Goal: Communication & Community: Answer question/provide support

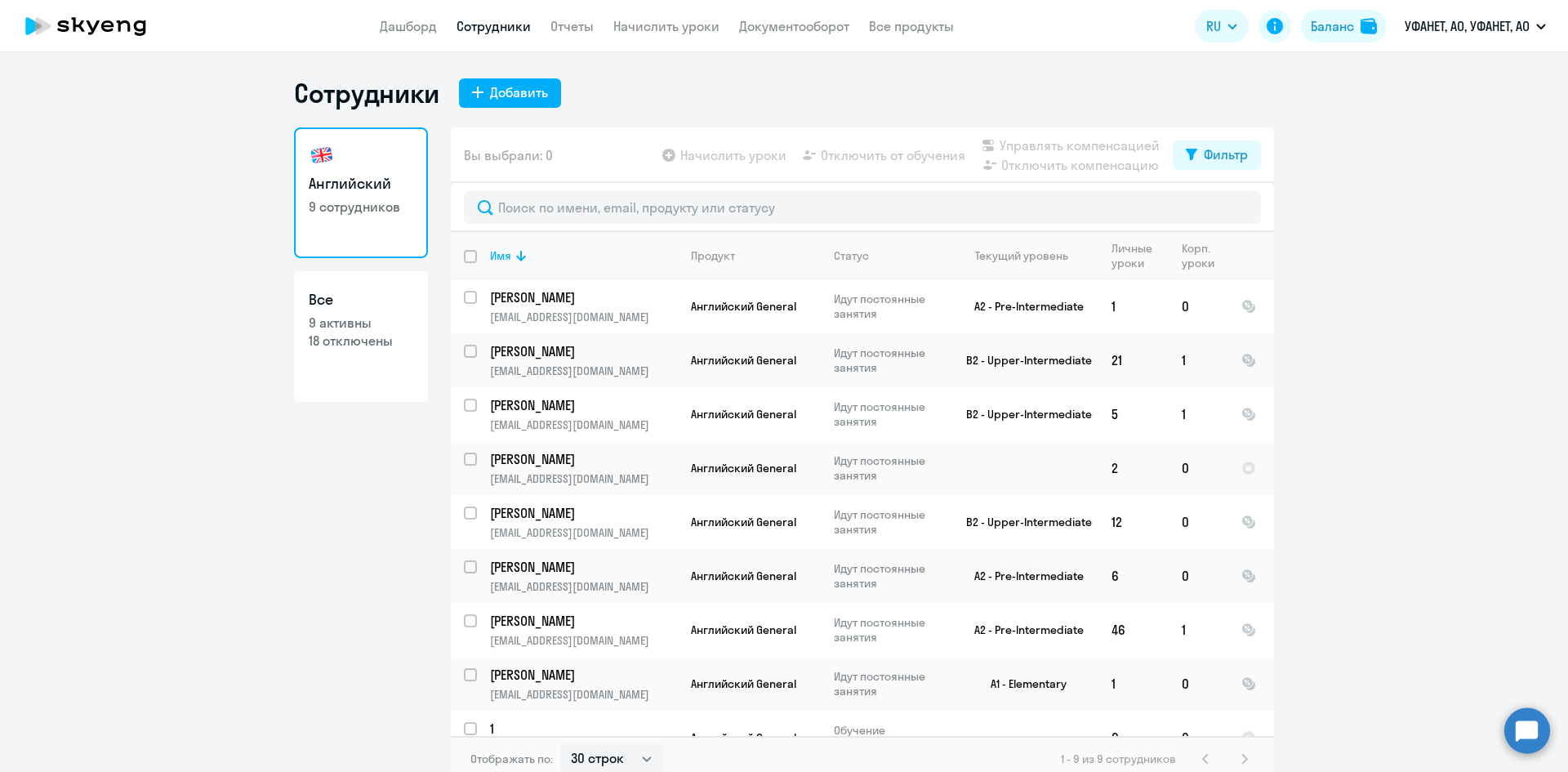
select select "30"
click at [785, 25] on link "Документооборот" at bounding box center [794, 26] width 111 height 16
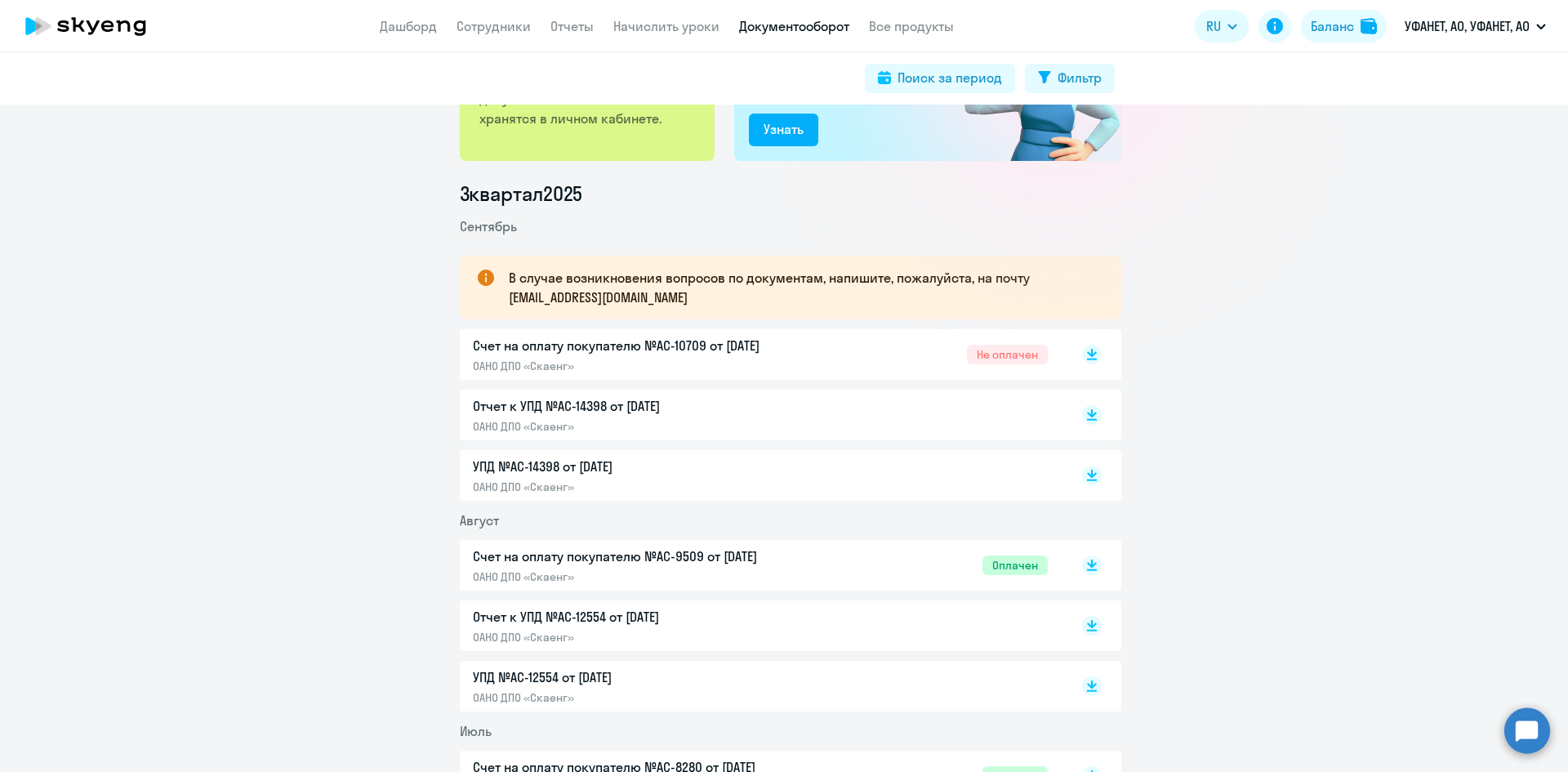
scroll to position [163, 0]
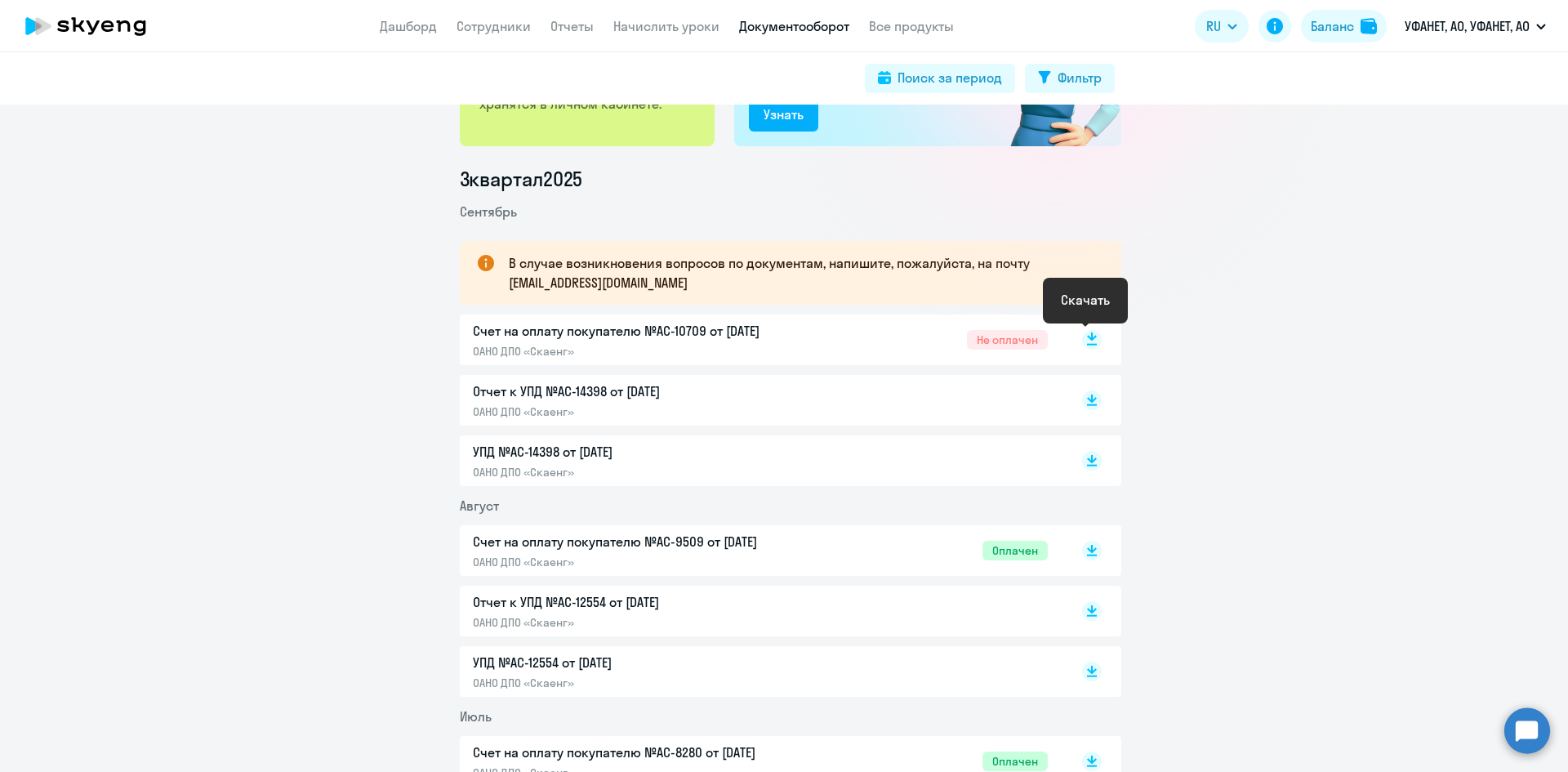
click at [1087, 346] on rect at bounding box center [1092, 340] width 20 height 20
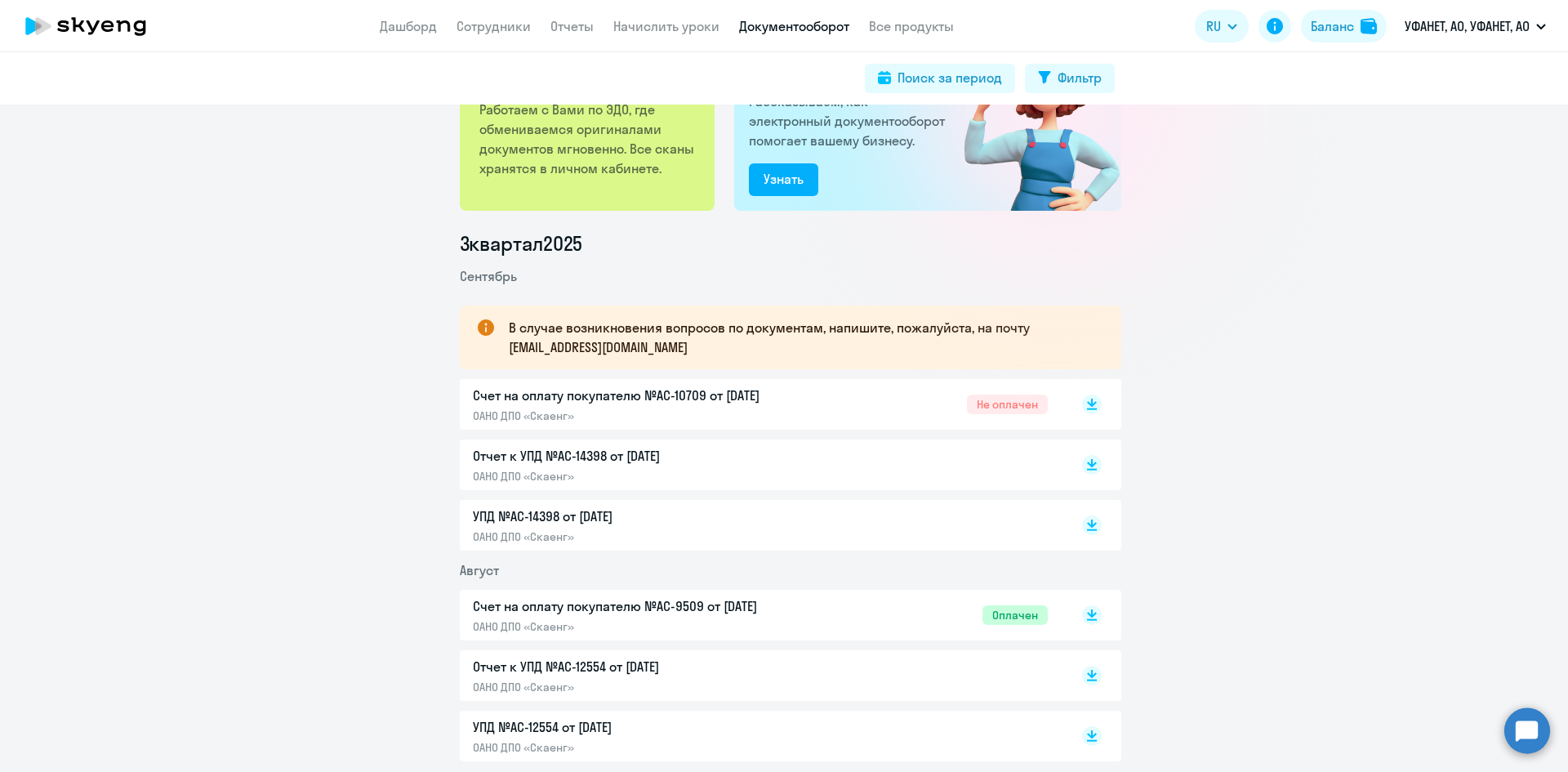
scroll to position [0, 0]
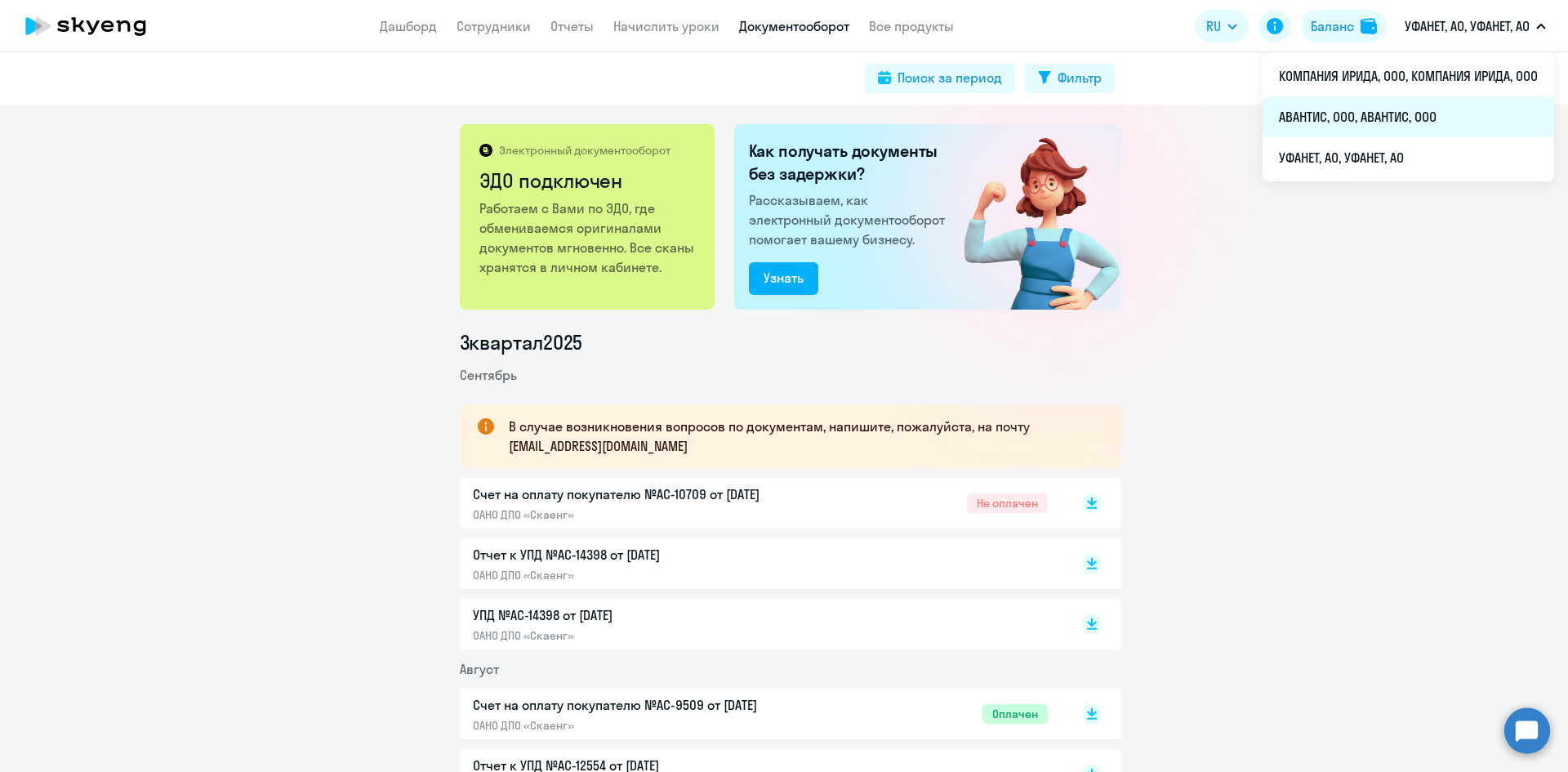
click at [1376, 110] on li "АВАНТИС, ООО, АВАНТИС, ООО" at bounding box center [1408, 117] width 291 height 41
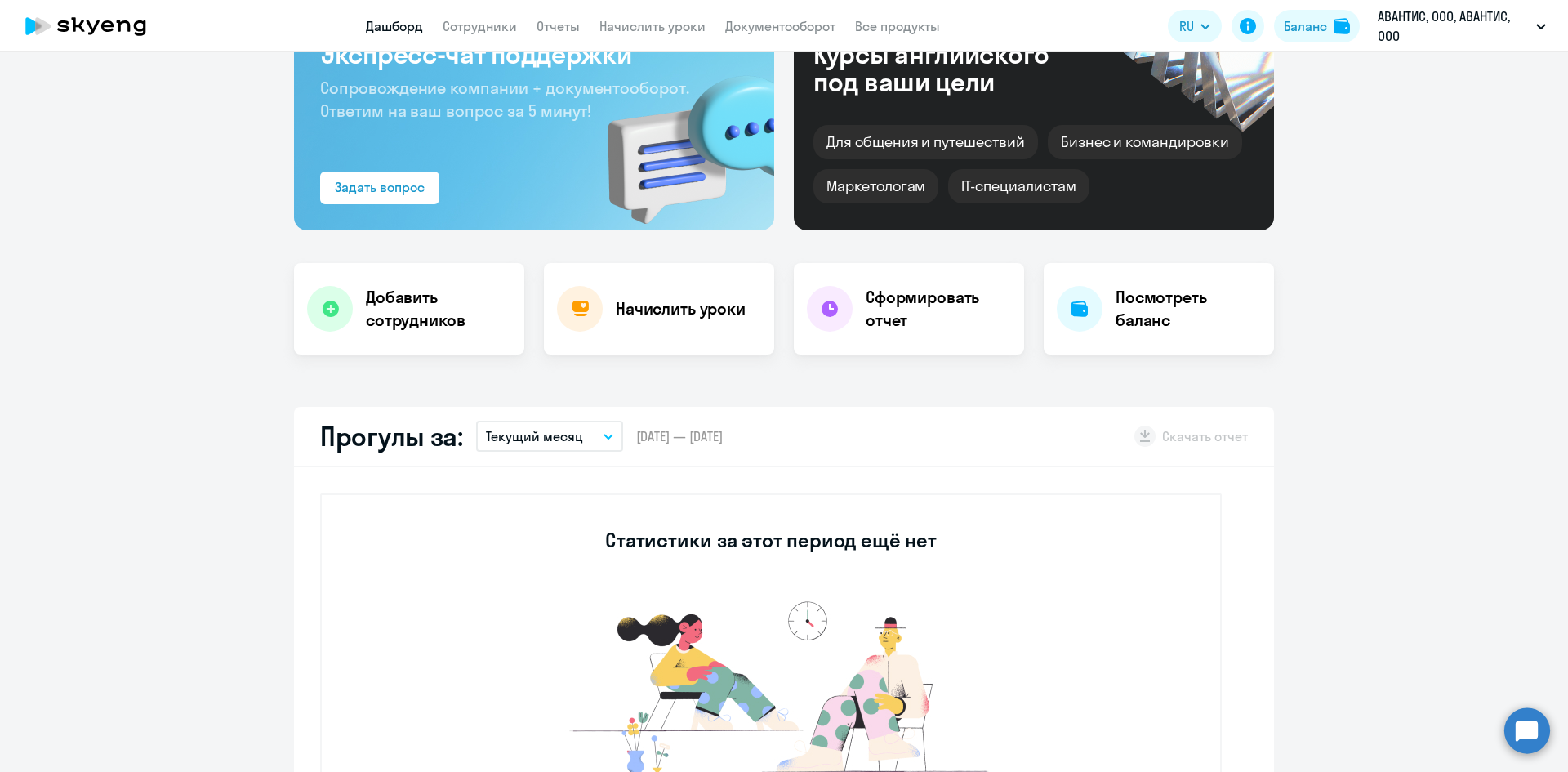
scroll to position [163, 0]
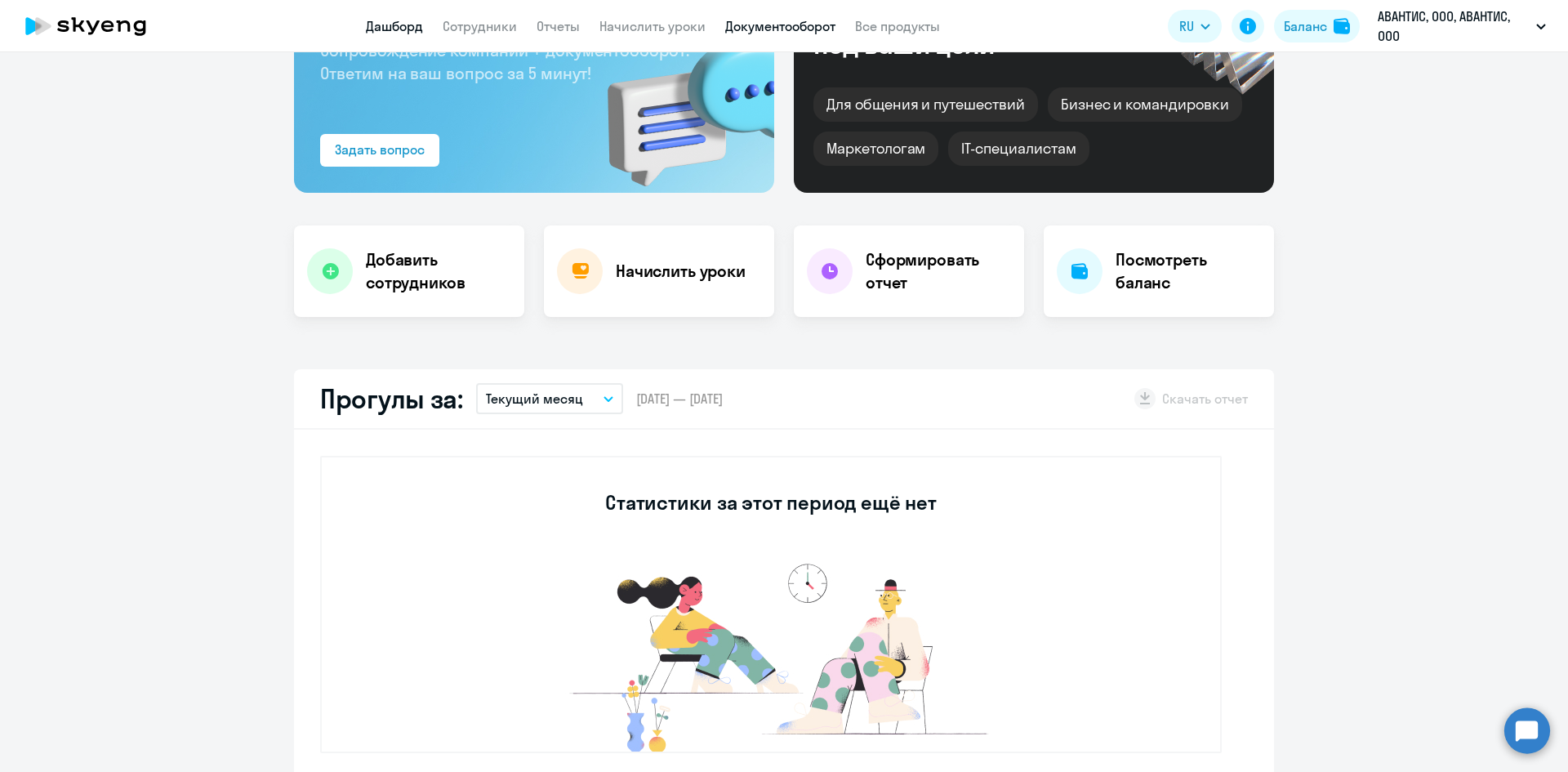
click at [742, 29] on link "Документооборот" at bounding box center [780, 26] width 111 height 16
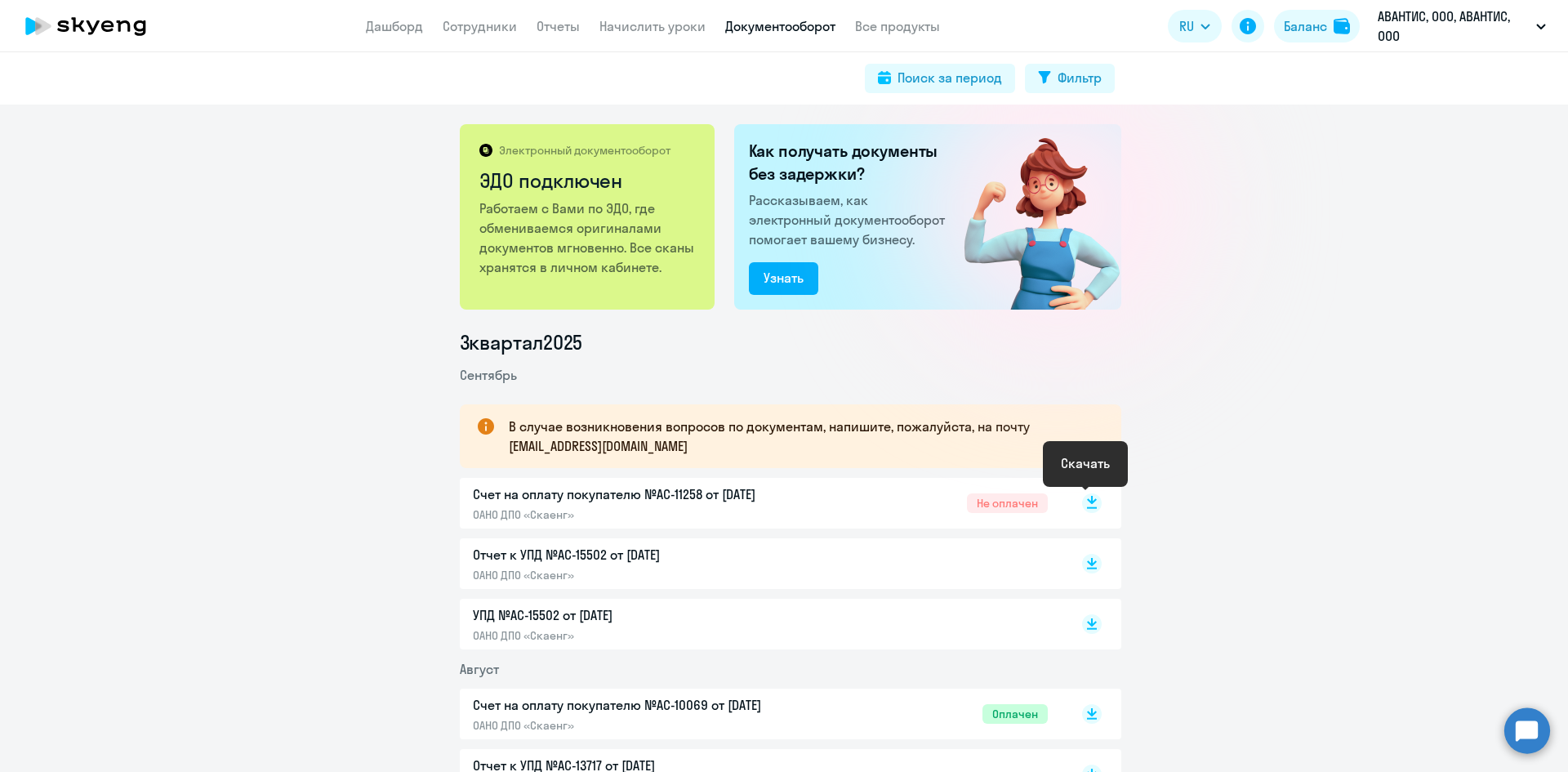
click at [1090, 501] on rect at bounding box center [1092, 503] width 20 height 20
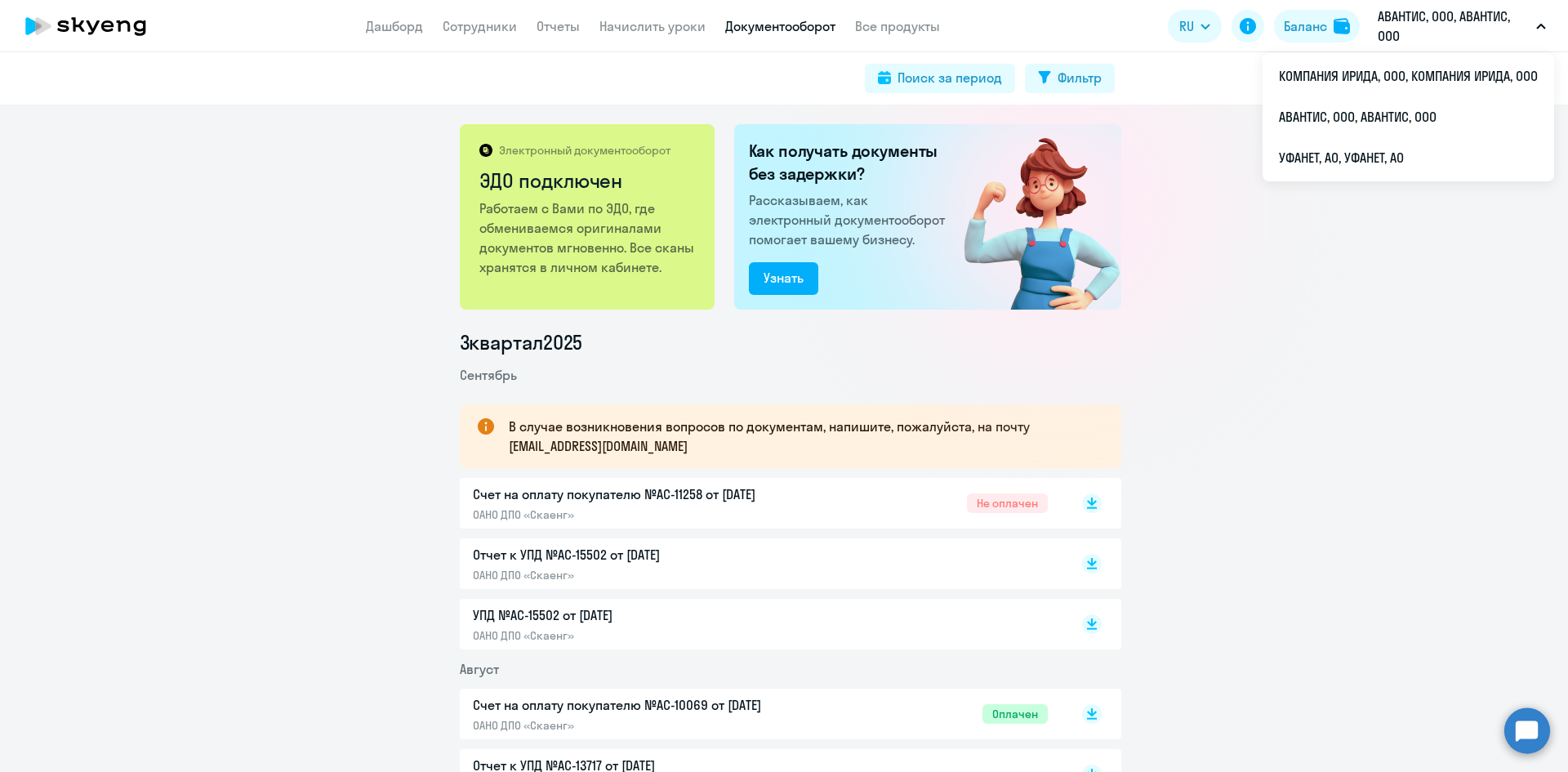
click at [588, 561] on p "Отчет к УПД №AC-15502 от [DATE]" at bounding box center [644, 554] width 343 height 20
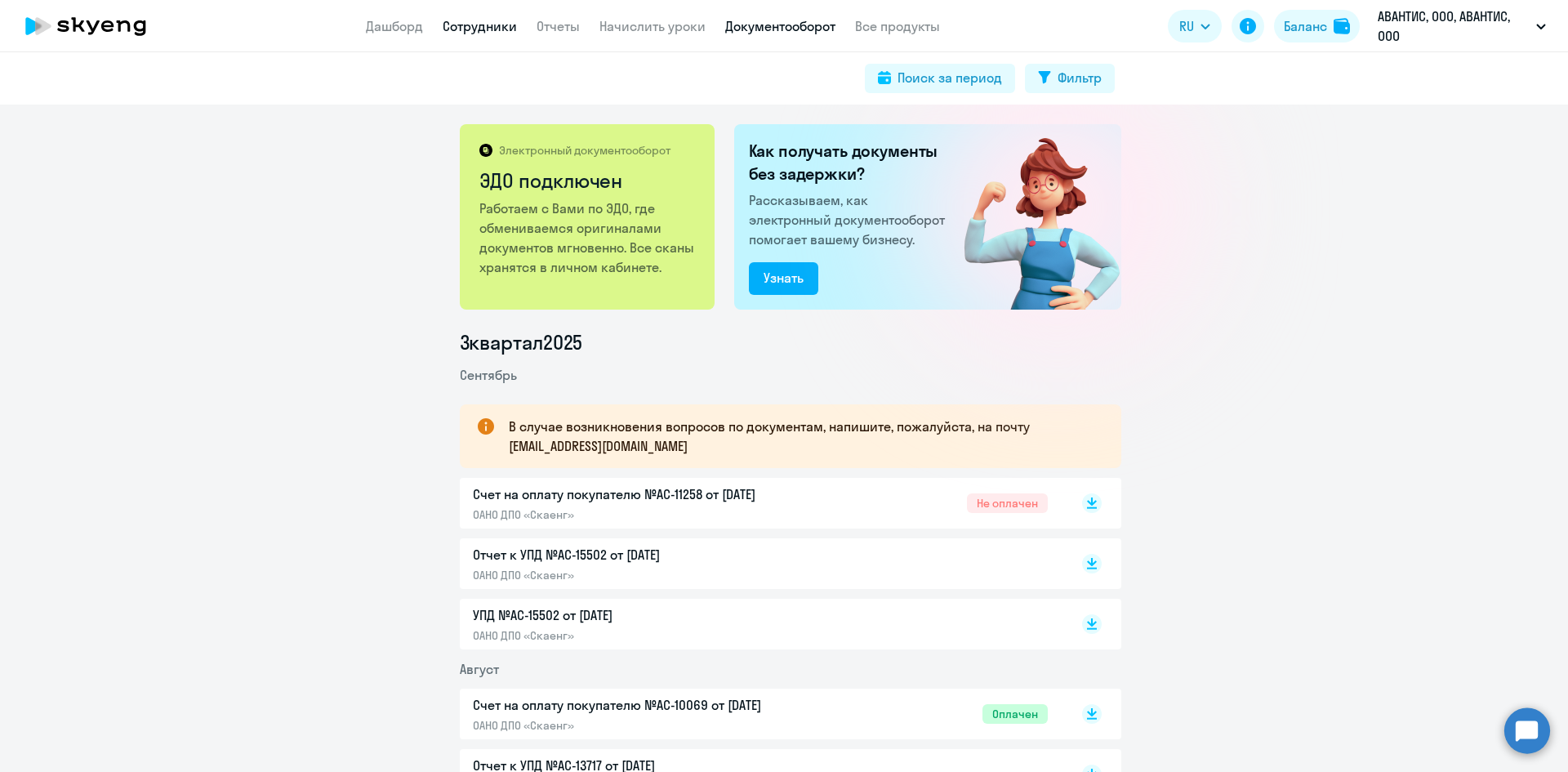
click at [467, 23] on link "Сотрудники" at bounding box center [480, 26] width 75 height 16
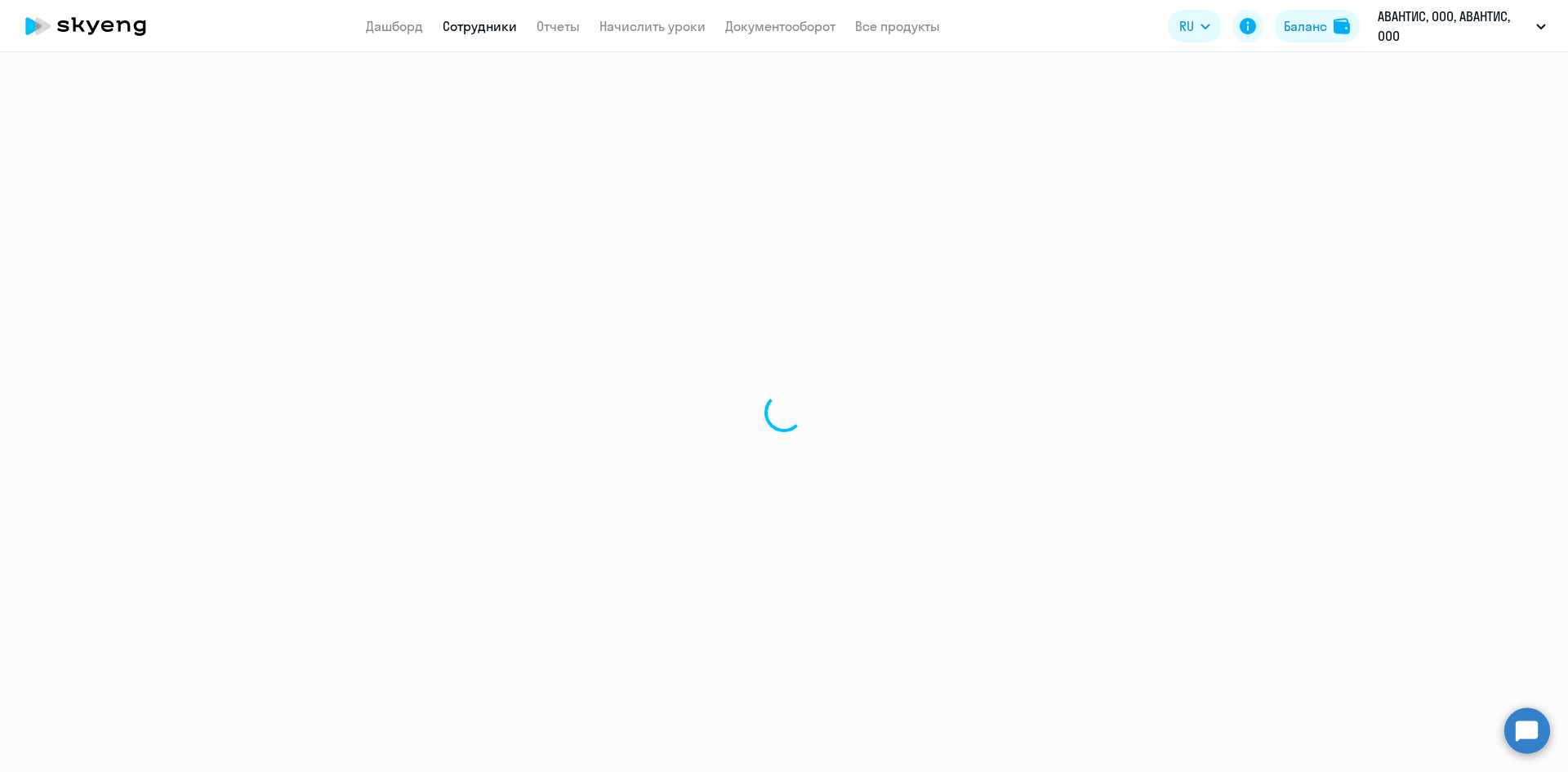
select select "30"
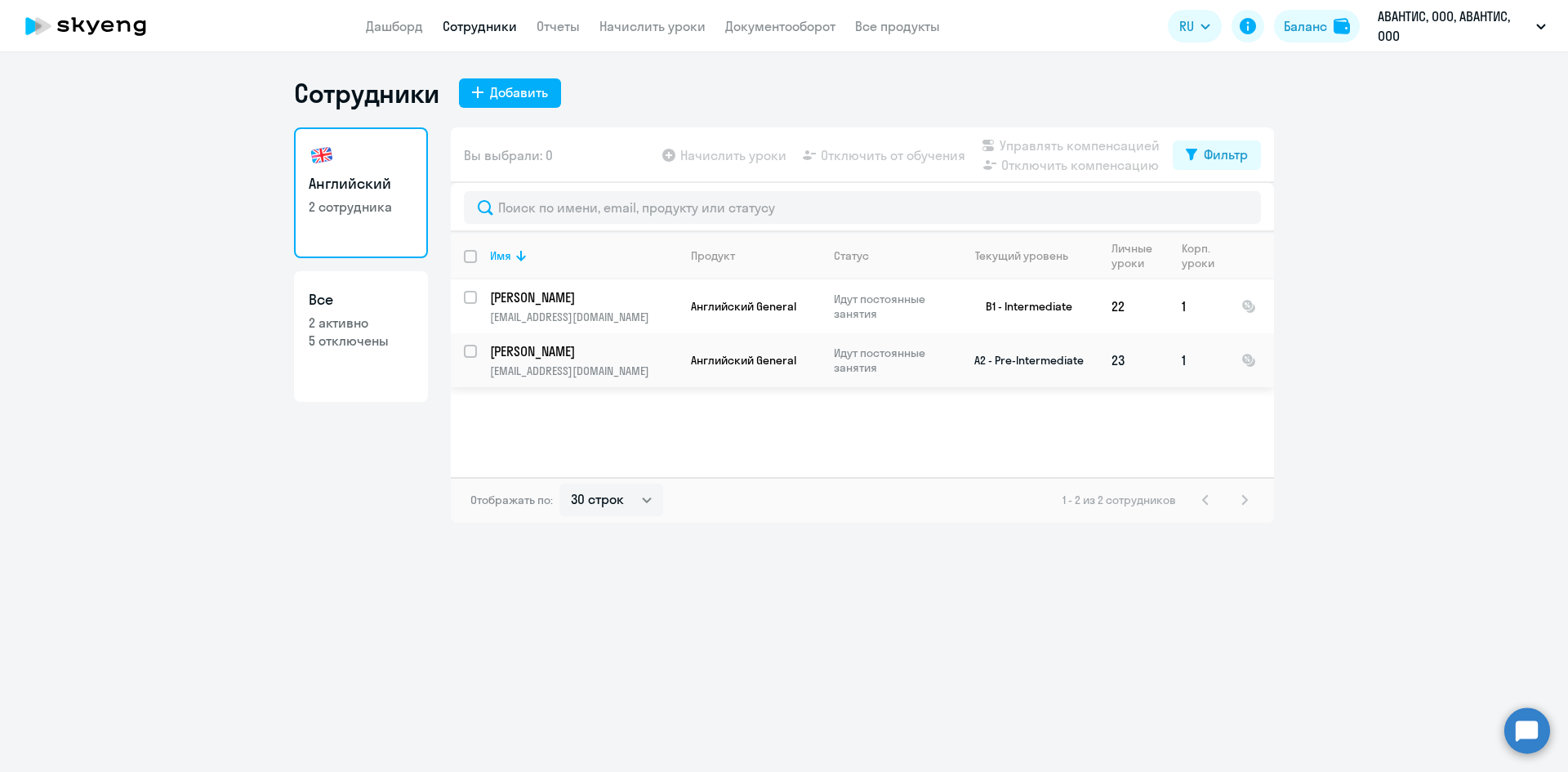
click at [540, 360] on td "[PERSON_NAME] [EMAIL_ADDRESS][DOMAIN_NAME]" at bounding box center [577, 360] width 201 height 54
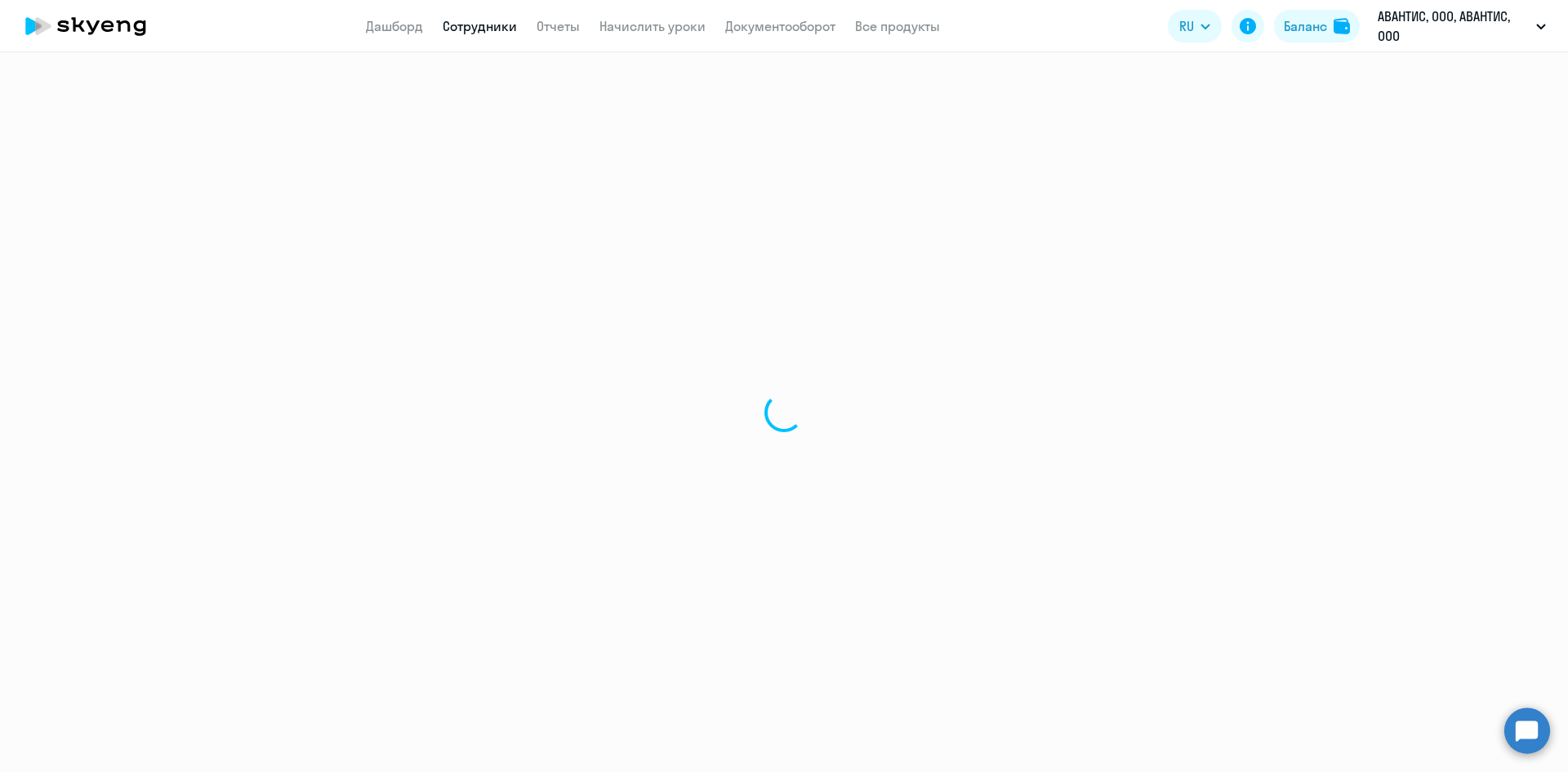
select select "english"
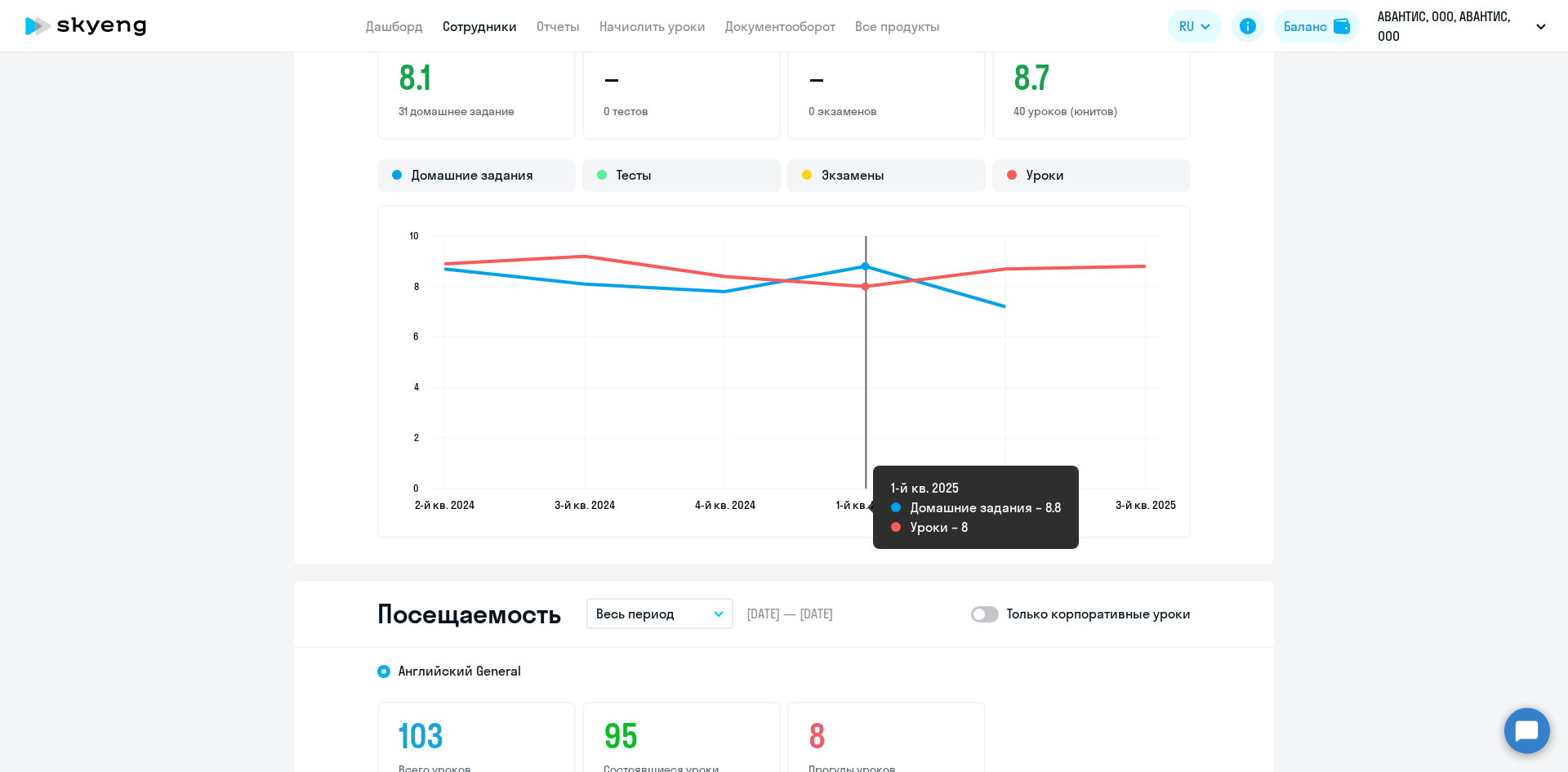
scroll to position [1796, 0]
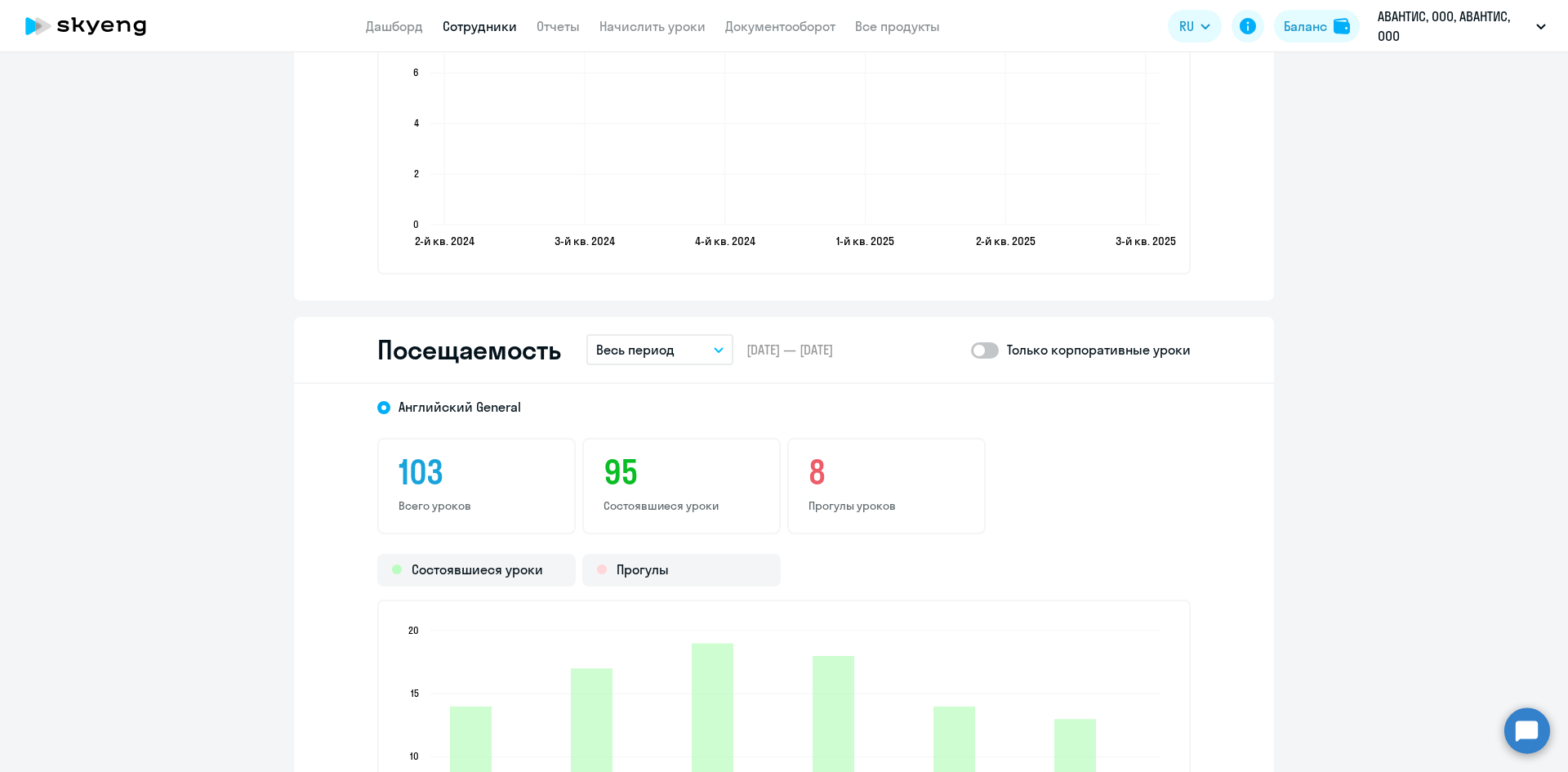
click at [688, 352] on button "Весь период" at bounding box center [660, 350] width 147 height 31
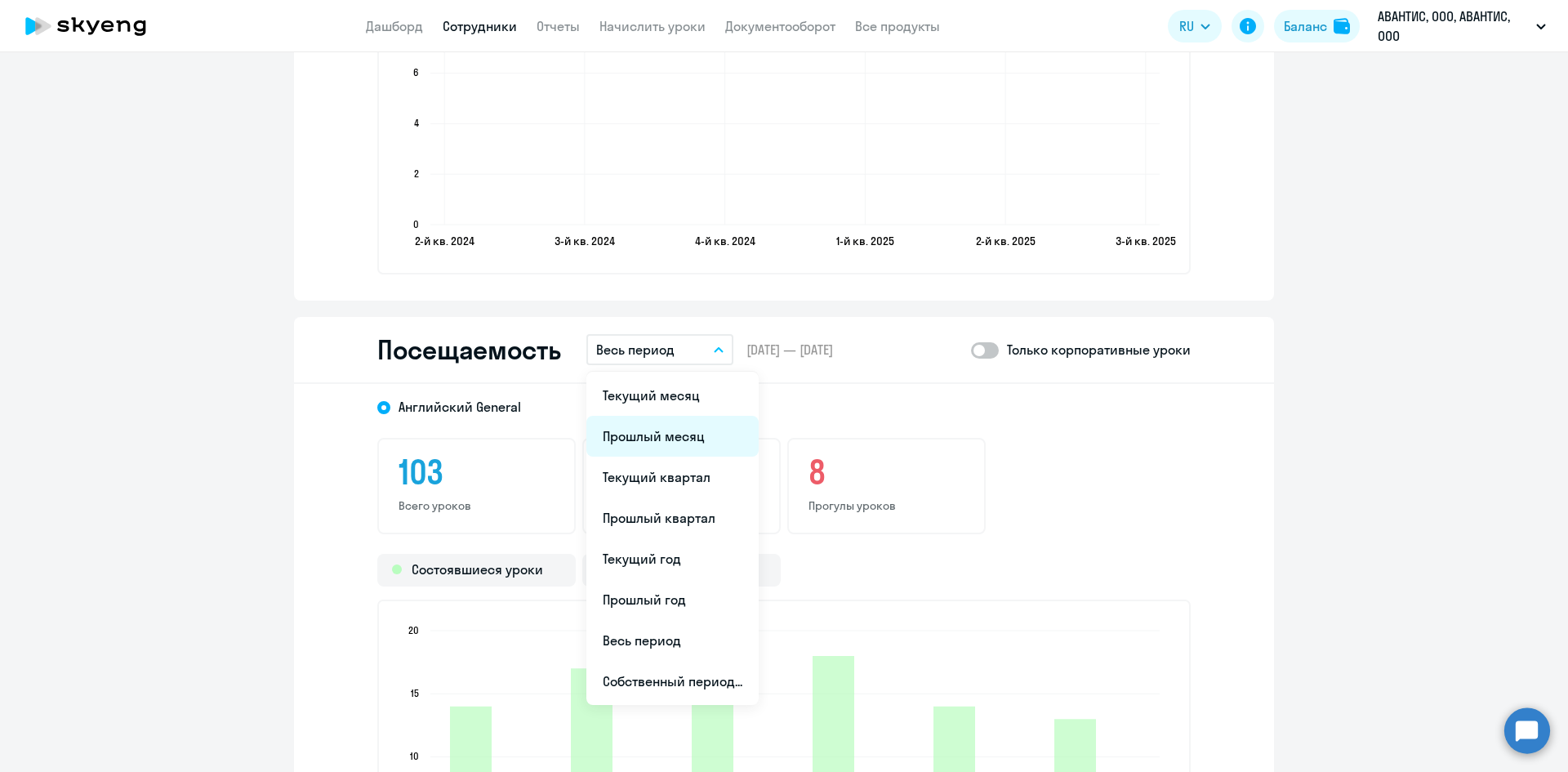
click at [667, 434] on li "Прошлый месяц" at bounding box center [672, 436] width 172 height 41
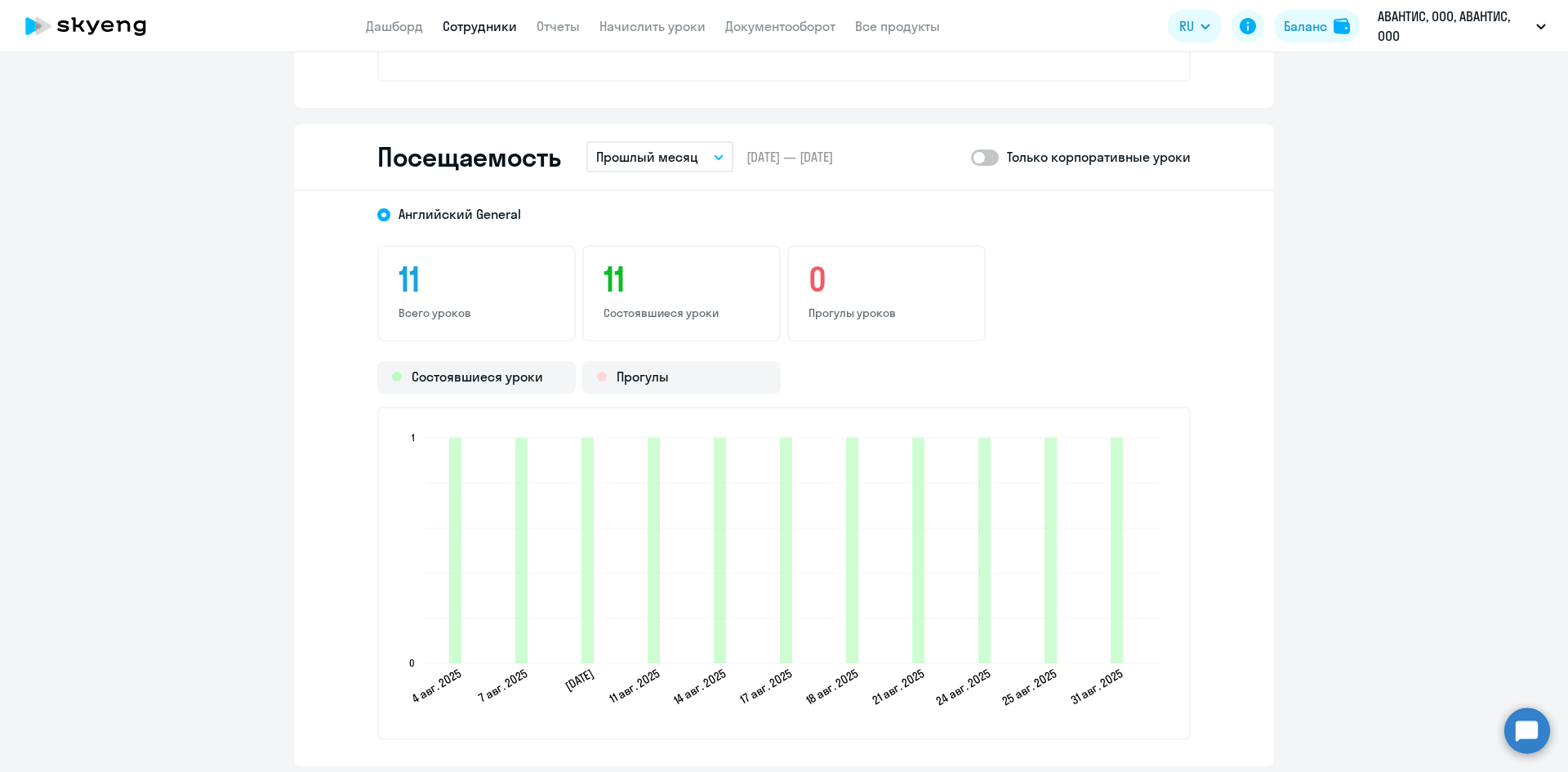
scroll to position [2042, 0]
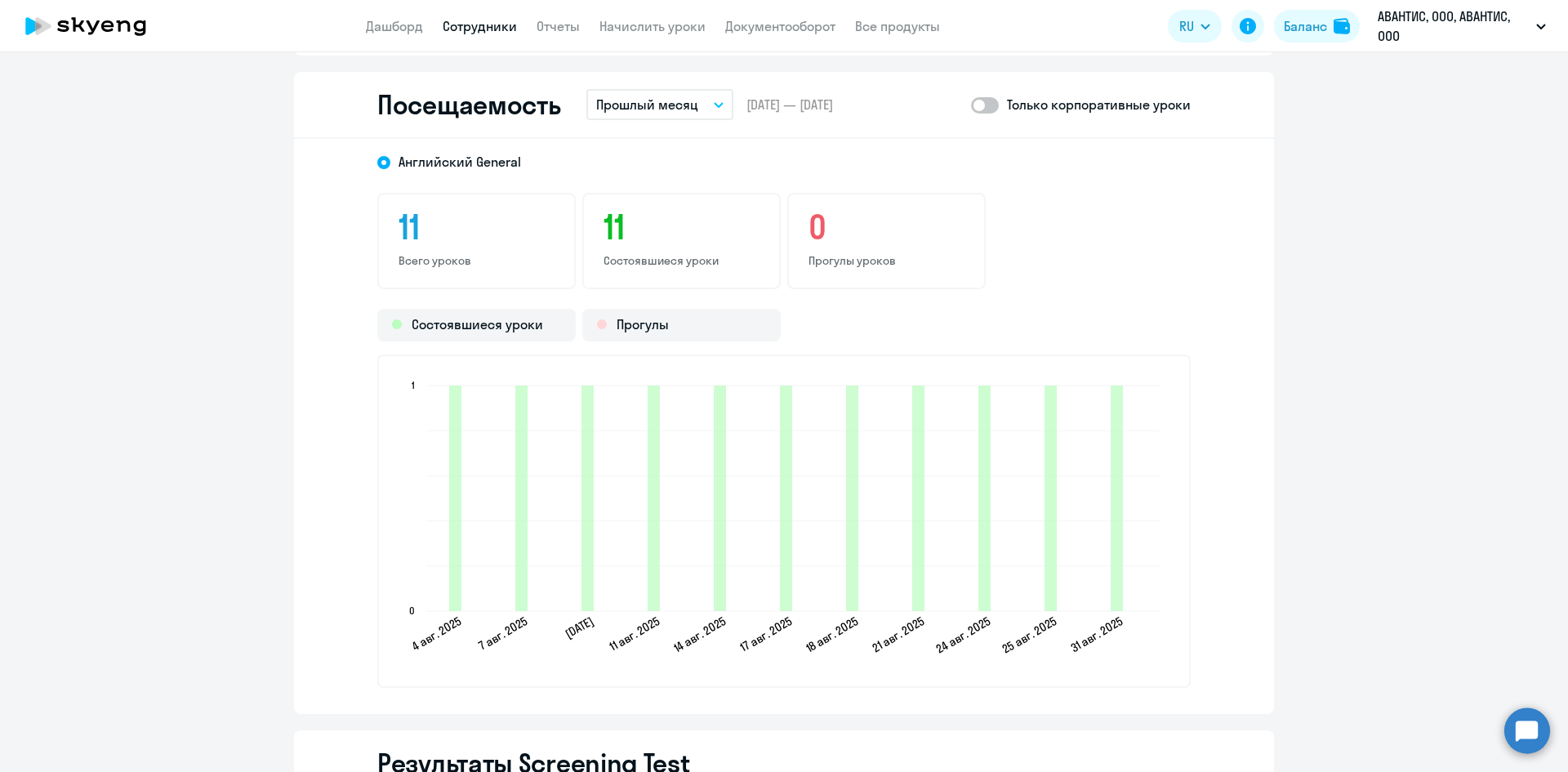
click at [986, 112] on span at bounding box center [985, 106] width 28 height 16
click at [971, 106] on input "checkbox" at bounding box center [970, 105] width 1 height 1
checkbox input "true"
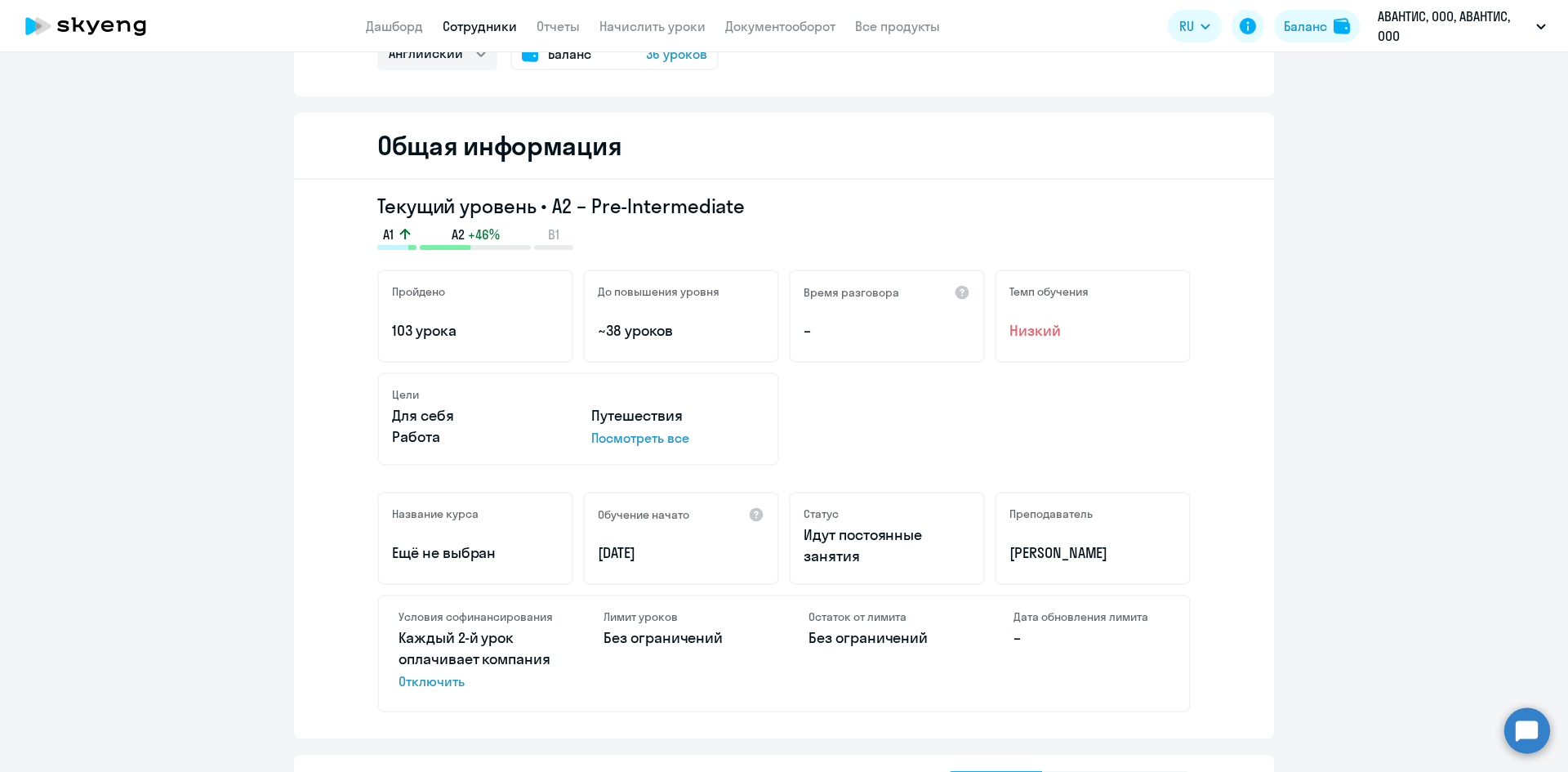
scroll to position [0, 0]
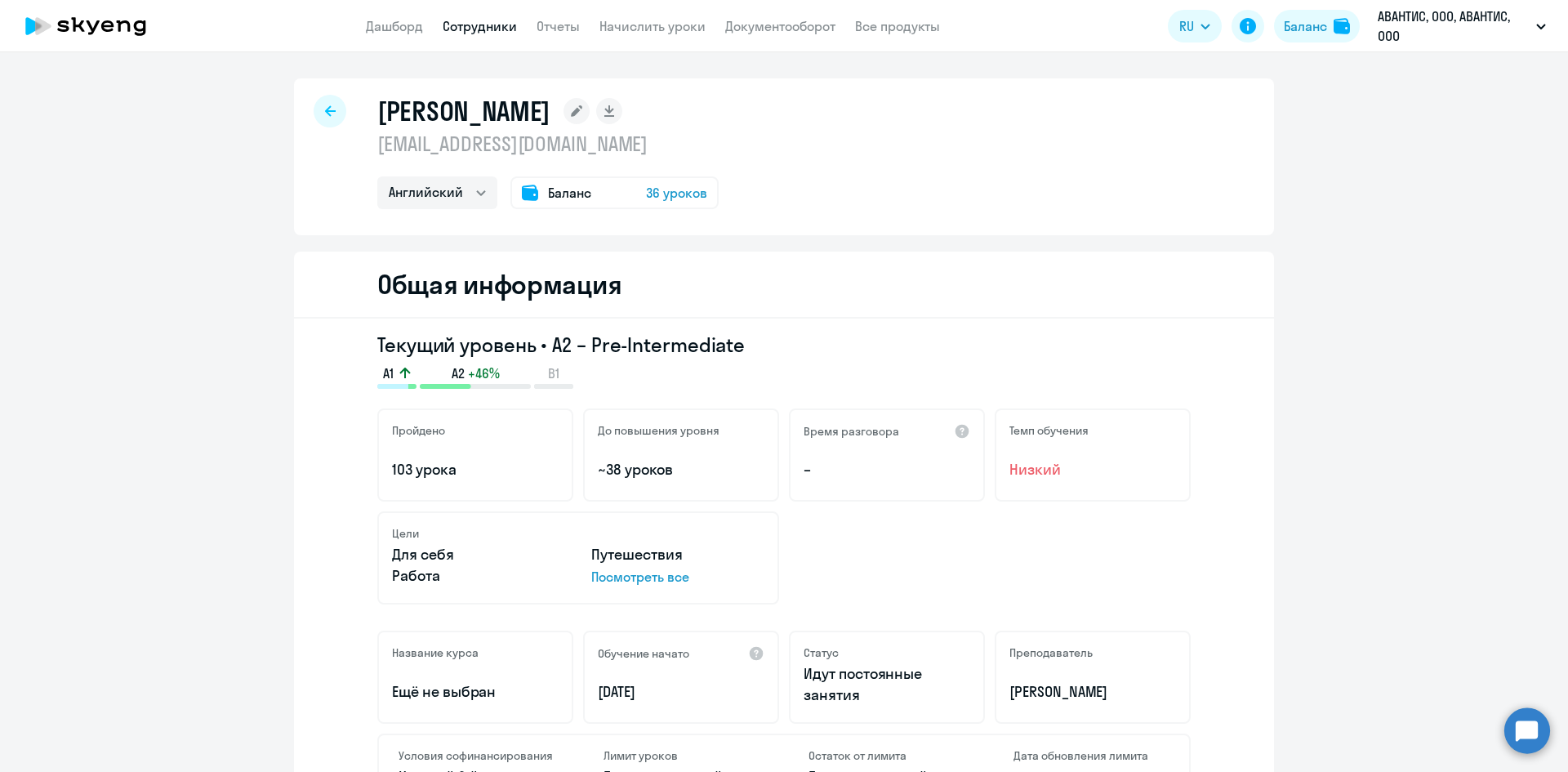
click at [327, 108] on icon at bounding box center [330, 111] width 11 height 11
select select "30"
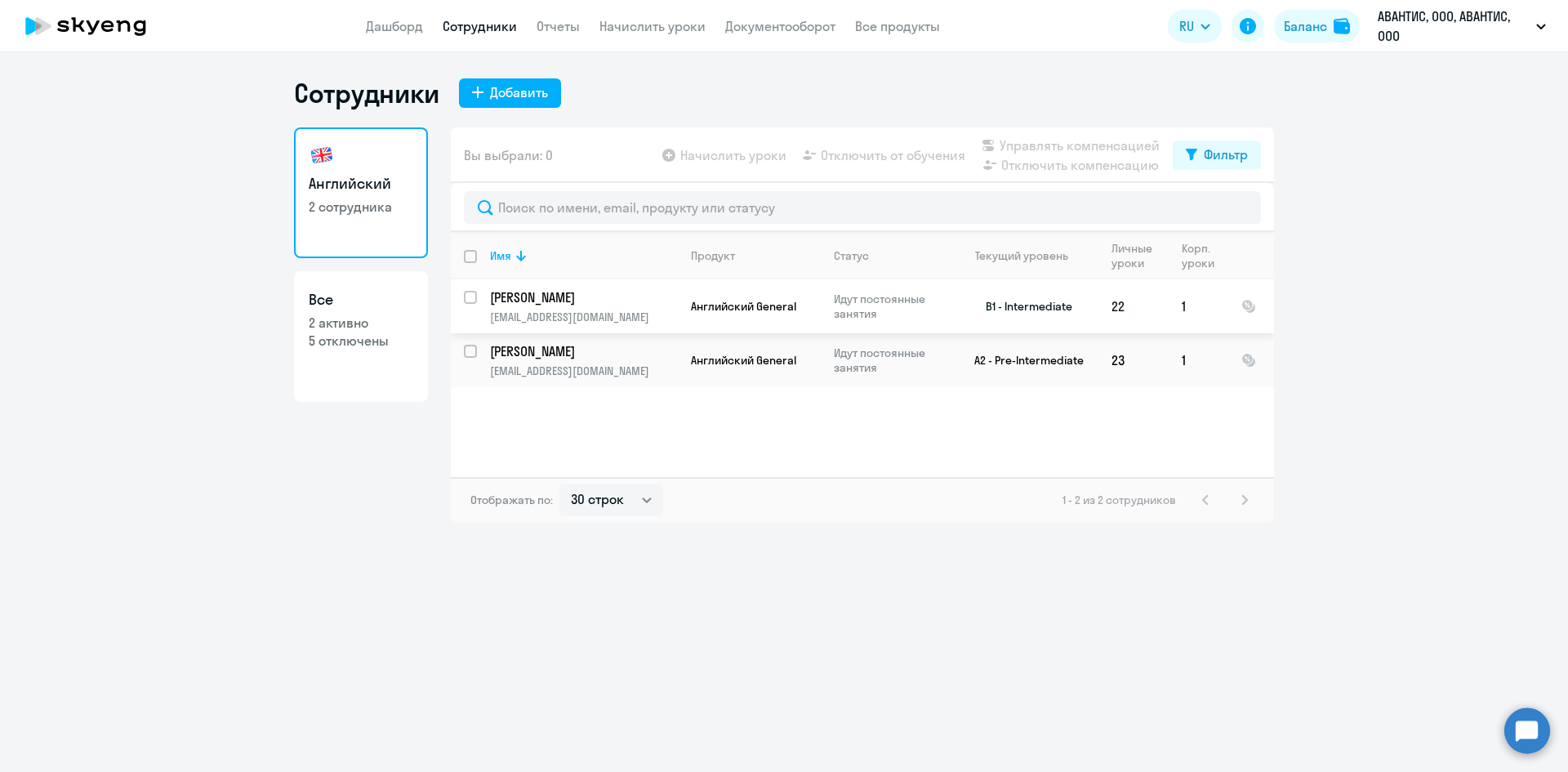
click at [571, 299] on p "[PERSON_NAME]" at bounding box center [581, 297] width 184 height 18
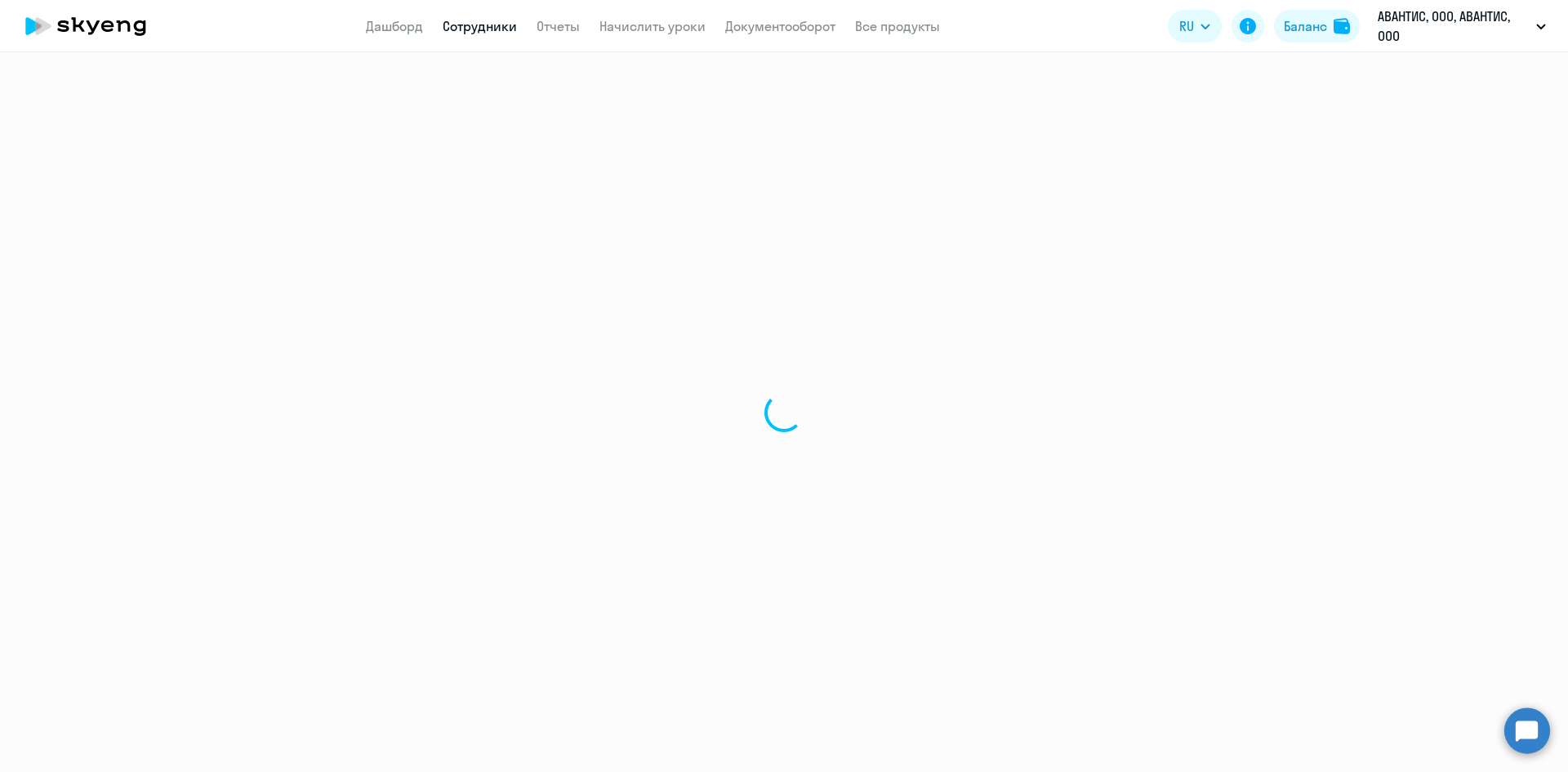
select select "english"
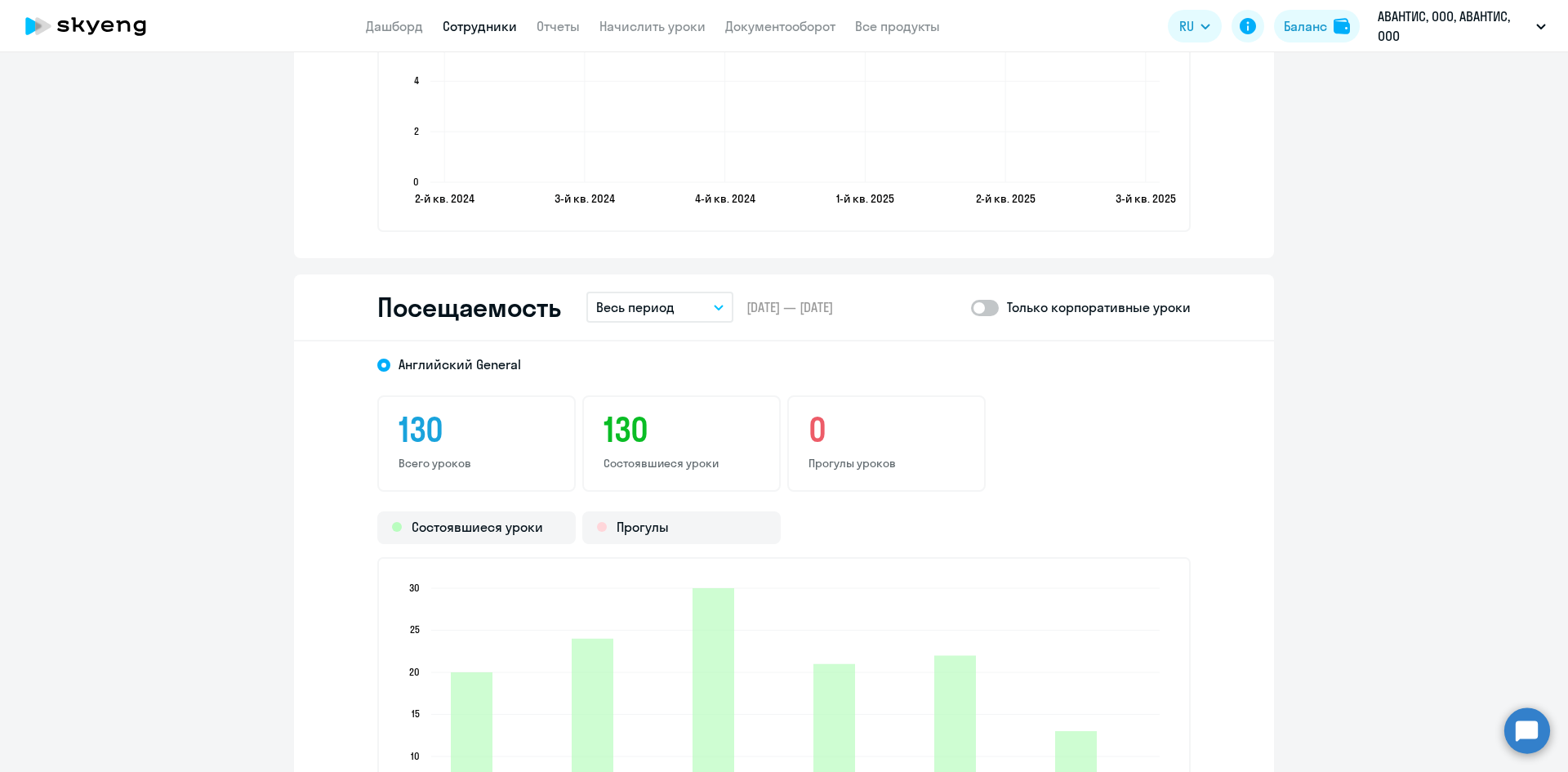
scroll to position [1960, 0]
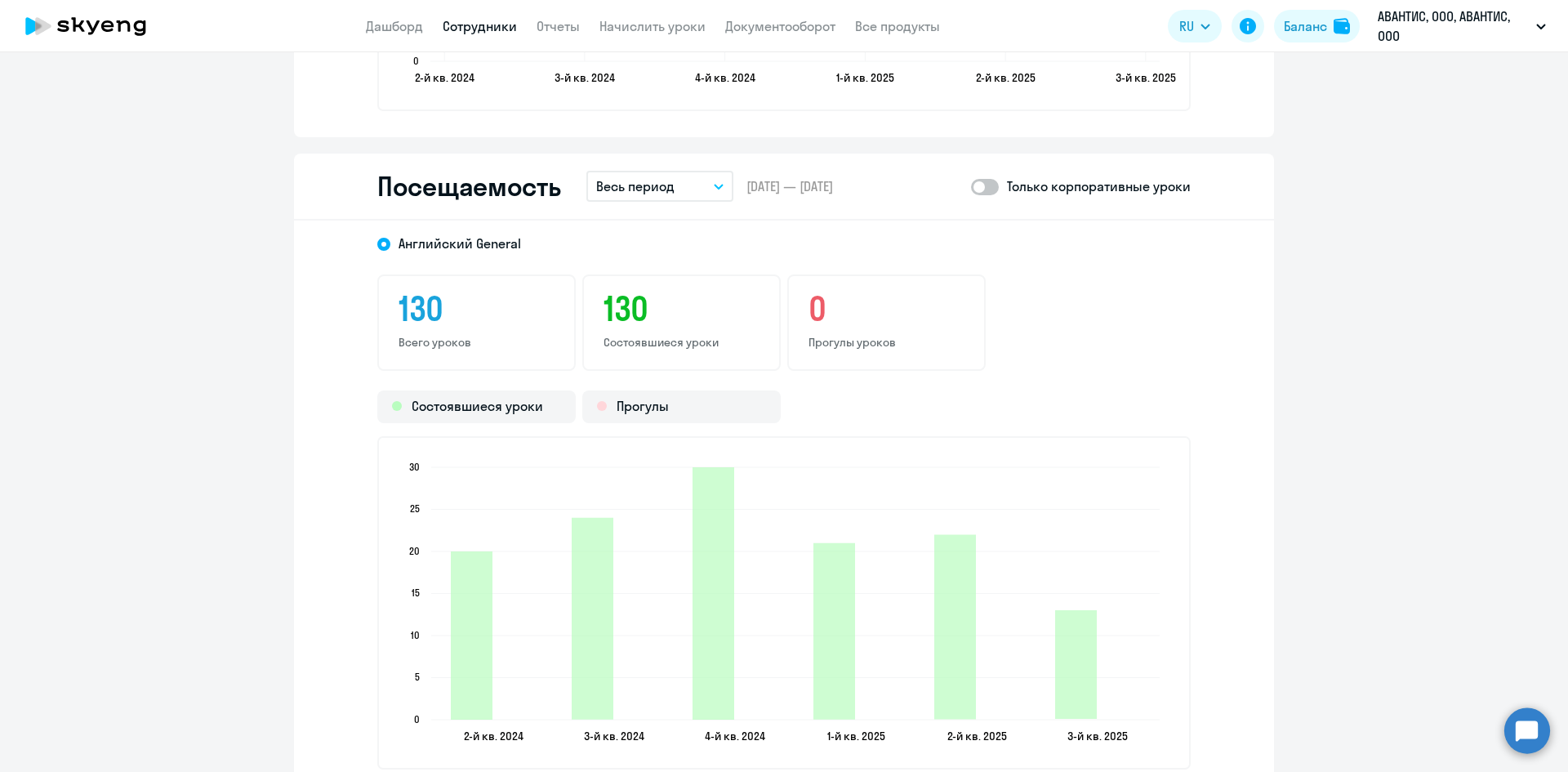
click at [715, 184] on icon "button" at bounding box center [719, 186] width 8 height 4
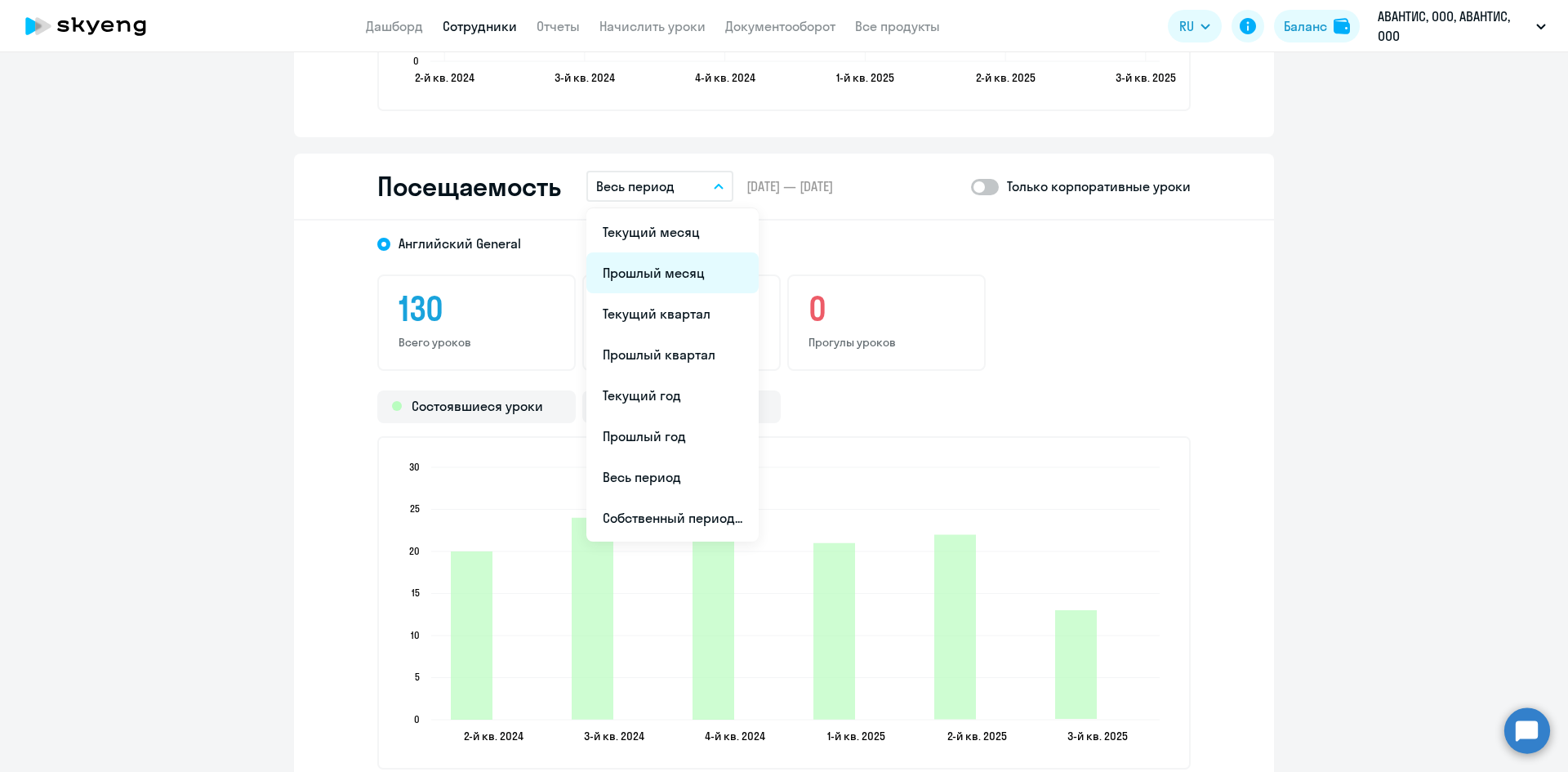
click at [671, 269] on li "Прошлый месяц" at bounding box center [672, 273] width 172 height 41
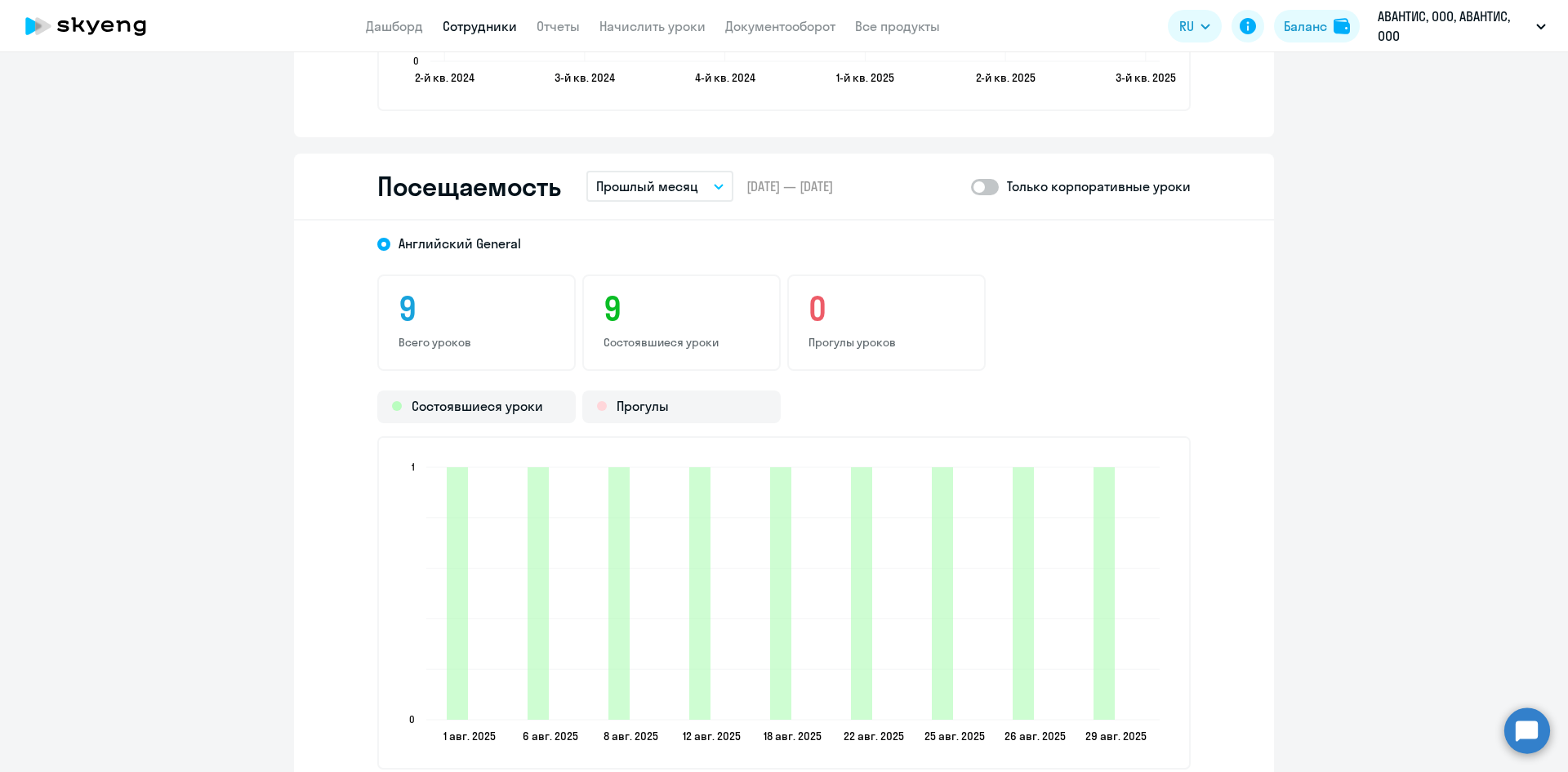
click at [985, 187] on span at bounding box center [985, 187] width 28 height 16
click at [971, 187] on input "checkbox" at bounding box center [970, 186] width 1 height 1
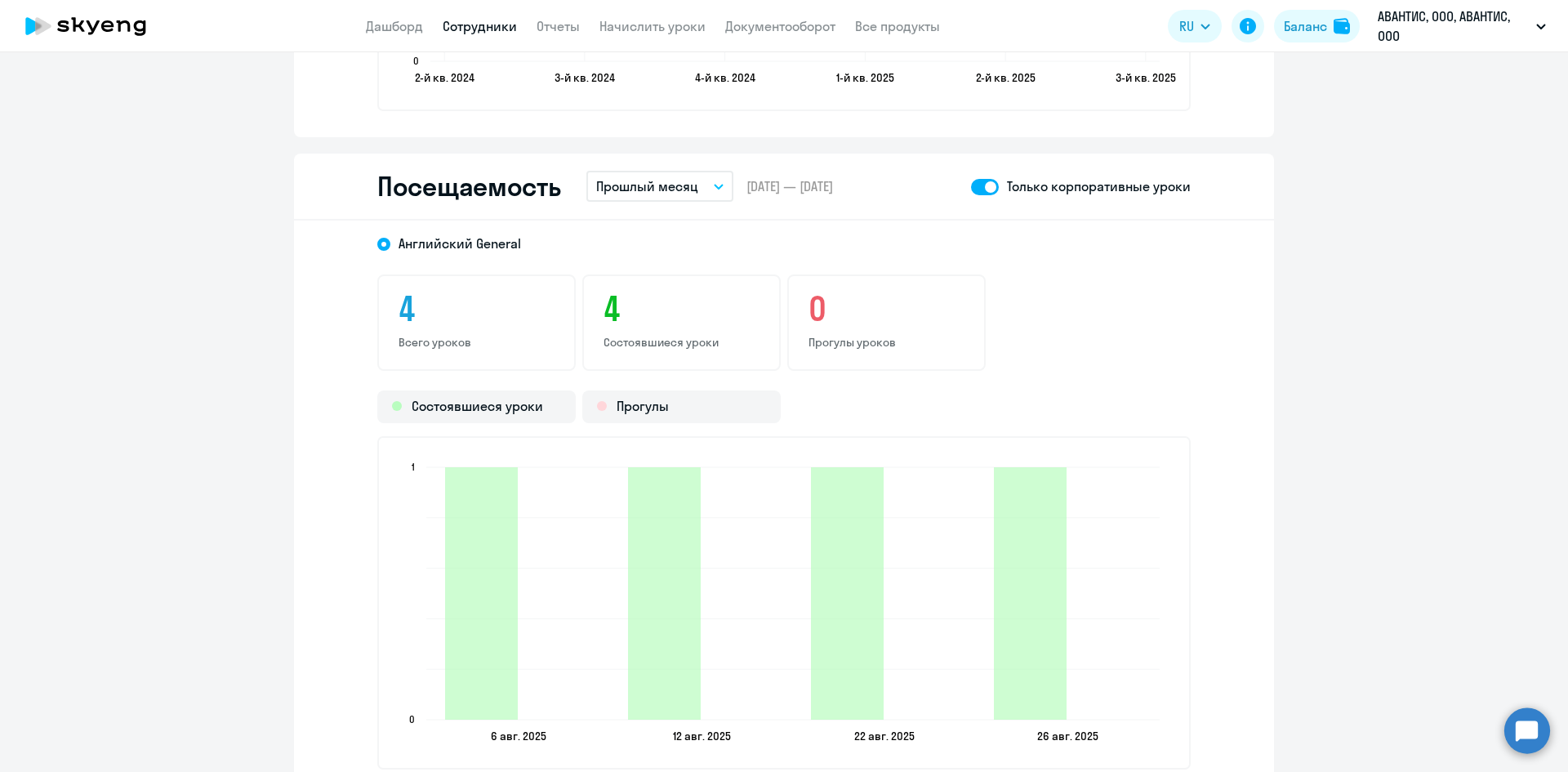
click at [971, 191] on span at bounding box center [985, 187] width 28 height 16
click at [970, 187] on input "checkbox" at bounding box center [970, 186] width 1 height 1
checkbox input "false"
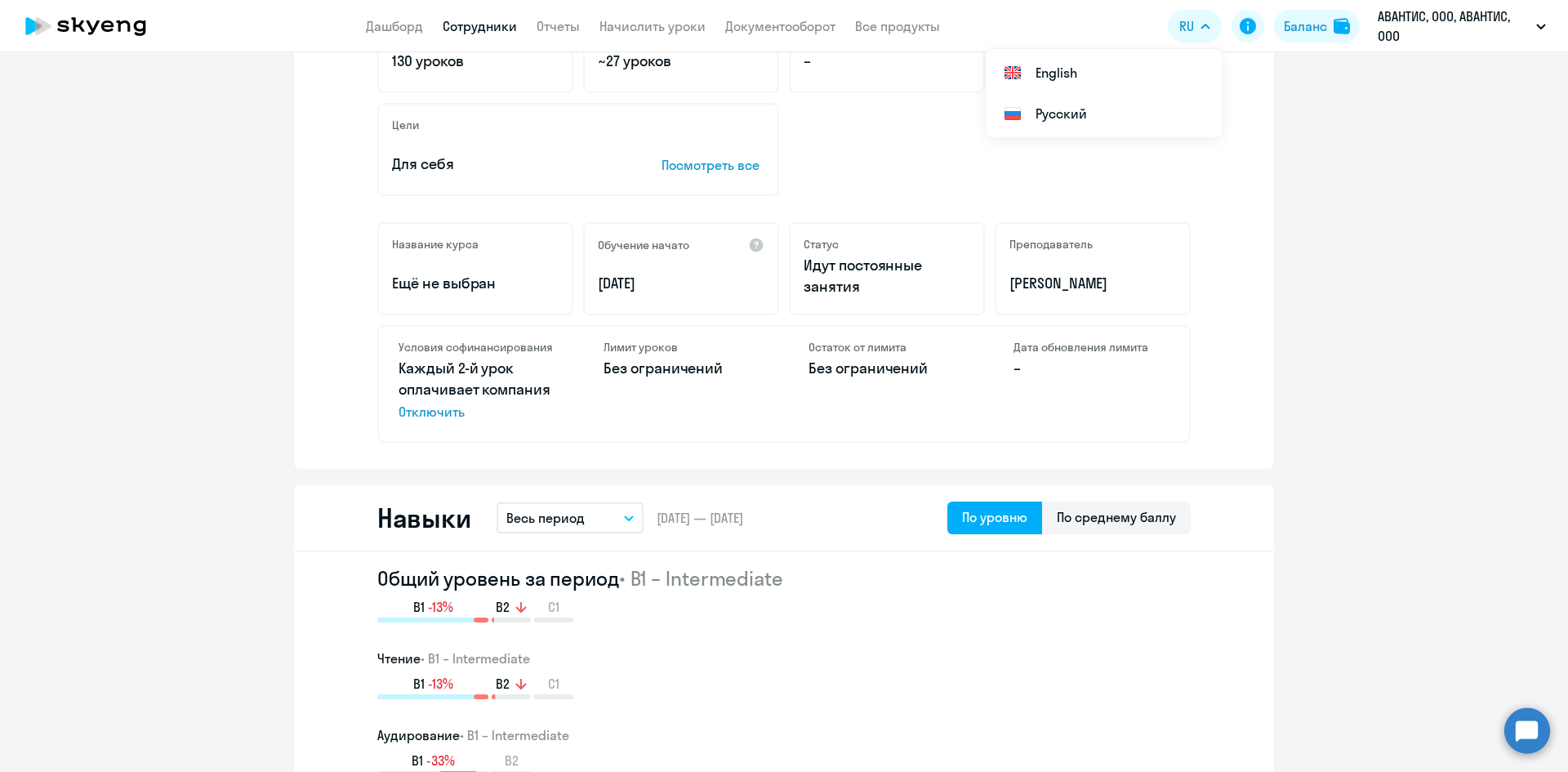
scroll to position [0, 0]
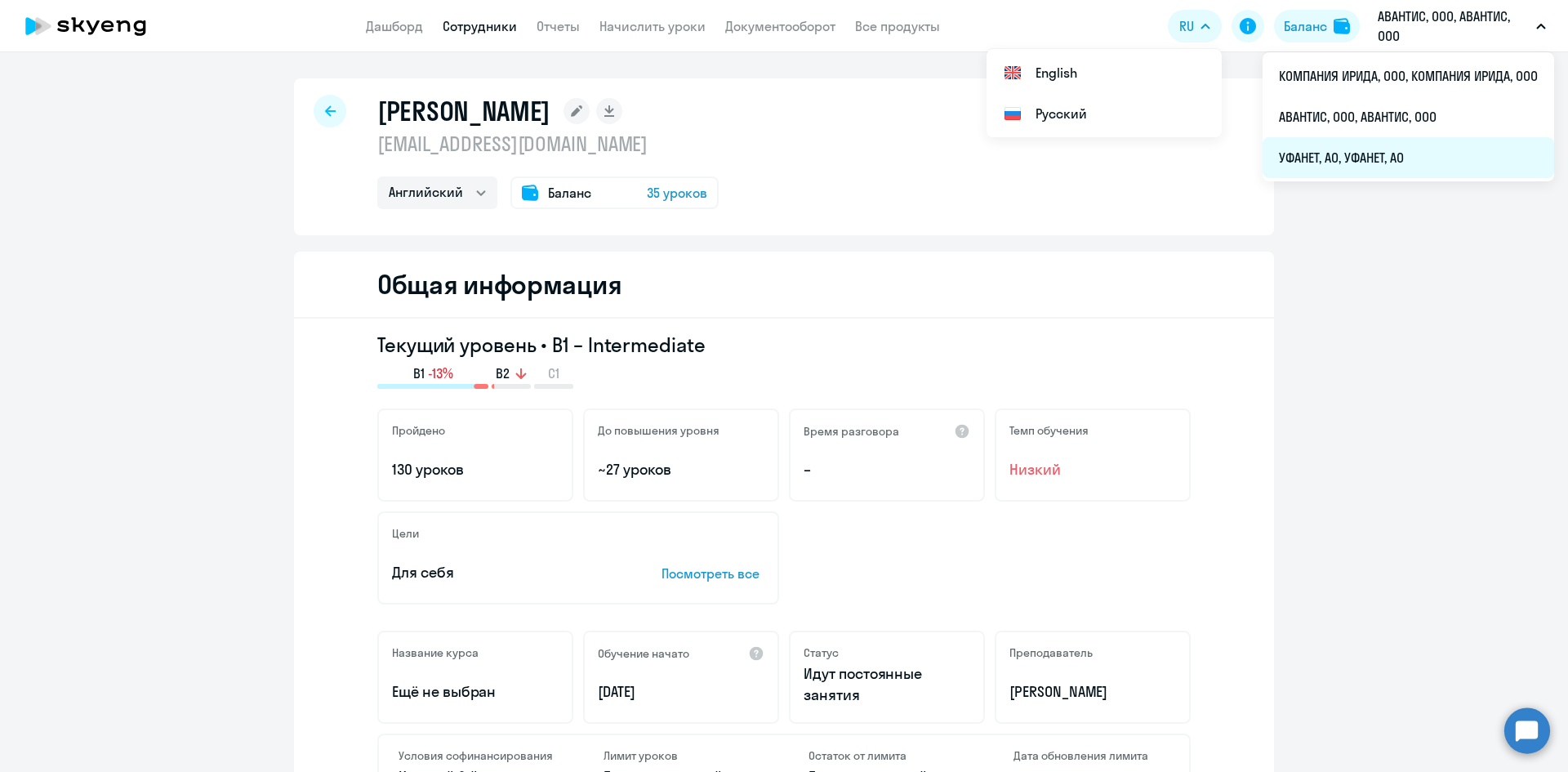
click at [1368, 150] on li "УФАНЕТ, АО, УФАНЕТ, АО" at bounding box center [1408, 158] width 291 height 41
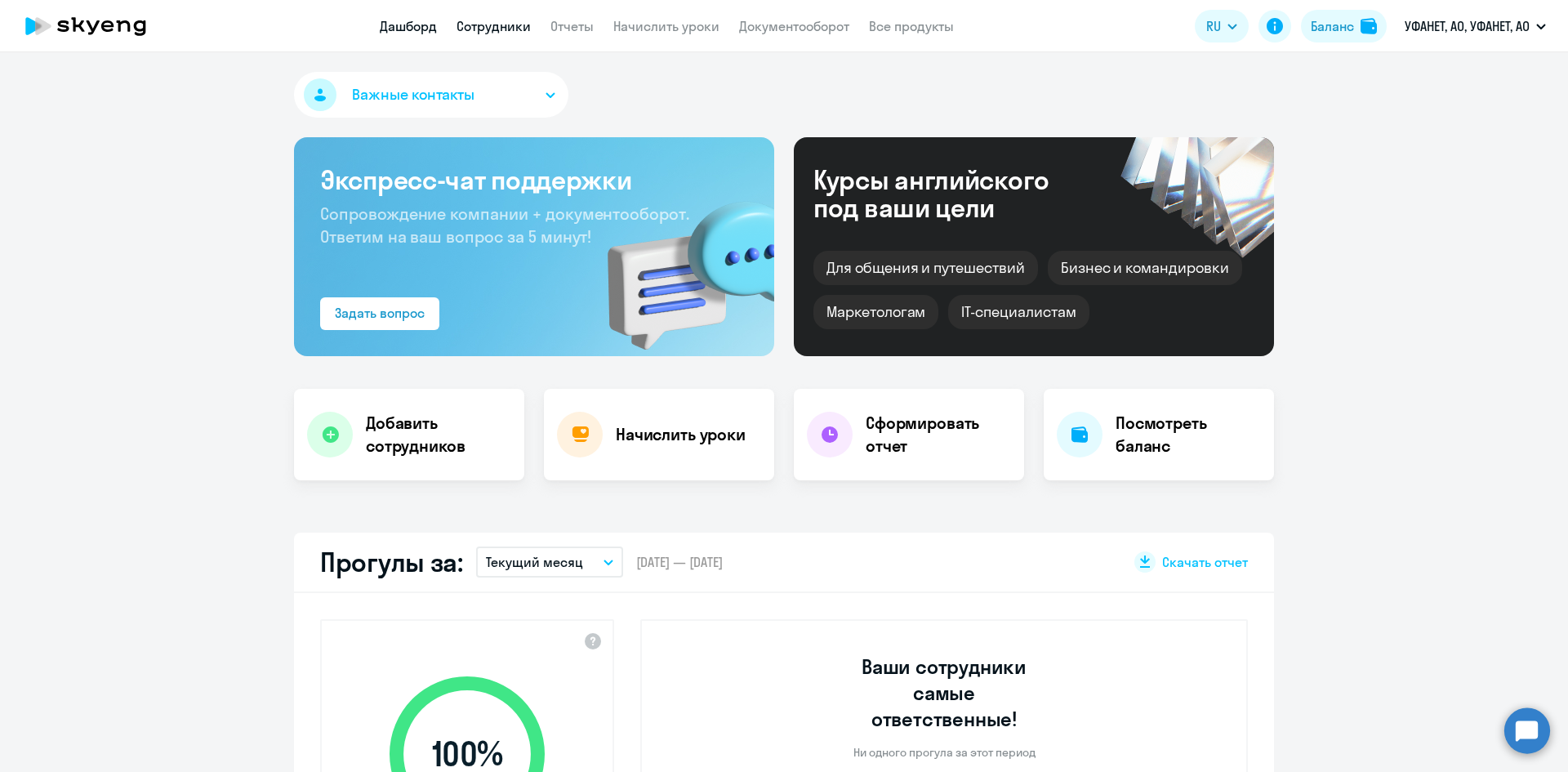
click at [501, 26] on link "Сотрудники" at bounding box center [494, 26] width 75 height 16
select select "30"
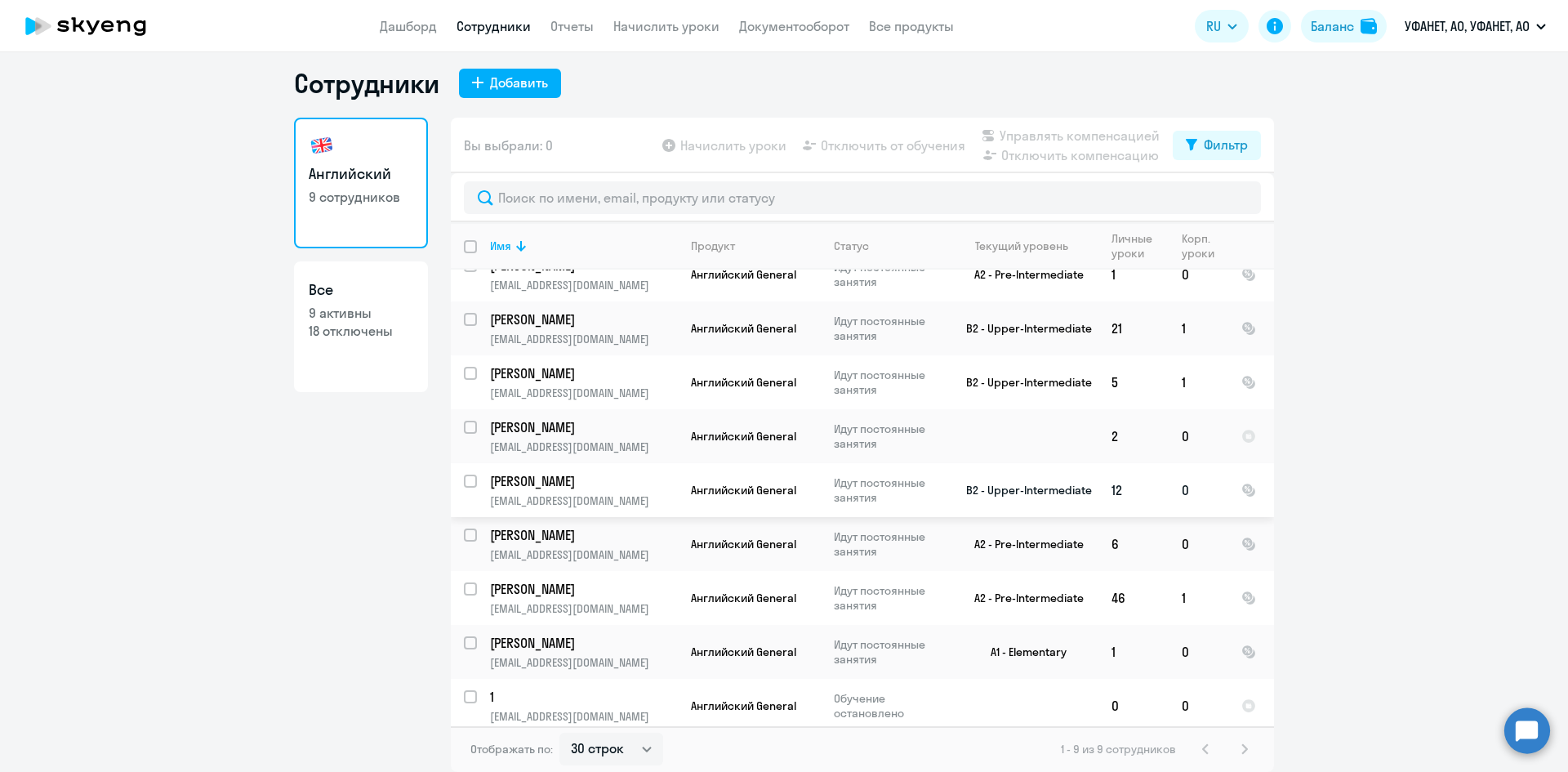
scroll to position [29, 0]
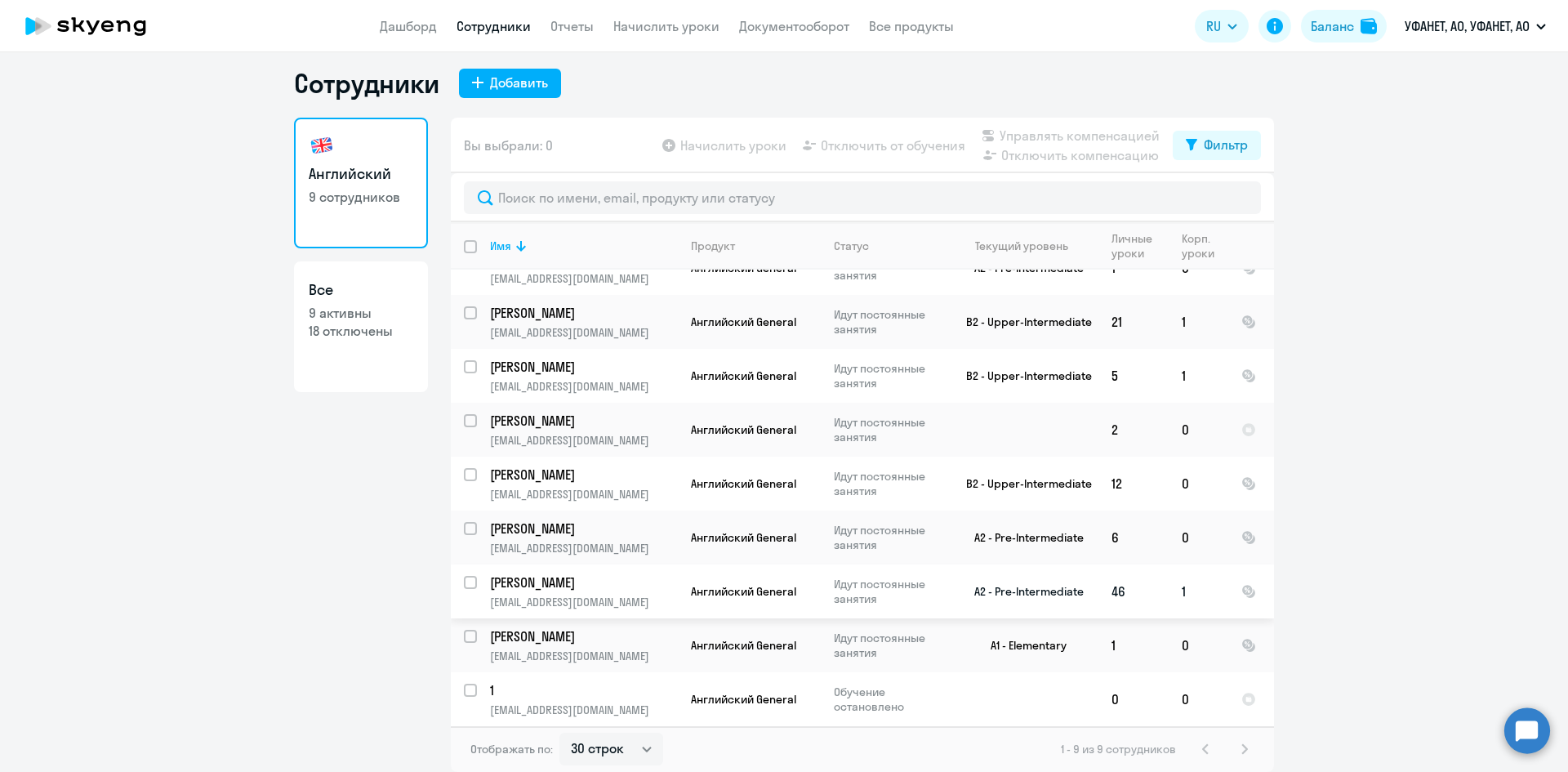
click at [546, 584] on p "[PERSON_NAME]" at bounding box center [581, 582] width 184 height 18
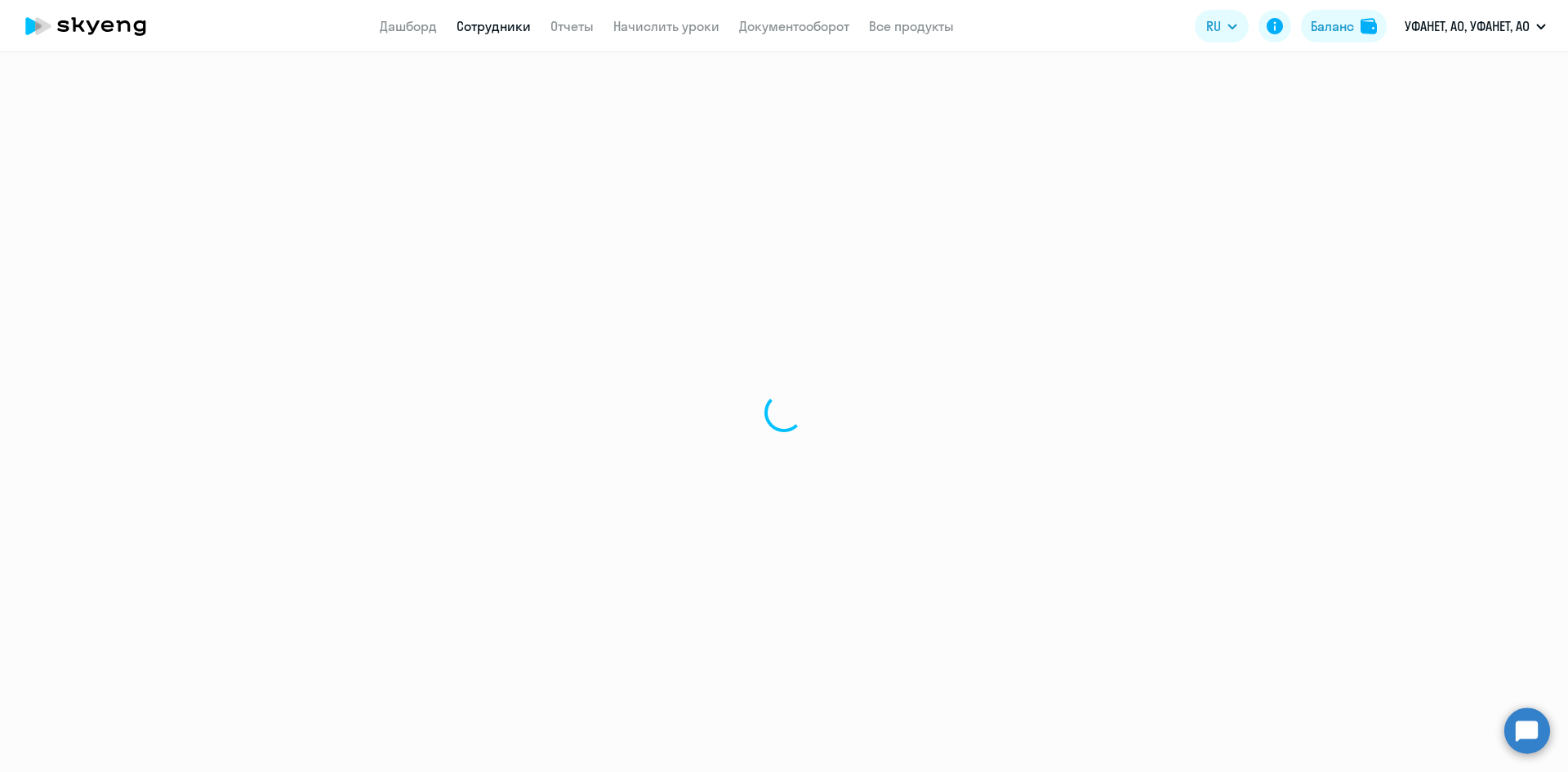
select select "english"
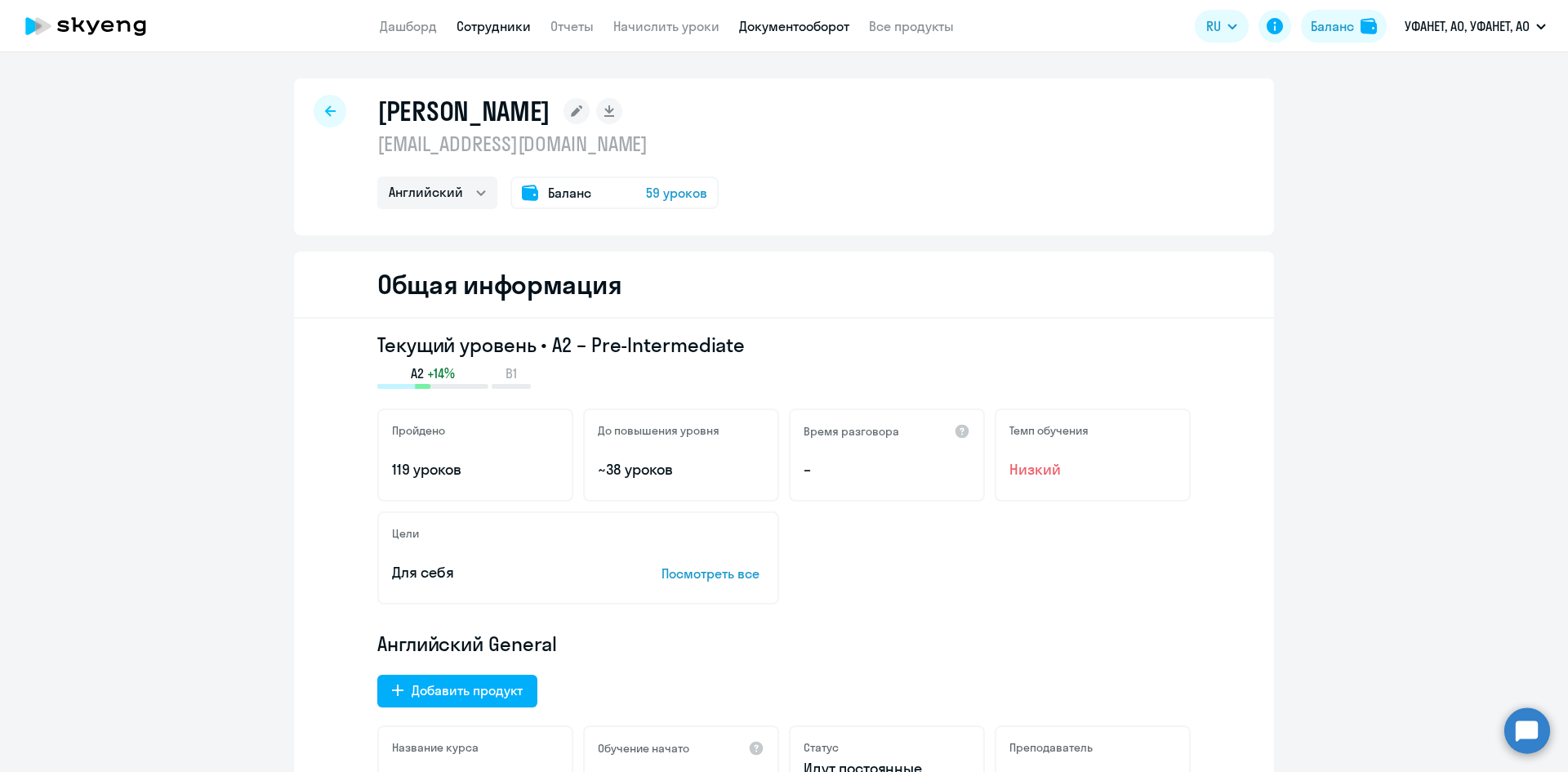
click at [775, 21] on link "Документооборот" at bounding box center [794, 26] width 111 height 16
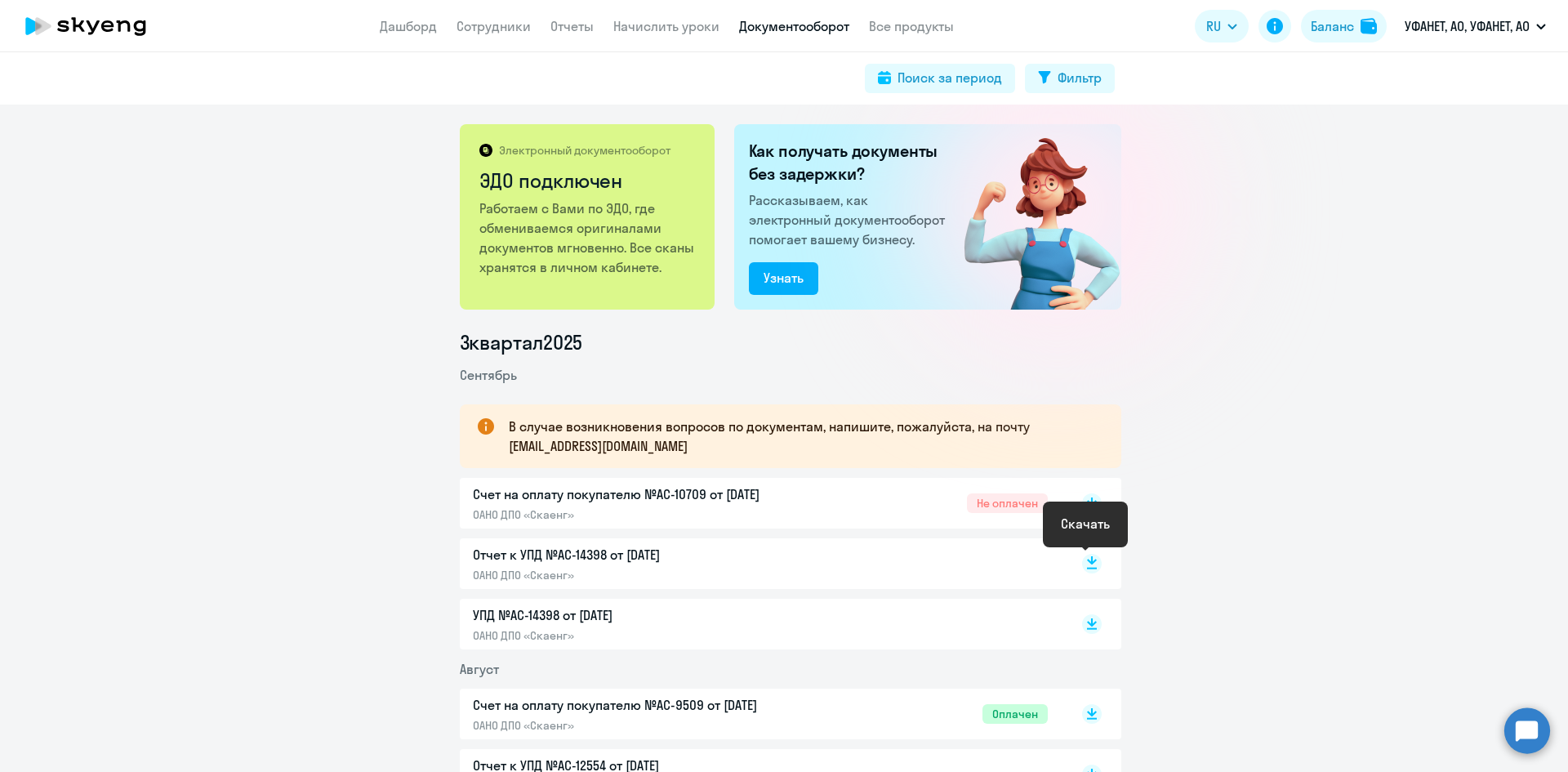
click at [1087, 567] on rect at bounding box center [1092, 563] width 20 height 20
click at [499, 22] on link "Сотрудники" at bounding box center [494, 26] width 75 height 16
select select "30"
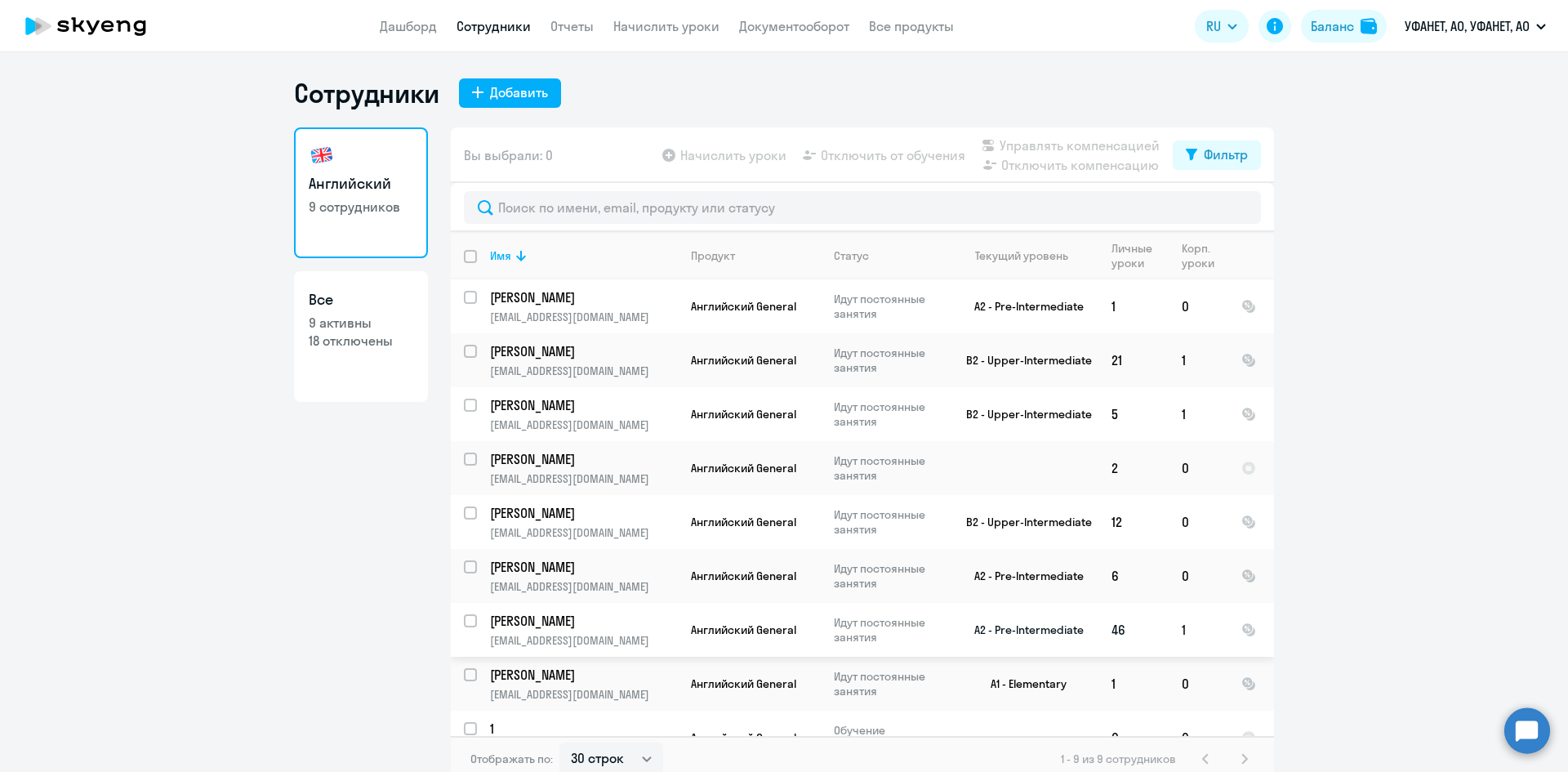
click at [587, 618] on p "[PERSON_NAME]" at bounding box center [581, 621] width 184 height 18
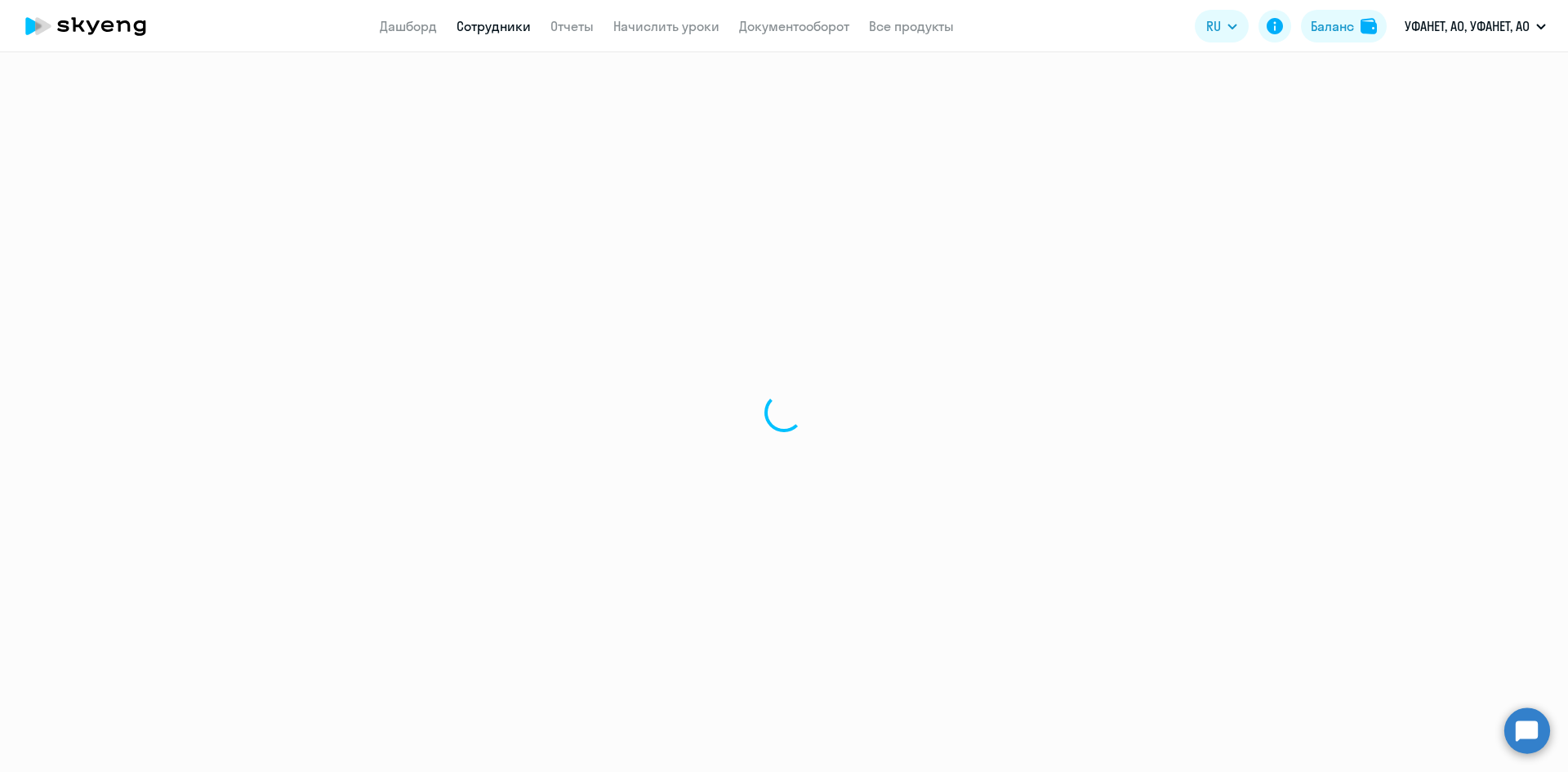
select select "english"
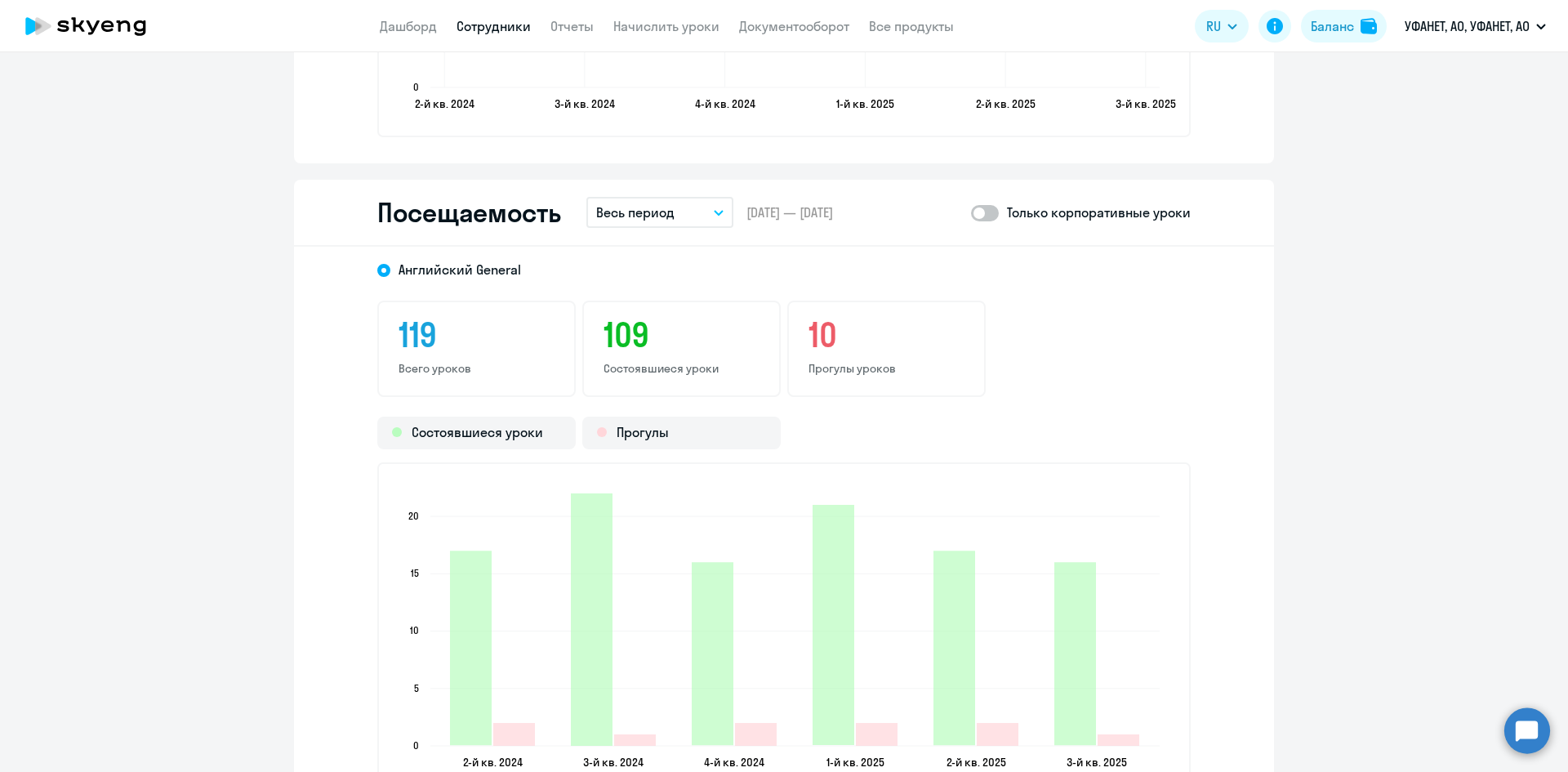
scroll to position [2042, 0]
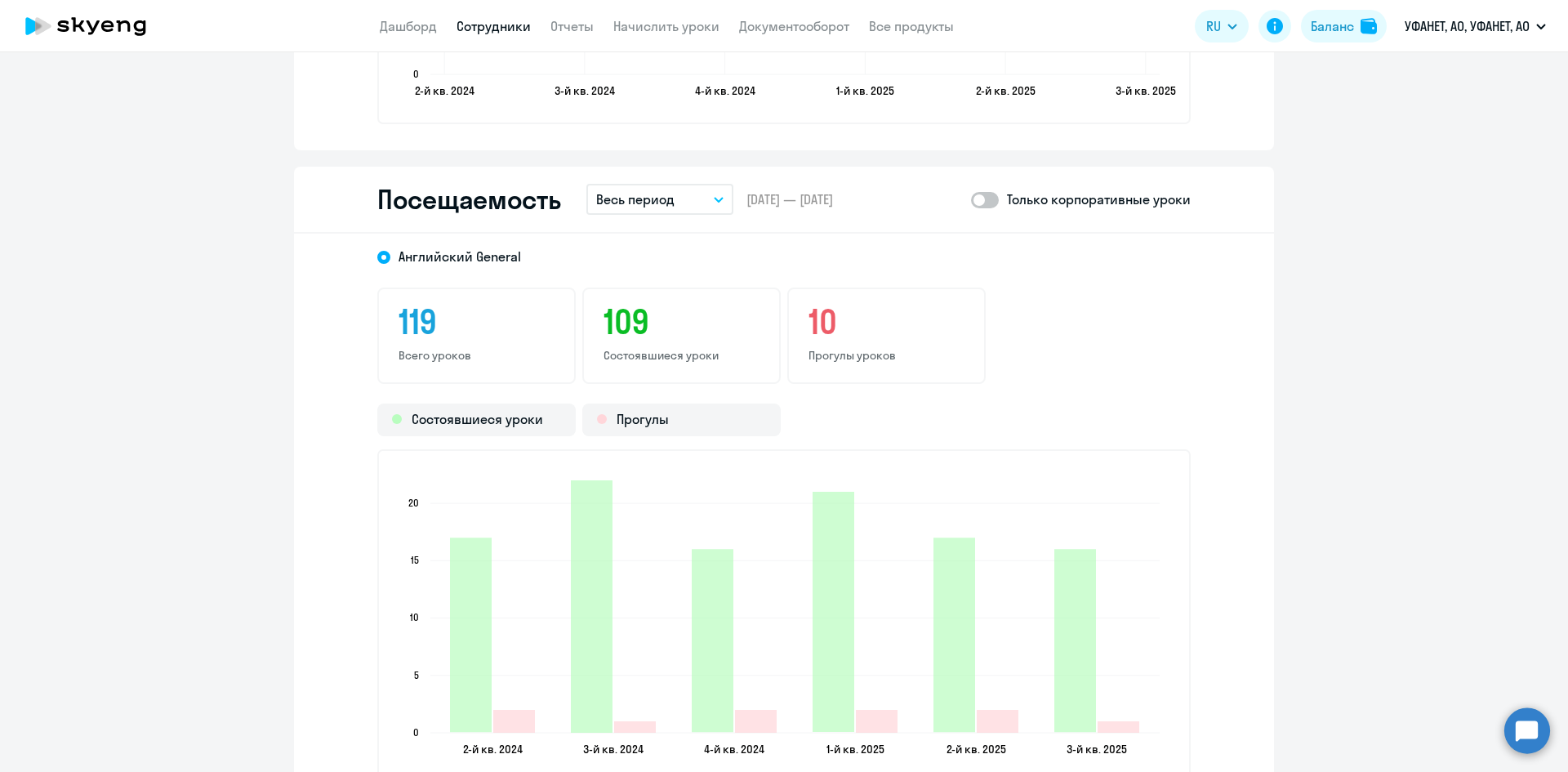
click at [675, 201] on button "Весь период" at bounding box center [660, 199] width 147 height 31
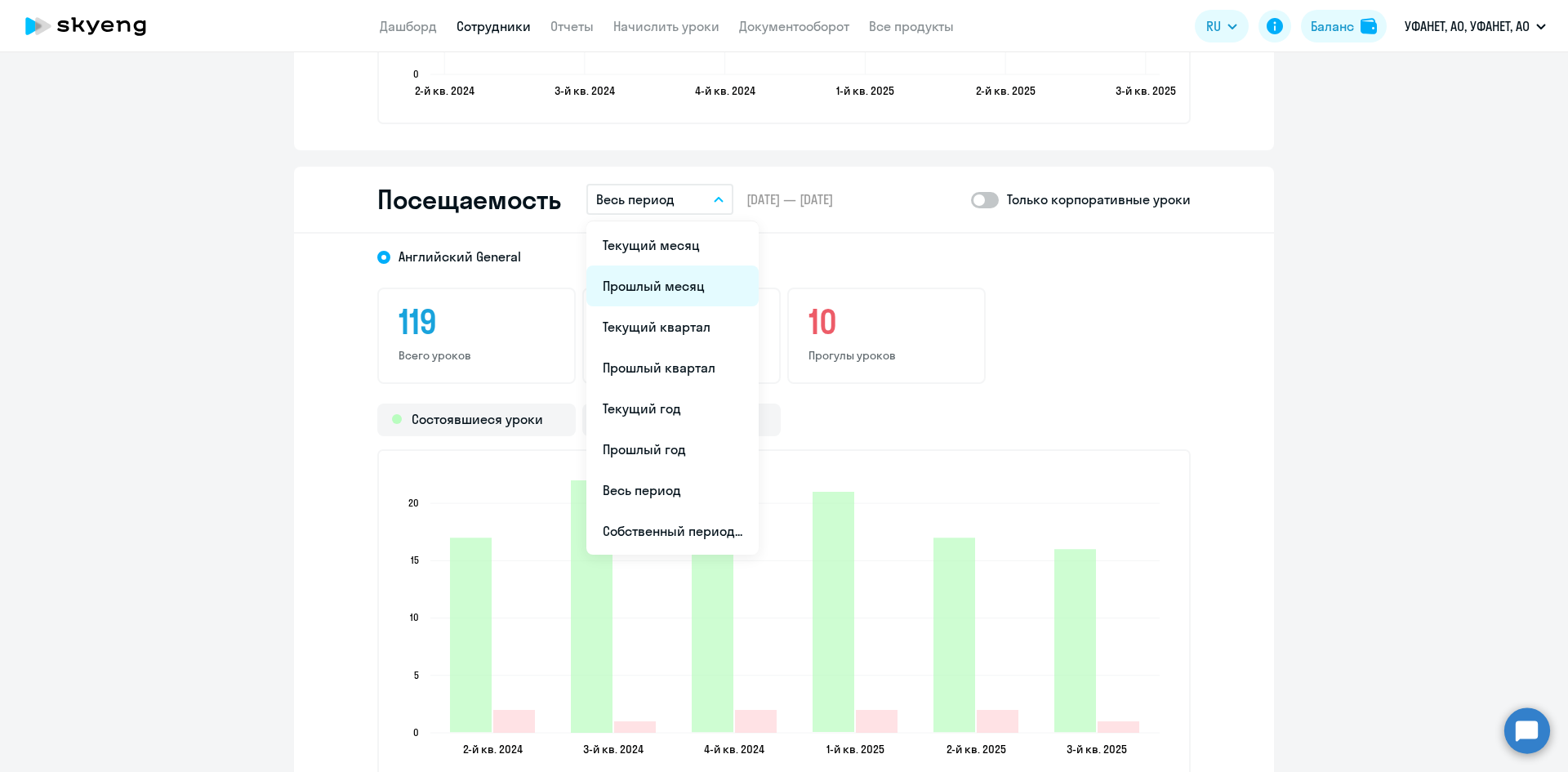
click at [687, 287] on li "Прошлый месяц" at bounding box center [672, 286] width 172 height 41
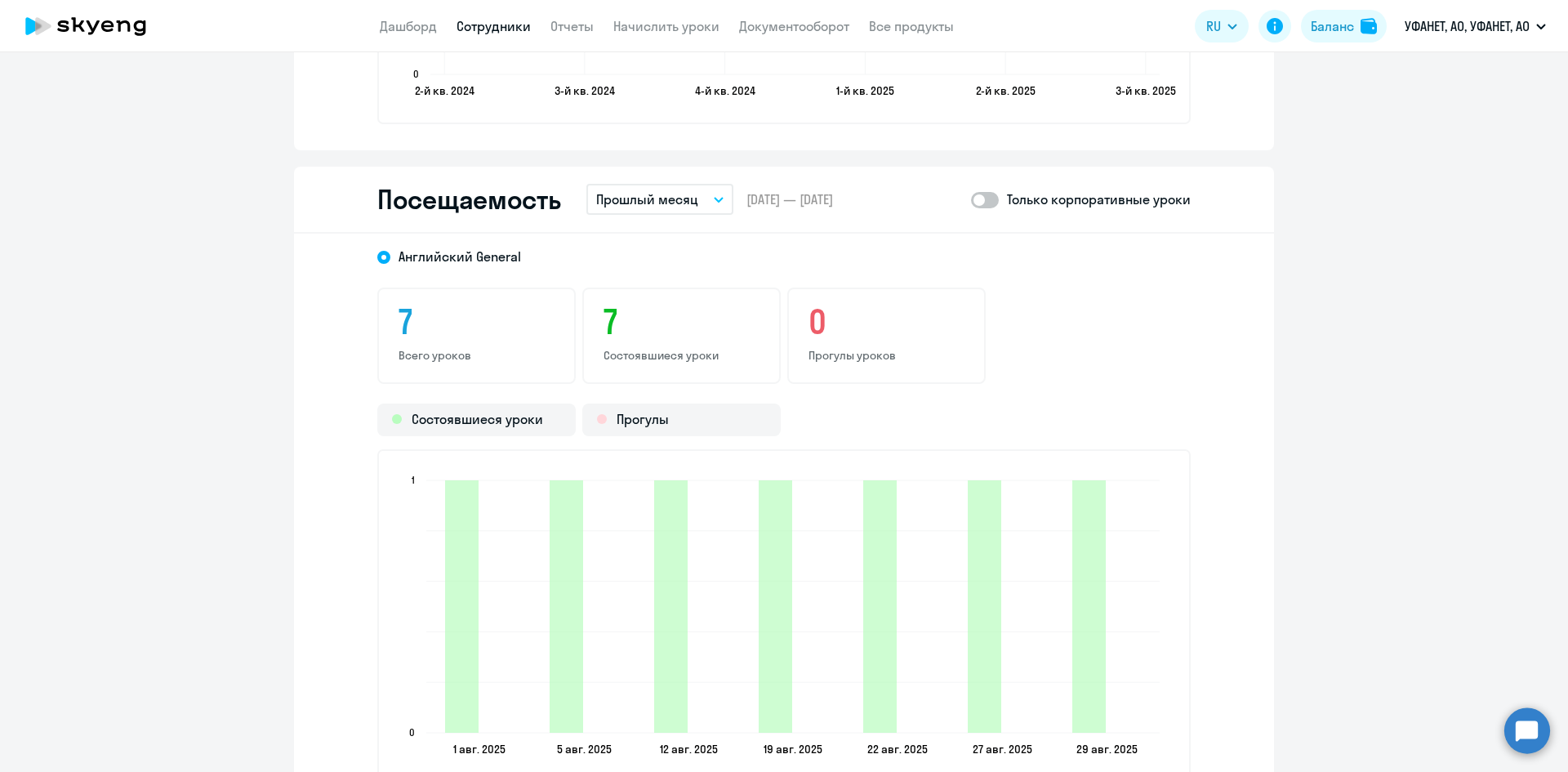
click at [987, 203] on span at bounding box center [985, 200] width 28 height 16
click at [971, 200] on input "checkbox" at bounding box center [970, 199] width 1 height 1
checkbox input "true"
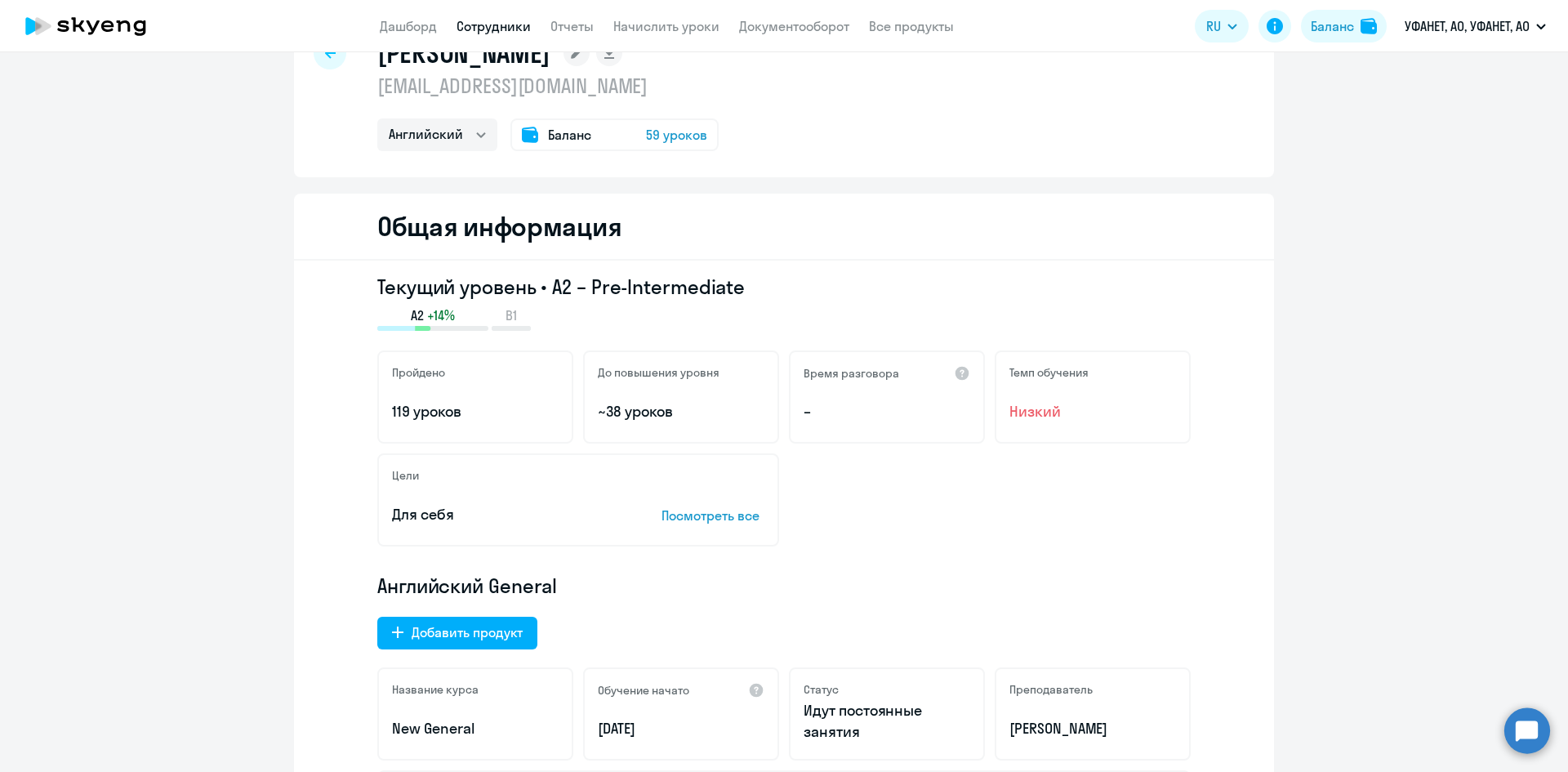
scroll to position [0, 0]
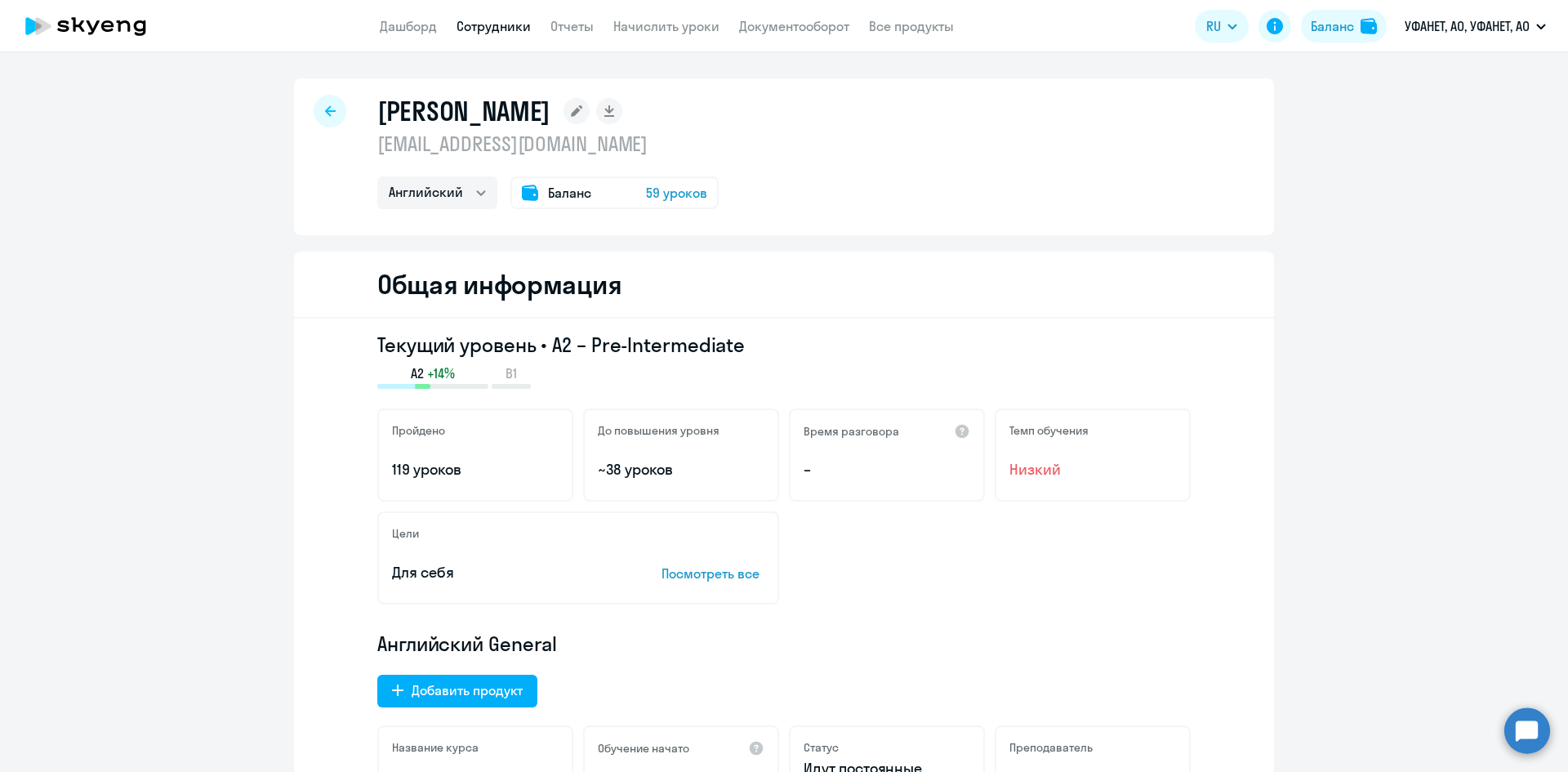
click at [325, 106] on icon at bounding box center [330, 111] width 11 height 11
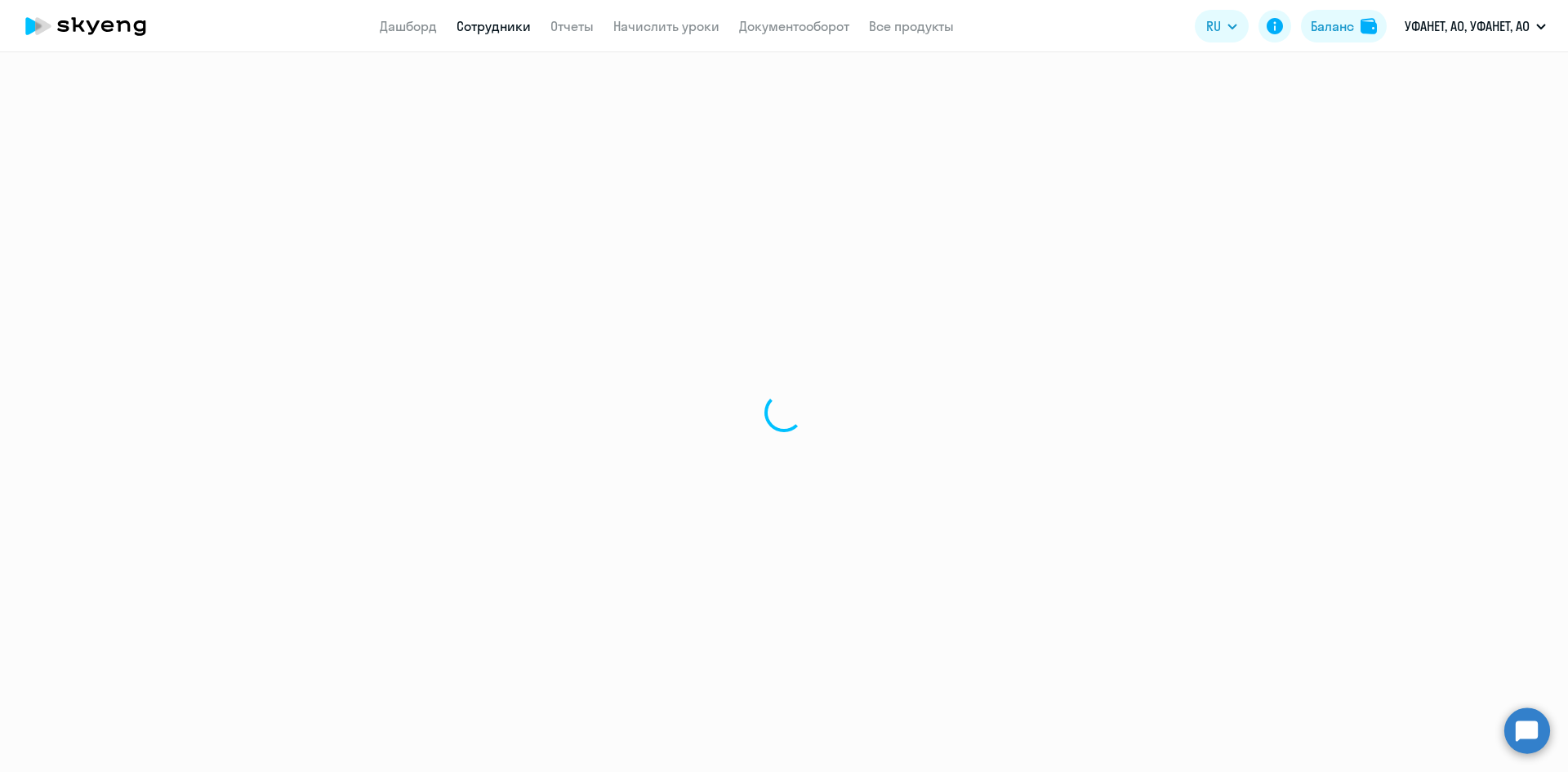
select select "30"
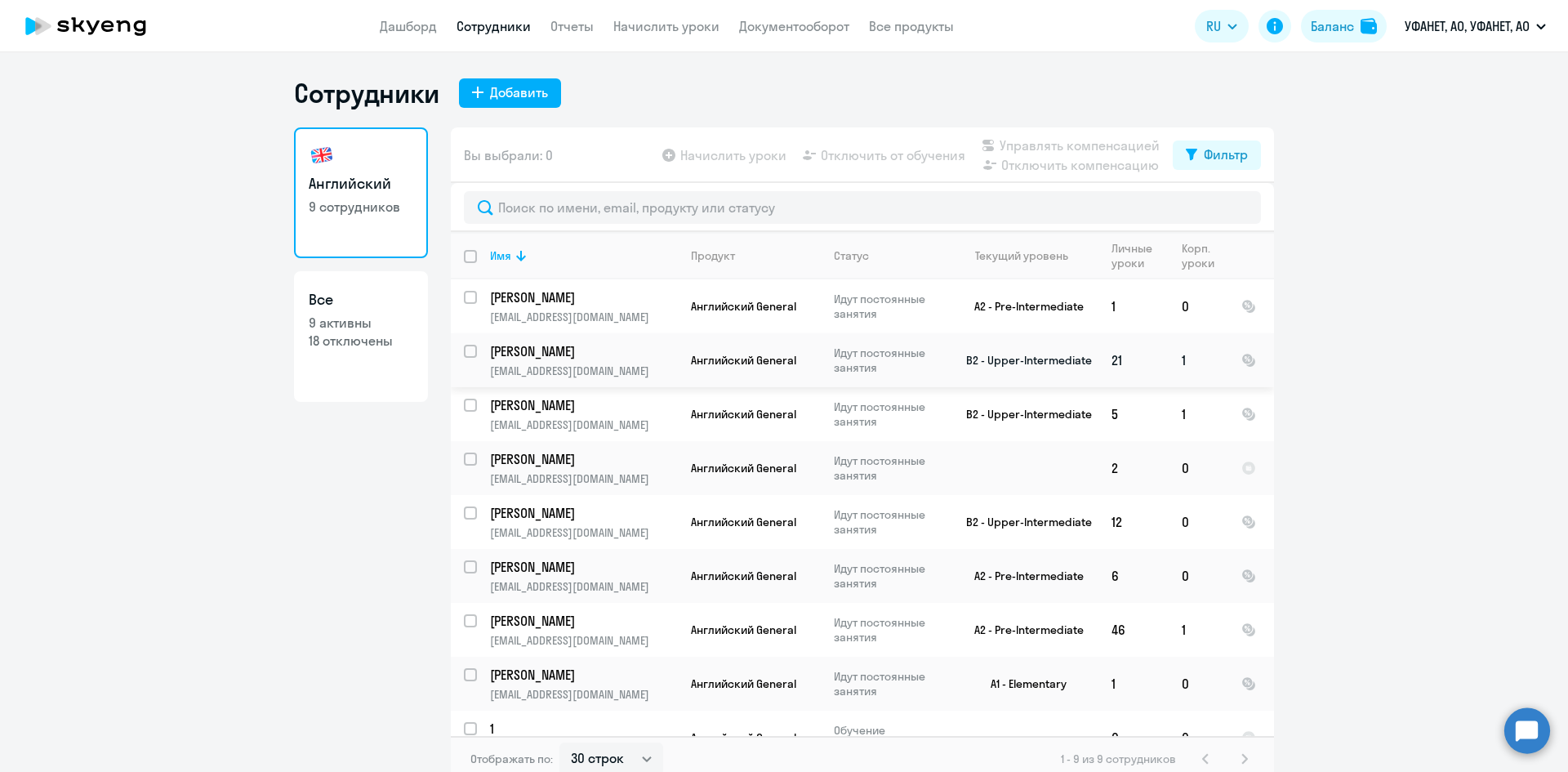
click at [568, 354] on p "[PERSON_NAME]" at bounding box center [581, 351] width 184 height 18
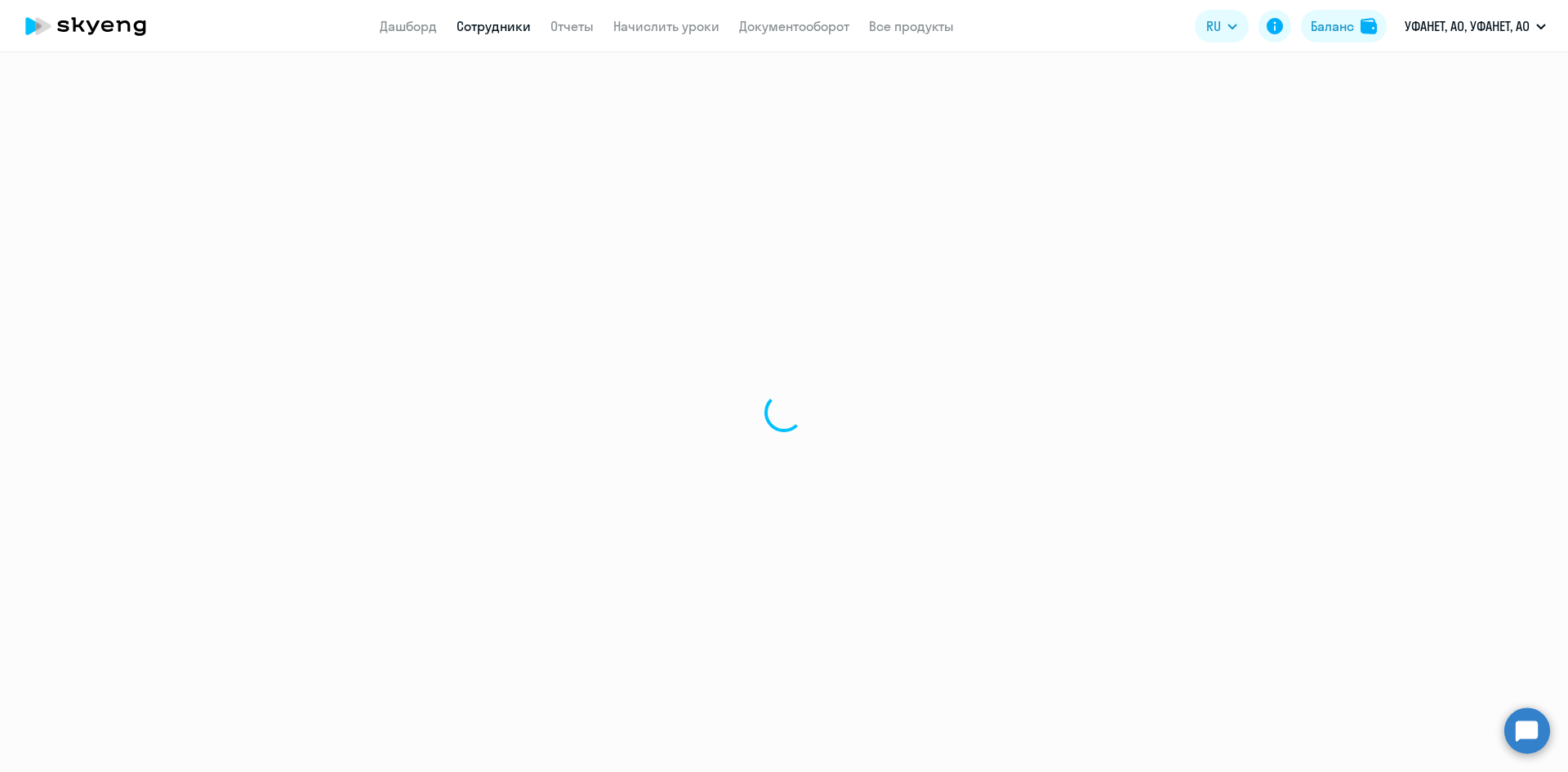
select select "english"
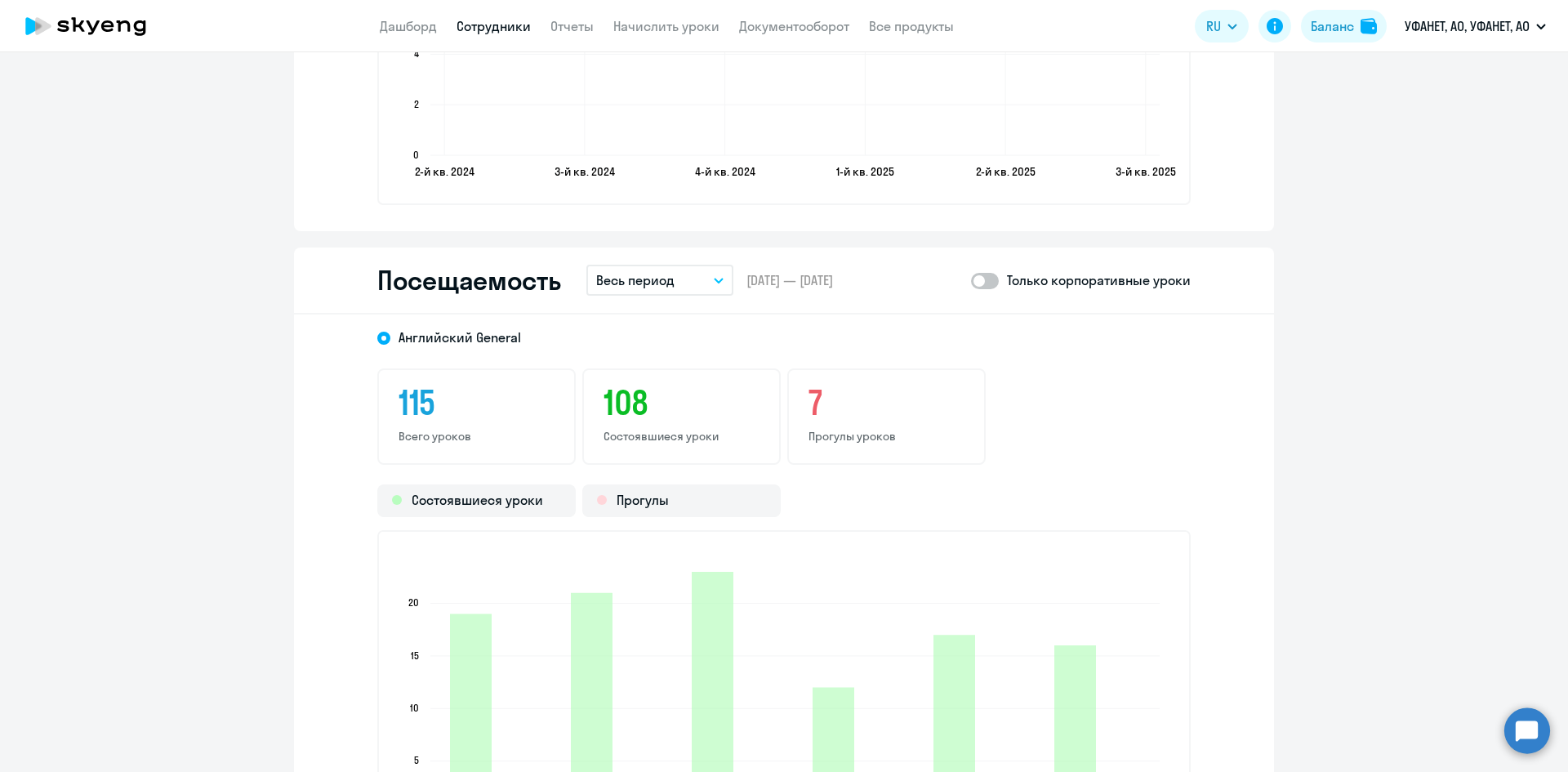
scroll to position [1960, 0]
click at [687, 276] on button "Весь период" at bounding box center [660, 281] width 147 height 31
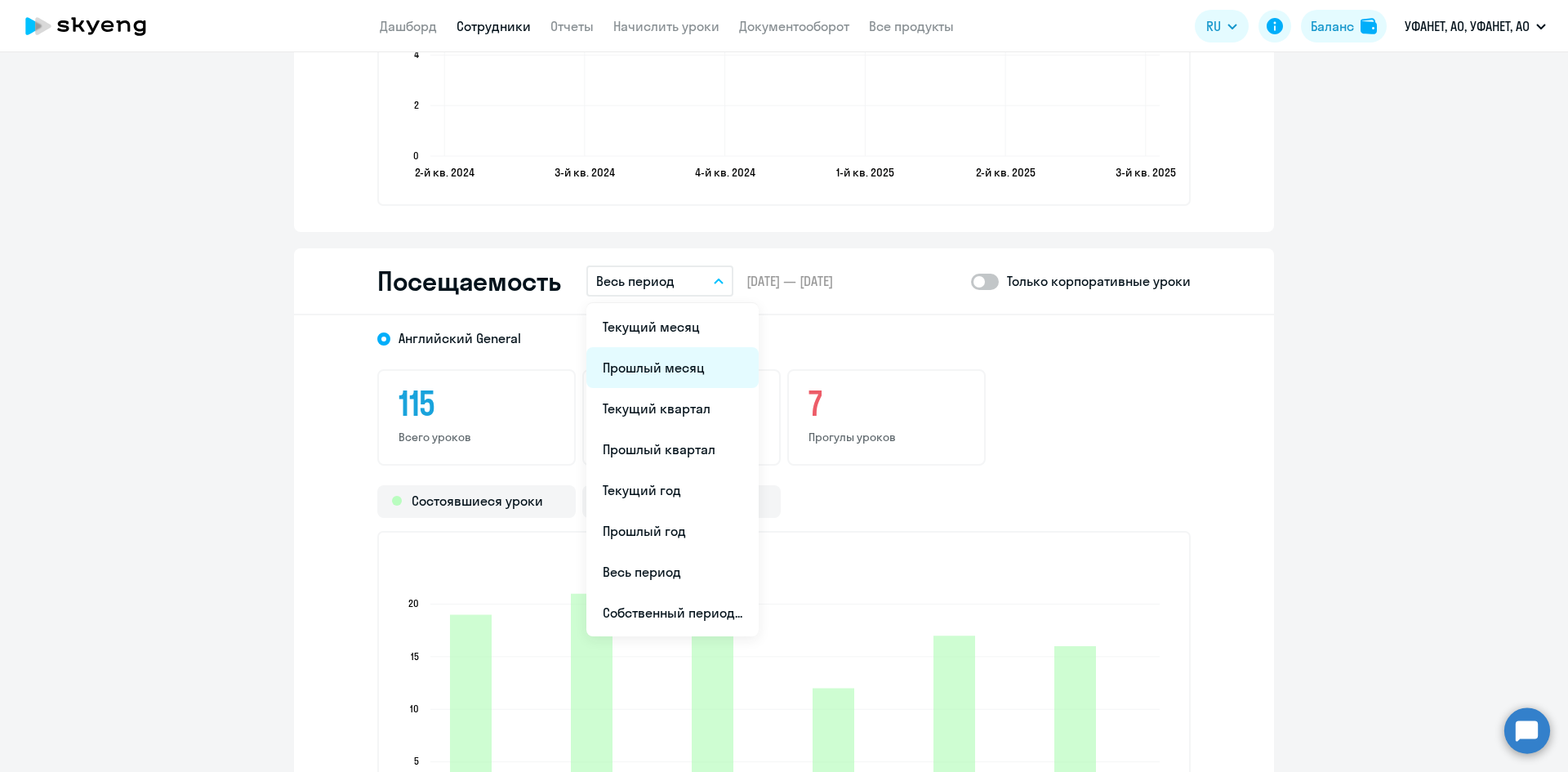
click at [671, 363] on li "Прошлый месяц" at bounding box center [672, 368] width 172 height 41
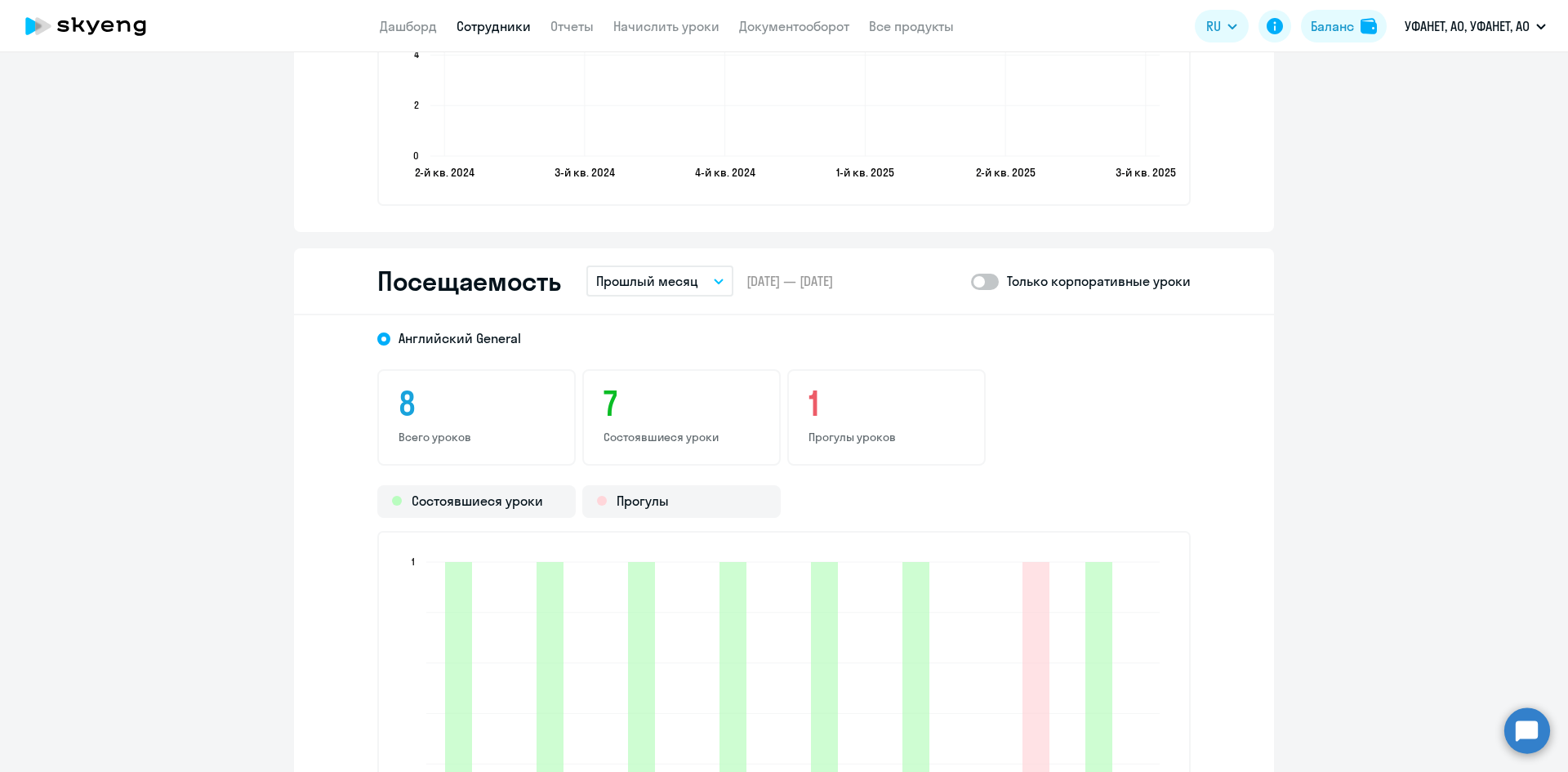
click at [990, 279] on span at bounding box center [985, 282] width 28 height 16
click at [971, 281] on input "checkbox" at bounding box center [970, 281] width 1 height 1
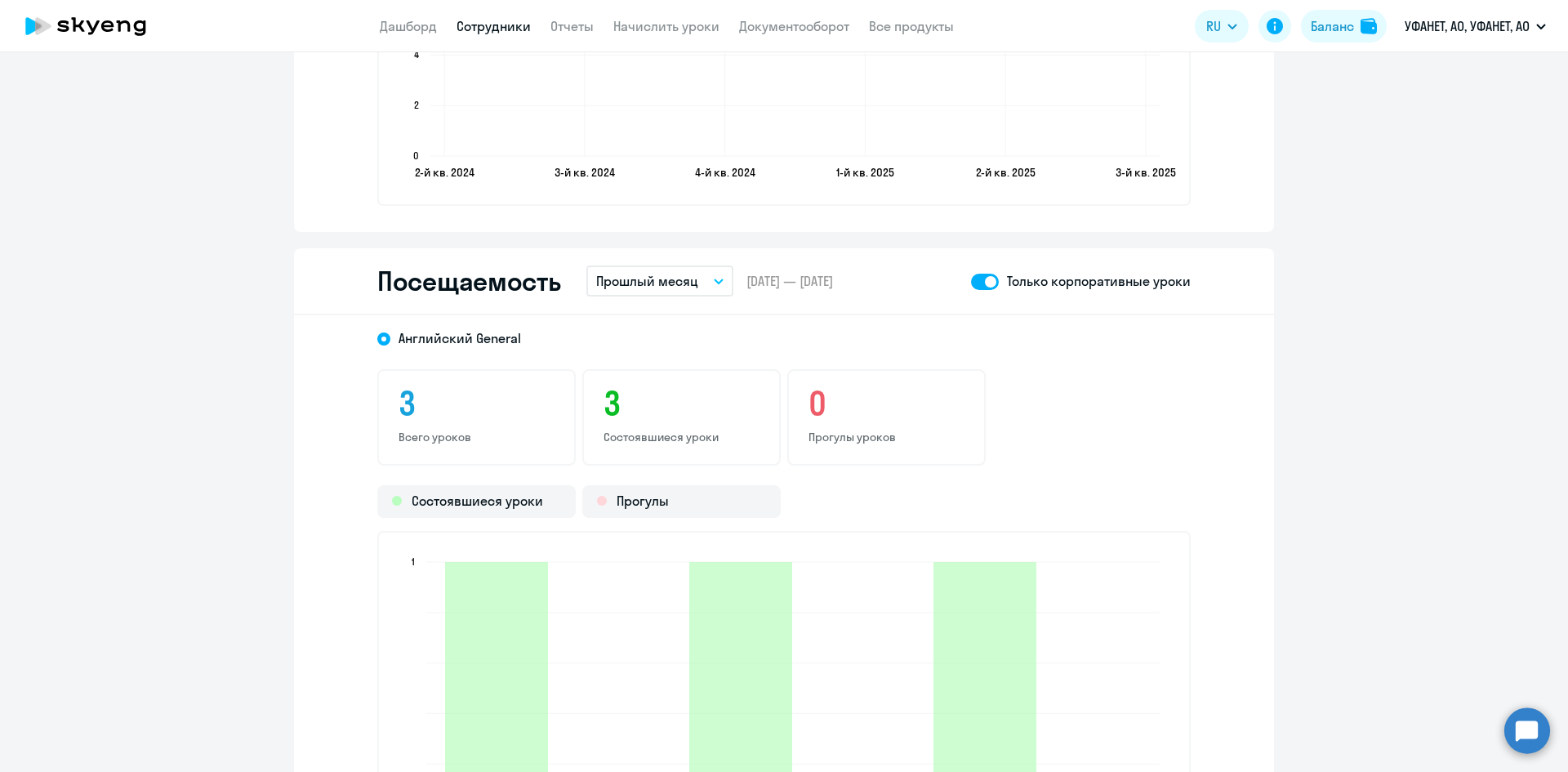
click at [974, 282] on span at bounding box center [985, 282] width 28 height 16
click at [971, 282] on input "checkbox" at bounding box center [970, 281] width 1 height 1
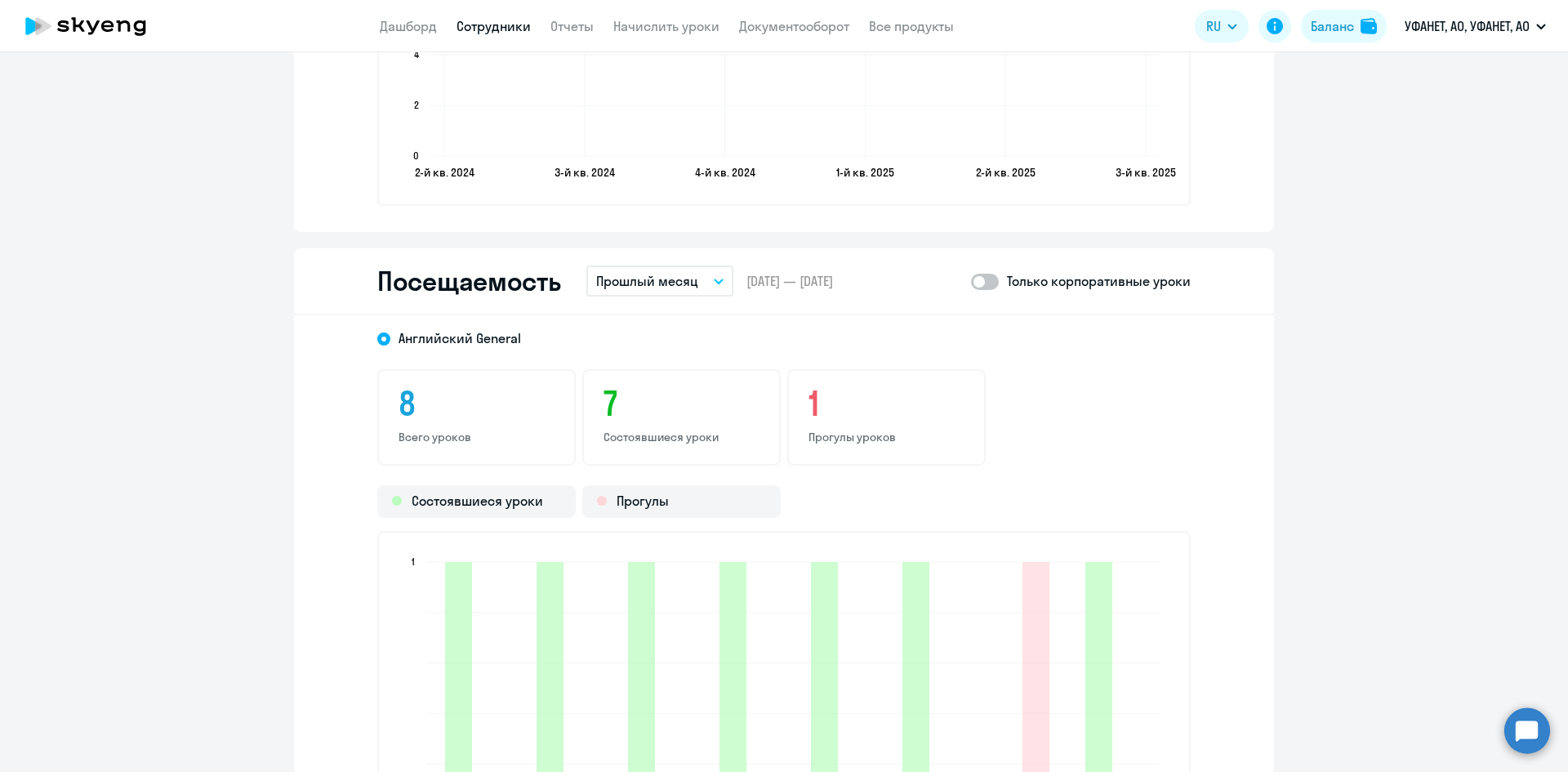
click at [990, 282] on span at bounding box center [985, 282] width 28 height 16
click at [971, 282] on input "checkbox" at bounding box center [970, 281] width 1 height 1
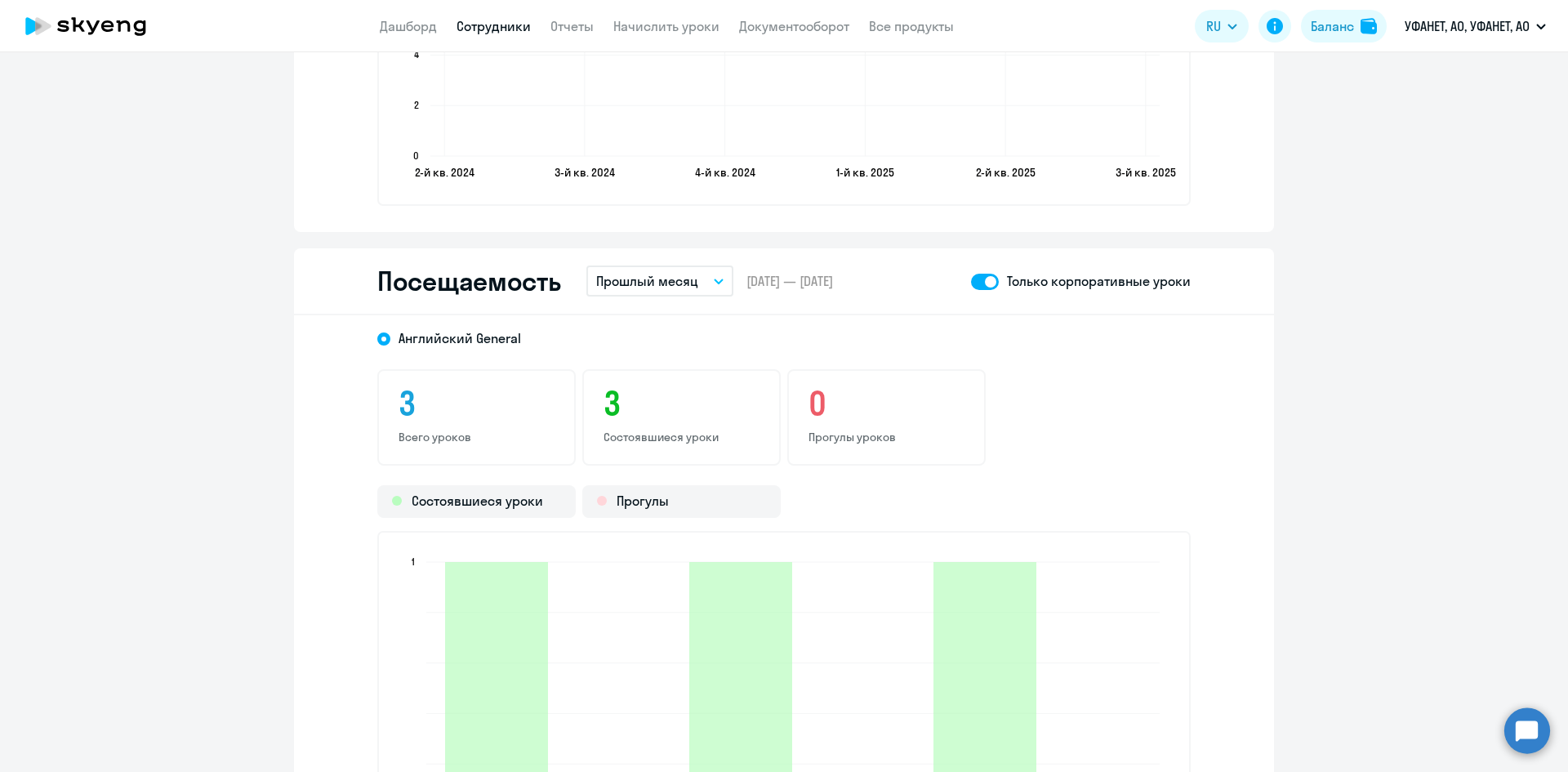
click at [978, 278] on span at bounding box center [985, 282] width 28 height 16
click at [971, 281] on input "checkbox" at bounding box center [970, 281] width 1 height 1
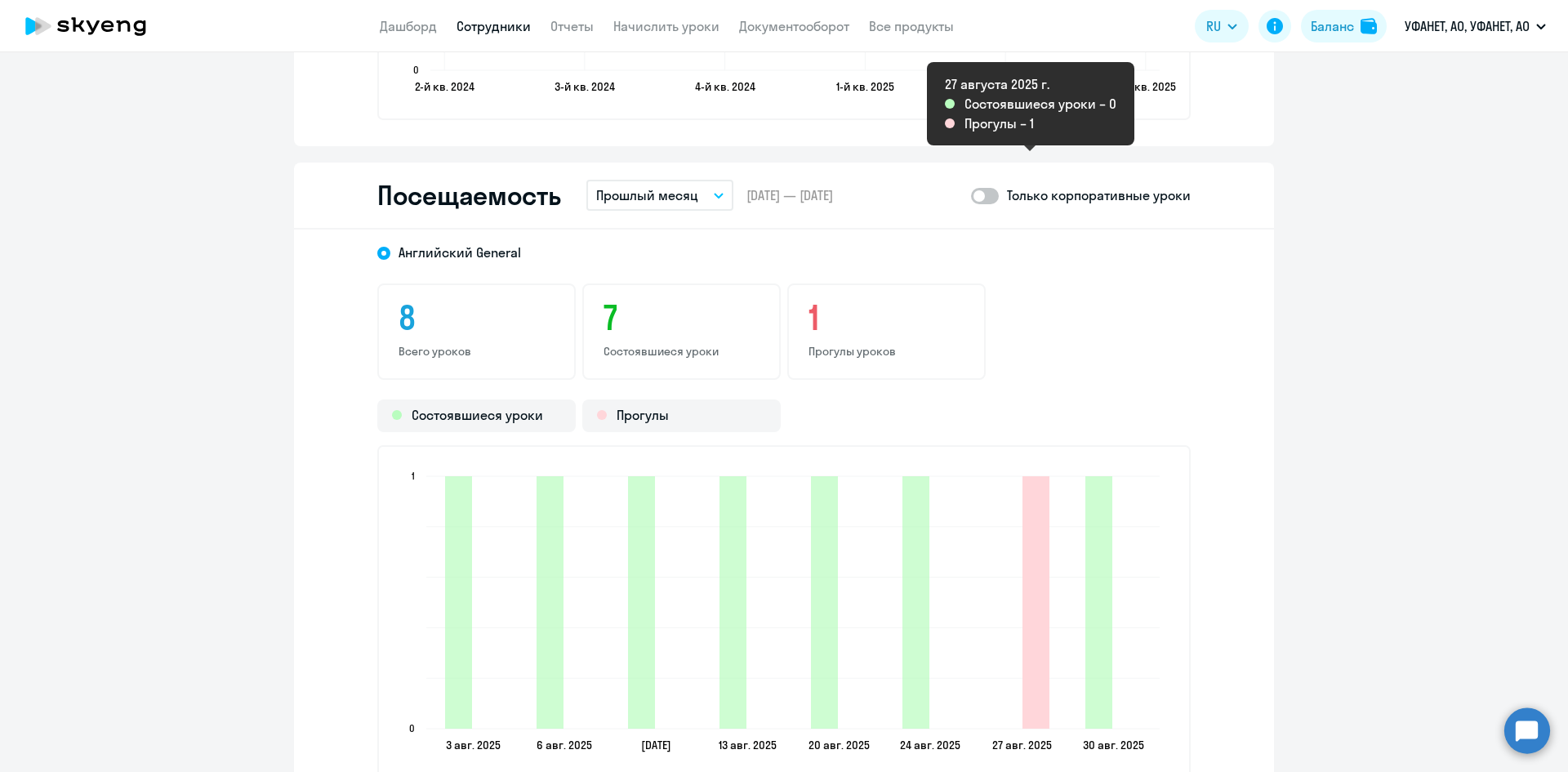
scroll to position [2042, 0]
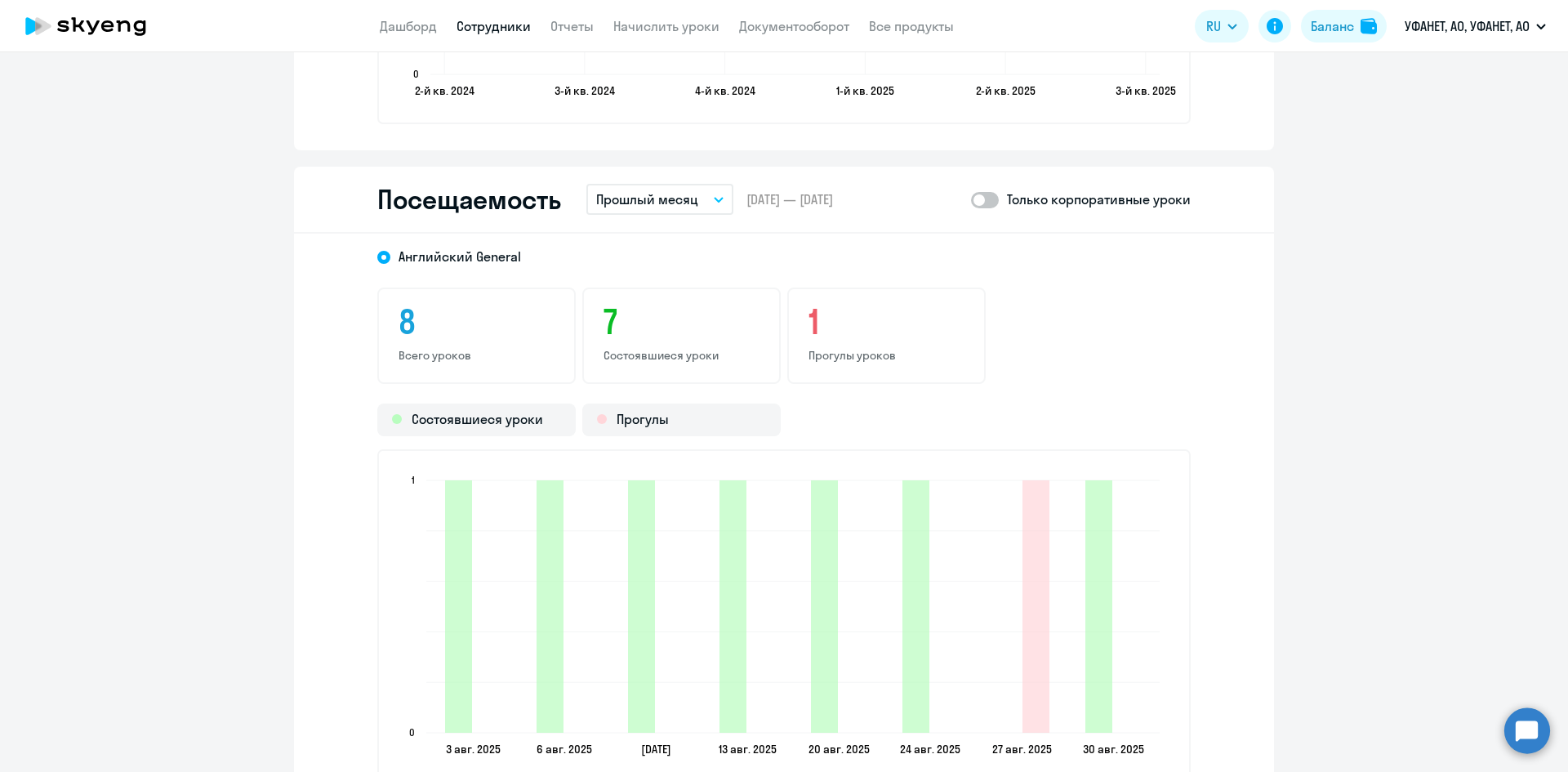
click at [991, 199] on span at bounding box center [985, 200] width 28 height 16
click at [971, 199] on input "checkbox" at bounding box center [970, 199] width 1 height 1
checkbox input "true"
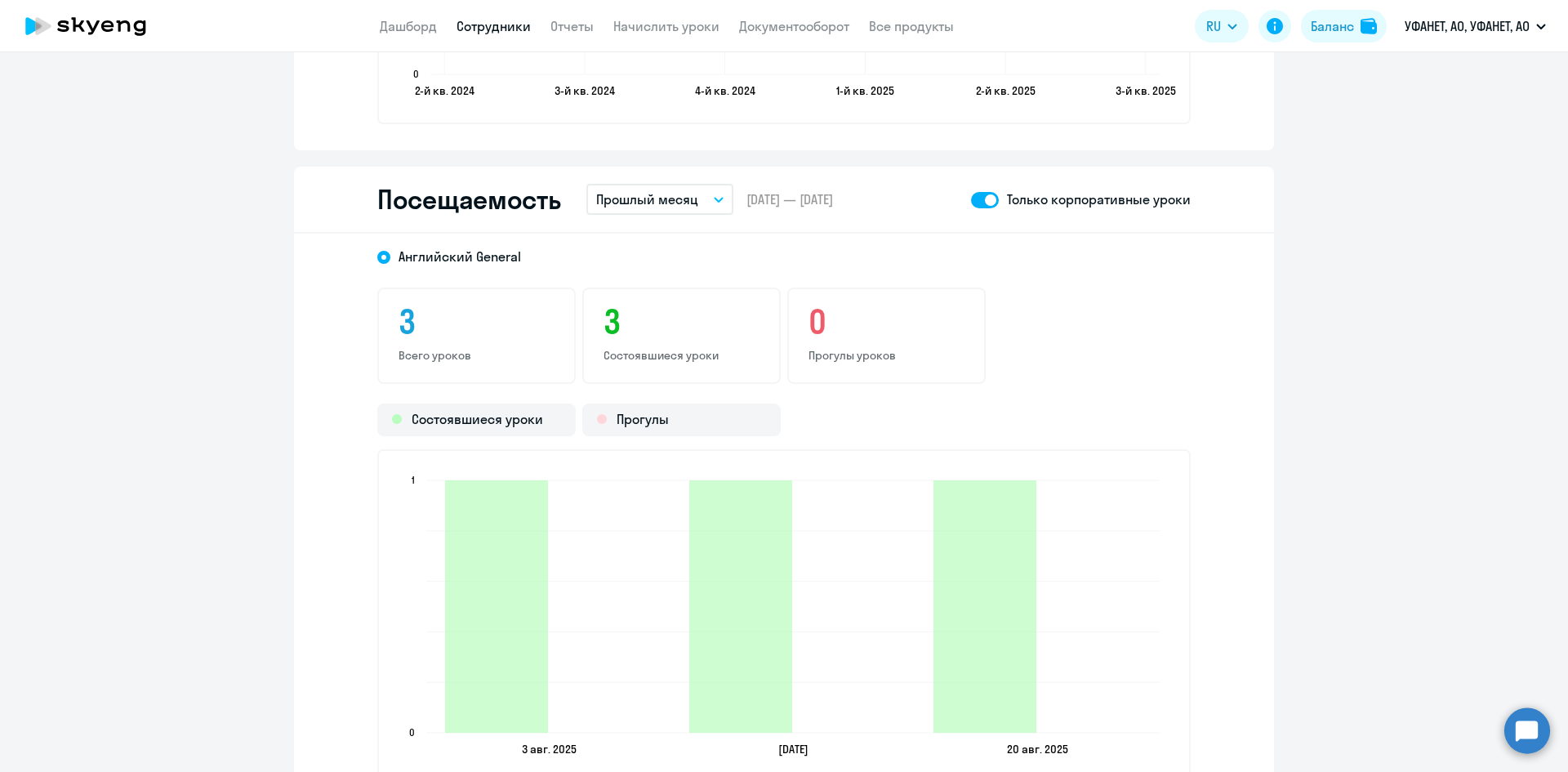
scroll to position [2123, 0]
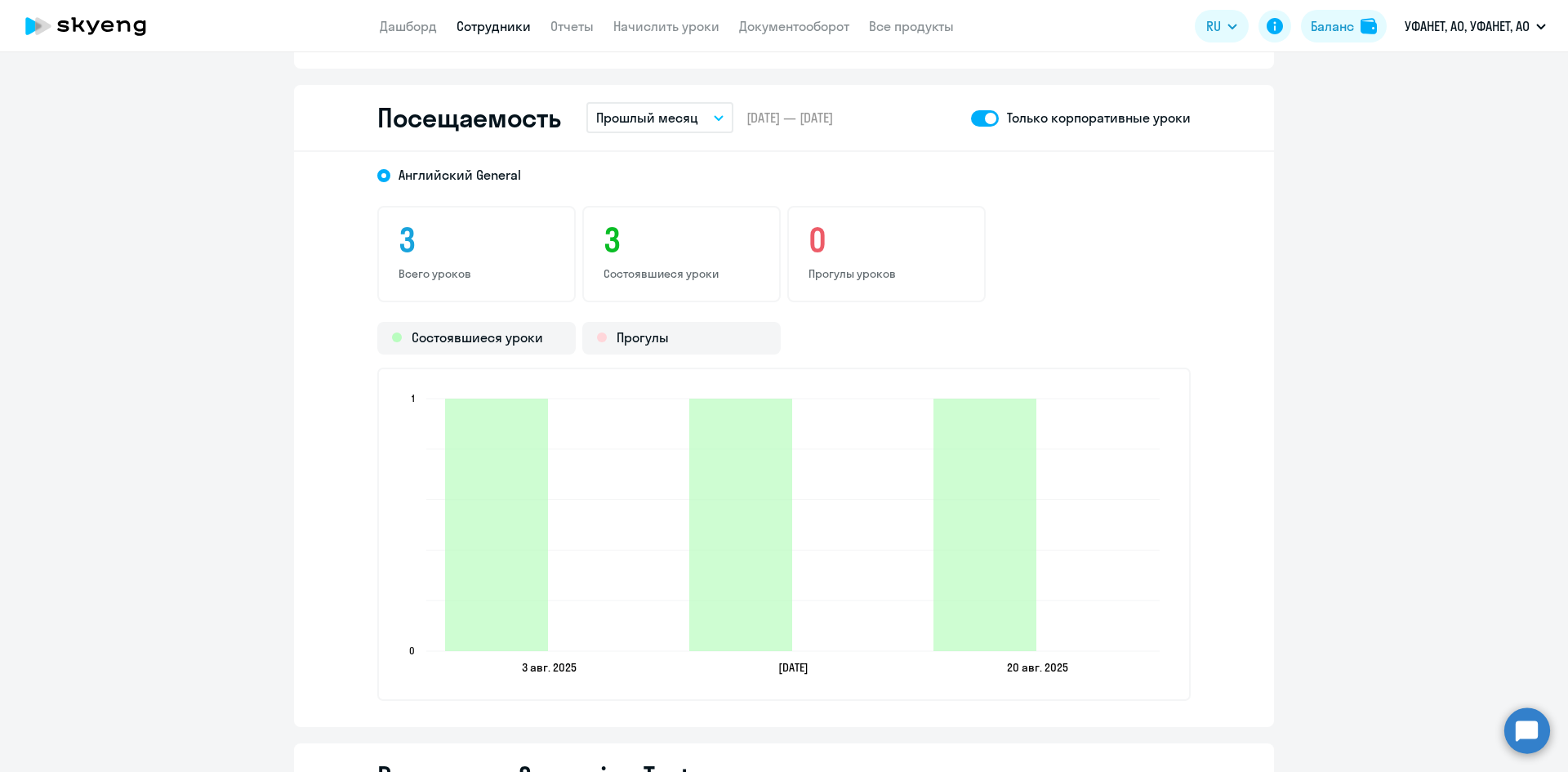
click at [1524, 731] on circle at bounding box center [1527, 730] width 46 height 46
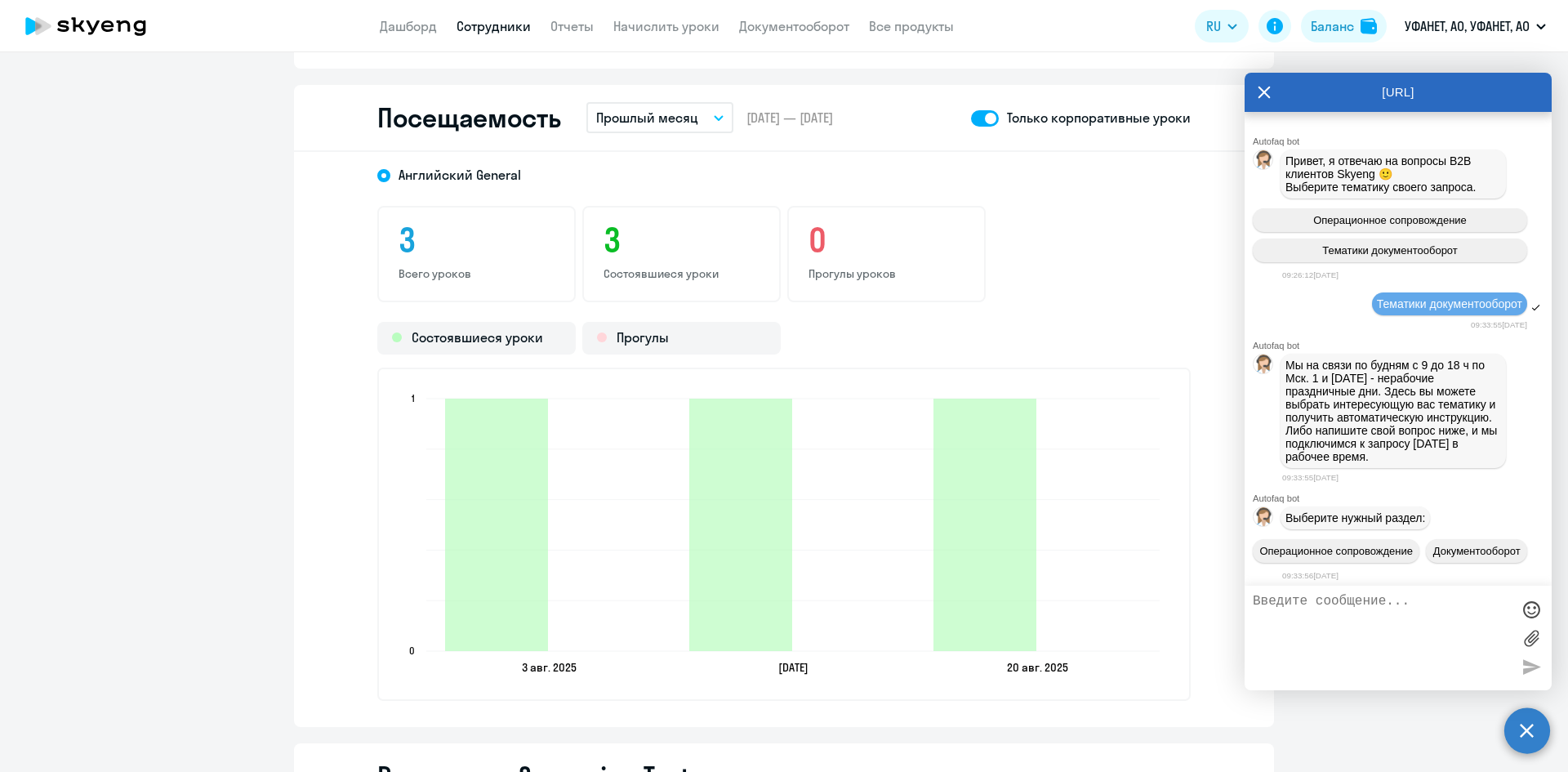
scroll to position [2254, 0]
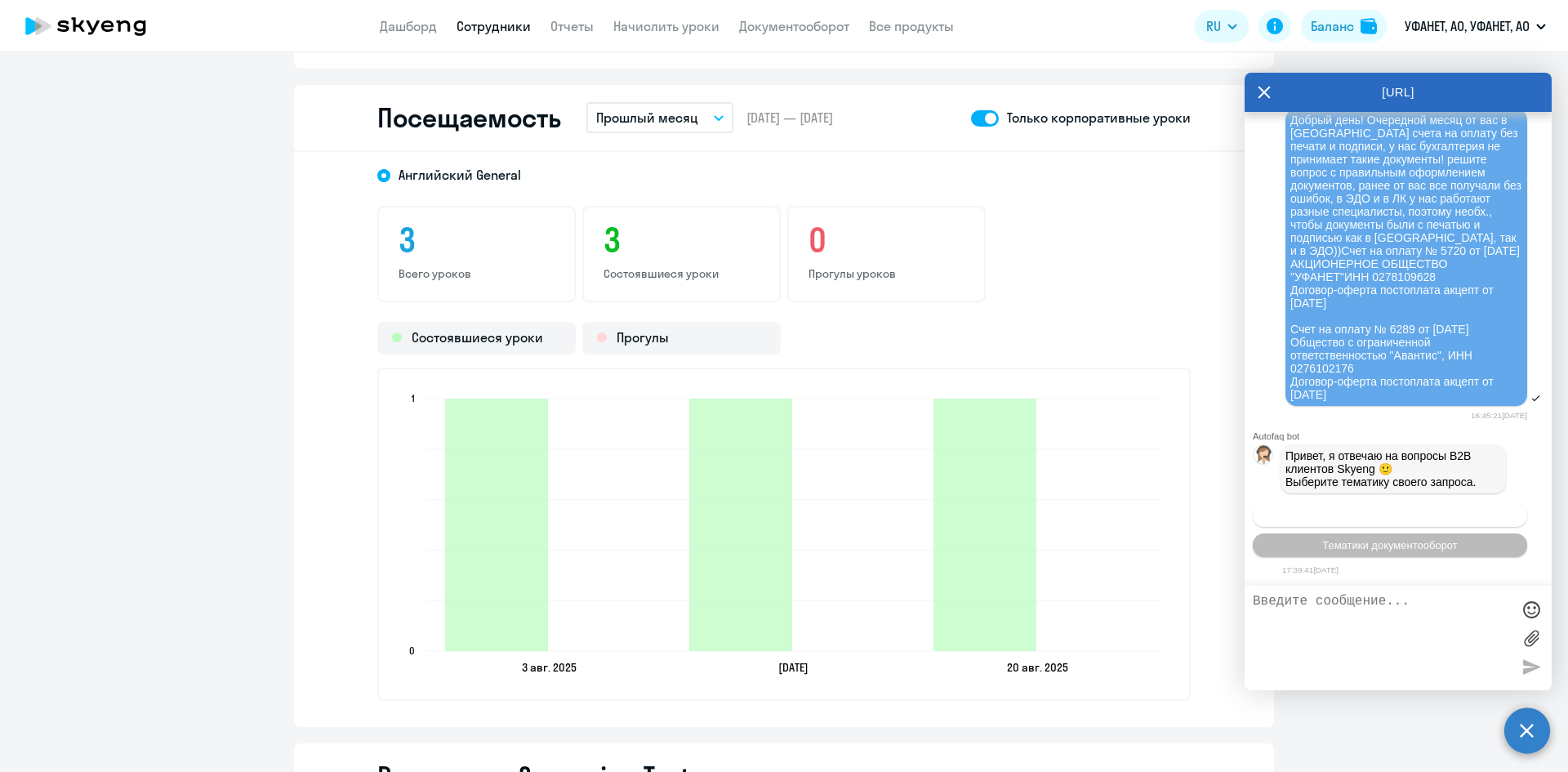
click at [1376, 512] on span "Операционное сопровождение" at bounding box center [1390, 514] width 154 height 12
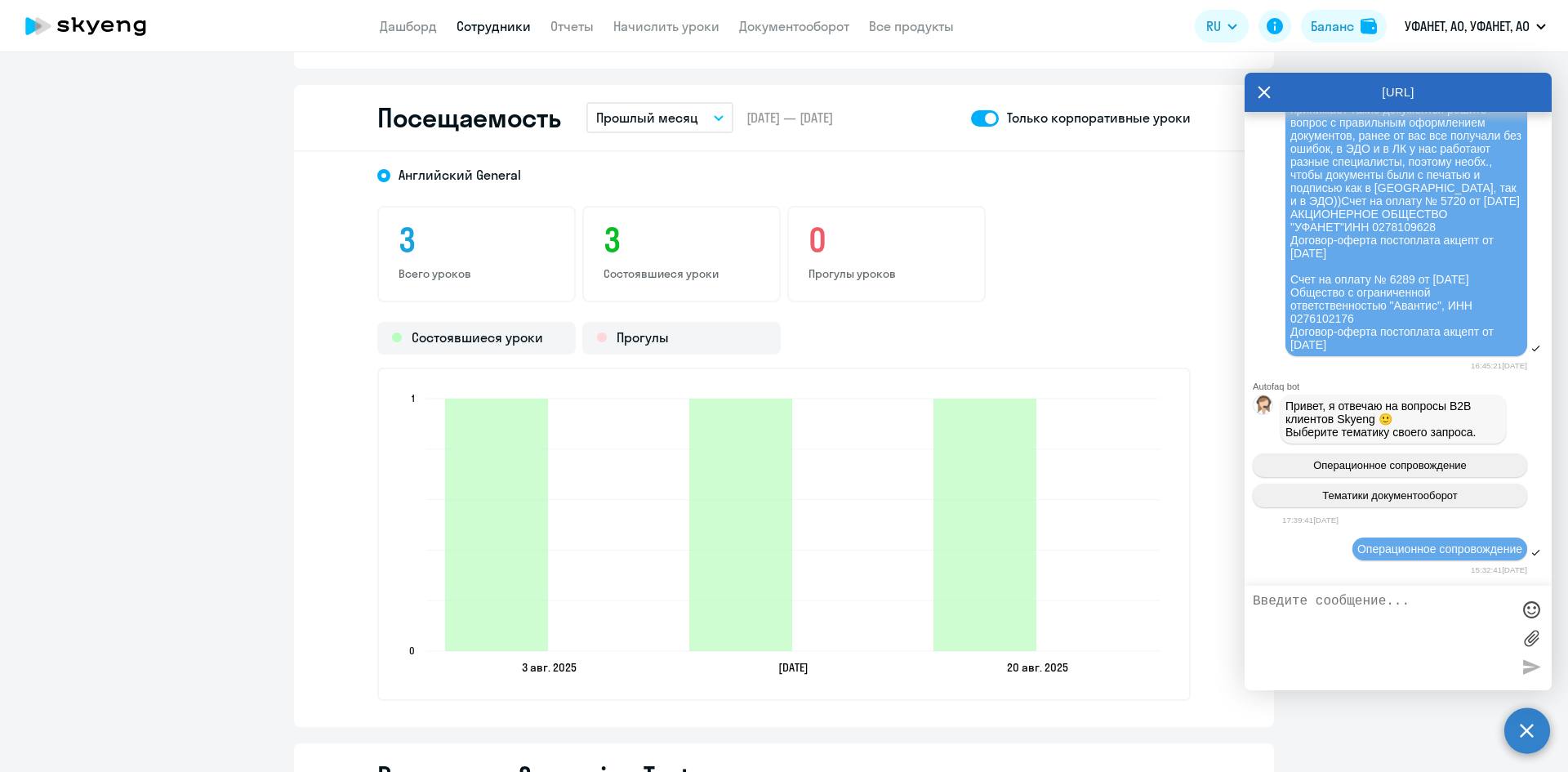
scroll to position [2431, 0]
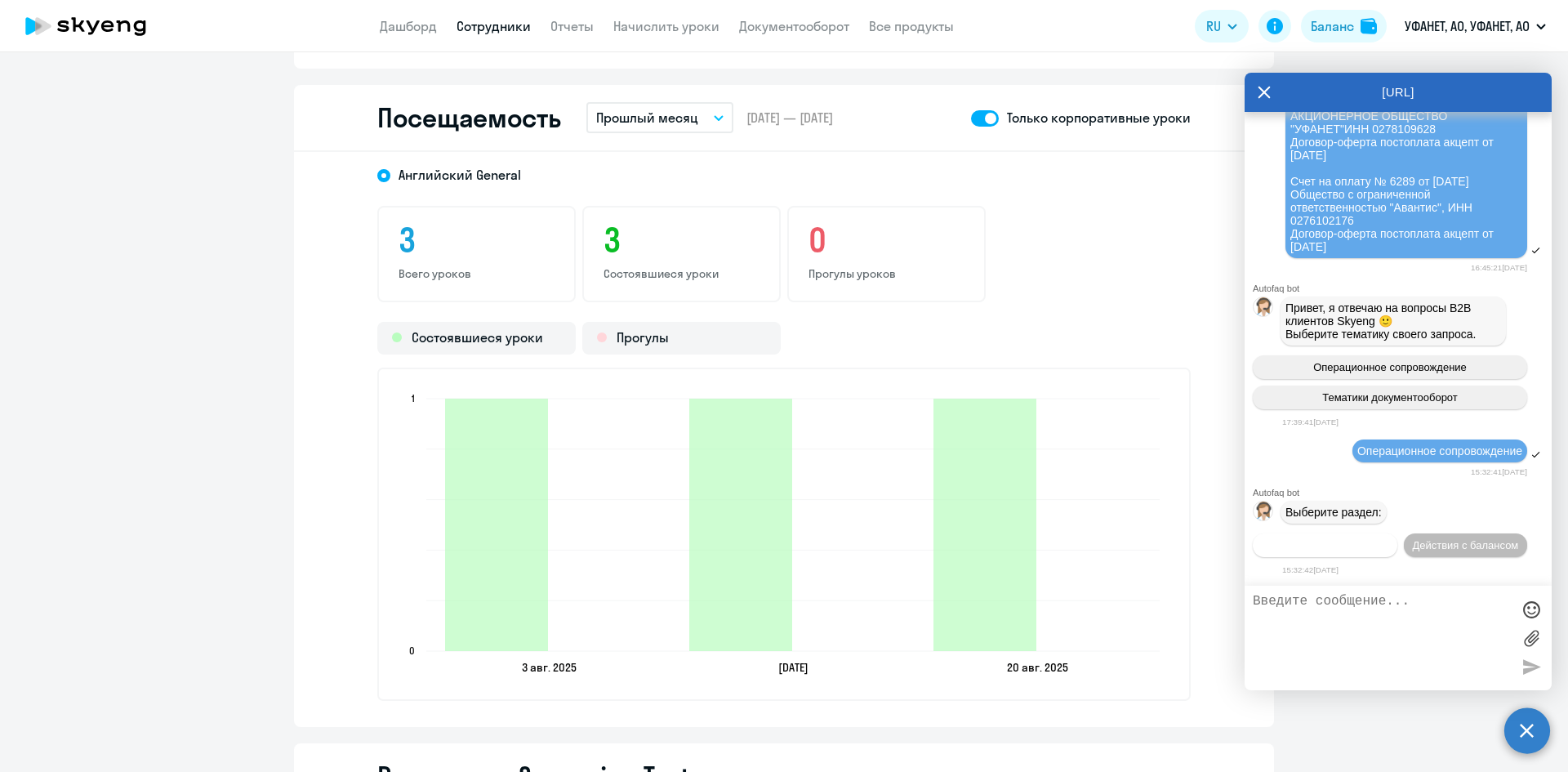
click at [1389, 539] on span "Действия по сотрудникам" at bounding box center [1325, 544] width 127 height 12
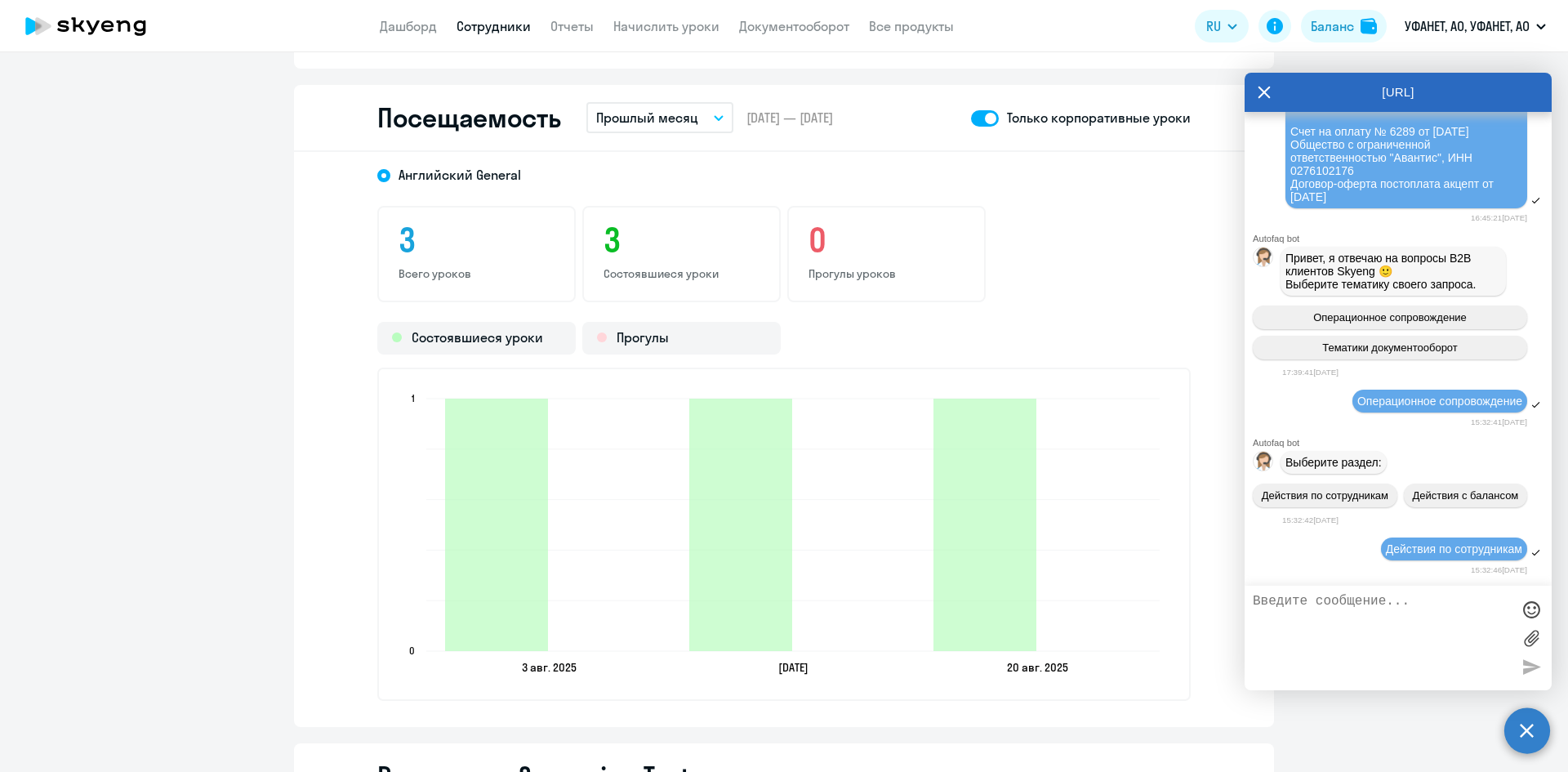
scroll to position [2674, 0]
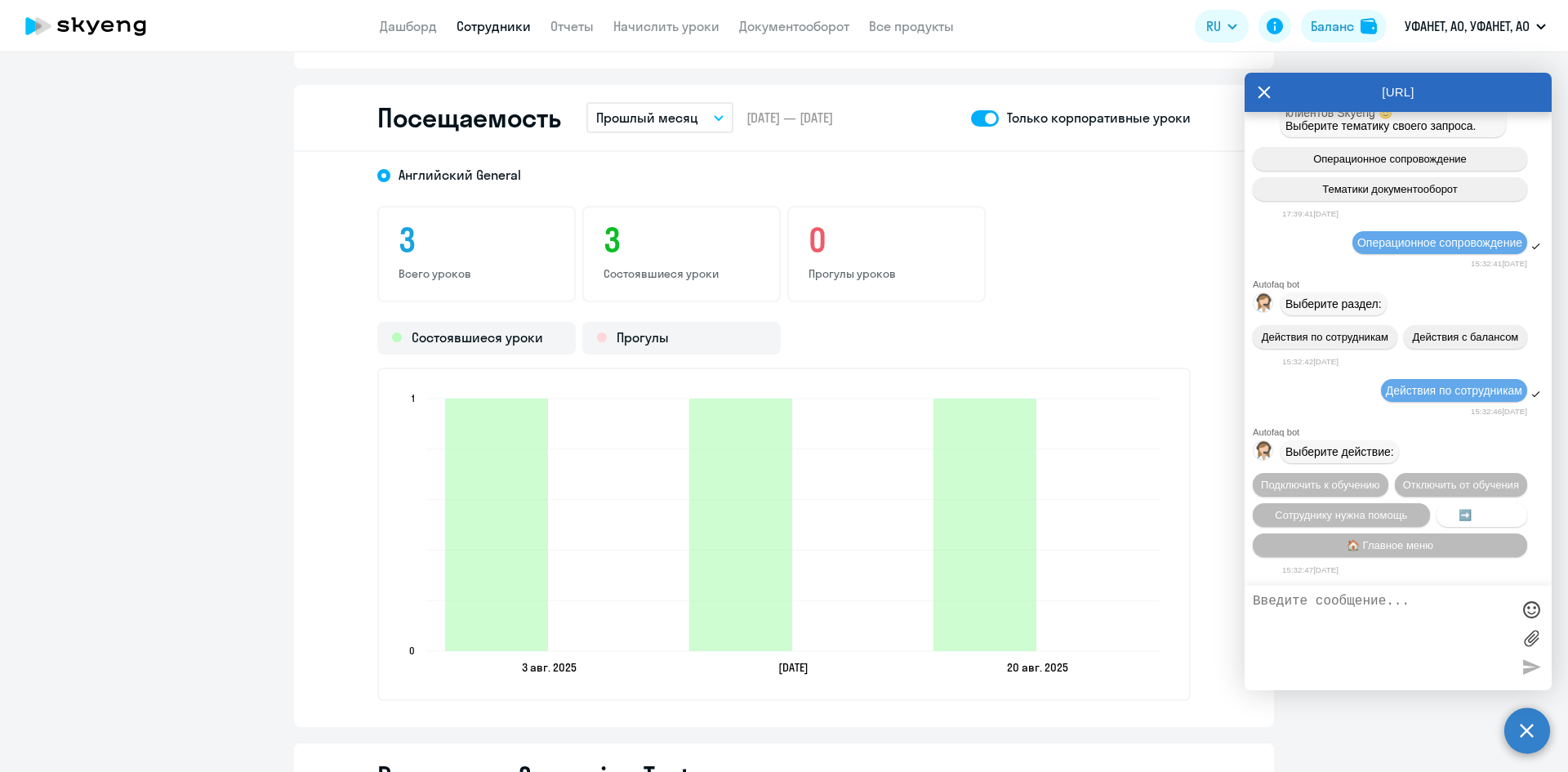
click at [1462, 512] on span "➡️ Назад" at bounding box center [1481, 514] width 47 height 12
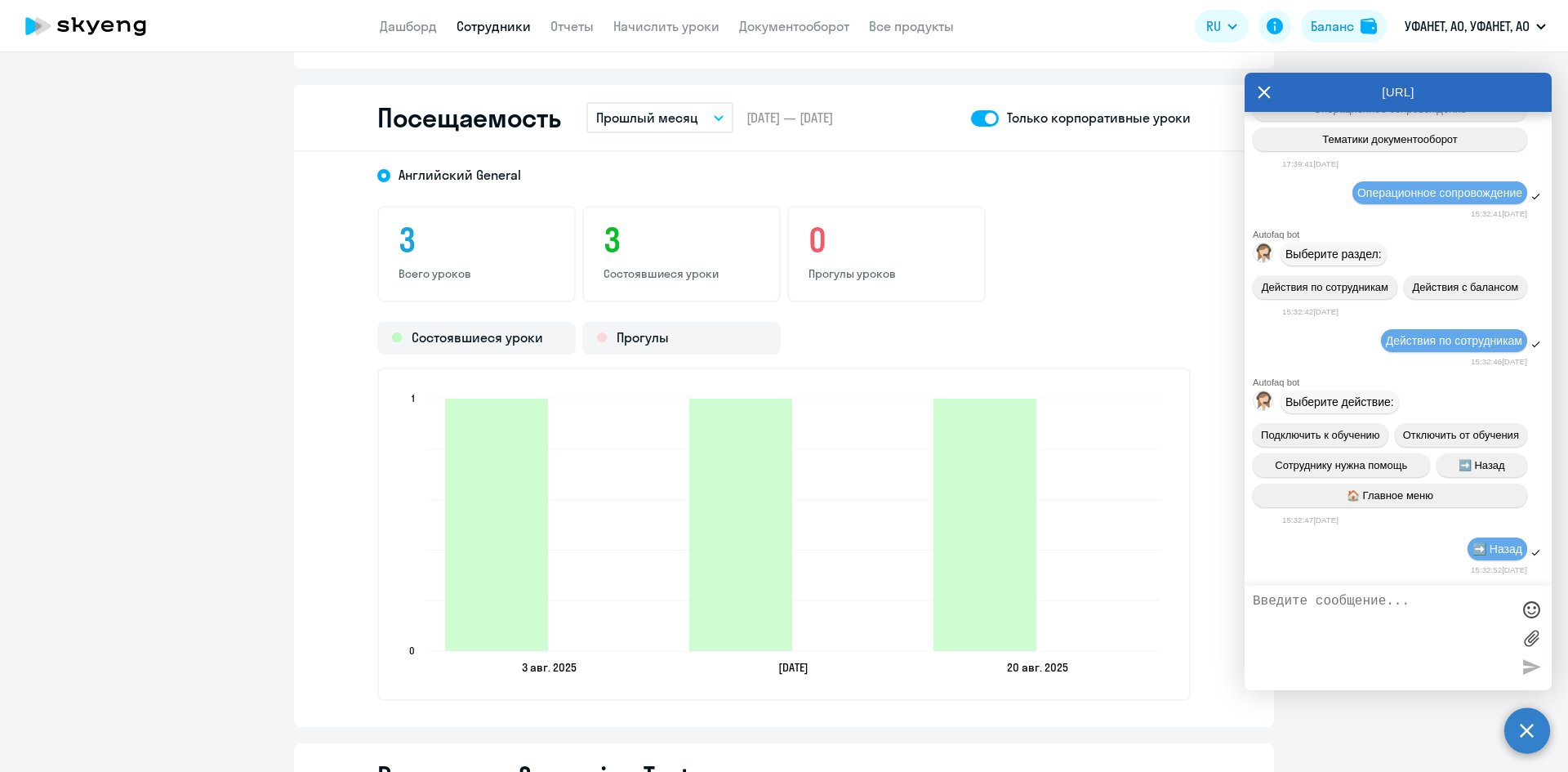
scroll to position [2854, 0]
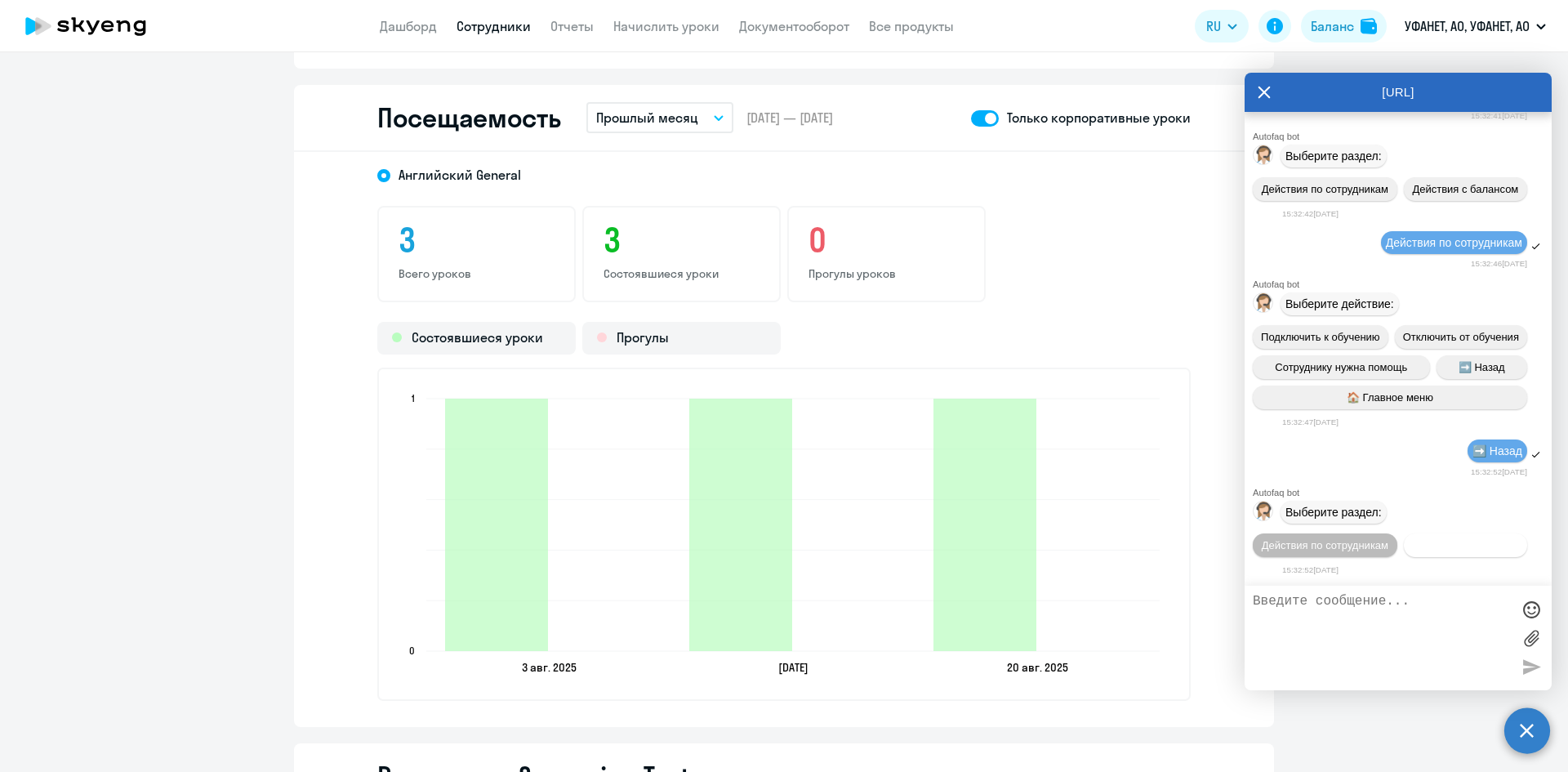
click at [1412, 546] on span "Действия с балансом" at bounding box center [1466, 544] width 106 height 12
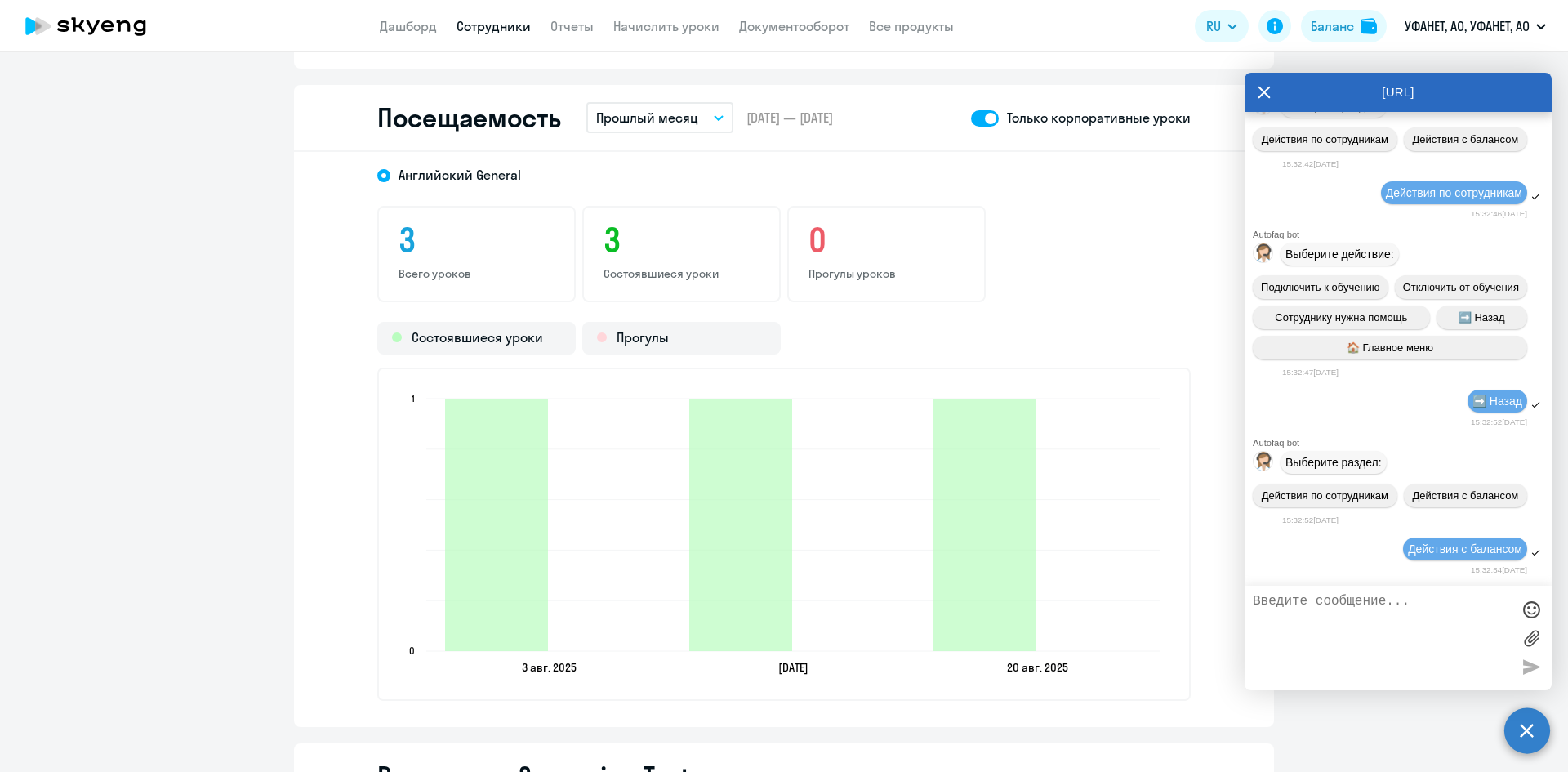
scroll to position [3033, 0]
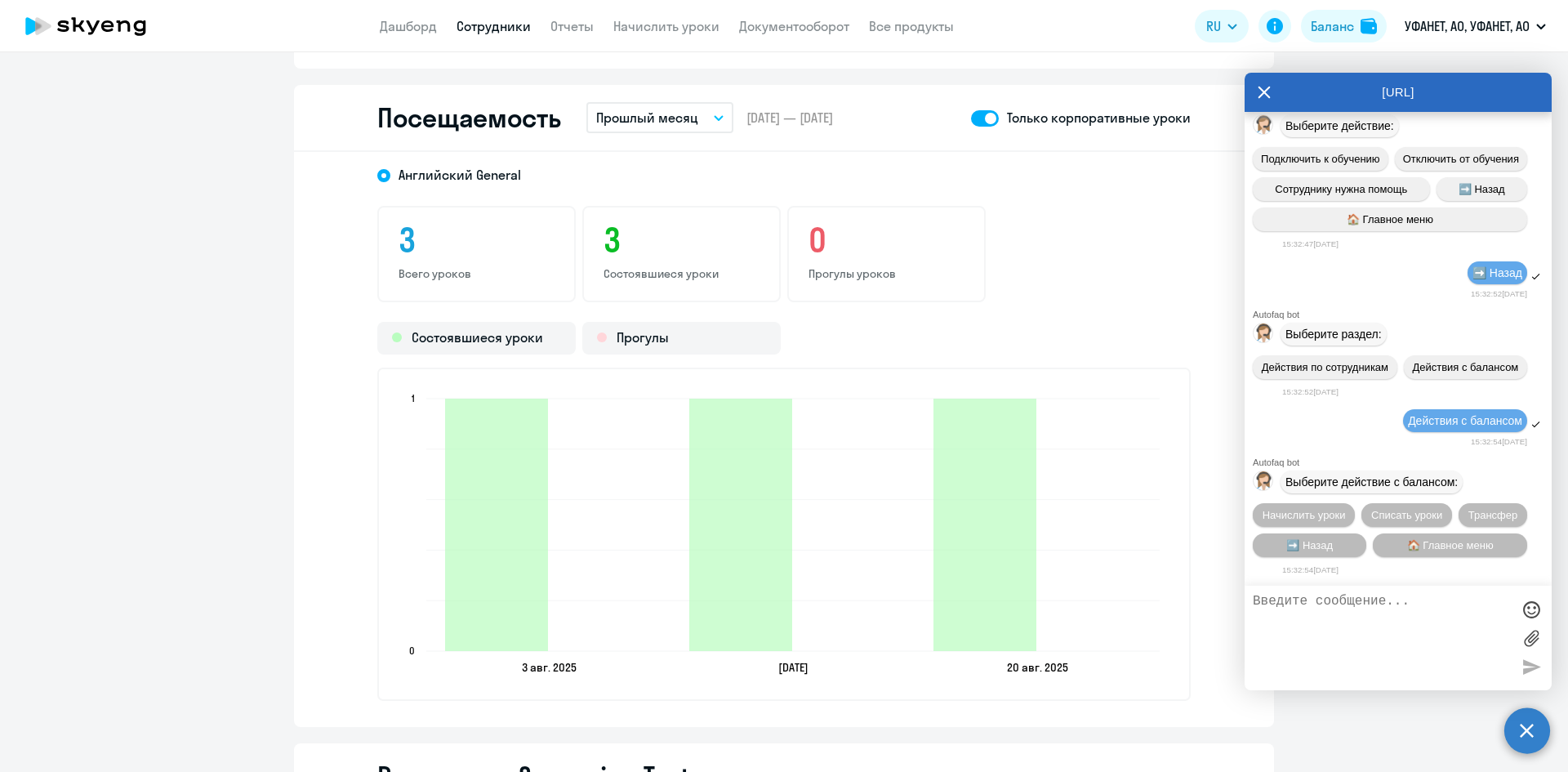
click at [1357, 603] on textarea at bounding box center [1381, 638] width 258 height 88
type textarea "вопрос: почему у моего сотрудника [PERSON_NAME] за прогул в счет включено занят…"
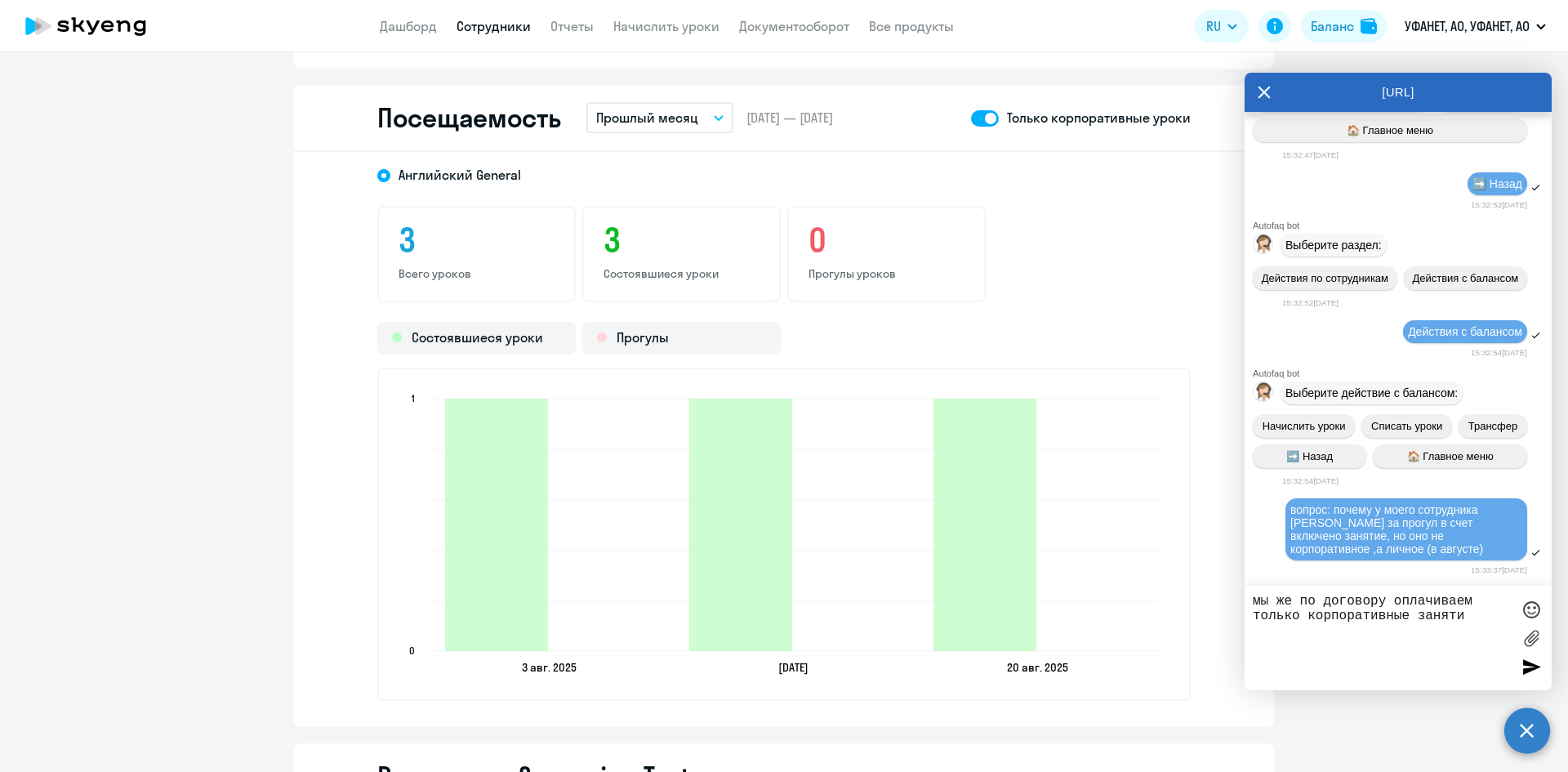
type textarea "мы же по договору оплачиваем только корпоративные занятия"
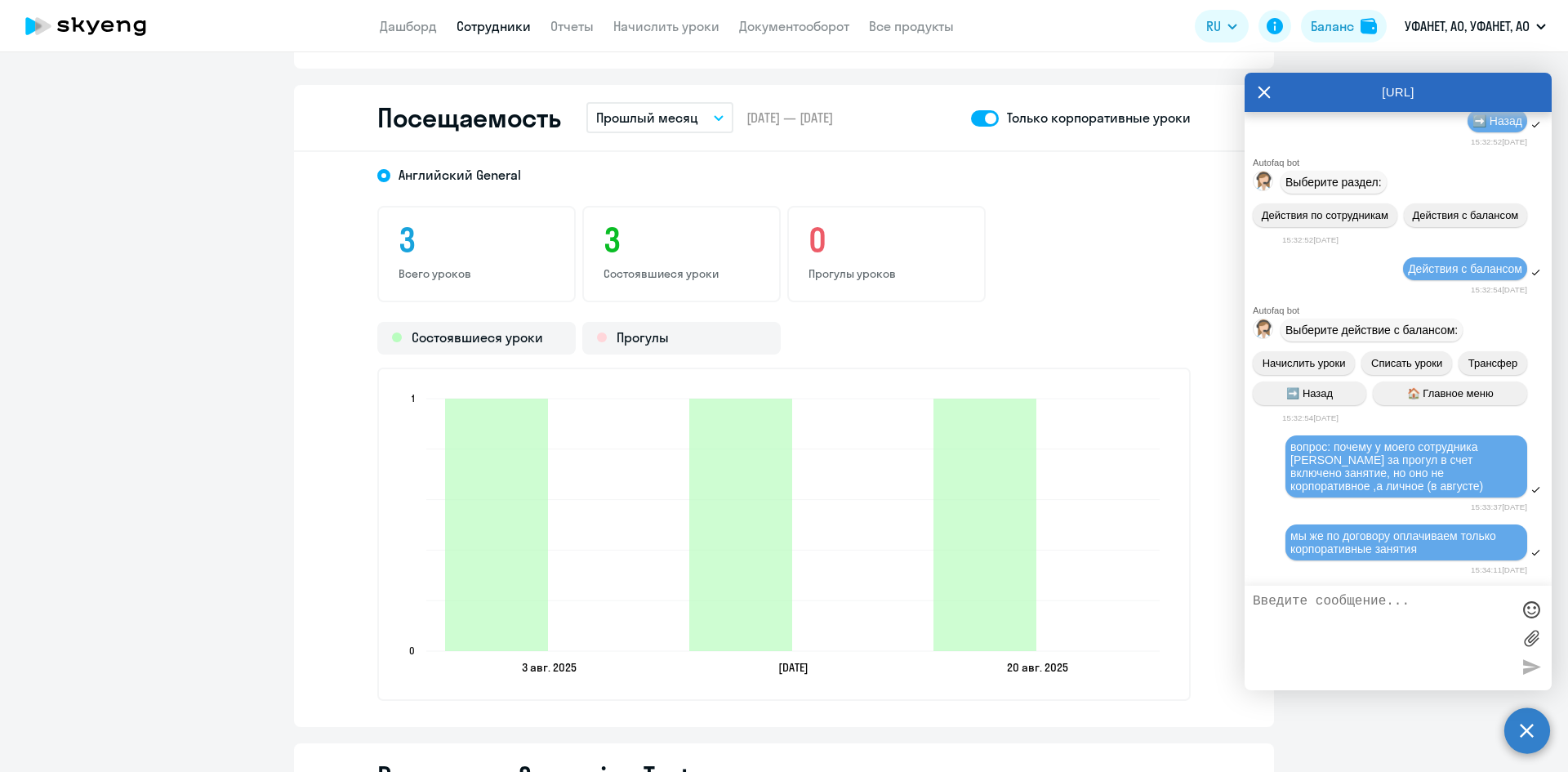
scroll to position [3185, 0]
type textarea "в августе у нее состоялось 3 корпор. урока, в счете - 4"
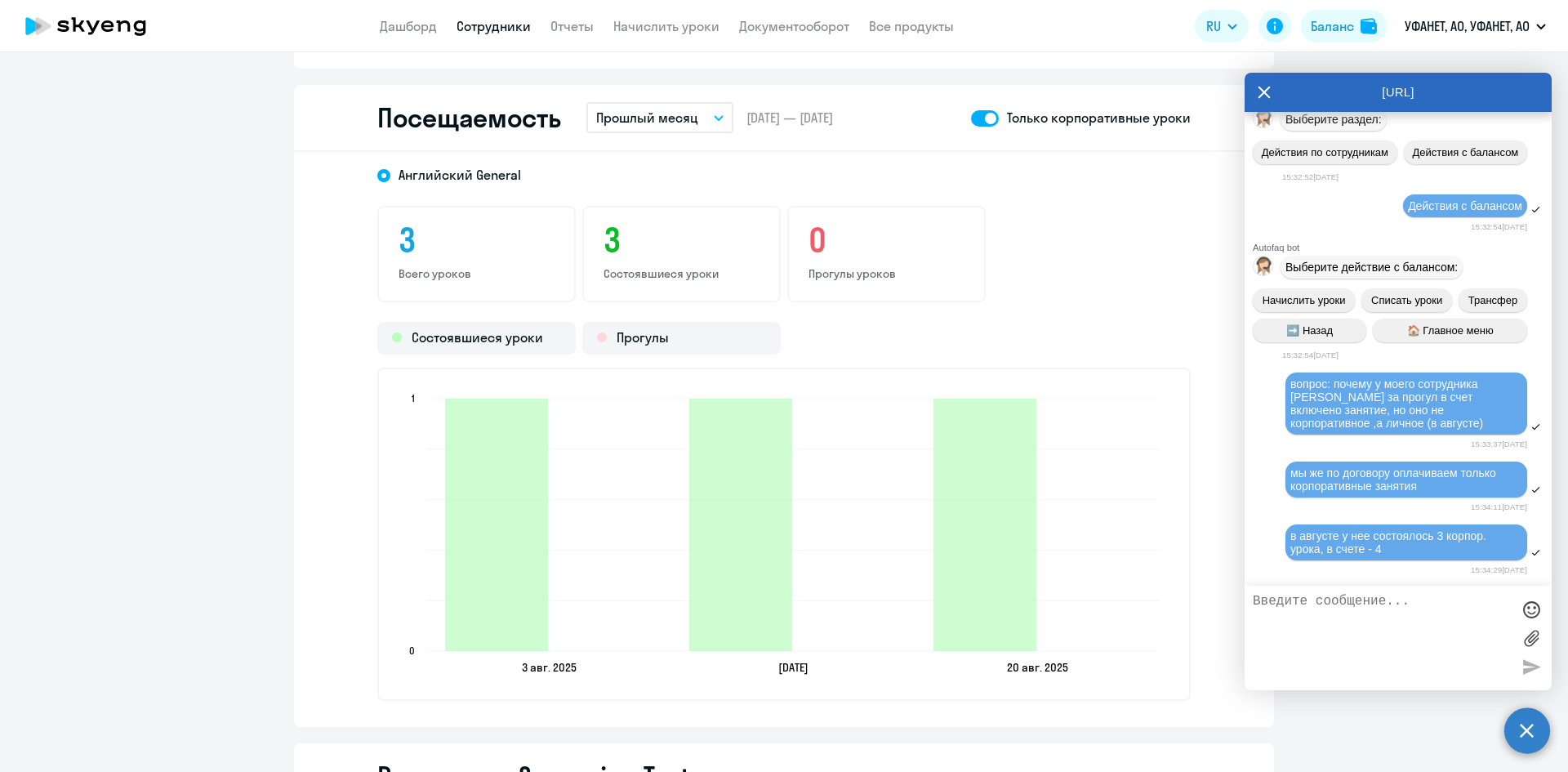
scroll to position [3379, 0]
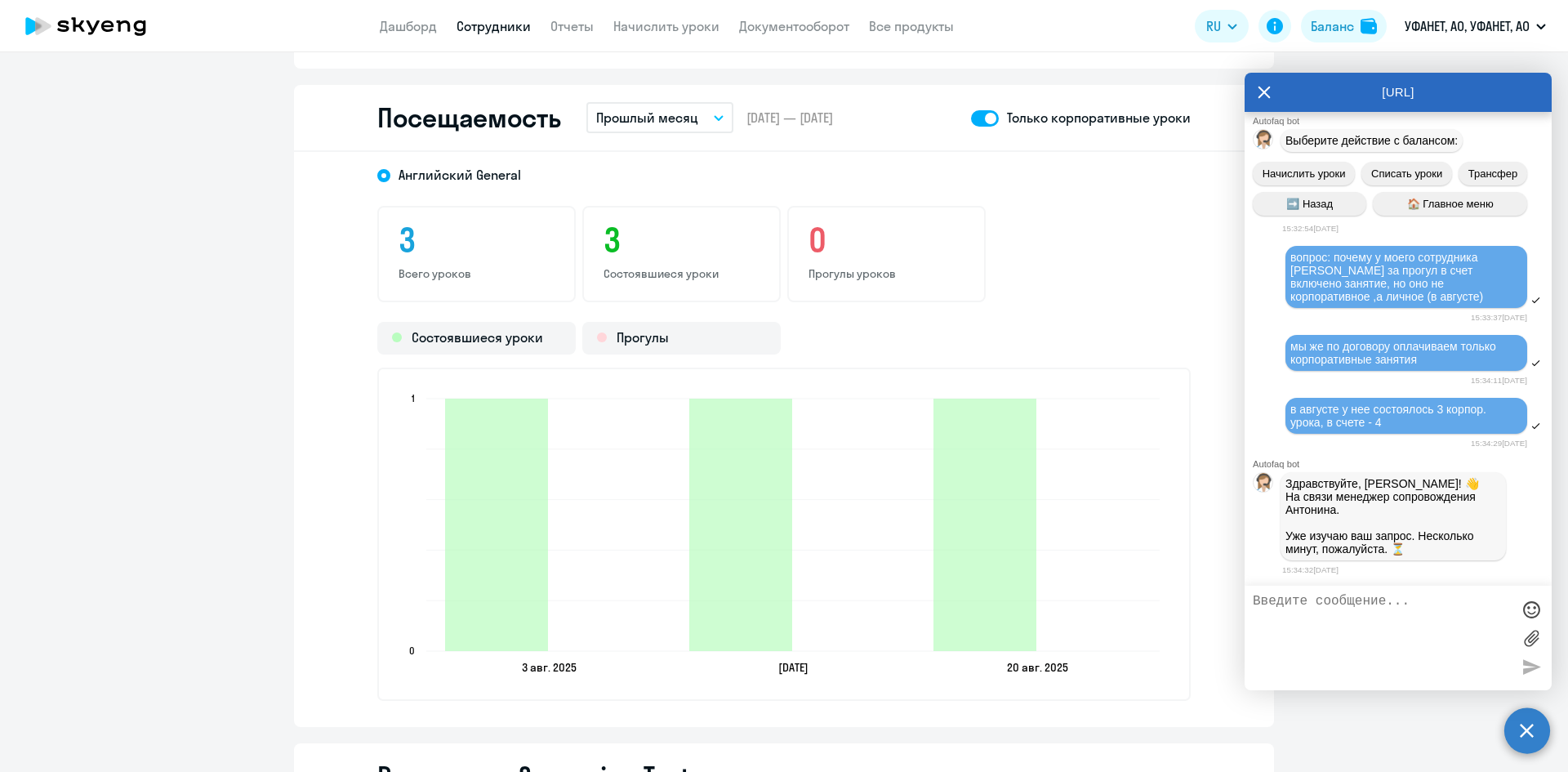
click at [497, 18] on link "Сотрудники" at bounding box center [494, 26] width 75 height 16
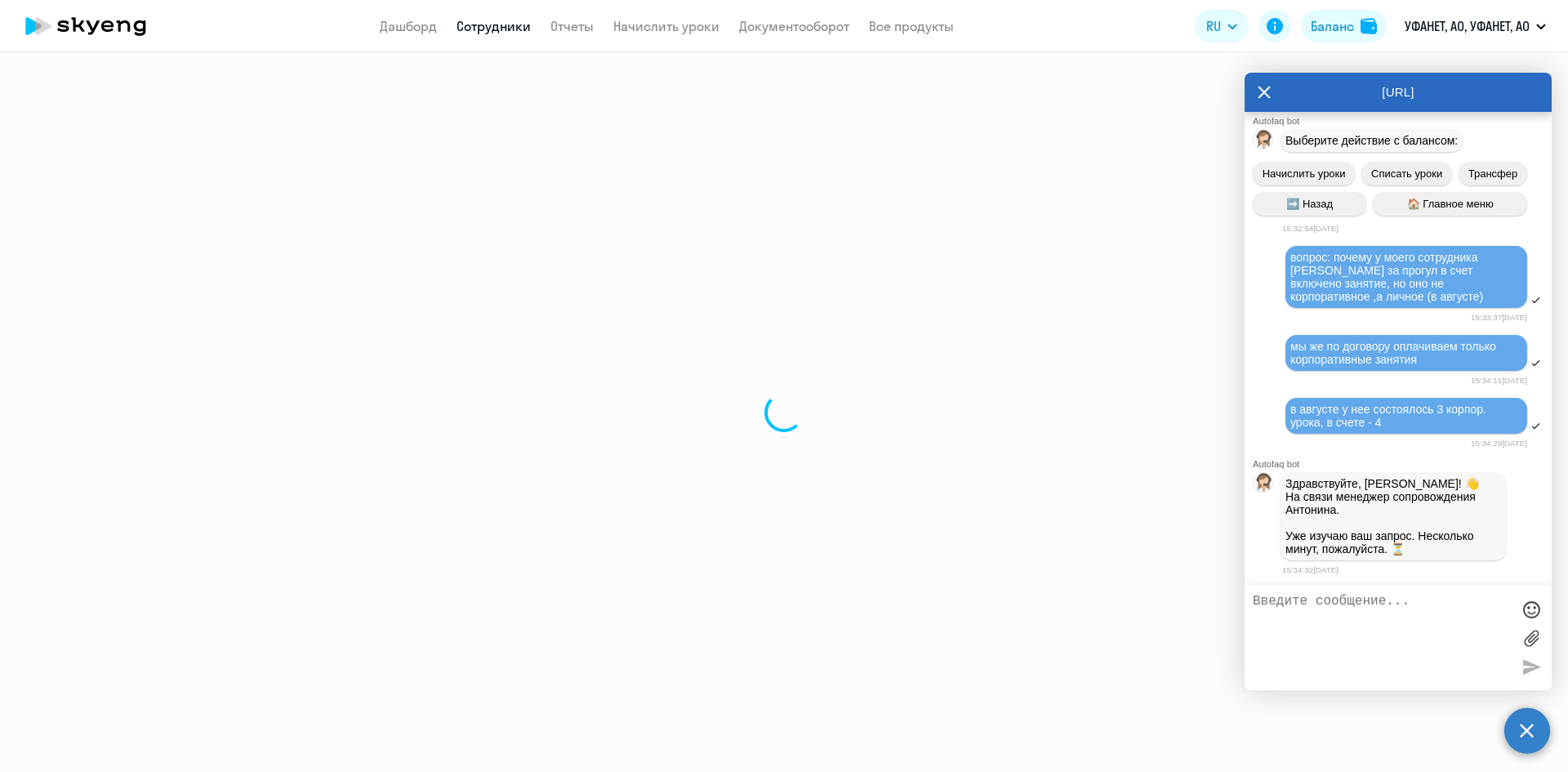
select select "30"
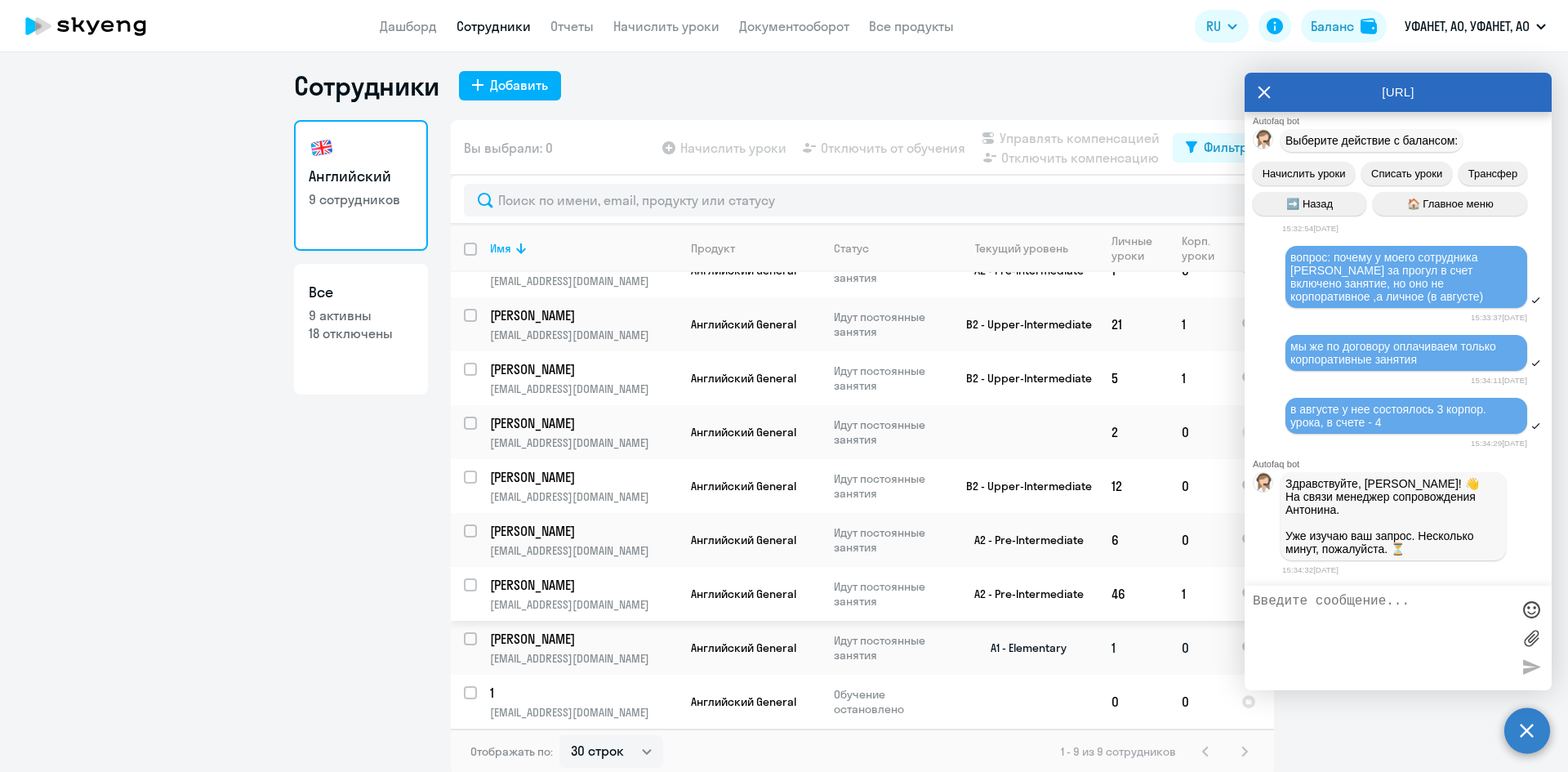
scroll to position [10, 0]
click at [561, 635] on p "[PERSON_NAME]" at bounding box center [581, 636] width 184 height 18
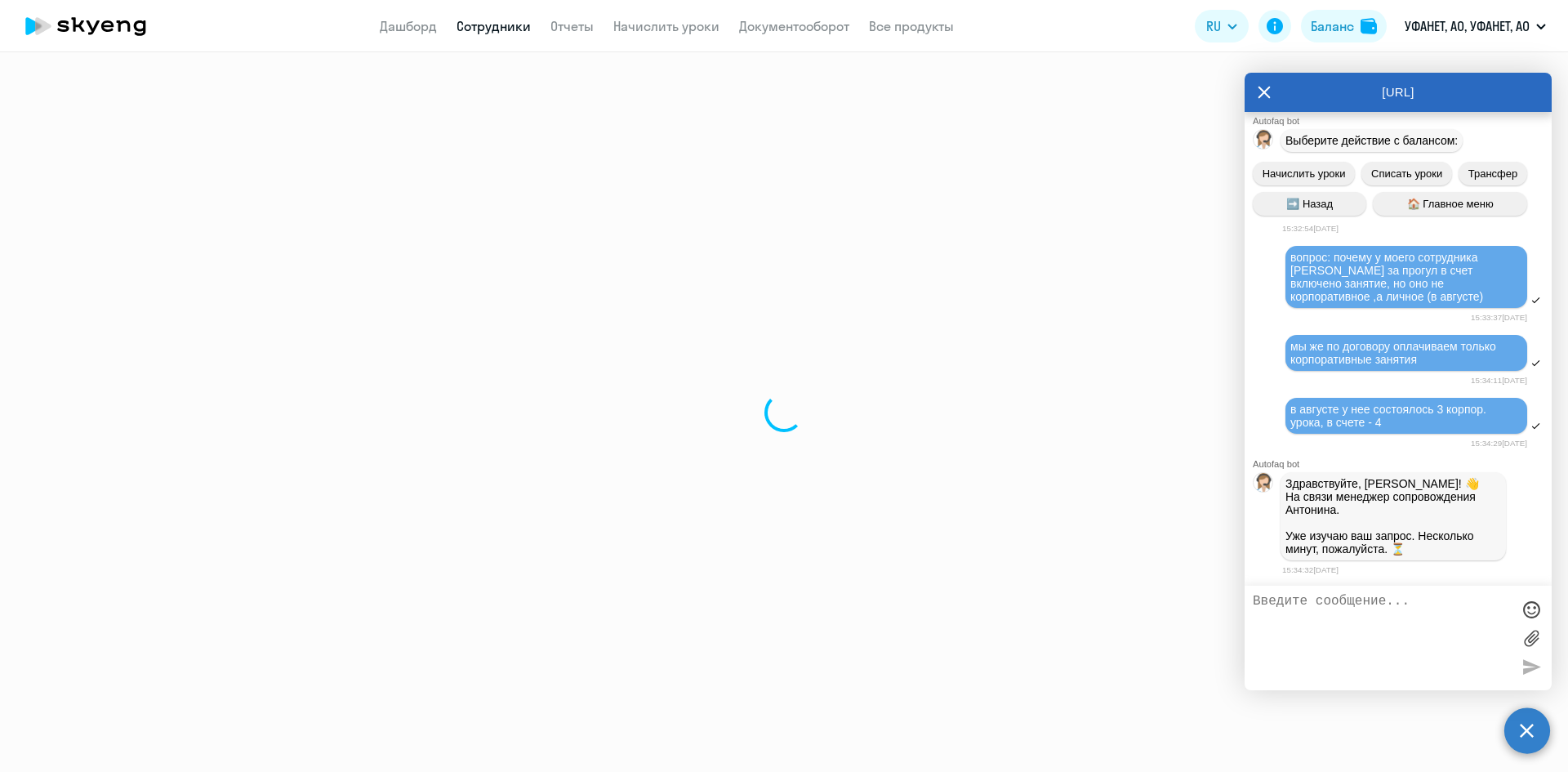
select select "english"
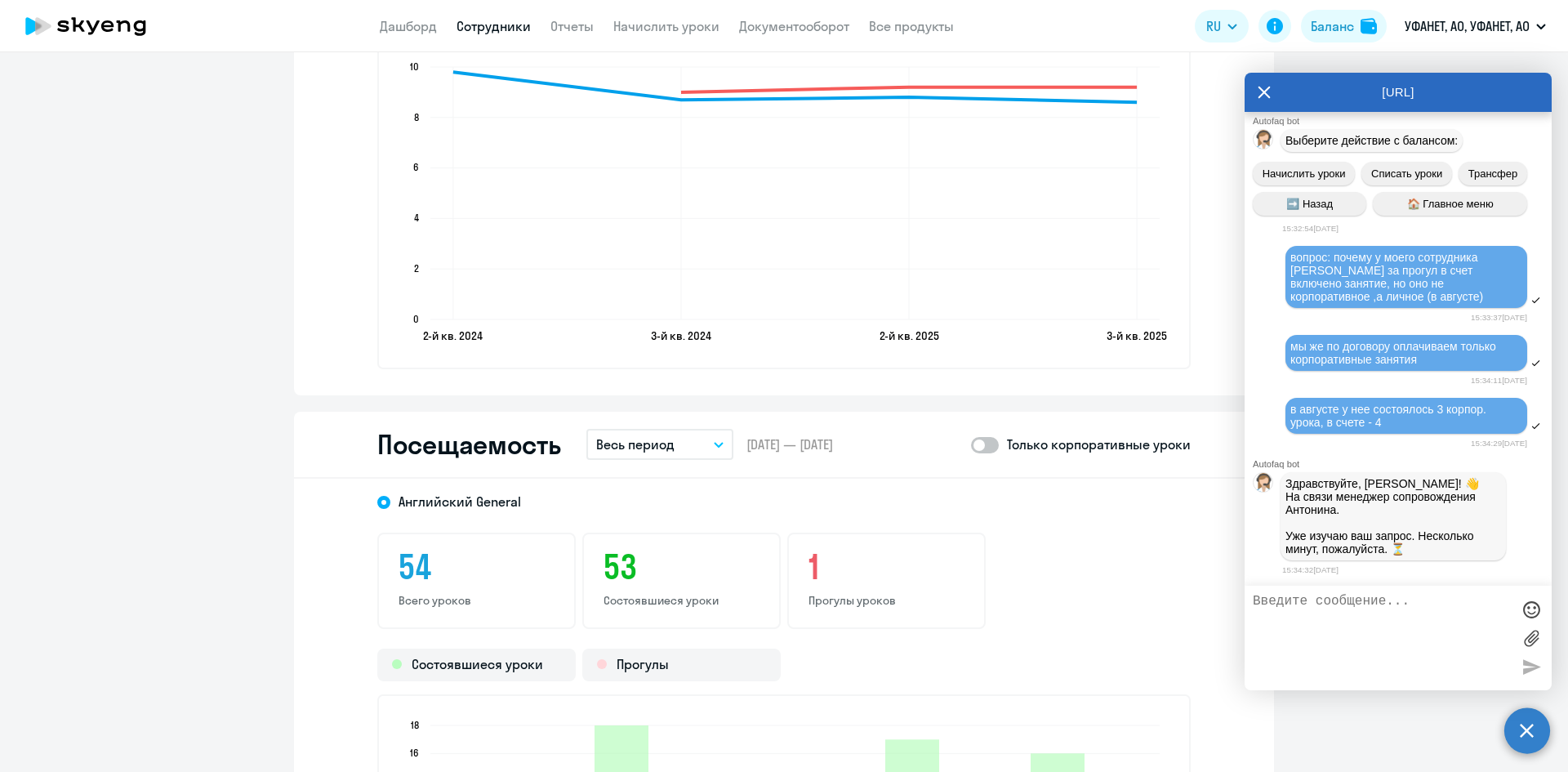
scroll to position [2123, 0]
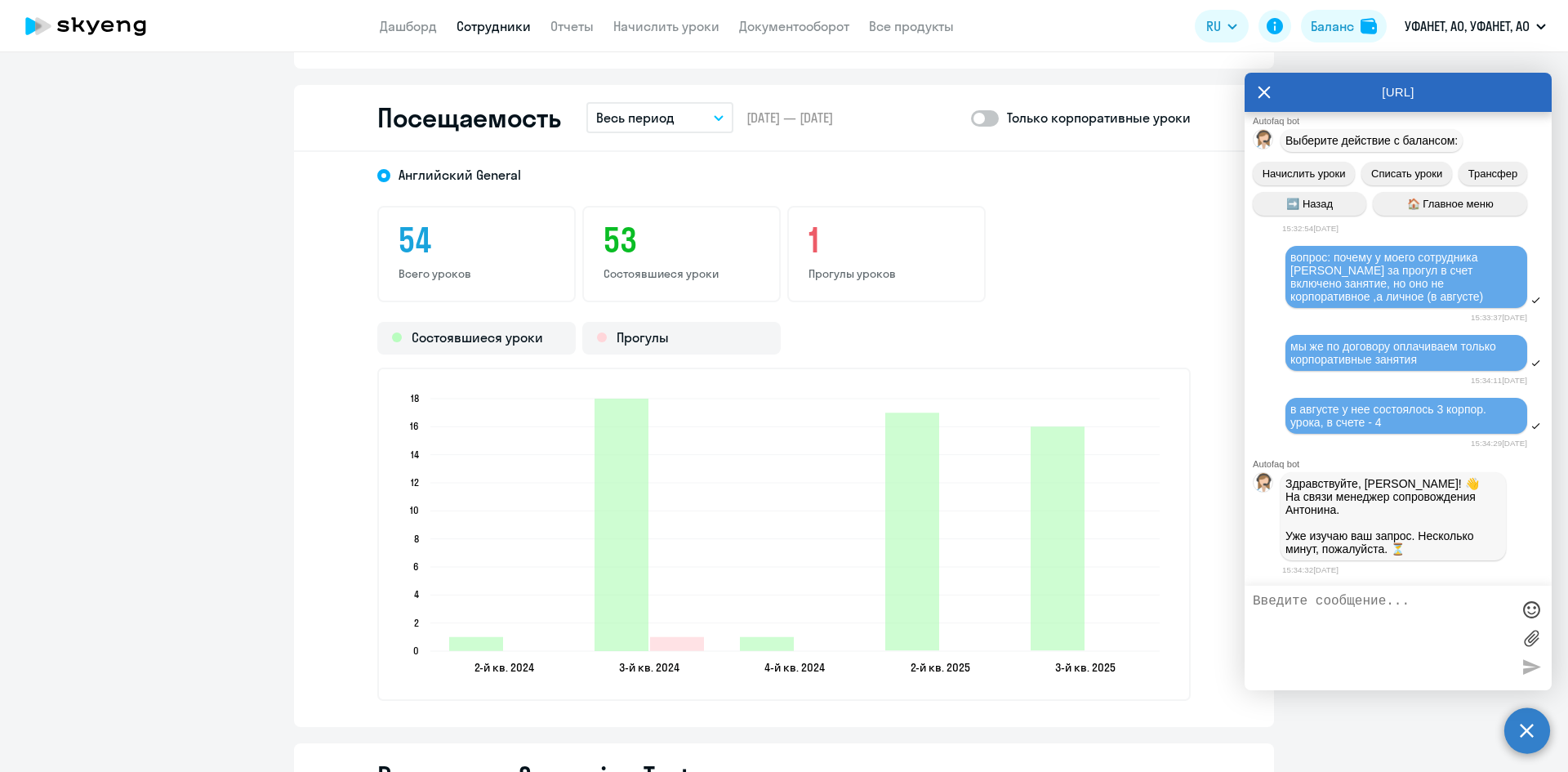
click at [664, 123] on p "Весь период" at bounding box center [635, 118] width 79 height 20
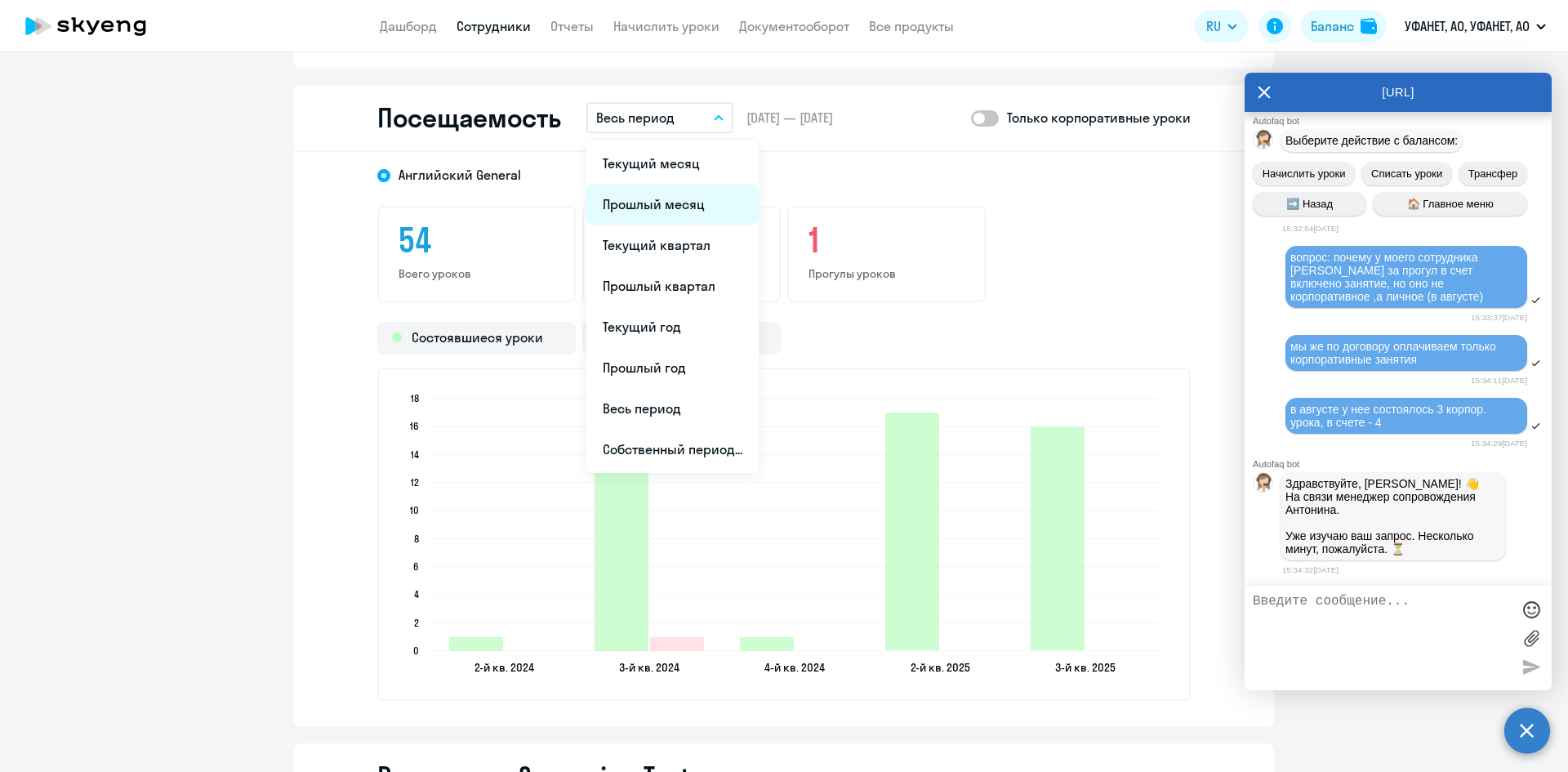
click at [677, 205] on li "Прошлый месяц" at bounding box center [672, 204] width 172 height 41
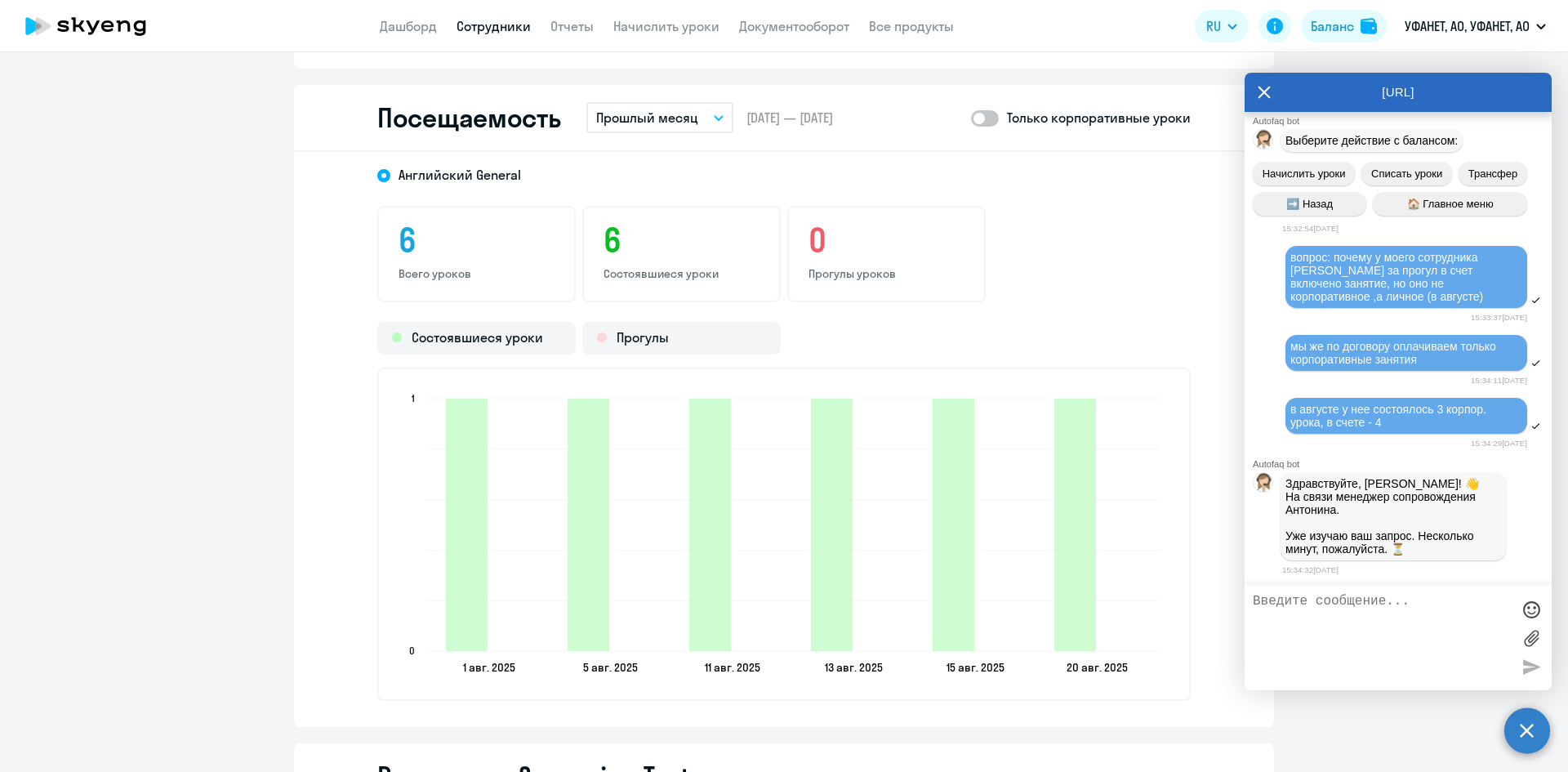
click at [985, 121] on span at bounding box center [985, 119] width 28 height 16
click at [971, 119] on input "checkbox" at bounding box center [970, 118] width 1 height 1
checkbox input "true"
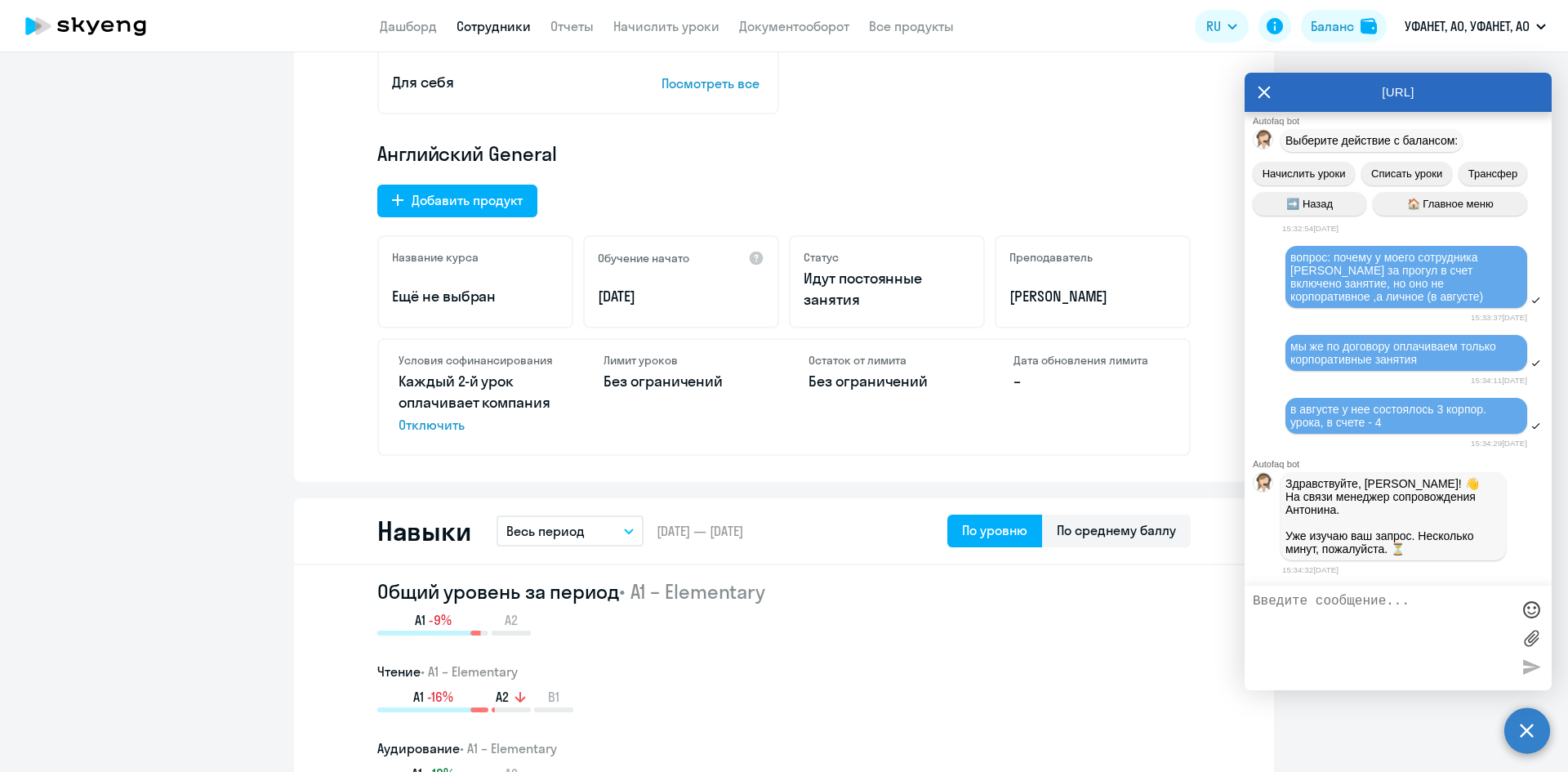
scroll to position [0, 0]
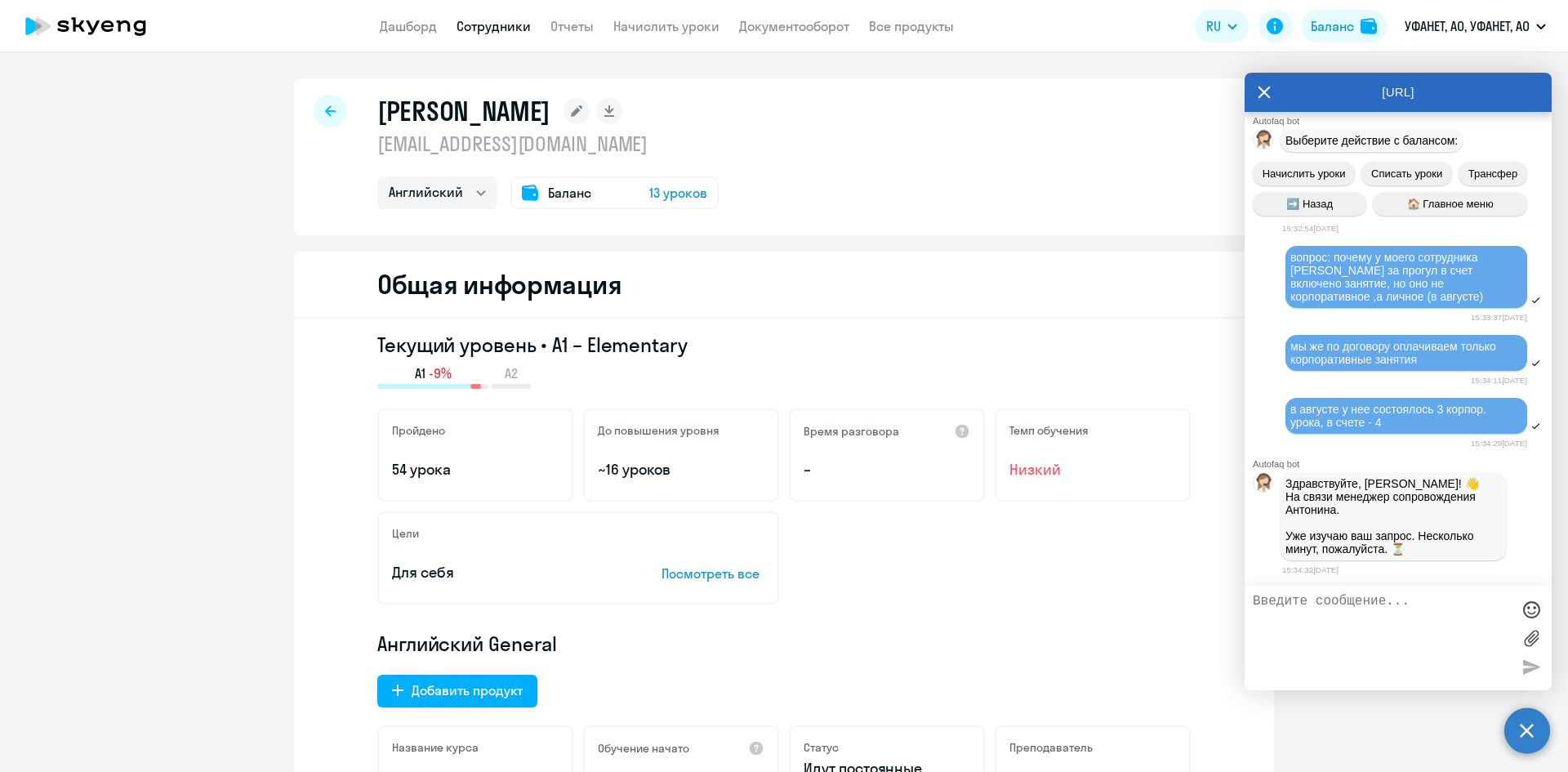
click at [325, 111] on icon at bounding box center [330, 111] width 11 height 11
select select "30"
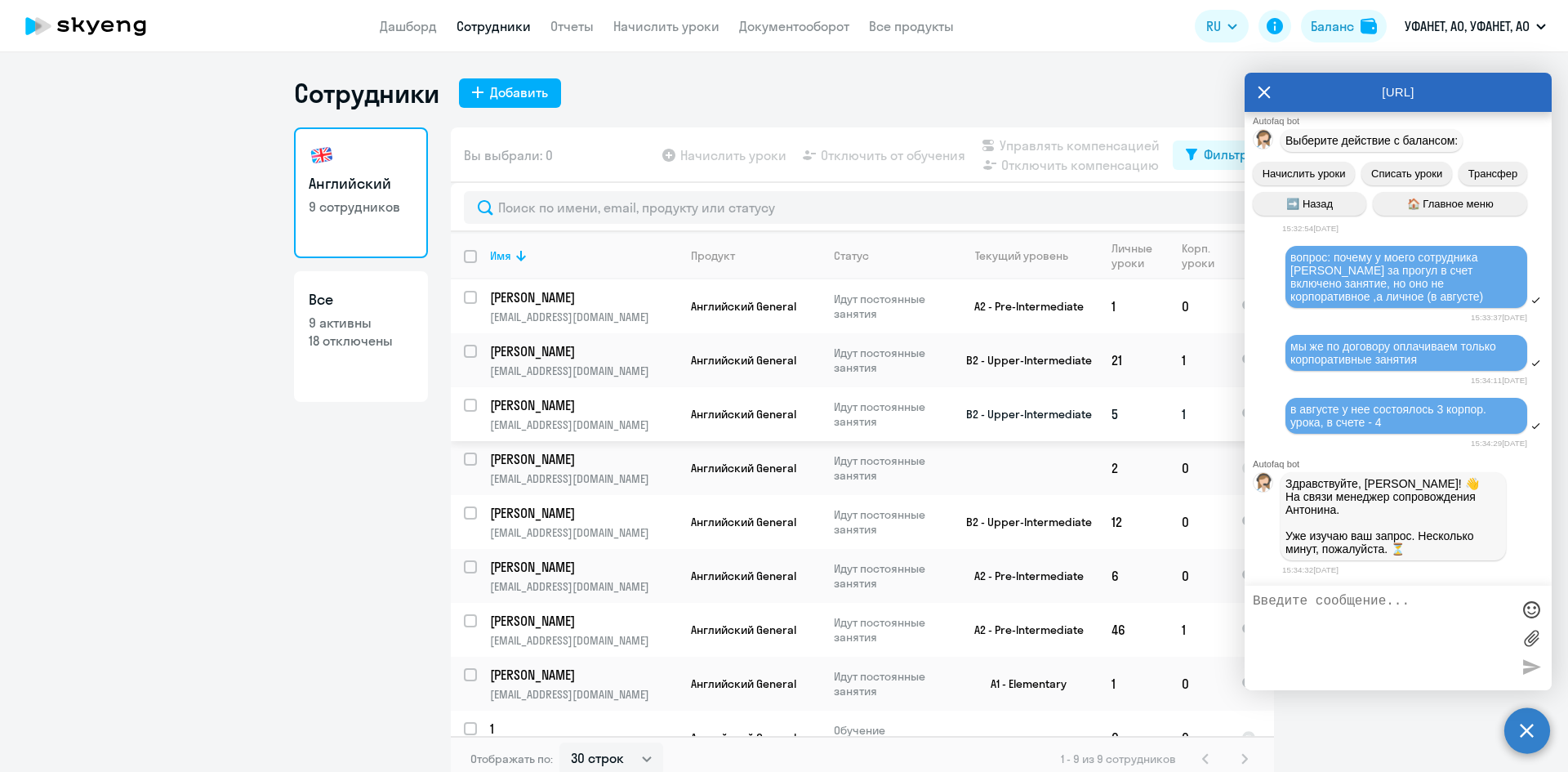
click at [562, 419] on p "[EMAIL_ADDRESS][DOMAIN_NAME]" at bounding box center [583, 425] width 187 height 15
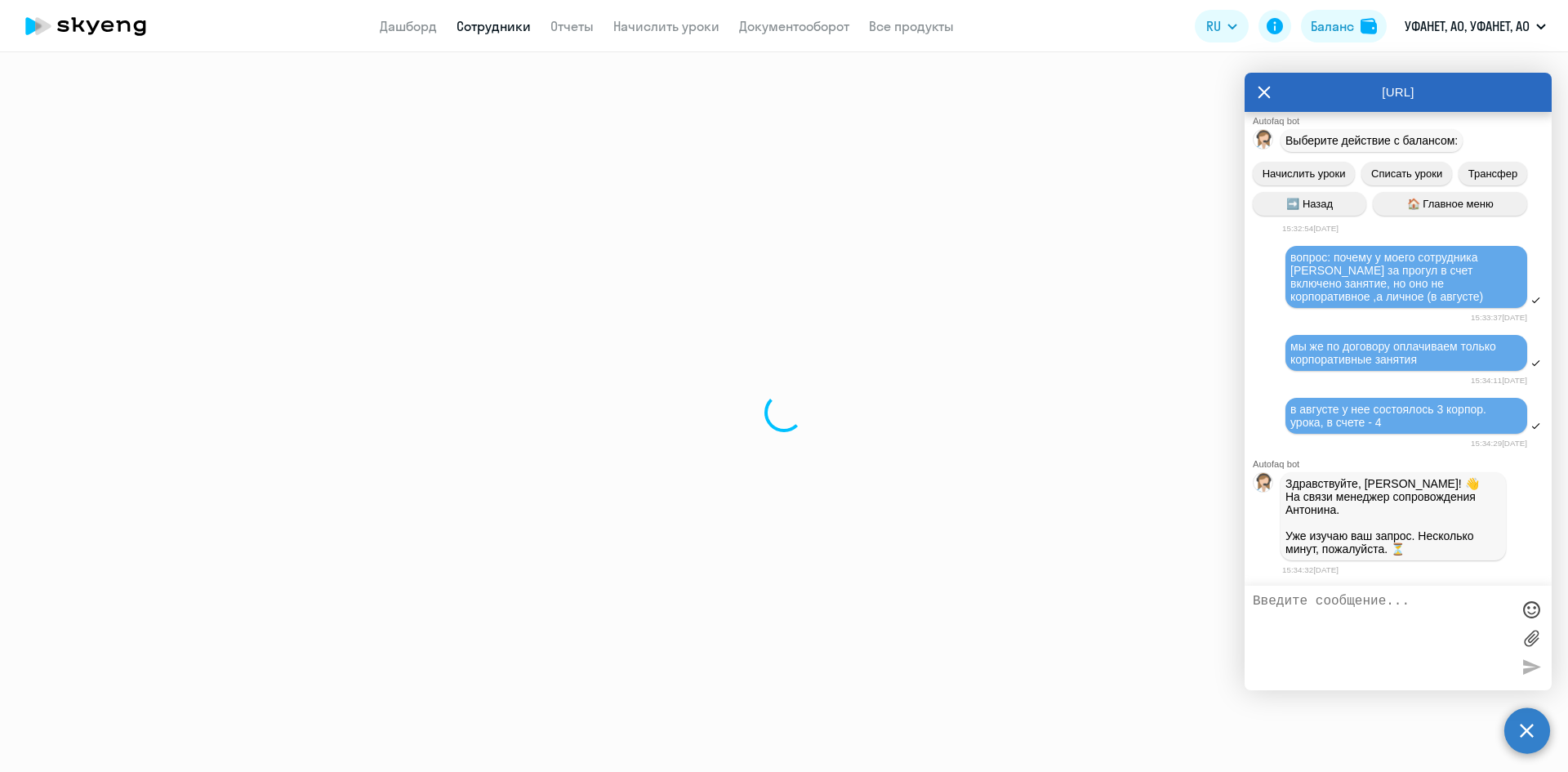
select select "english"
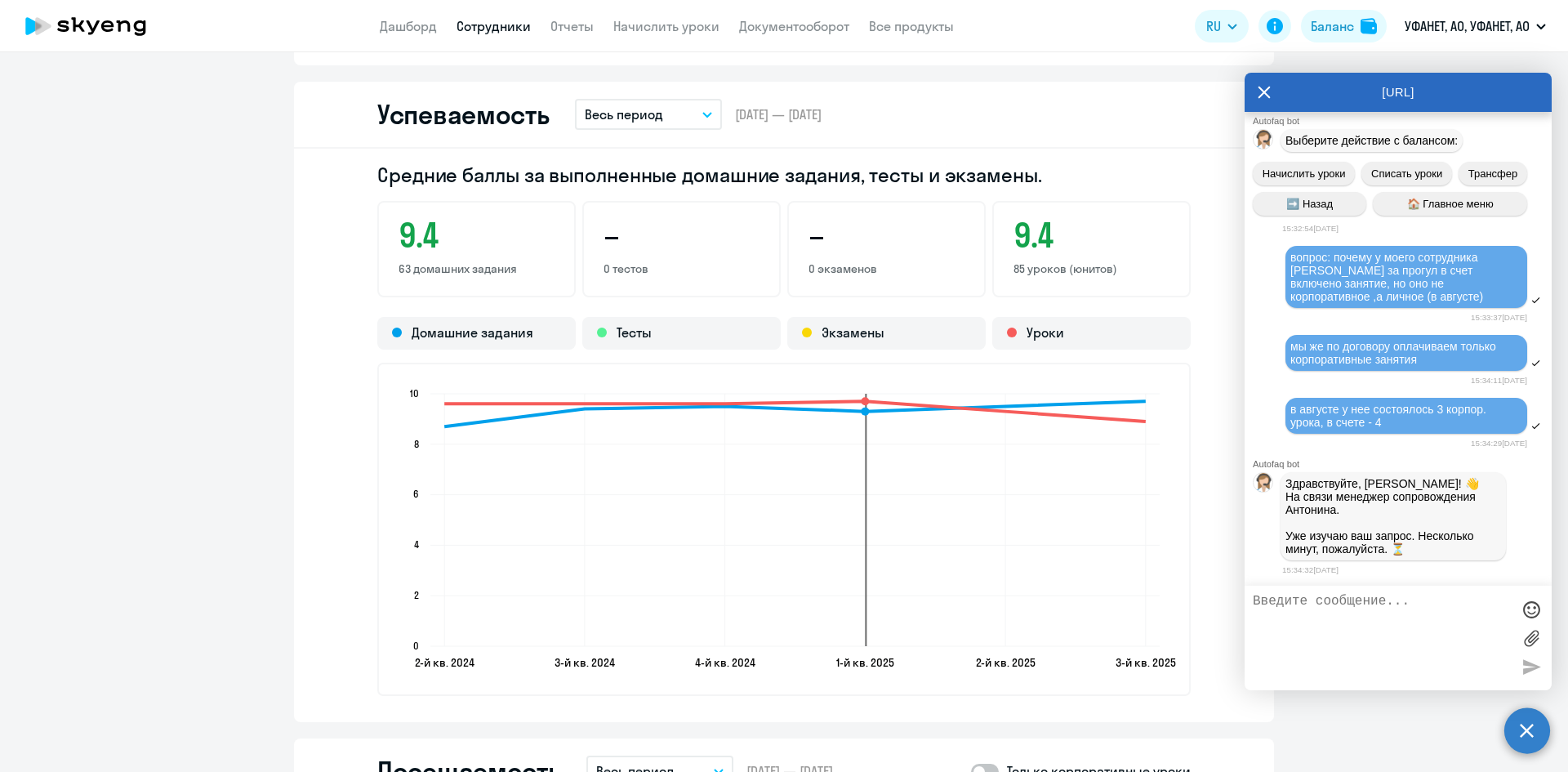
scroll to position [1878, 0]
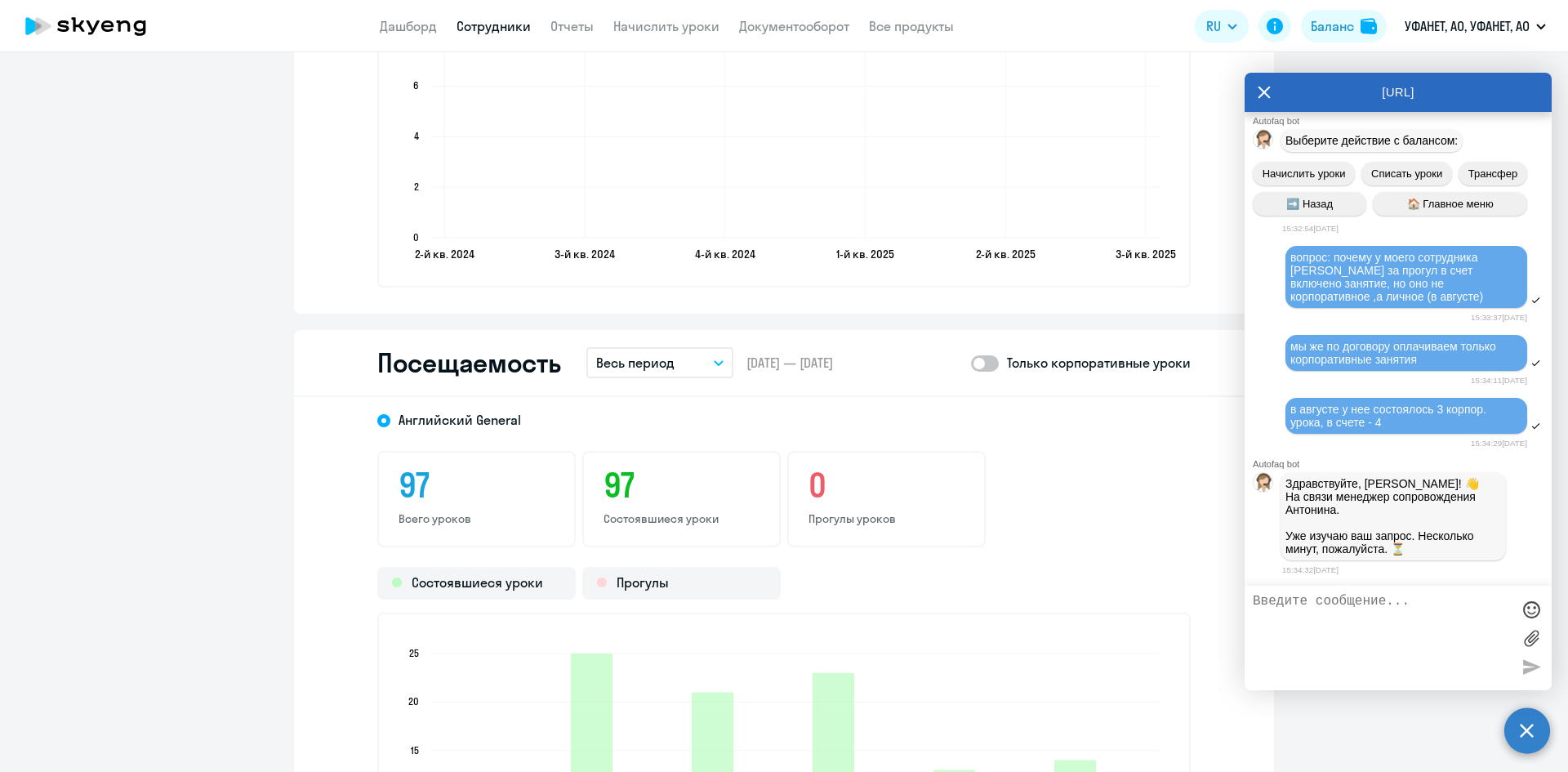
click at [718, 355] on button "Весь период" at bounding box center [660, 363] width 147 height 31
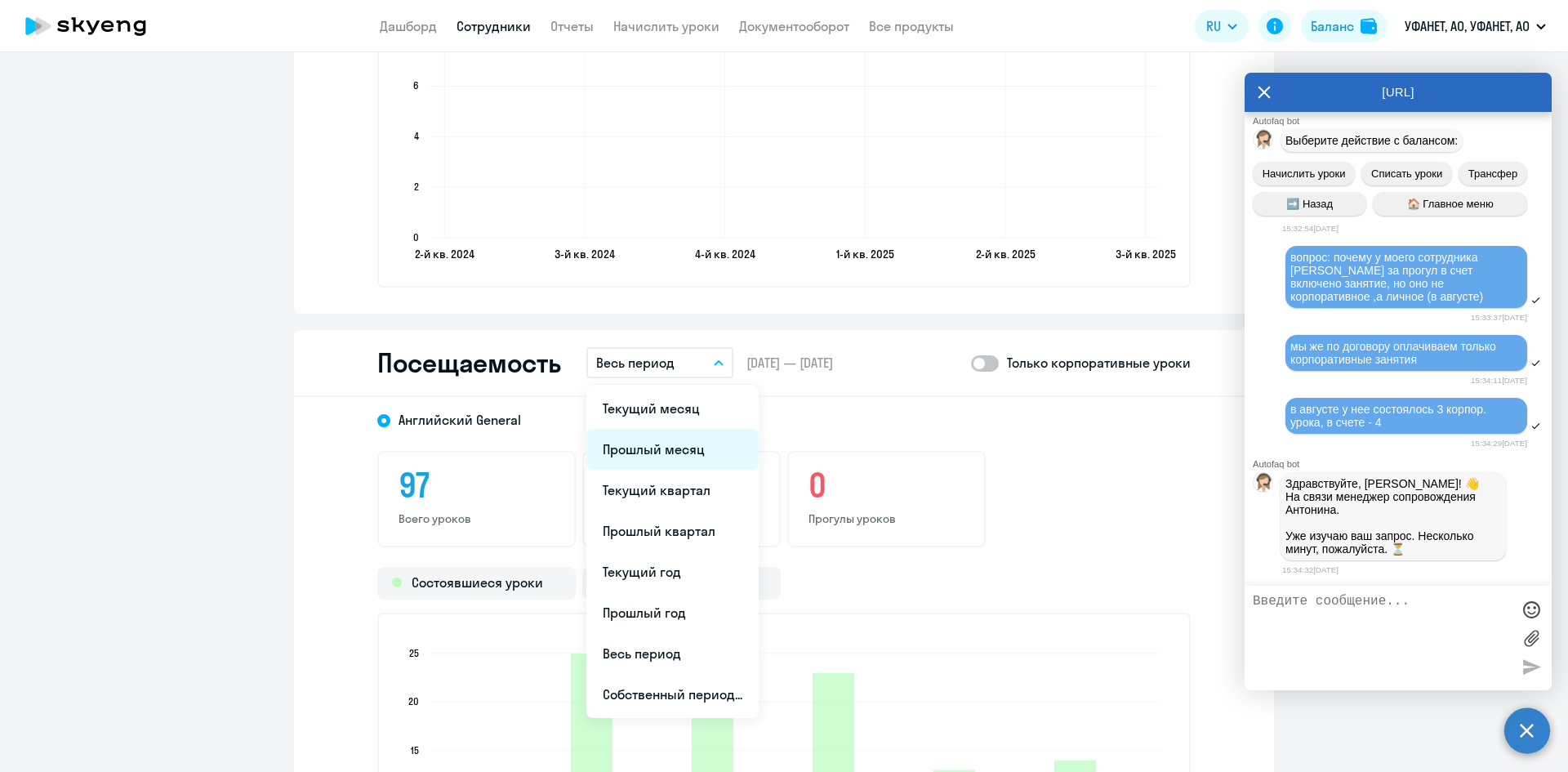
click at [680, 441] on li "Прошлый месяц" at bounding box center [672, 449] width 172 height 41
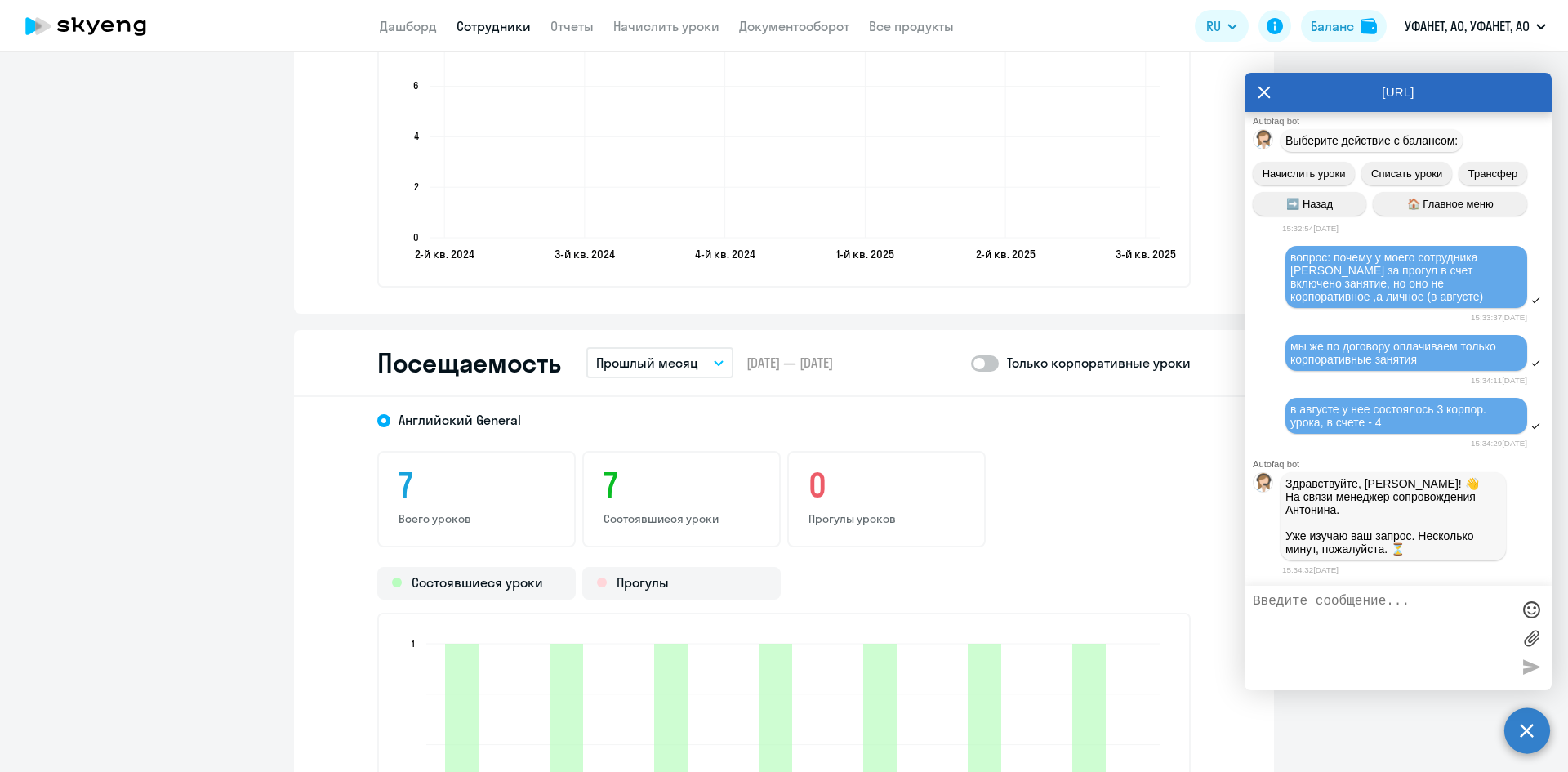
click at [988, 366] on span at bounding box center [985, 363] width 28 height 16
click at [971, 363] on input "checkbox" at bounding box center [970, 363] width 1 height 1
checkbox input "true"
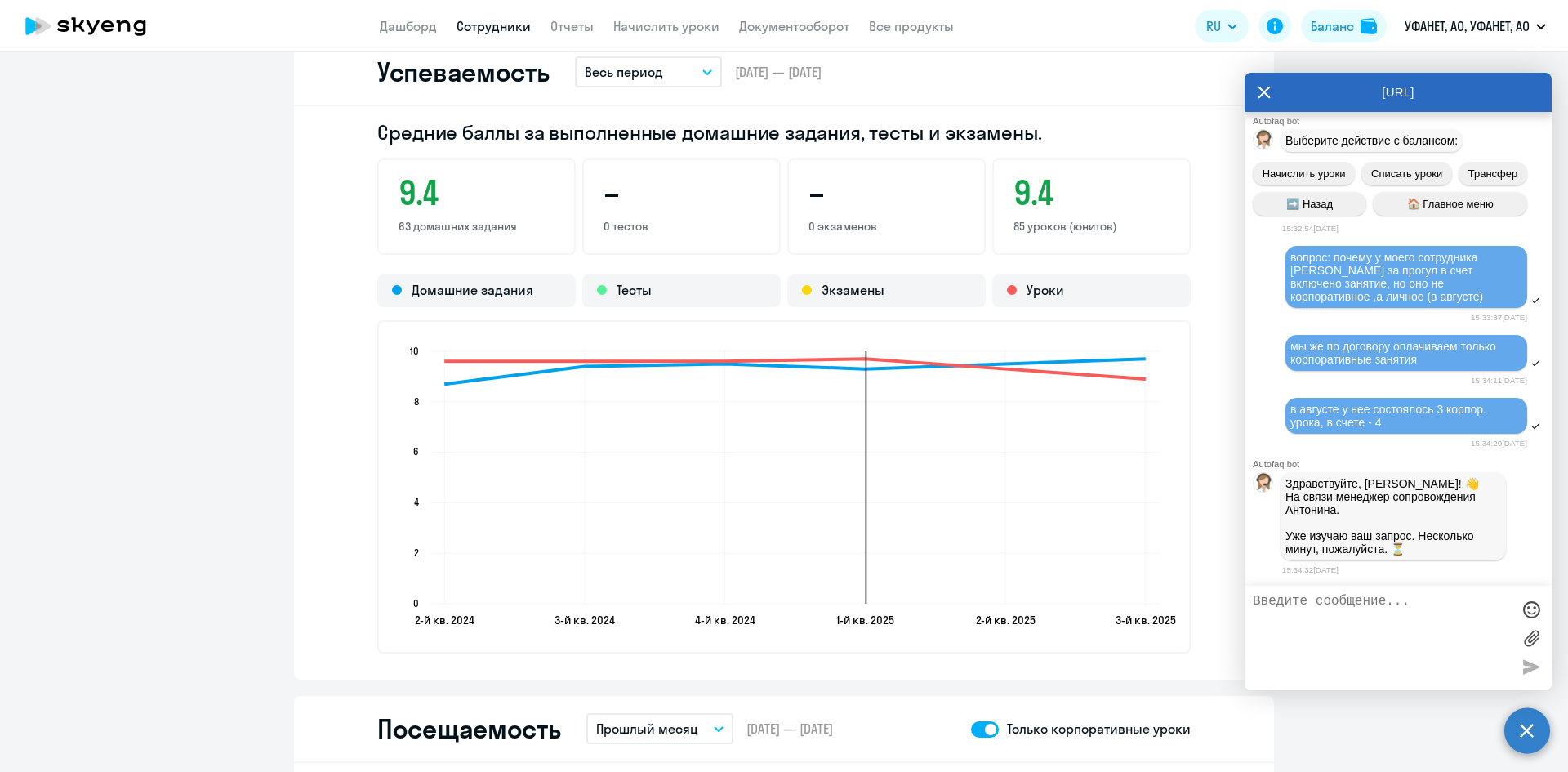
scroll to position [1307, 0]
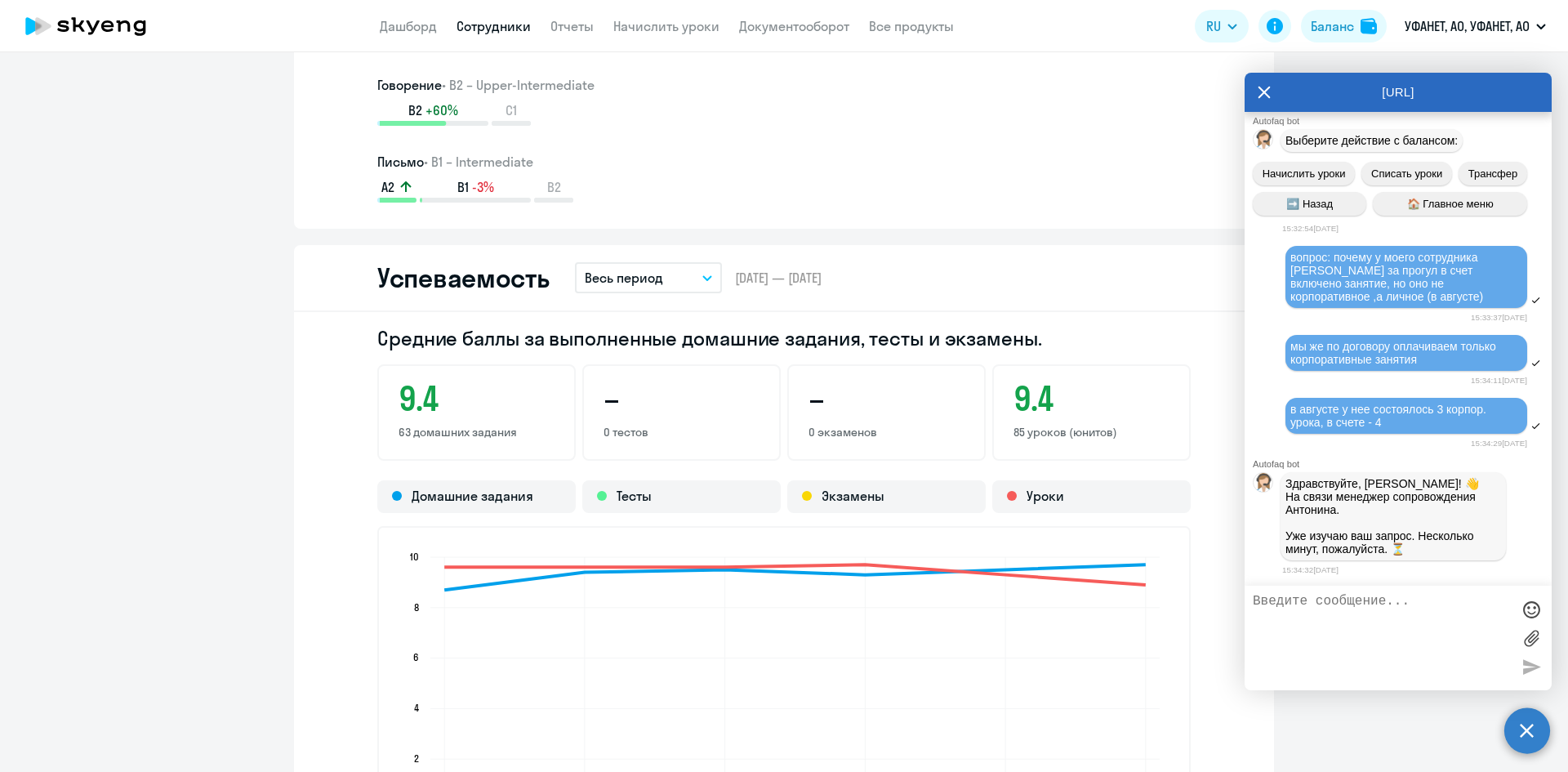
click at [1292, 612] on textarea at bounding box center [1381, 638] width 258 height 88
type textarea "хорошо"
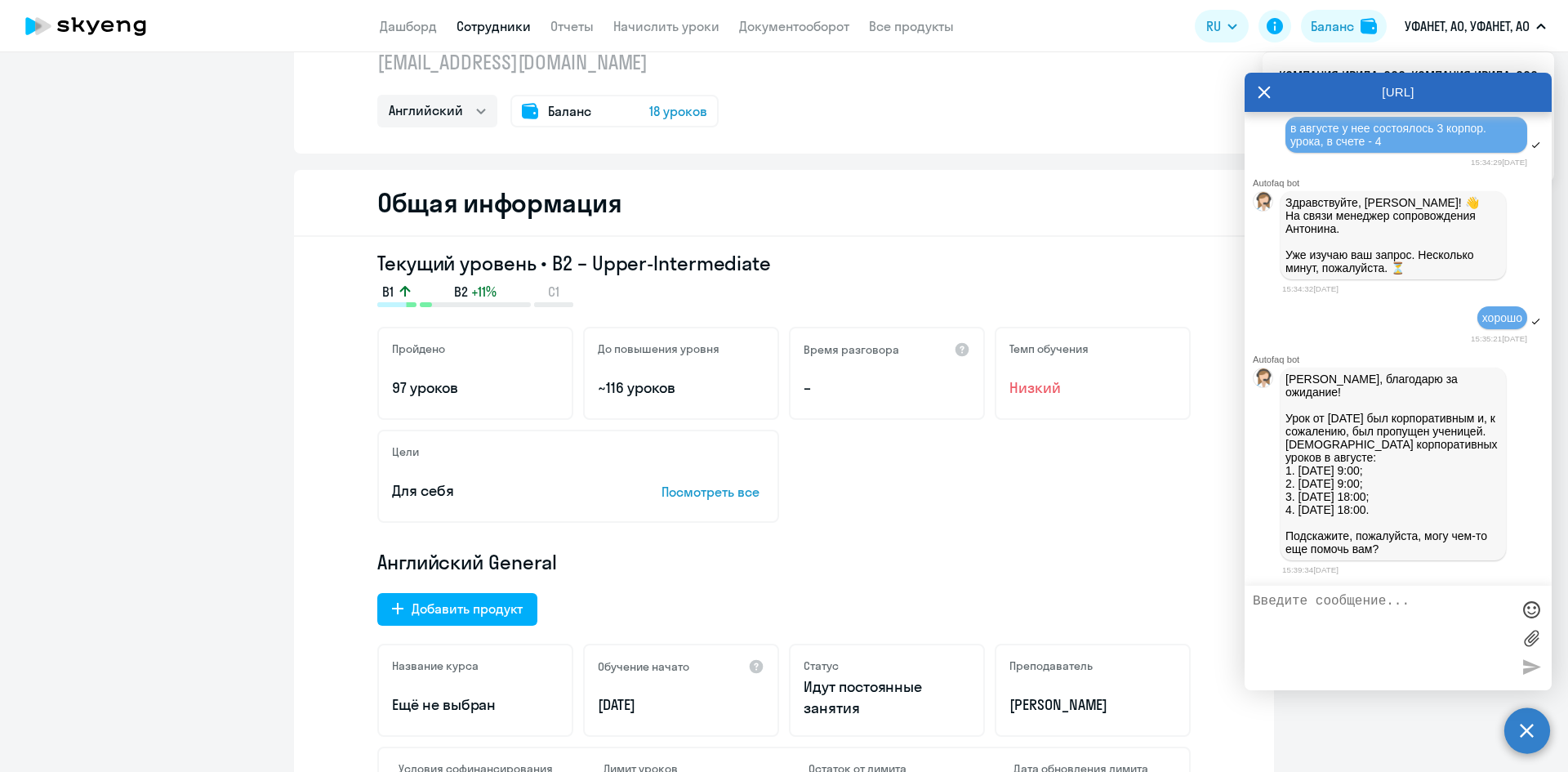
scroll to position [0, 0]
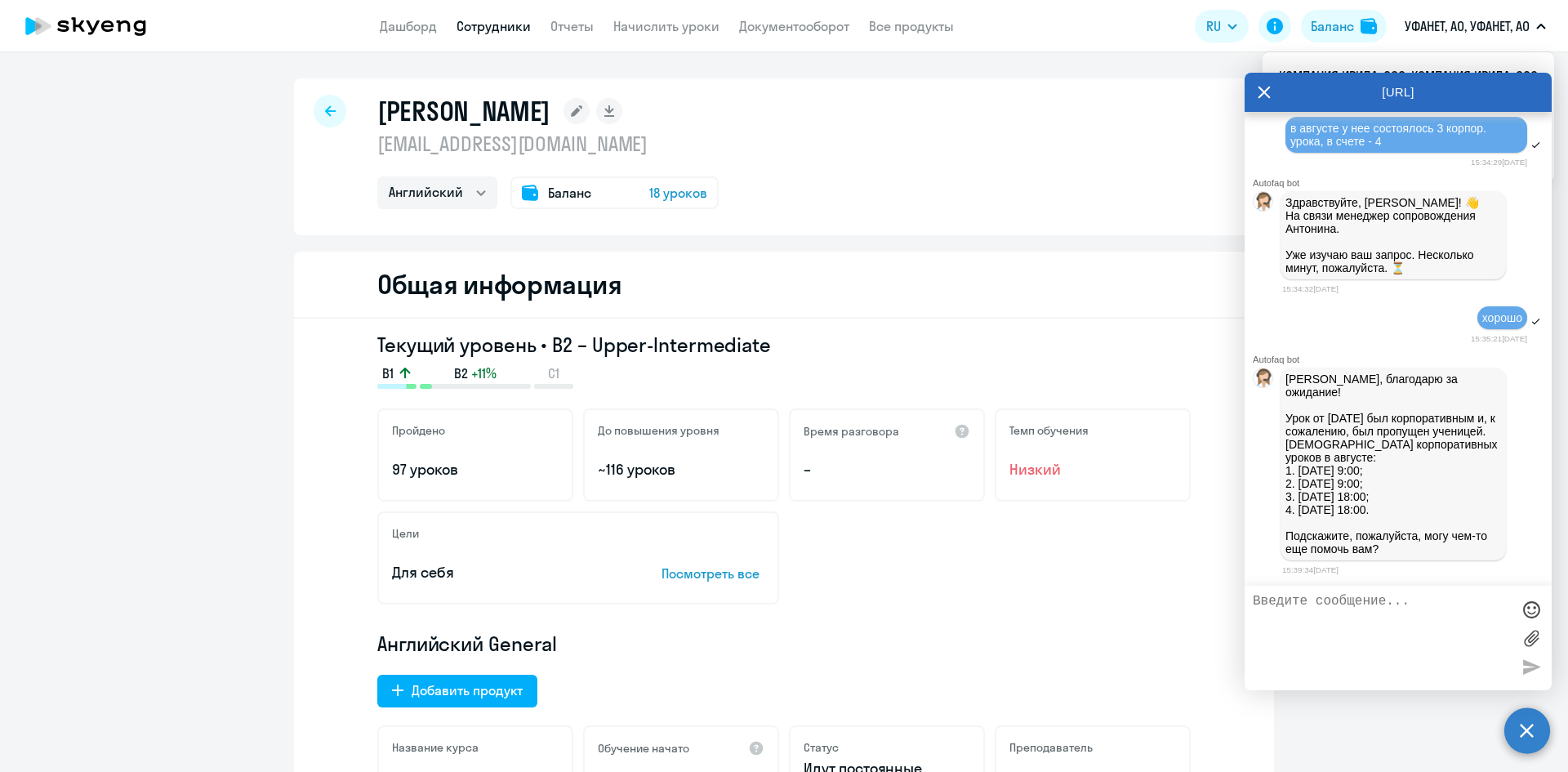
click at [325, 114] on icon at bounding box center [330, 111] width 11 height 11
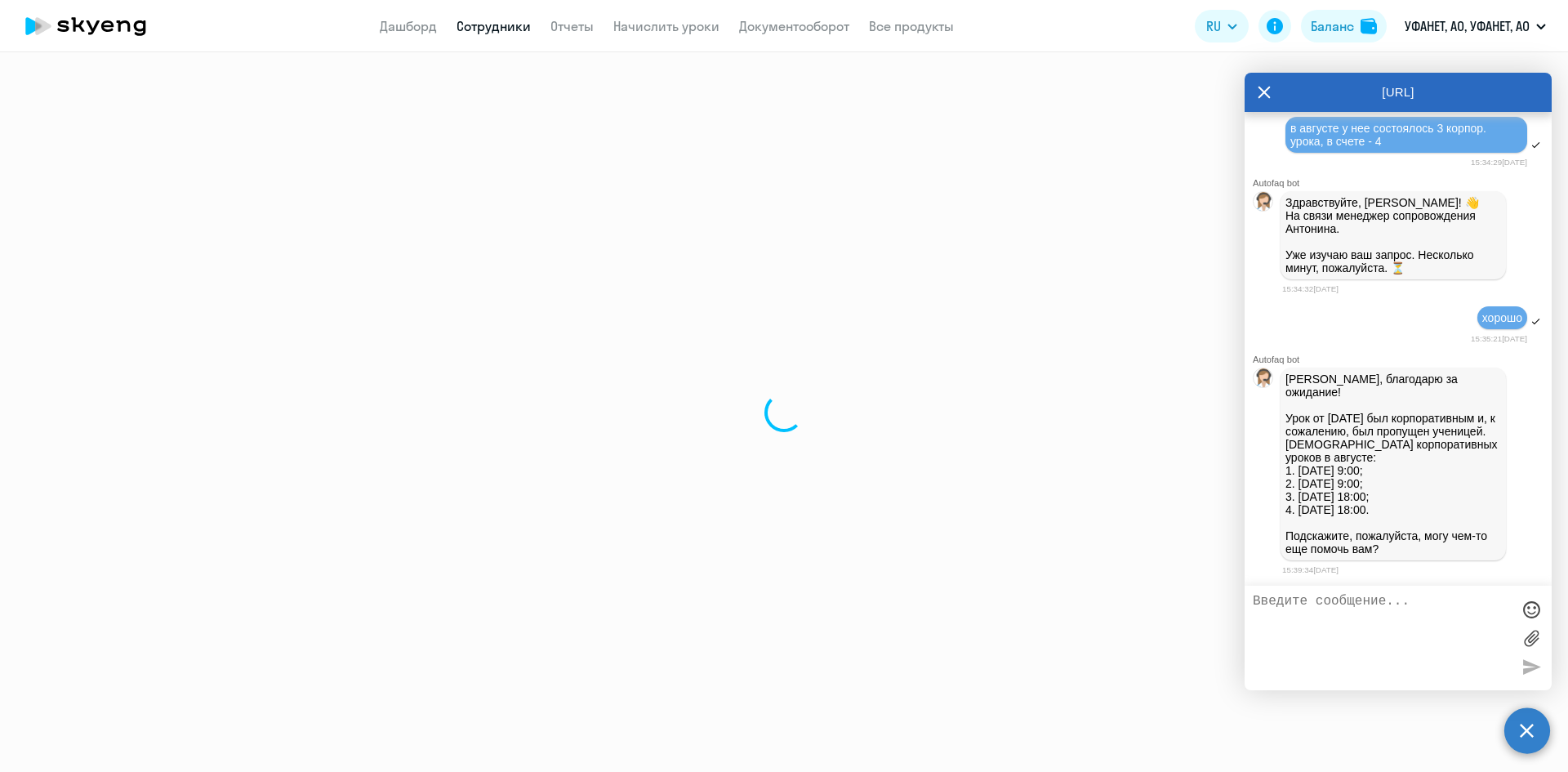
select select "30"
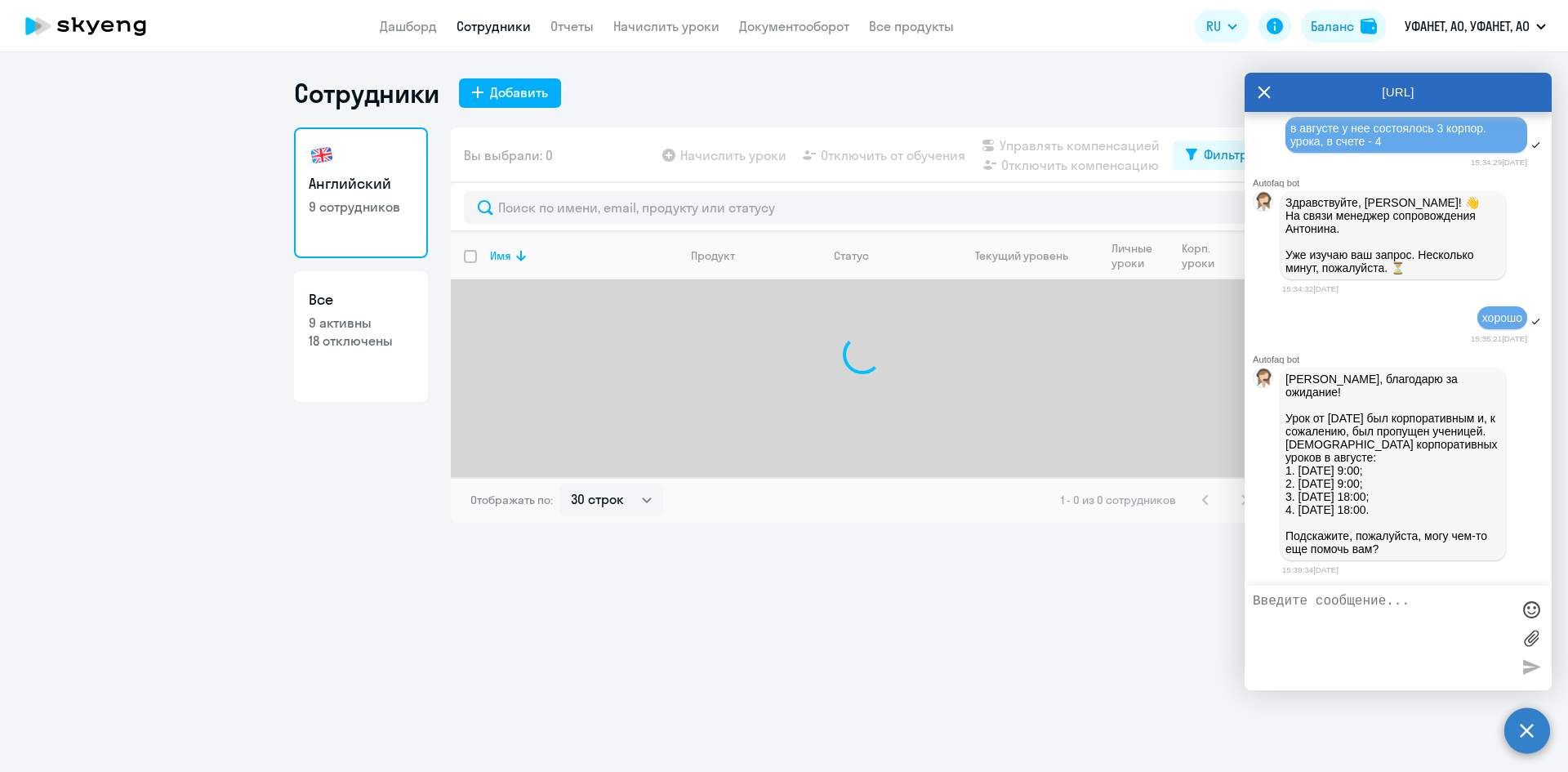
click at [481, 31] on link "Сотрудники" at bounding box center [494, 26] width 75 height 16
click at [483, 31] on link "Сотрудники" at bounding box center [494, 26] width 75 height 16
click at [483, 28] on link "Сотрудники" at bounding box center [494, 26] width 75 height 16
drag, startPoint x: 779, startPoint y: 703, endPoint x: 768, endPoint y: 572, distance: 131.5
click at [779, 695] on div "Сотрудники Добавить Английский 9 сотрудников Все 9 активны 18 отключены Вы выбр…" at bounding box center [784, 412] width 1568 height 720
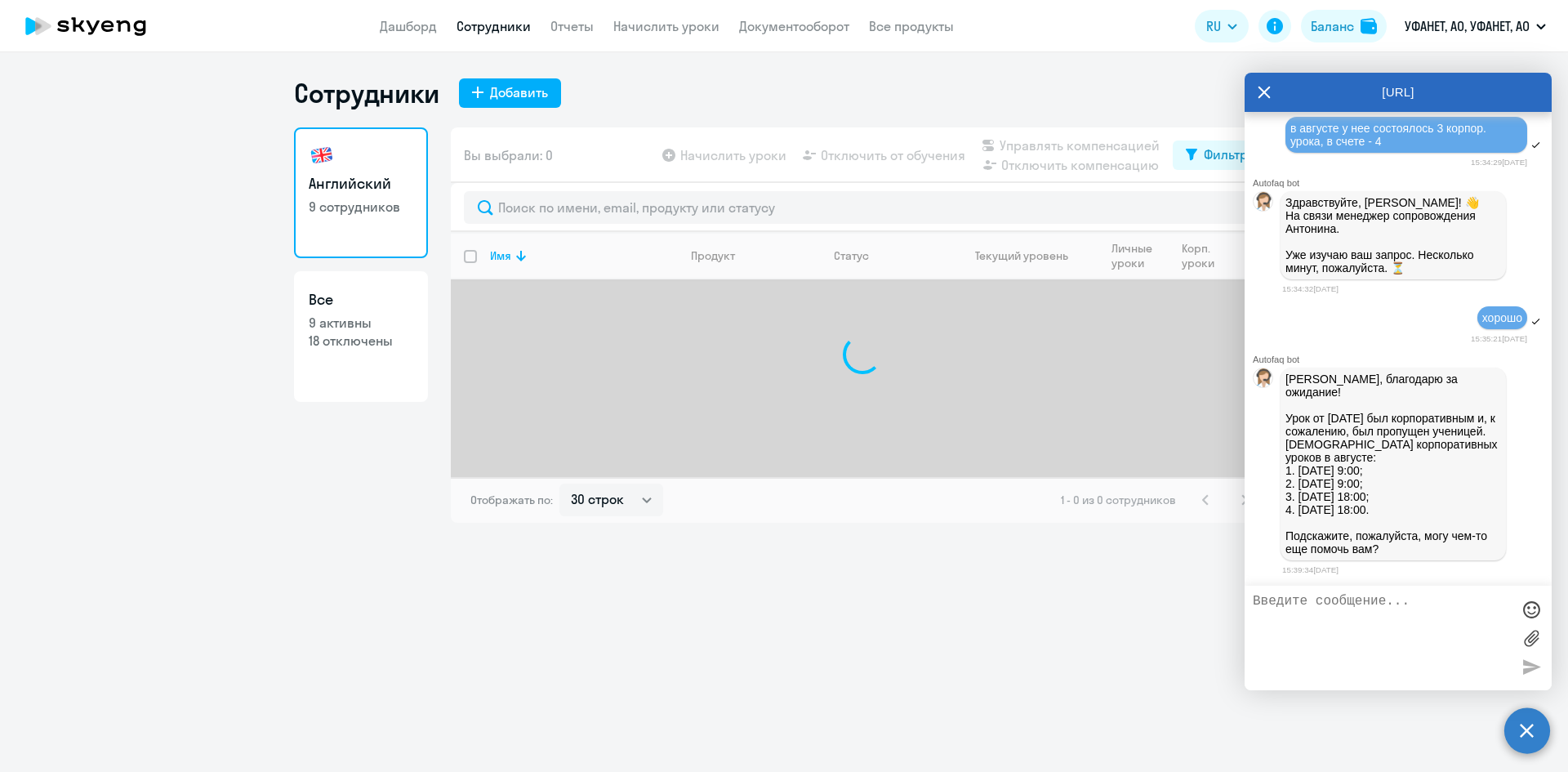
click at [491, 25] on link "Сотрудники" at bounding box center [494, 26] width 75 height 16
click at [897, 106] on div "Сотрудники Добавить" at bounding box center [784, 93] width 980 height 33
click at [626, 118] on div "Сотрудники Добавить Английский 9 сотрудников Все 9 активны 18 отключены Вы выбр…" at bounding box center [784, 300] width 980 height 446
click at [640, 331] on div at bounding box center [862, 354] width 823 height 245
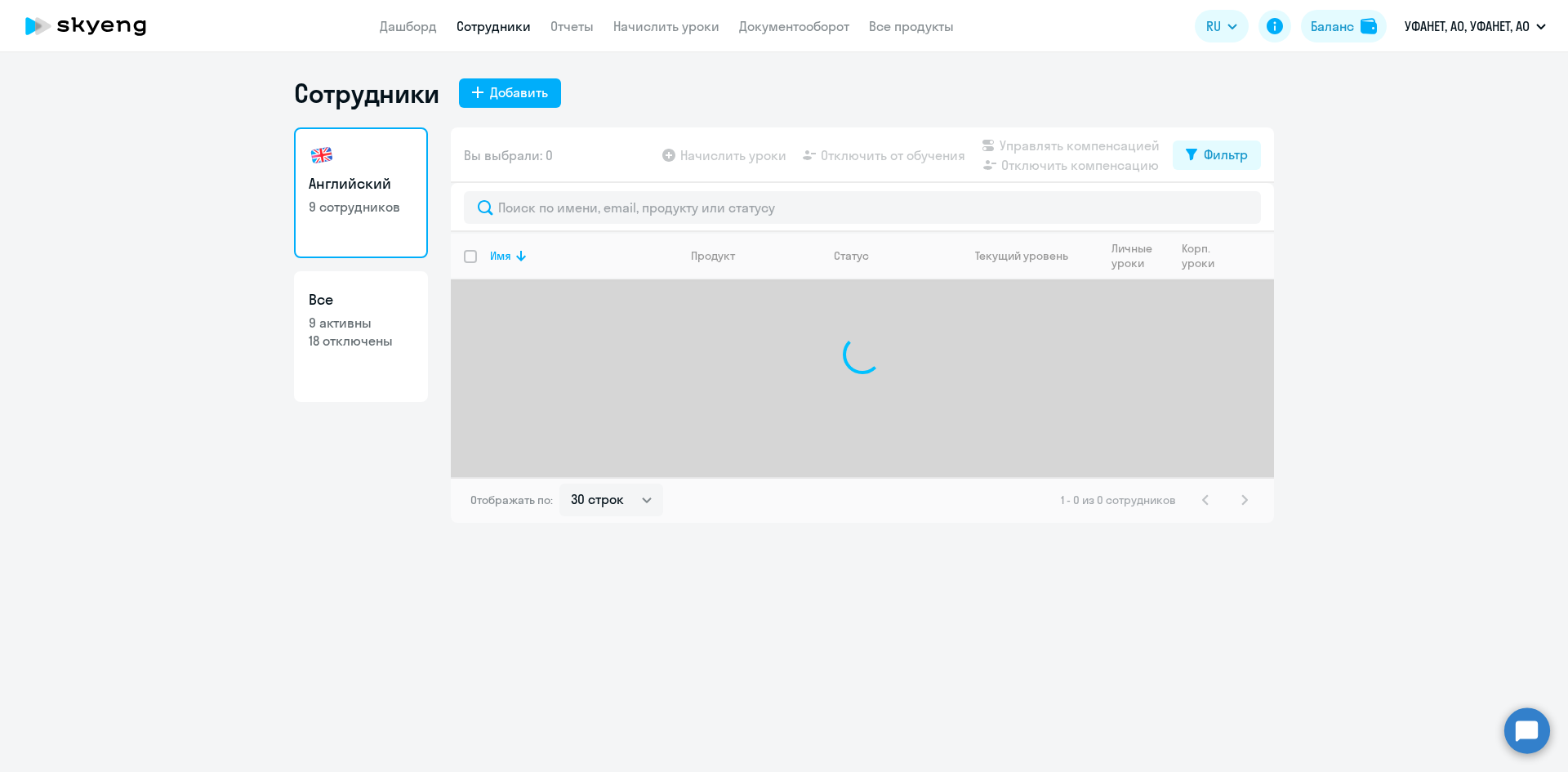
select select "30"
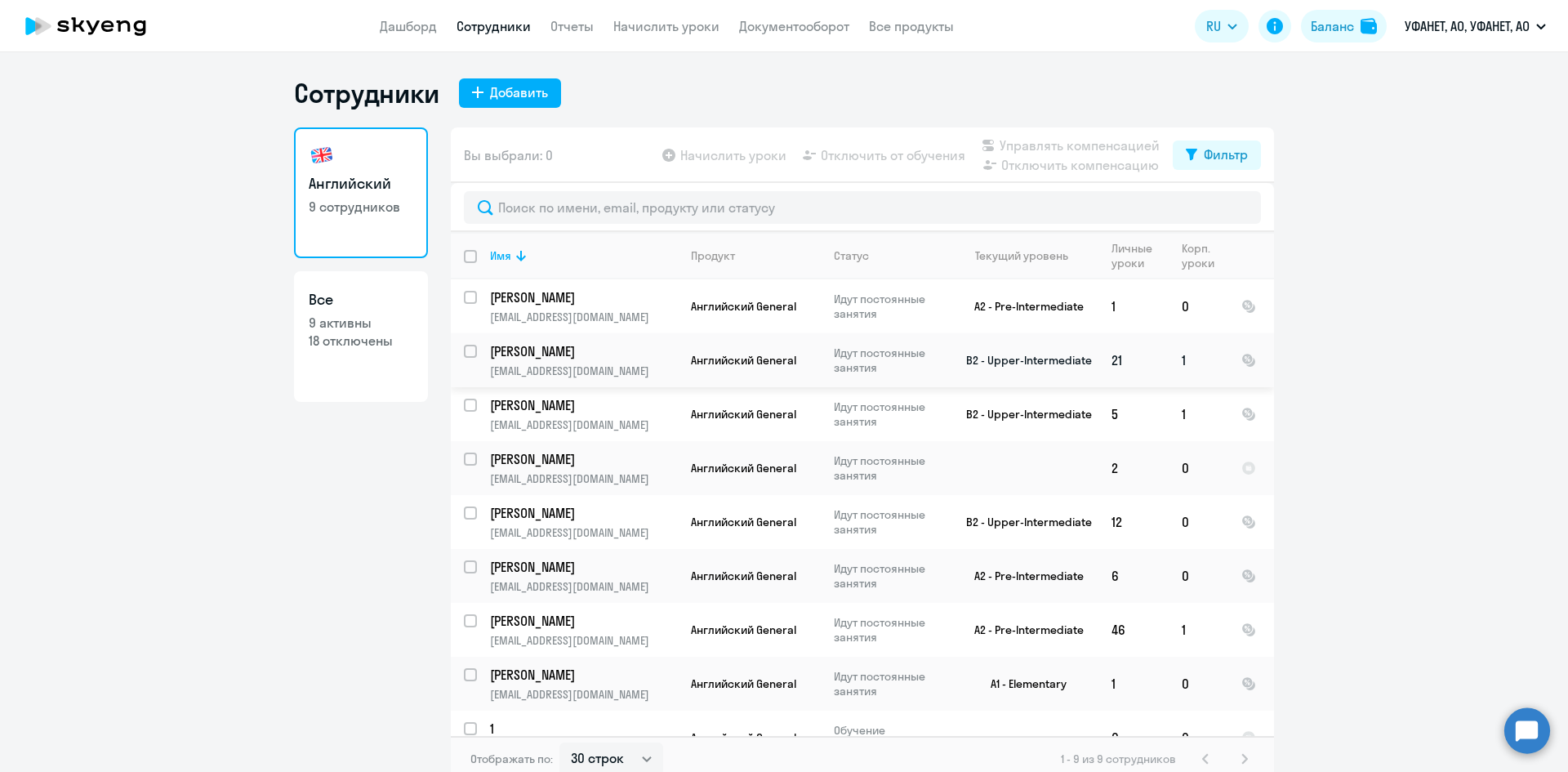
click at [556, 352] on p "[PERSON_NAME]" at bounding box center [581, 351] width 184 height 18
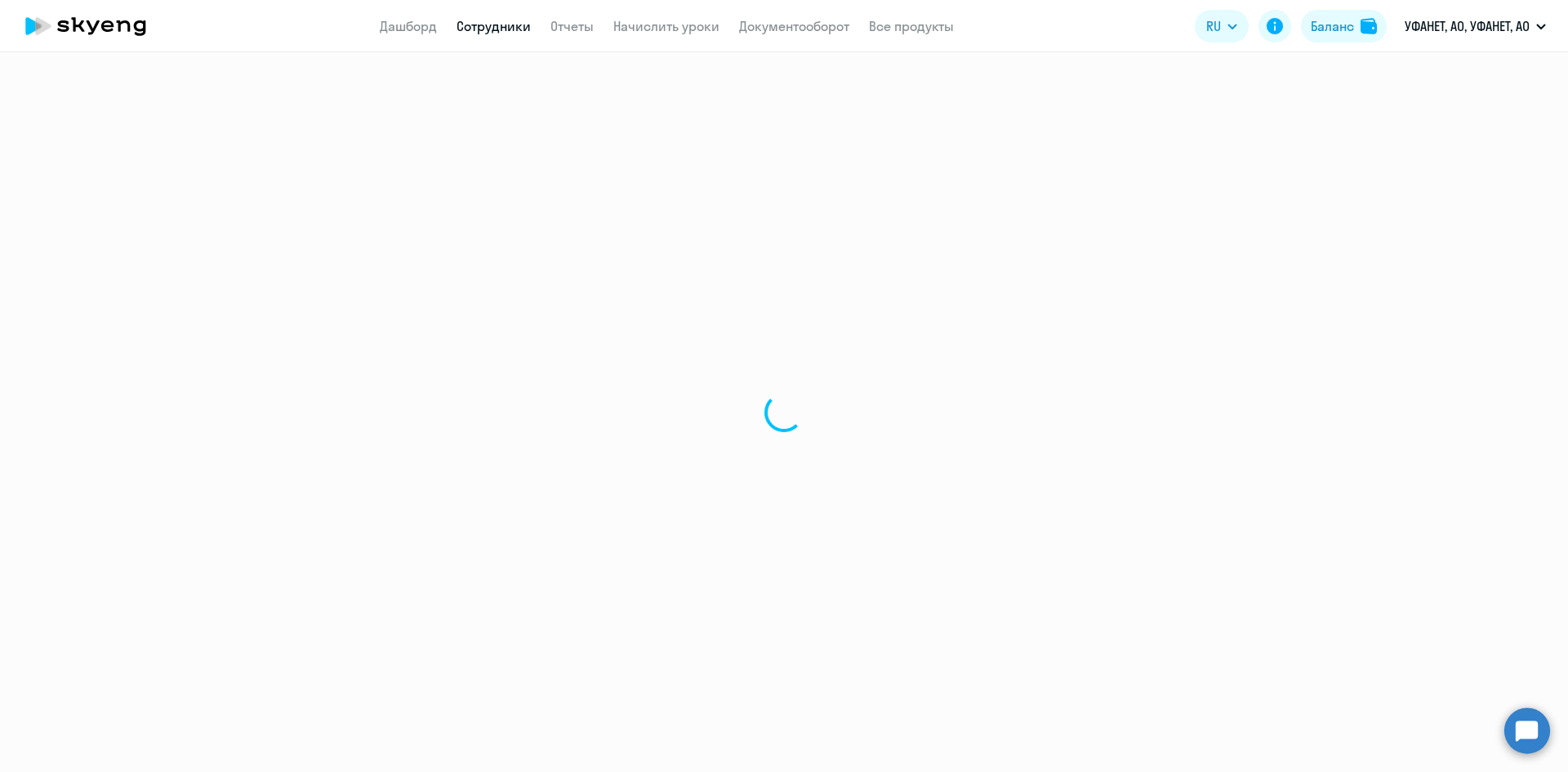
select select "english"
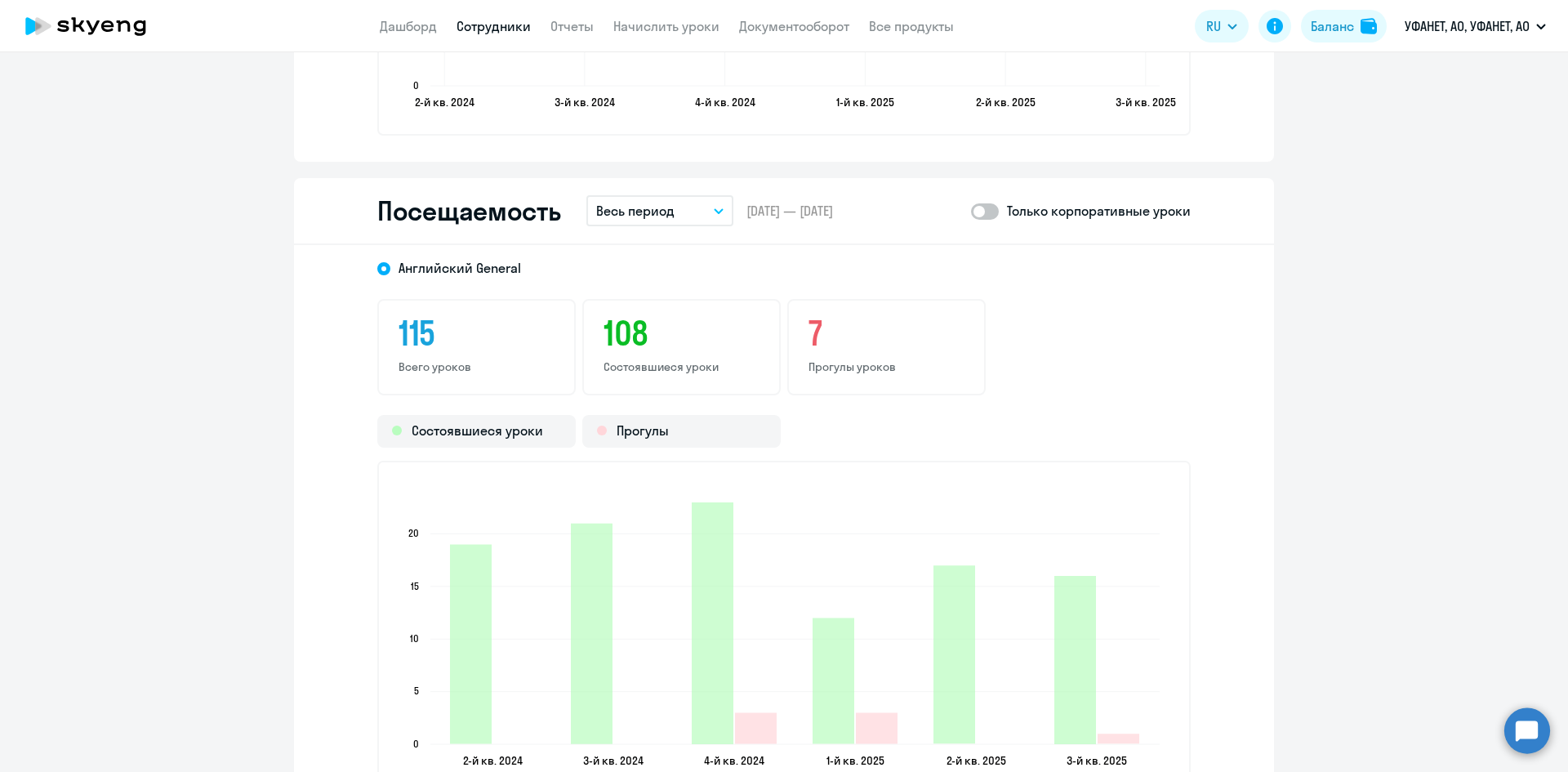
scroll to position [2042, 0]
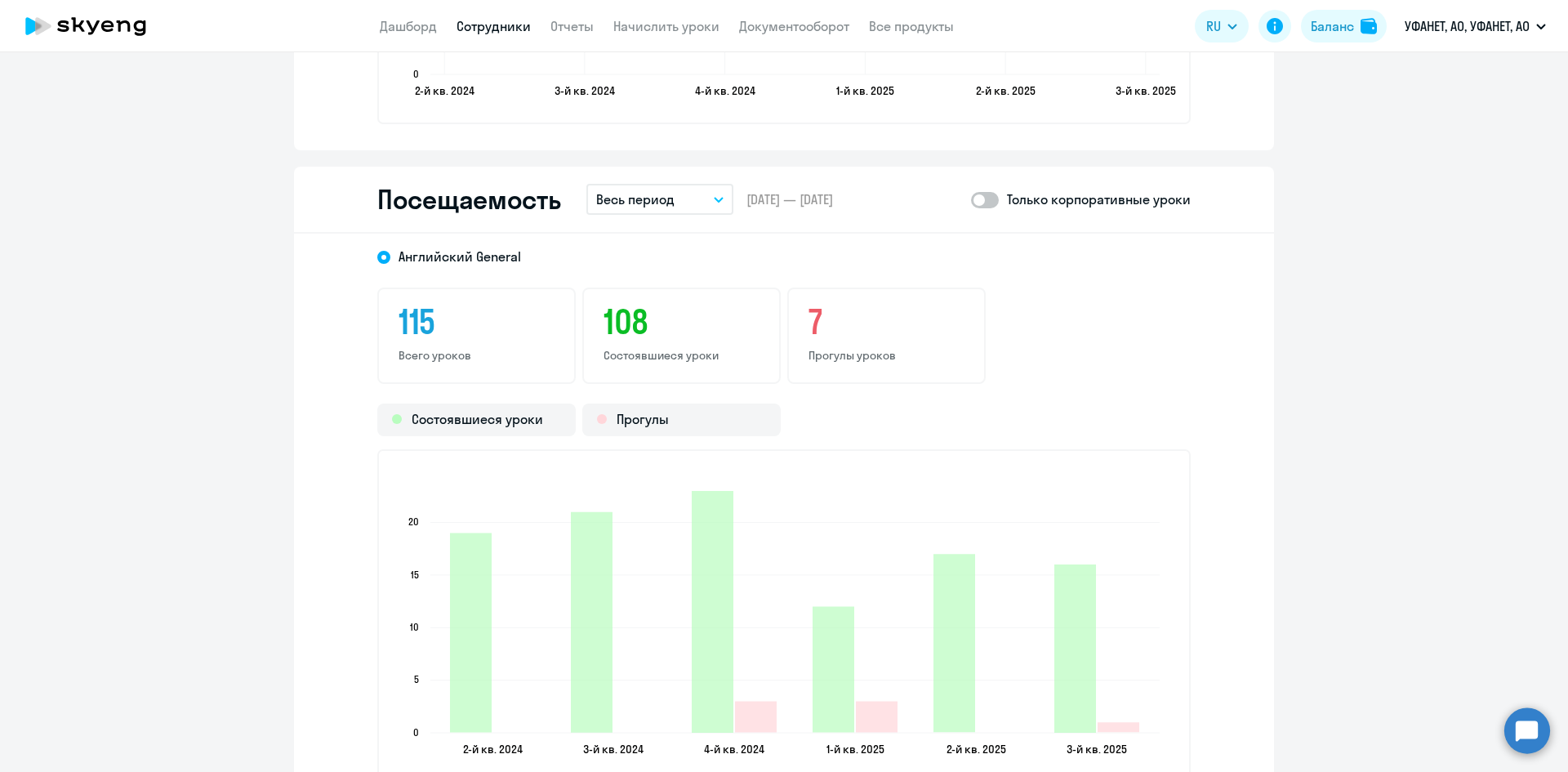
click at [696, 197] on button "Весь период" at bounding box center [660, 199] width 147 height 31
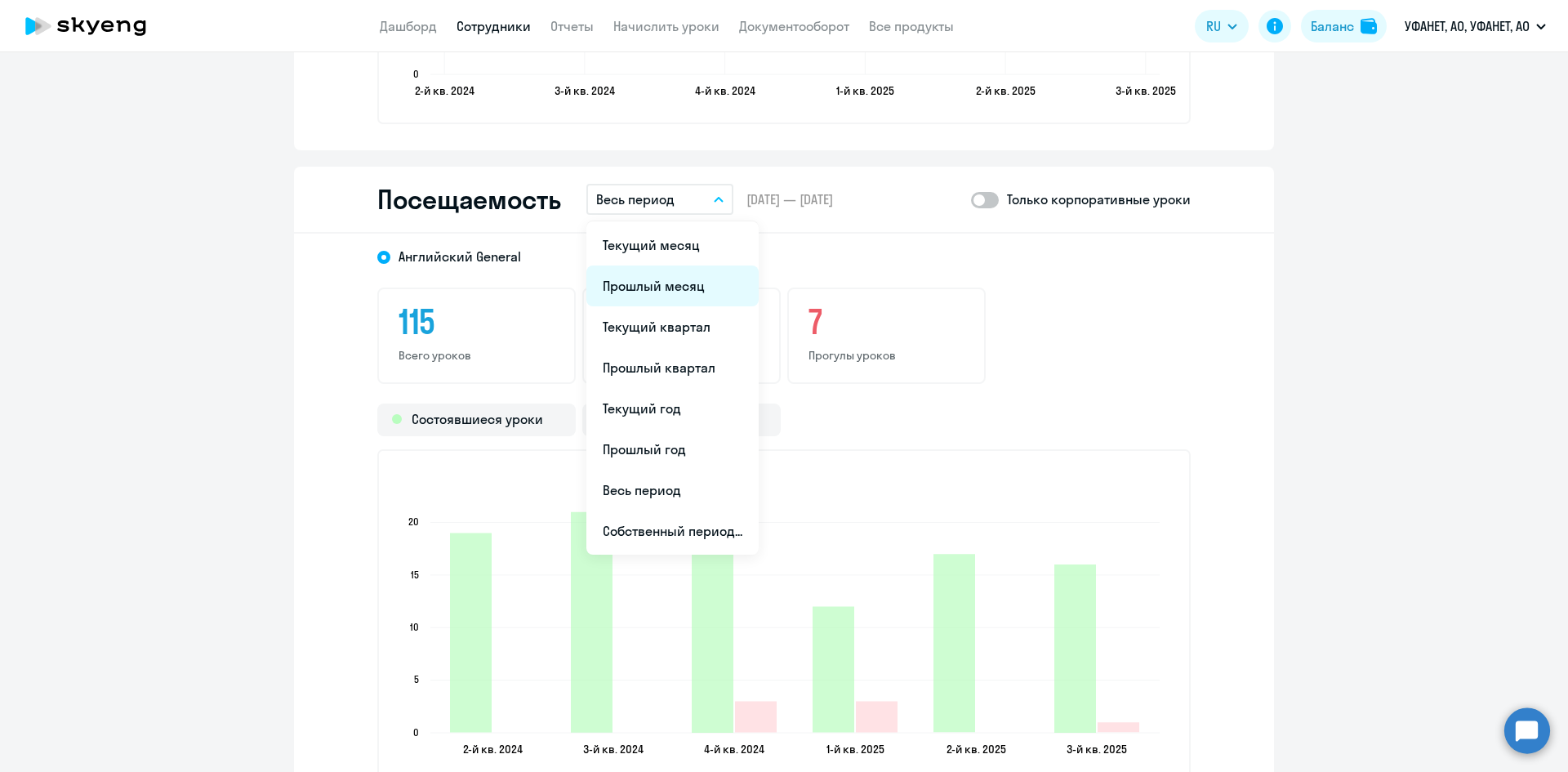
click at [671, 288] on li "Прошлый месяц" at bounding box center [672, 286] width 172 height 41
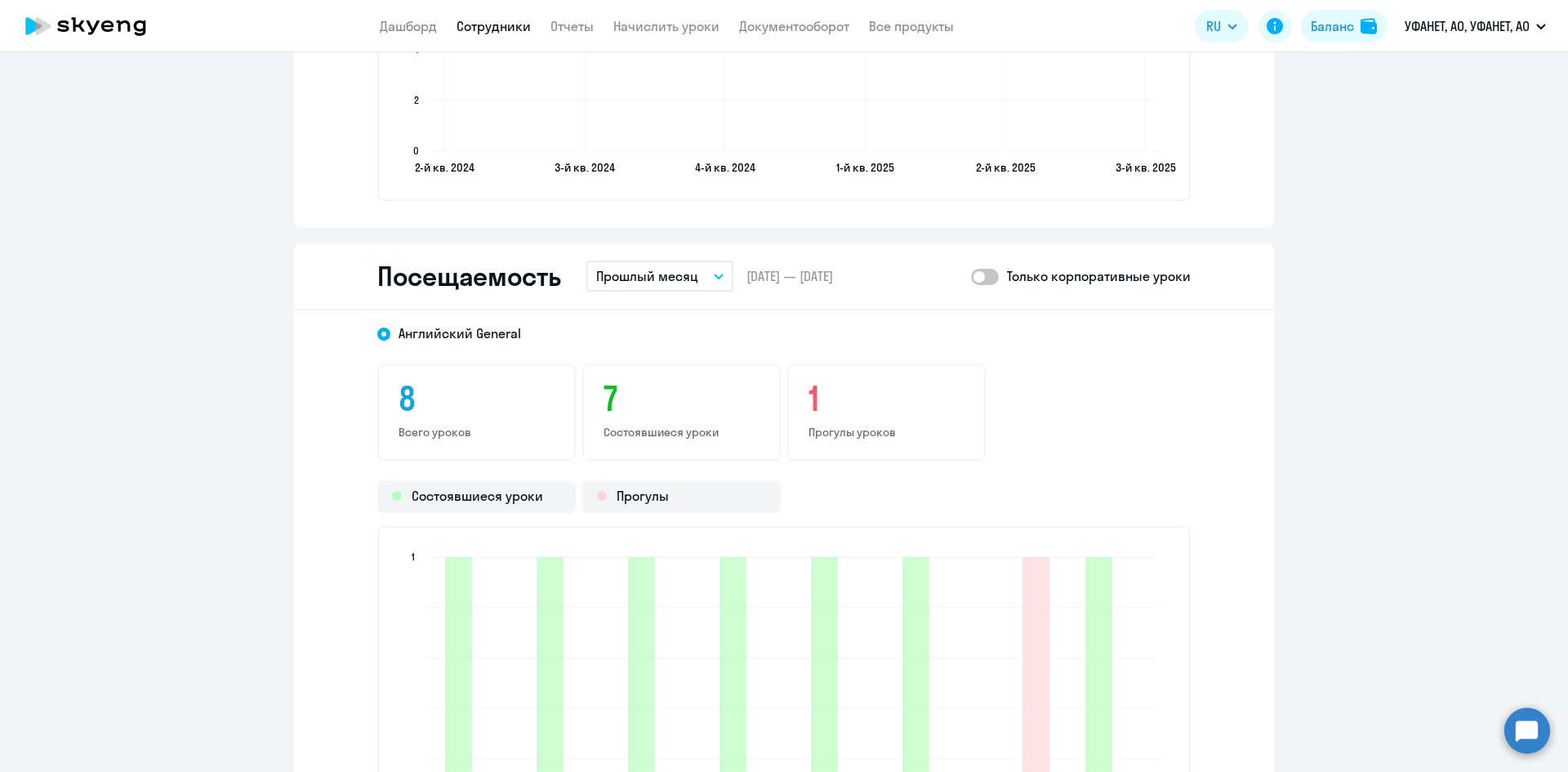
scroll to position [1960, 0]
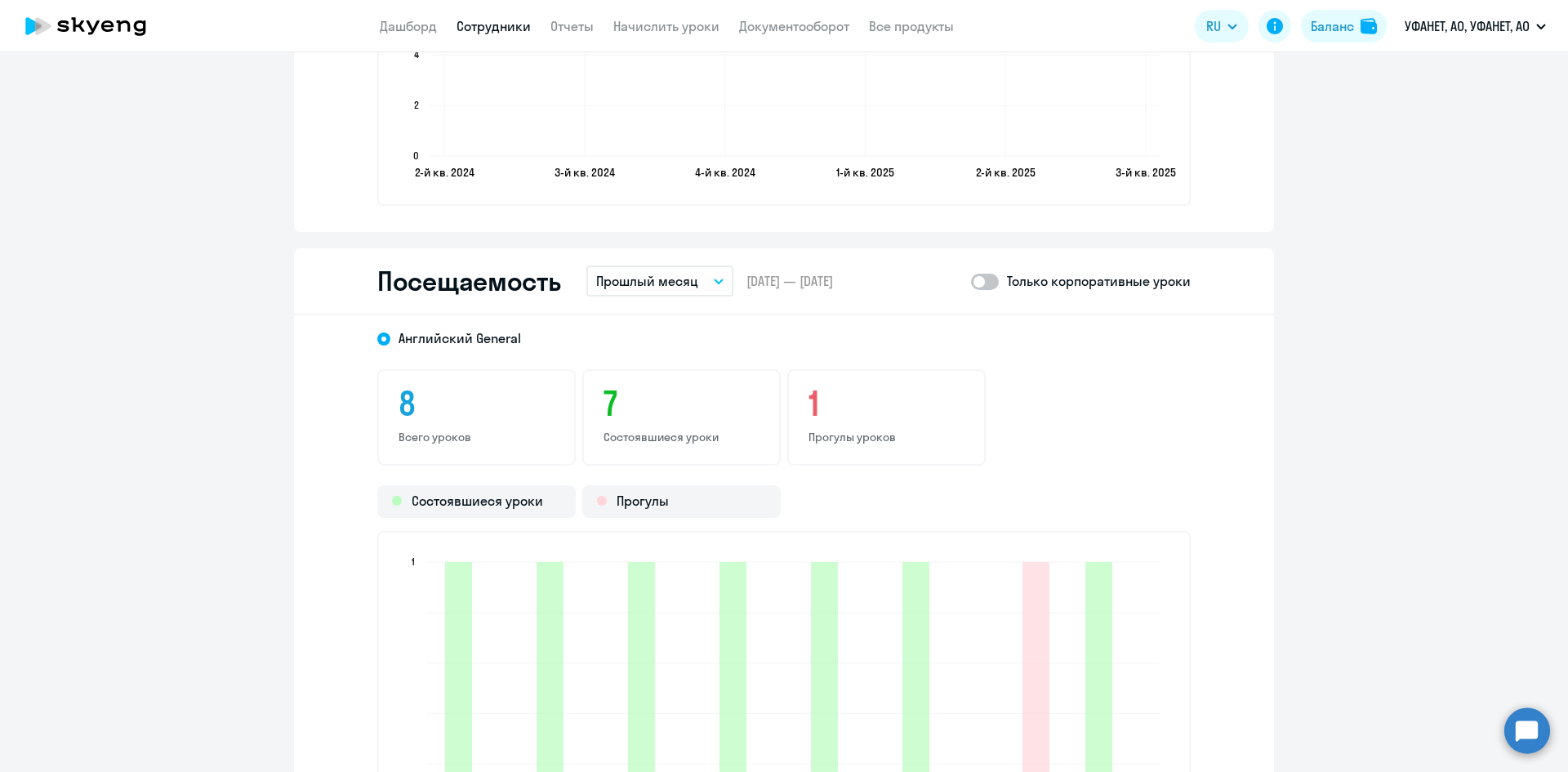
click at [986, 287] on span at bounding box center [985, 282] width 28 height 16
click at [971, 282] on input "checkbox" at bounding box center [970, 281] width 1 height 1
checkbox input "true"
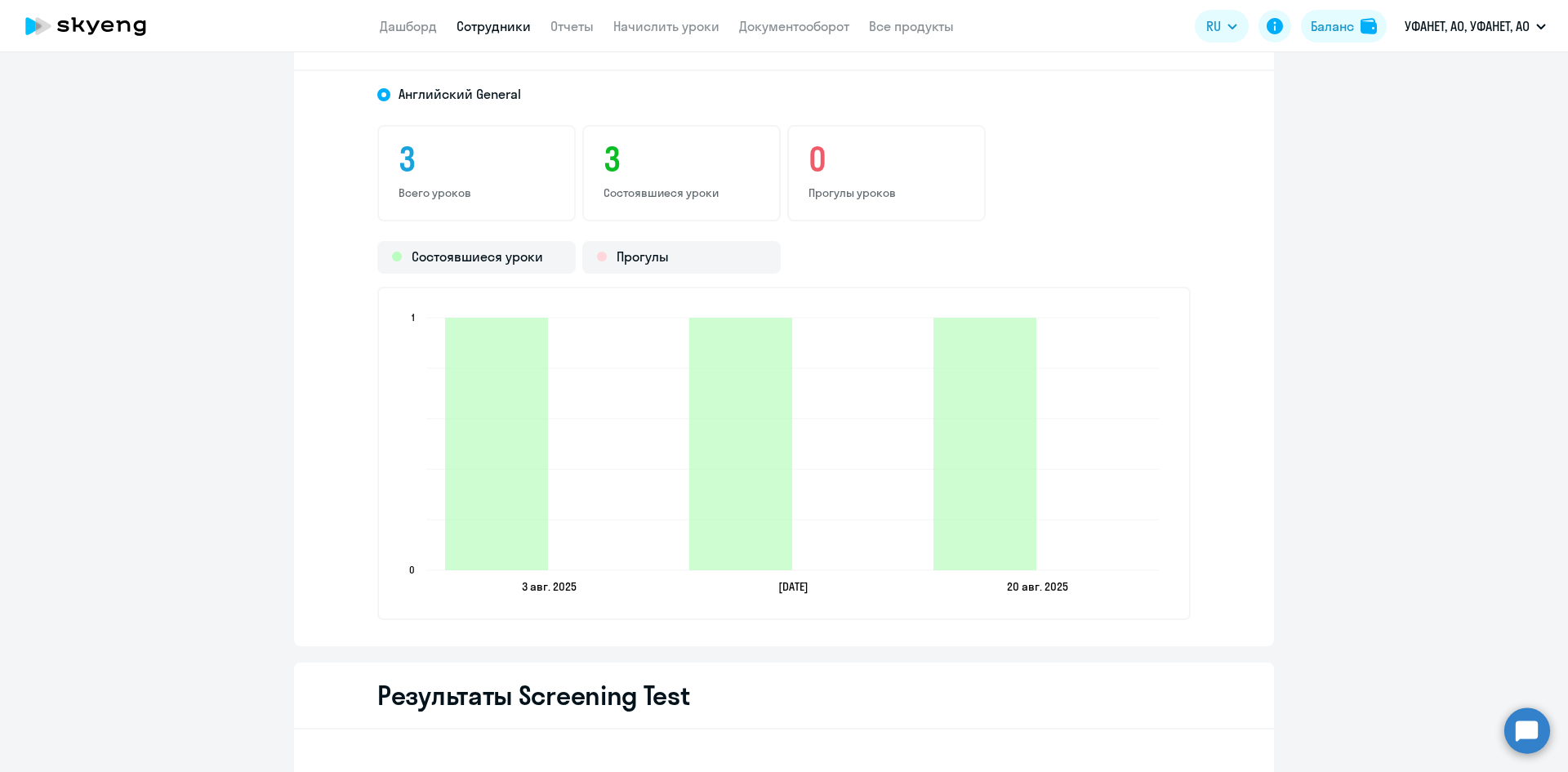
scroll to position [2205, 0]
click at [1531, 716] on circle at bounding box center [1527, 730] width 46 height 46
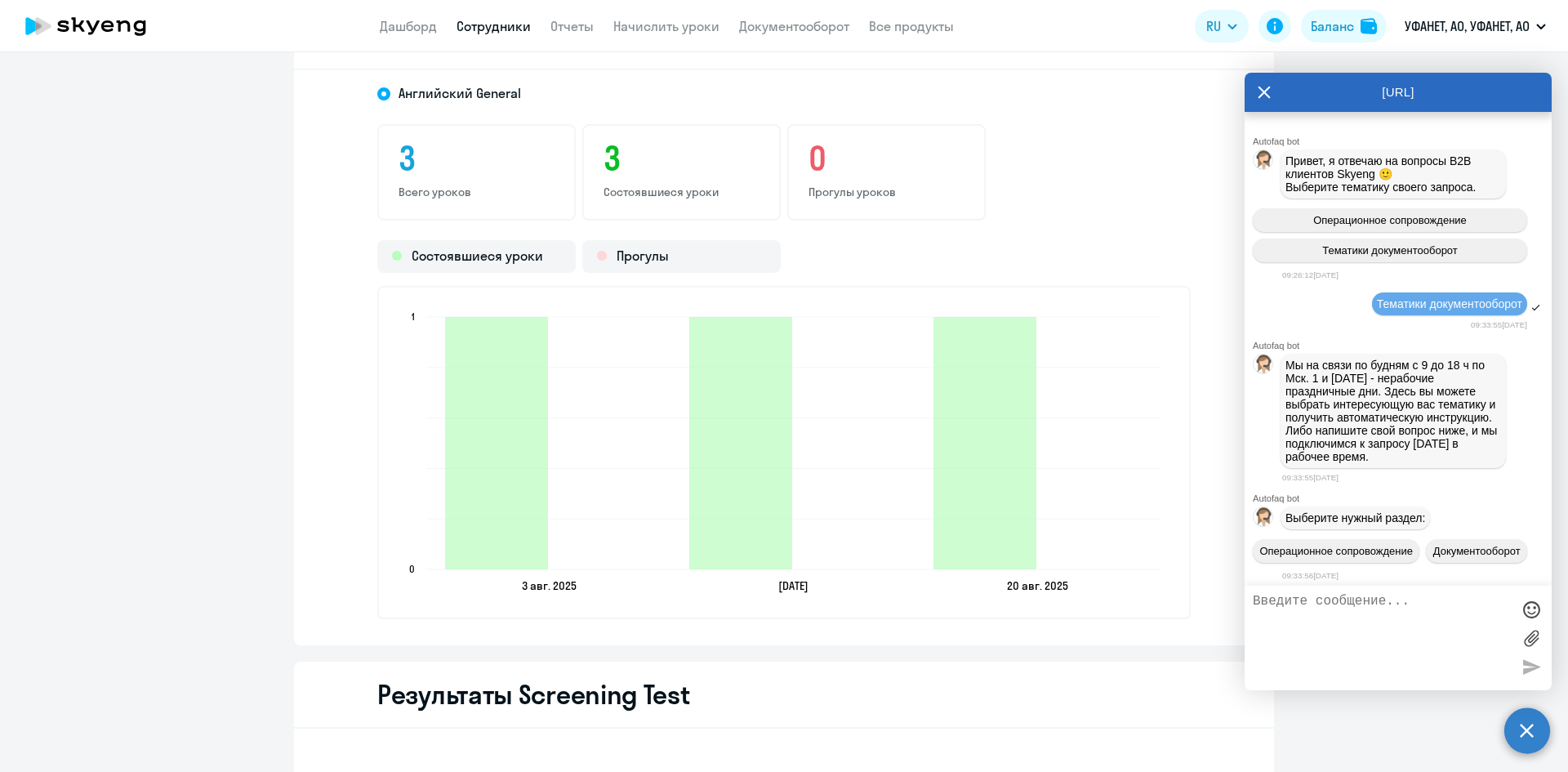
scroll to position [3661, 0]
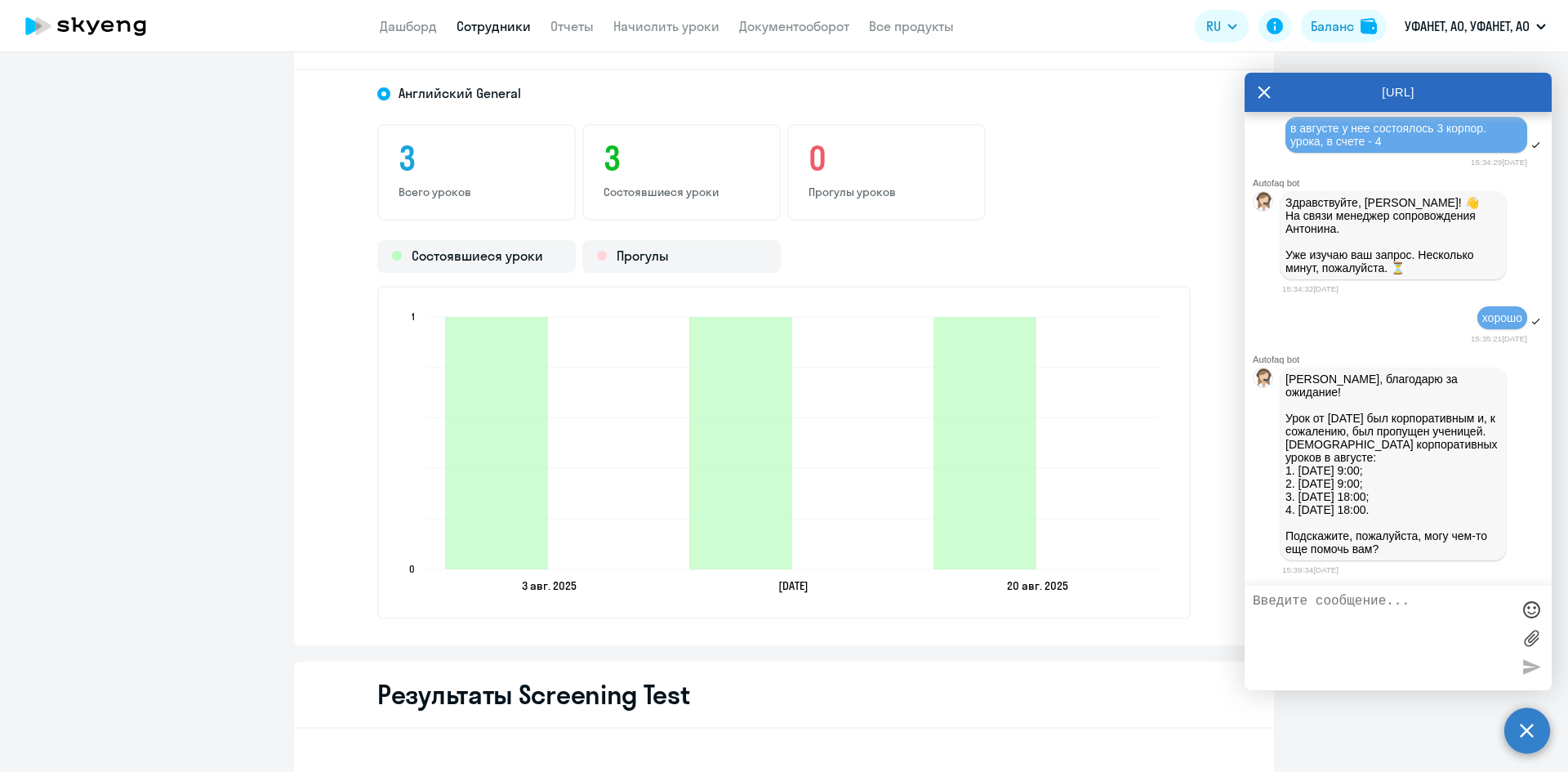
click at [1526, 640] on label at bounding box center [1531, 638] width 25 height 25
click at [0, 0] on input "file" at bounding box center [0, 0] width 0 height 0
click at [1302, 608] on textarea at bounding box center [1381, 638] width 258 height 88
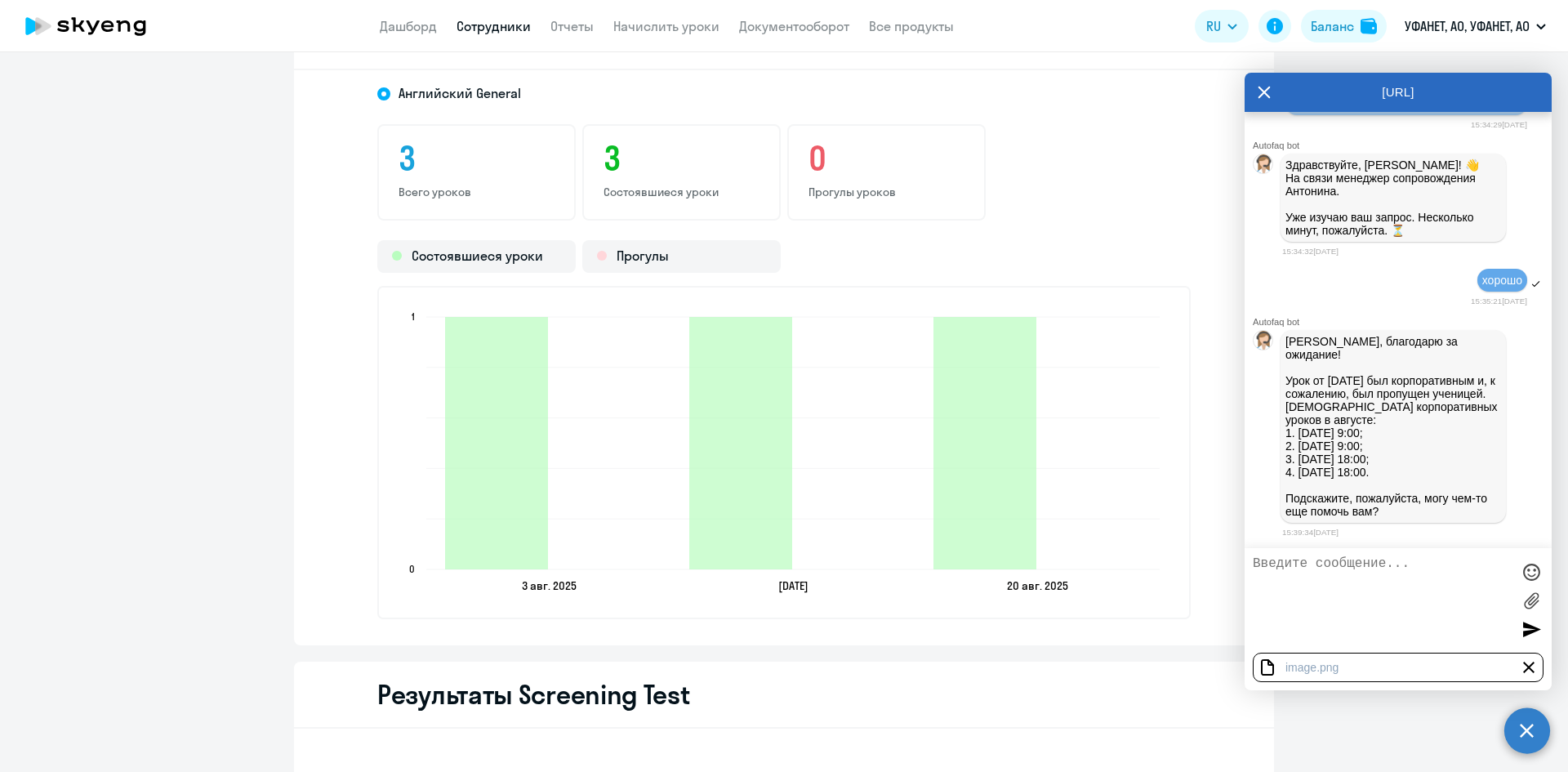
click at [1525, 625] on div at bounding box center [1531, 629] width 25 height 25
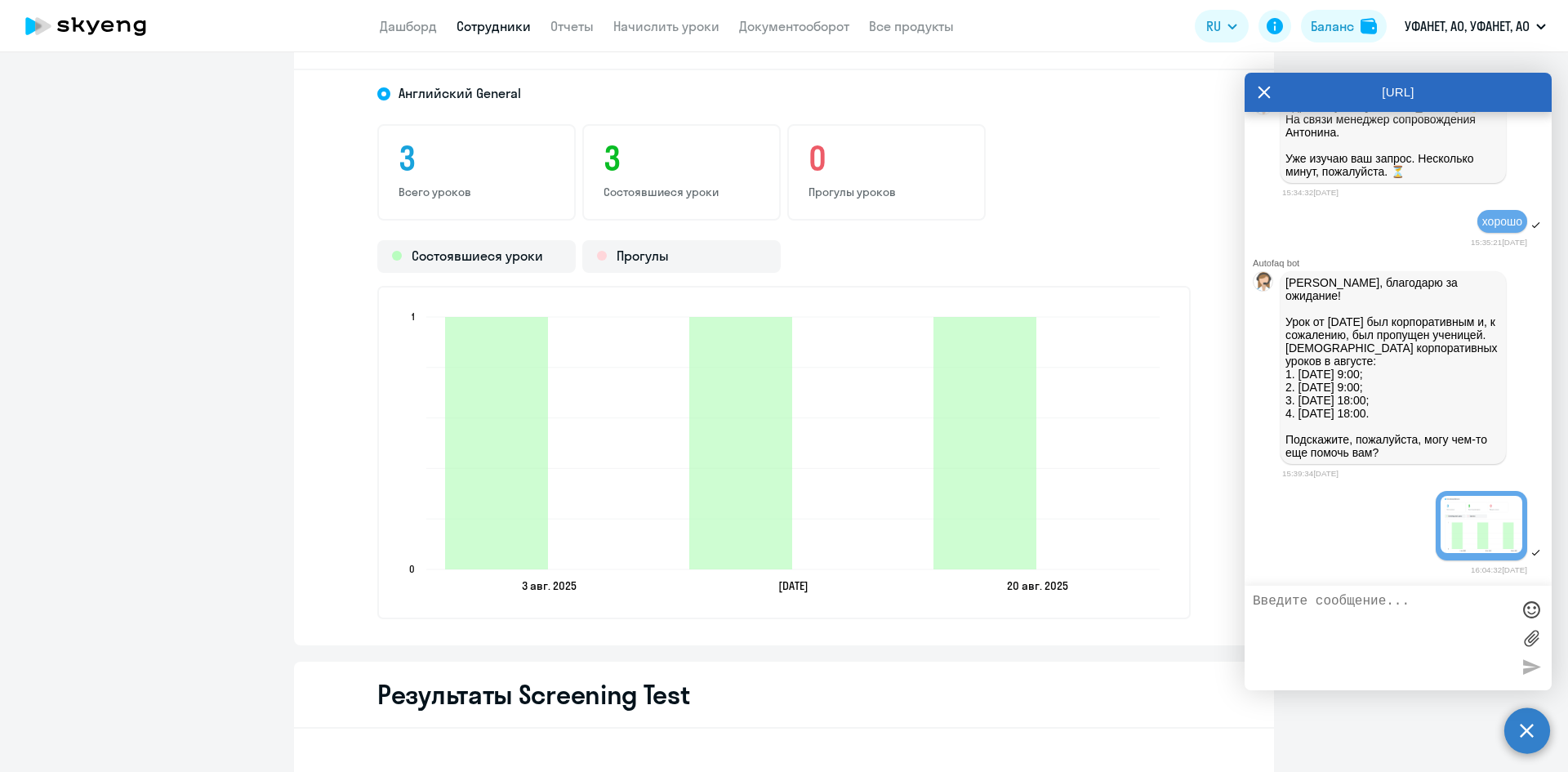
scroll to position [3757, 0]
click at [1291, 612] on textarea at bounding box center [1381, 638] width 258 height 88
type textarea "это скрин из ЛК Шленкиной И. и 27.08 туда не входит"
click at [1525, 667] on div at bounding box center [1531, 666] width 25 height 25
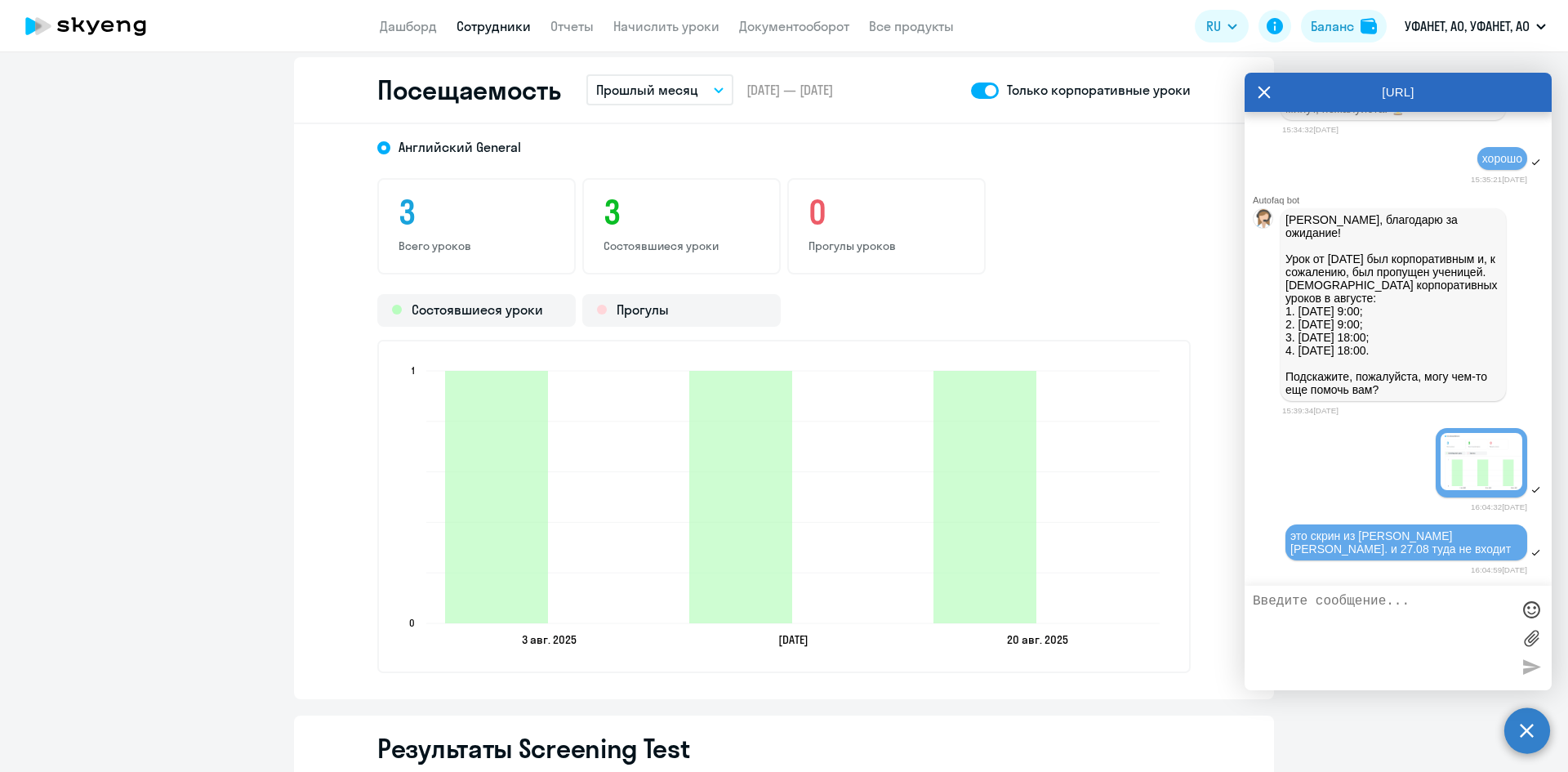
scroll to position [2042, 0]
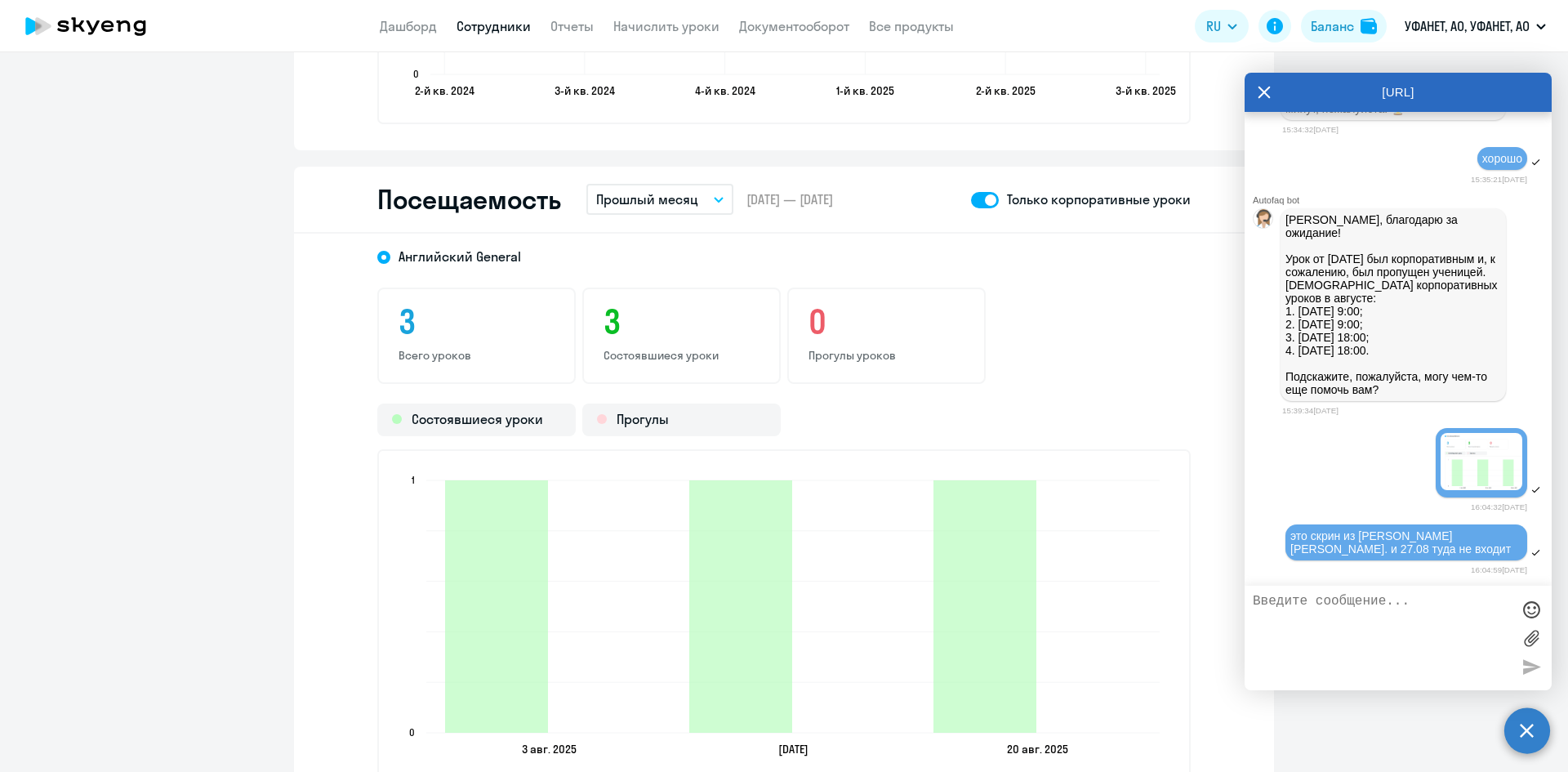
click at [978, 199] on span at bounding box center [985, 200] width 28 height 16
click at [971, 199] on input "checkbox" at bounding box center [970, 199] width 1 height 1
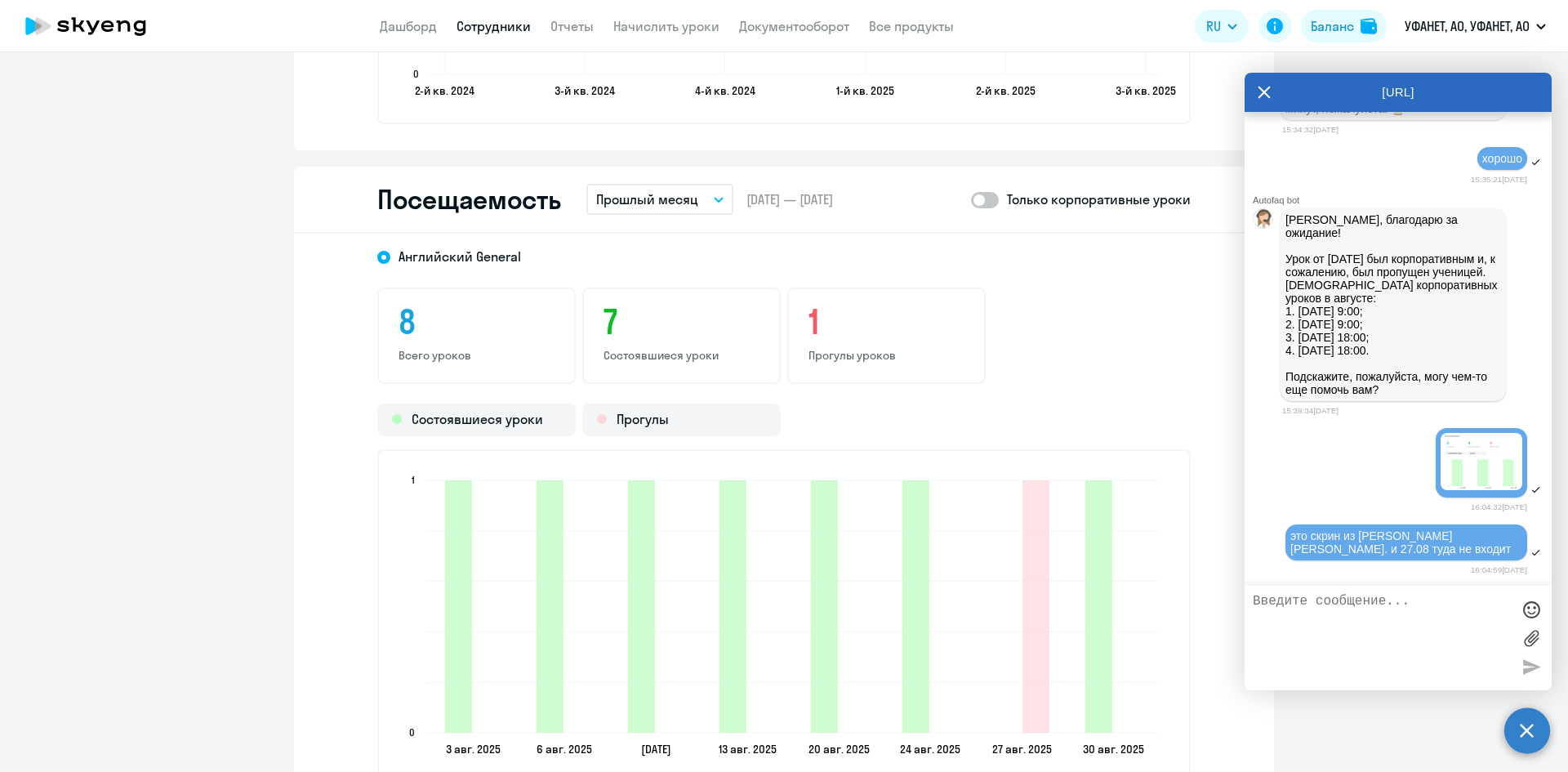
click at [987, 205] on span at bounding box center [985, 200] width 28 height 16
click at [971, 200] on input "checkbox" at bounding box center [970, 199] width 1 height 1
checkbox input "true"
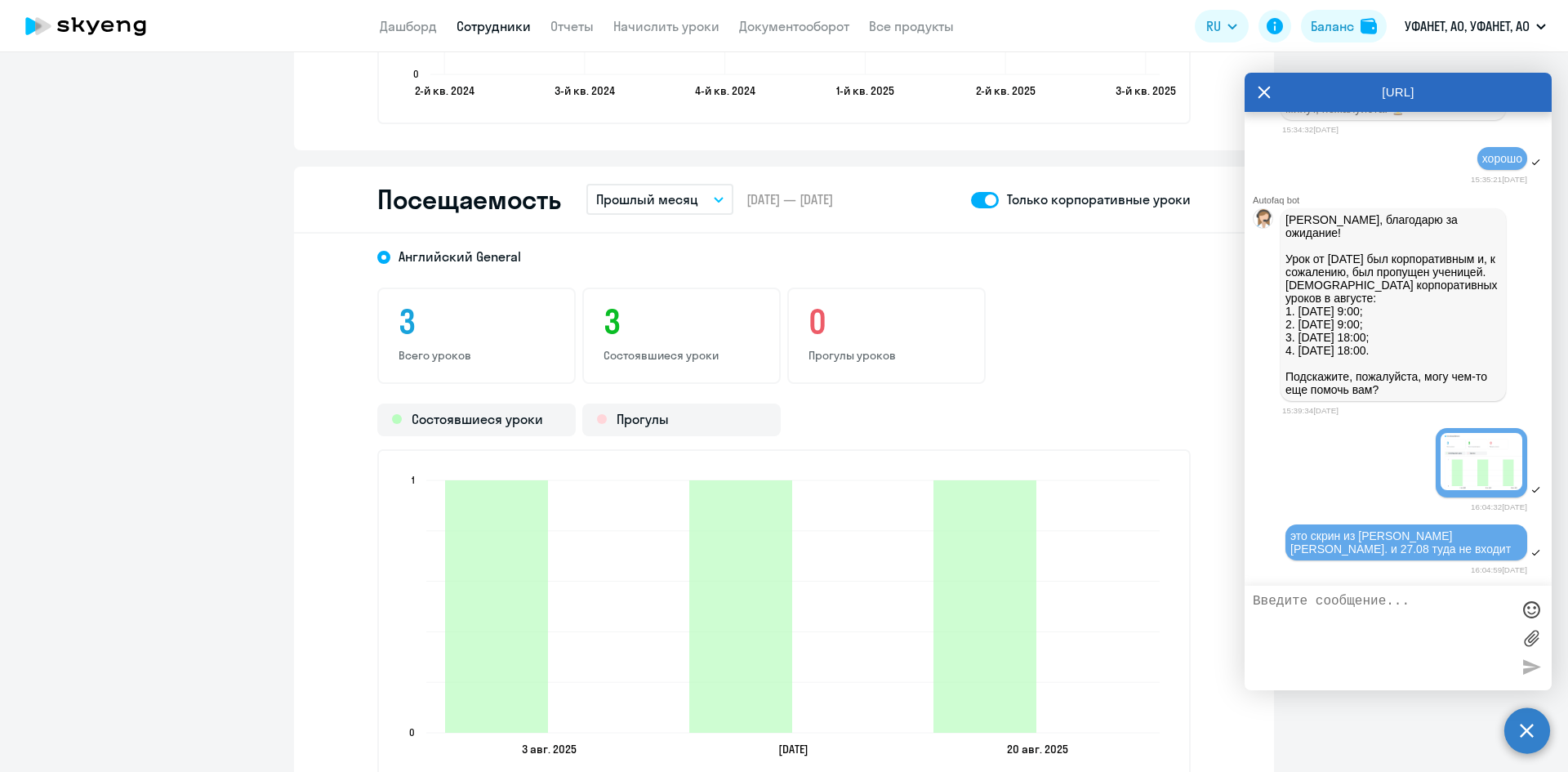
click at [1464, 458] on img at bounding box center [1481, 462] width 82 height 57
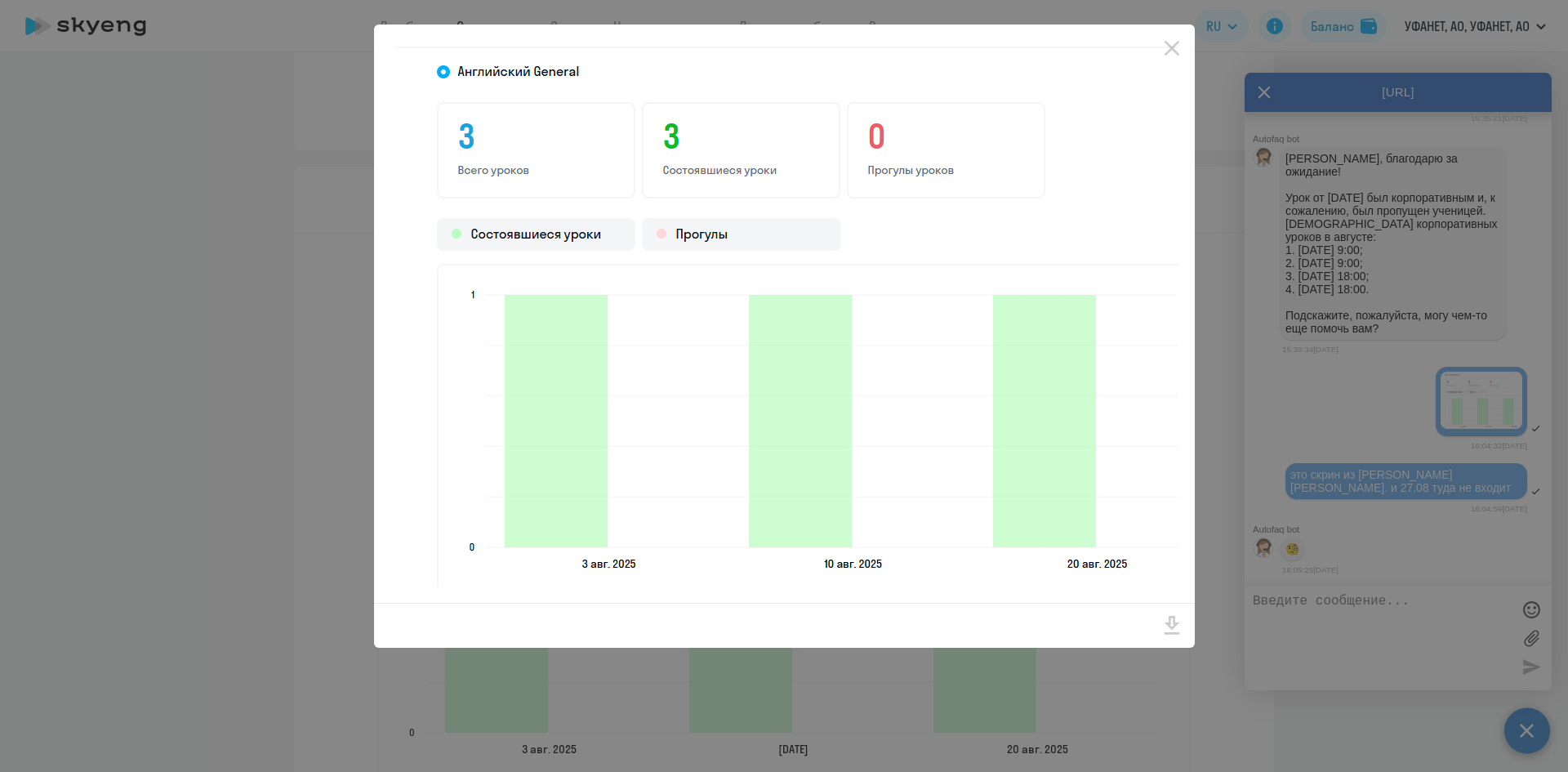
scroll to position [3884, 0]
click at [1172, 51] on icon "Close" at bounding box center [1172, 48] width 26 height 26
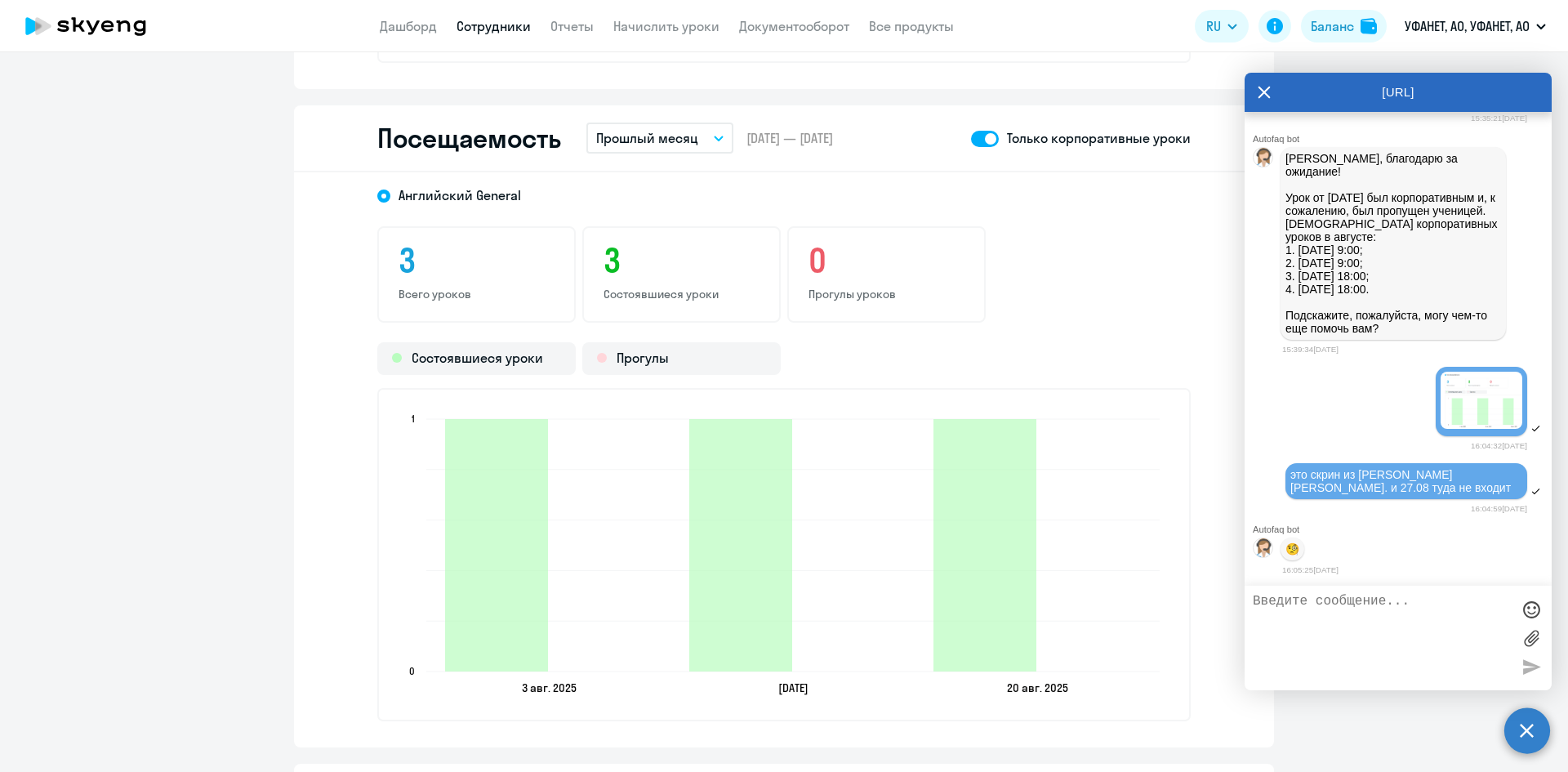
scroll to position [2123, 0]
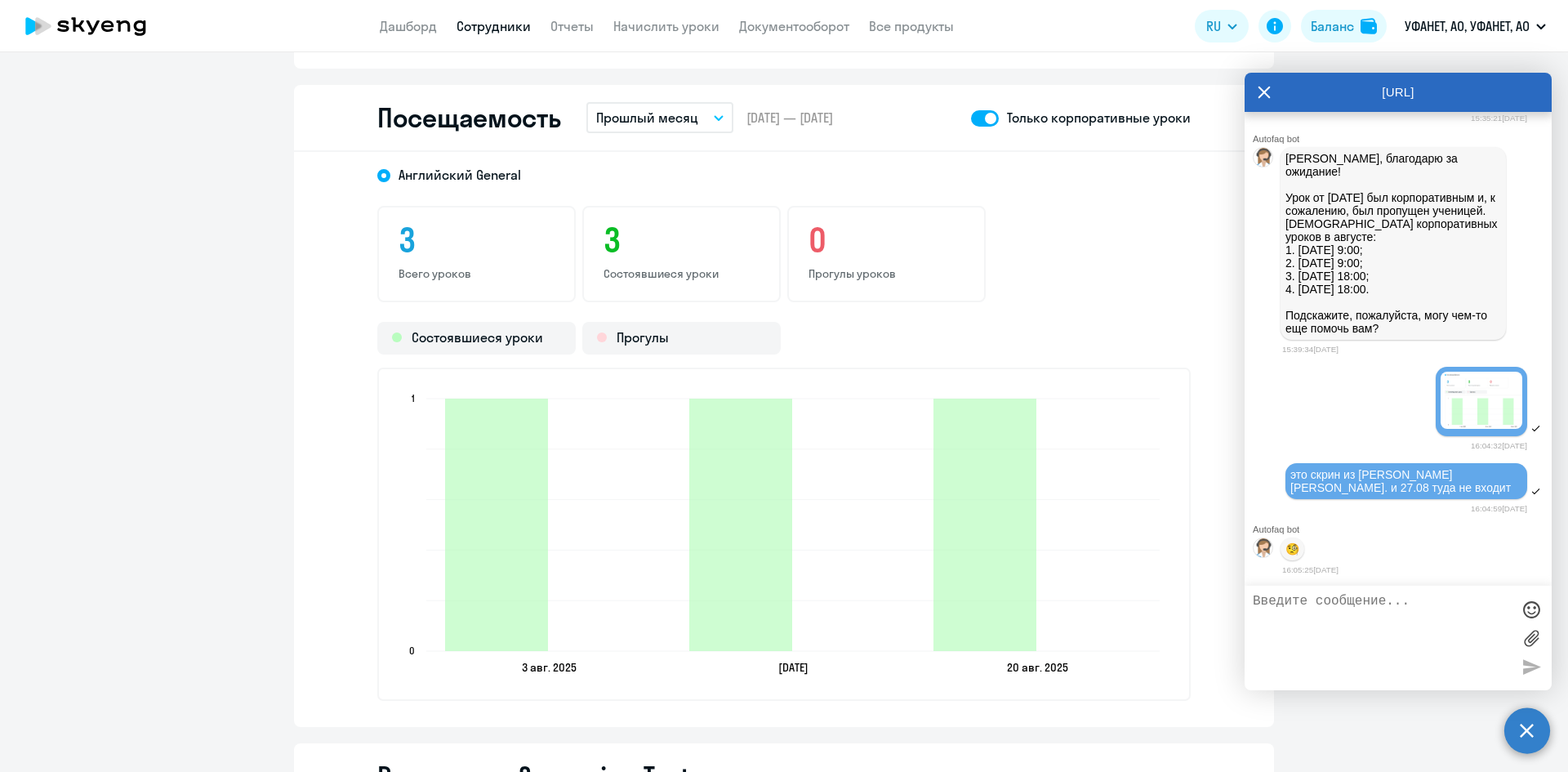
click at [1334, 612] on textarea at bounding box center [1381, 638] width 258 height 88
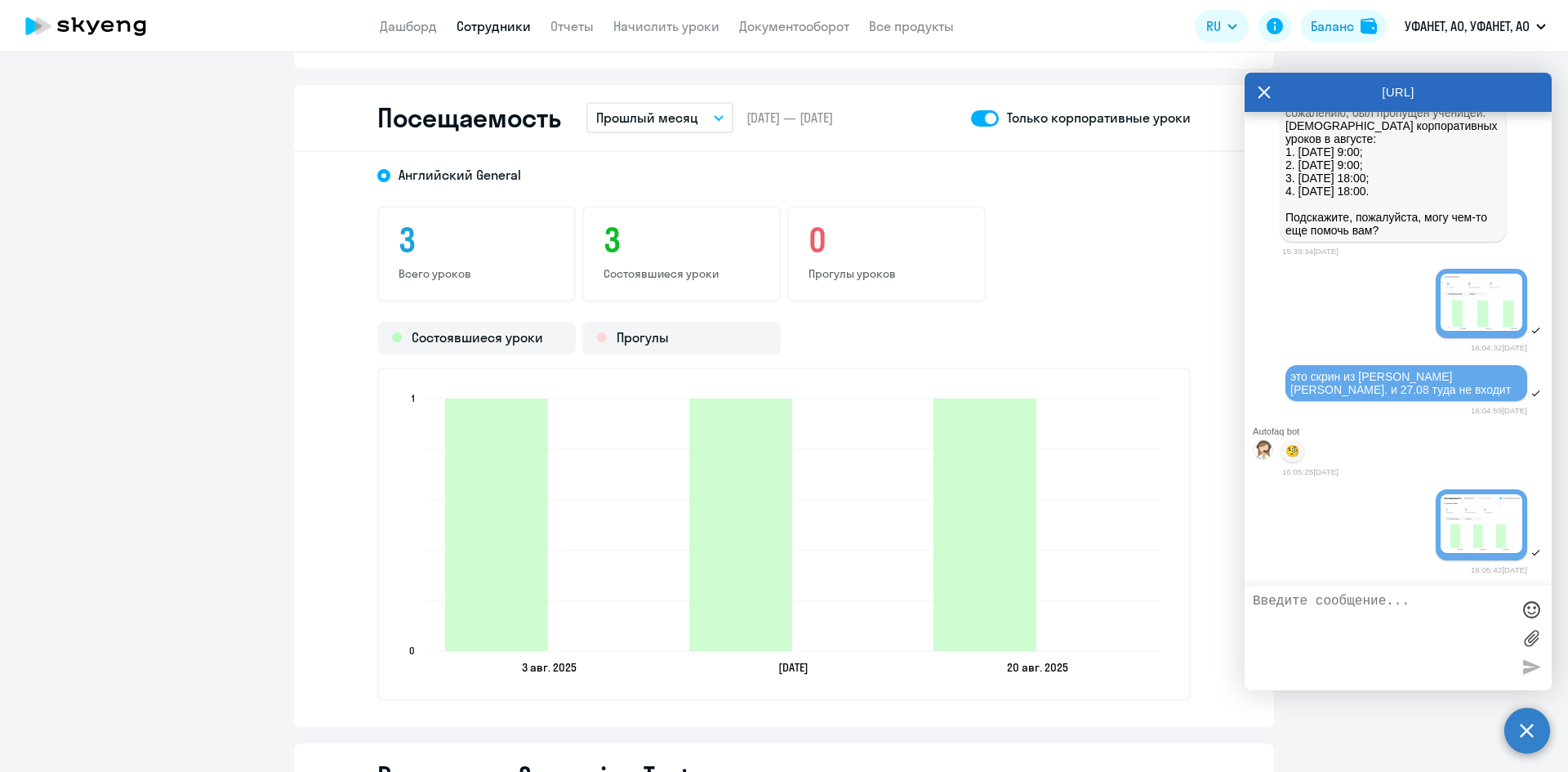
scroll to position [3982, 0]
type textarea "выбираю только корп. уроки"
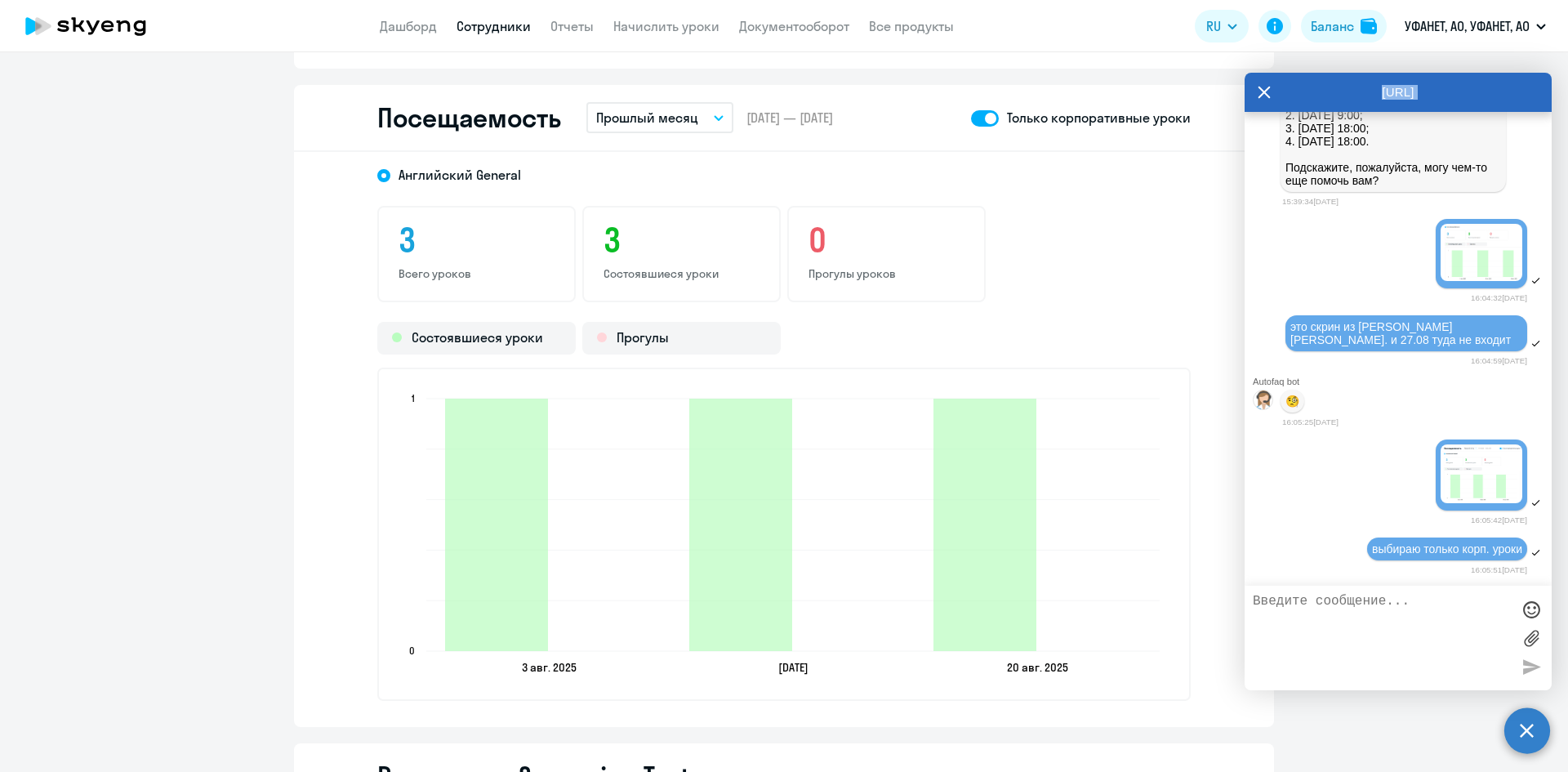
drag, startPoint x: 1480, startPoint y: 87, endPoint x: 1397, endPoint y: 120, distance: 89.3
click at [1397, 120] on div "AutoFAQ.ai Autofaq bot Привет, я отвечаю на вопросы B2B клиентов Skyeng 🙂 Выбер…" at bounding box center [1398, 381] width 307 height 617
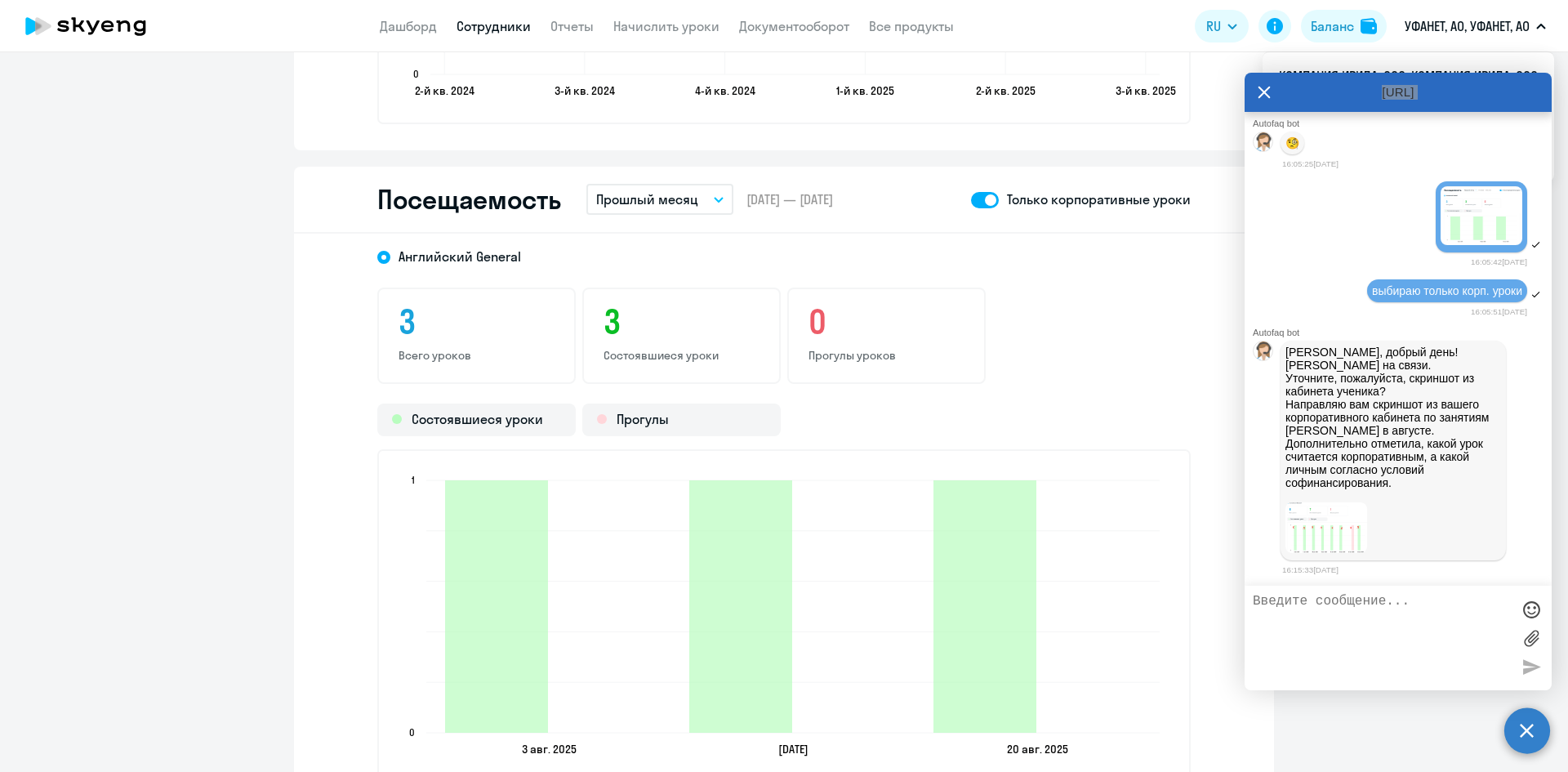
scroll to position [4290, 0]
click at [1351, 519] on img at bounding box center [1326, 527] width 82 height 51
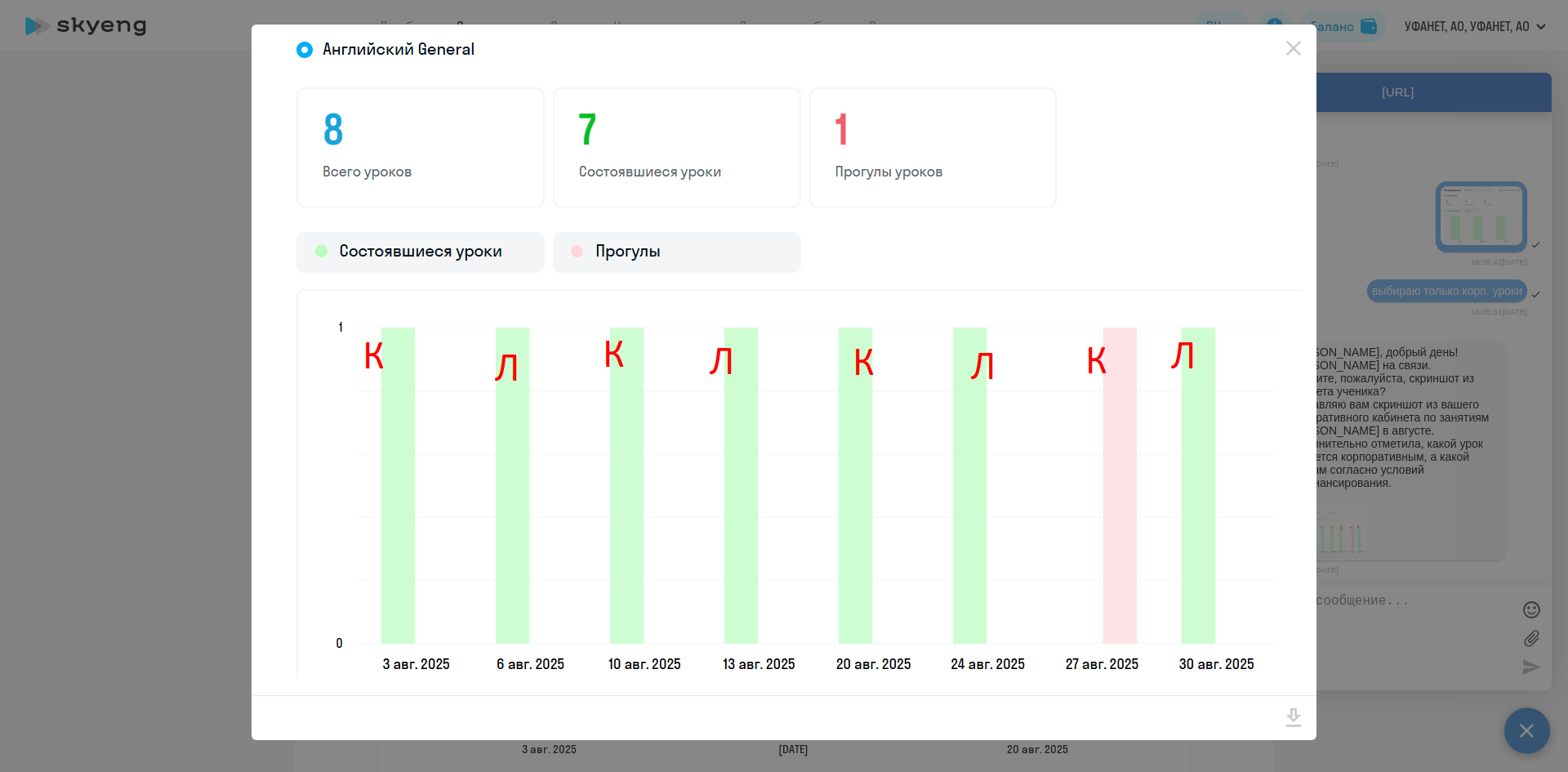
click at [1435, 498] on div at bounding box center [784, 386] width 1568 height 772
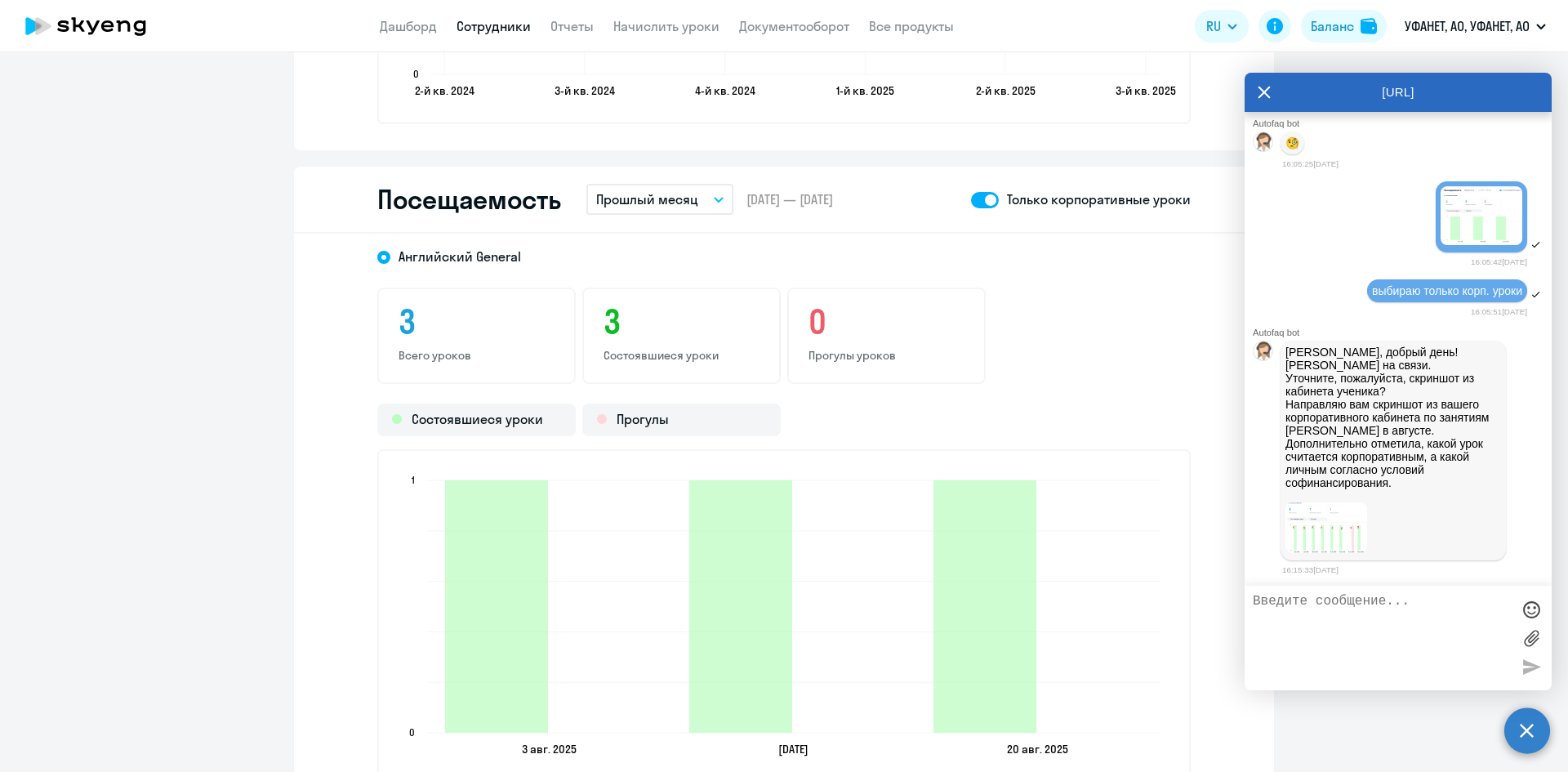
click at [1320, 607] on textarea at bounding box center [1381, 638] width 258 height 88
drag, startPoint x: 1326, startPoint y: 607, endPoint x: 1230, endPoint y: 606, distance: 96.0
click at [1230, 603] on body "Дашборд Сотрудники Отчеты Начислить уроки Документооборот Все продукты Дашборд …" at bounding box center [784, 386] width 1568 height 772
type textarea "Добрый день! скриншот из моего ЛК, если в верхней панели отметить "только корп.…"
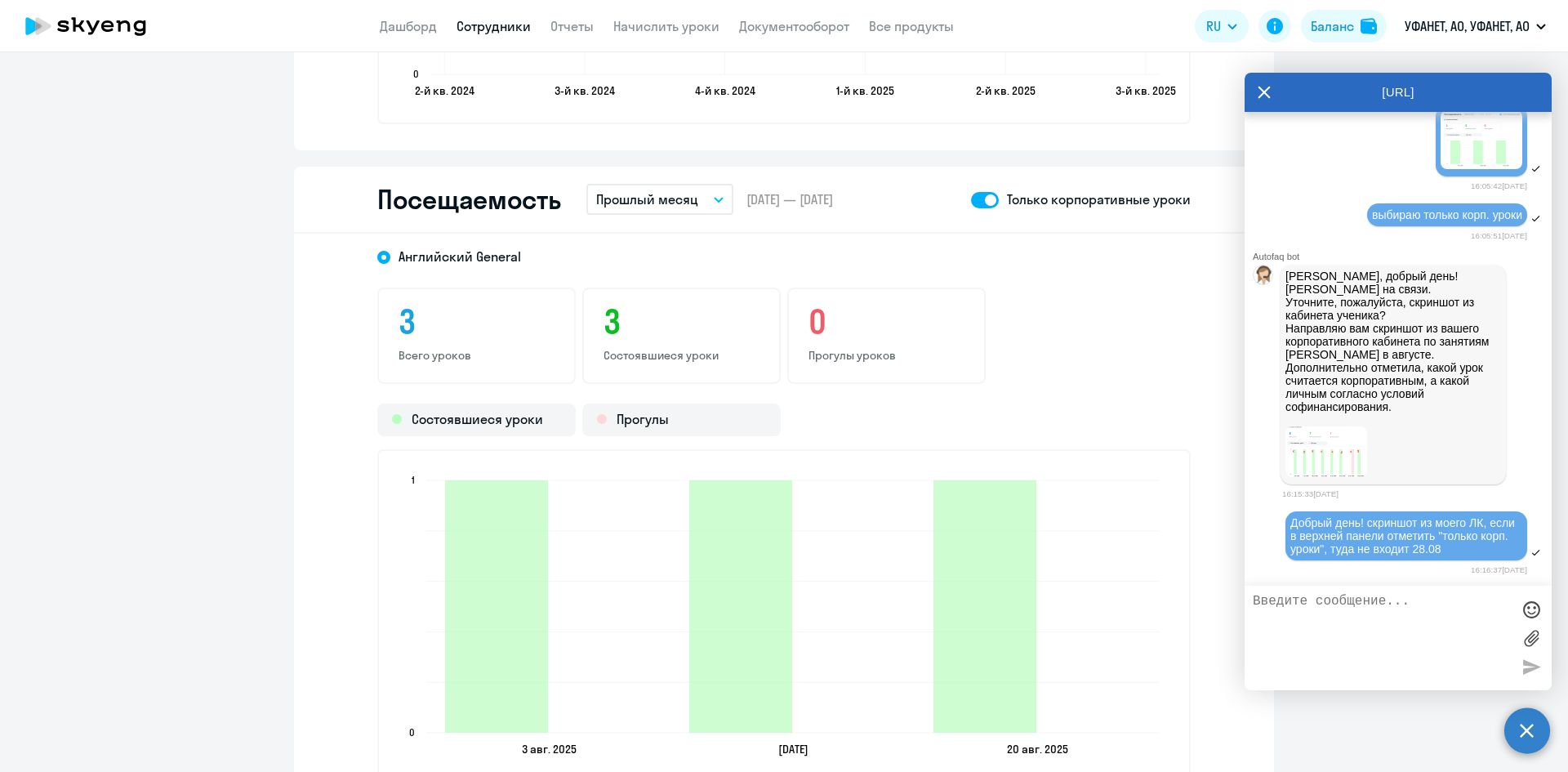
click at [975, 205] on span at bounding box center [985, 200] width 28 height 16
click at [971, 200] on input "checkbox" at bounding box center [970, 199] width 1 height 1
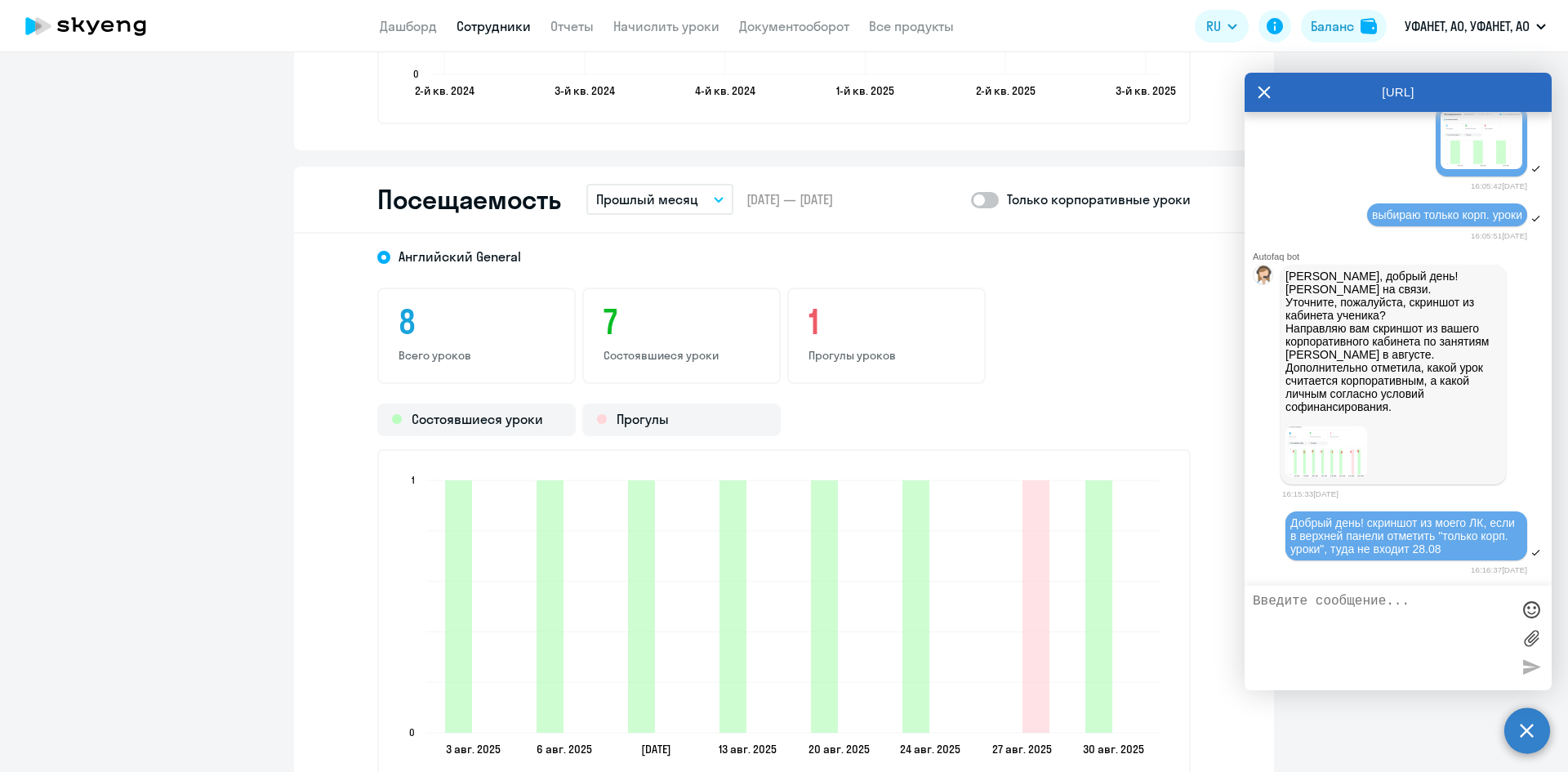
click at [989, 200] on span at bounding box center [985, 200] width 28 height 16
click at [971, 200] on input "checkbox" at bounding box center [970, 199] width 1 height 1
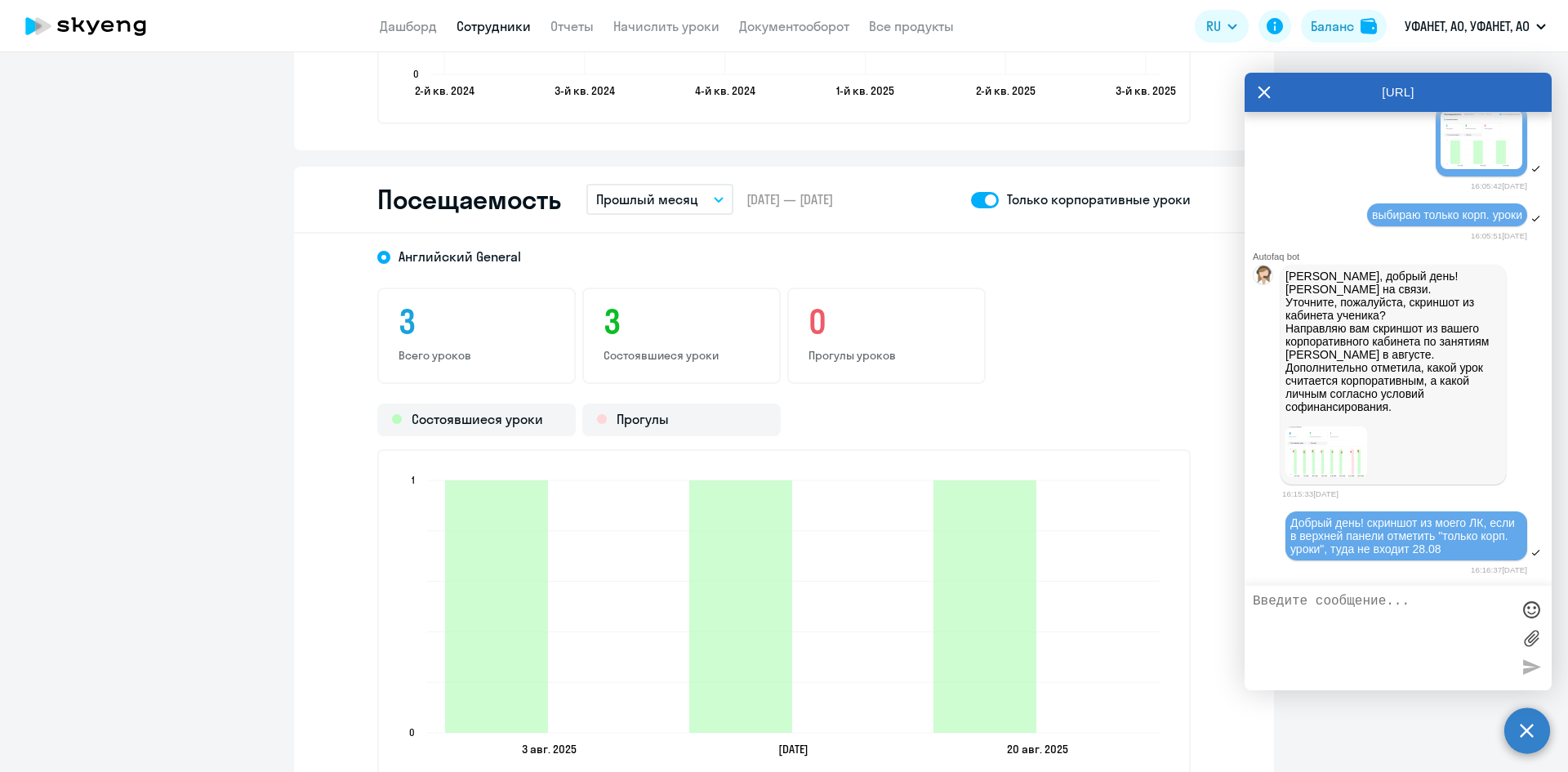
scroll to position [2123, 0]
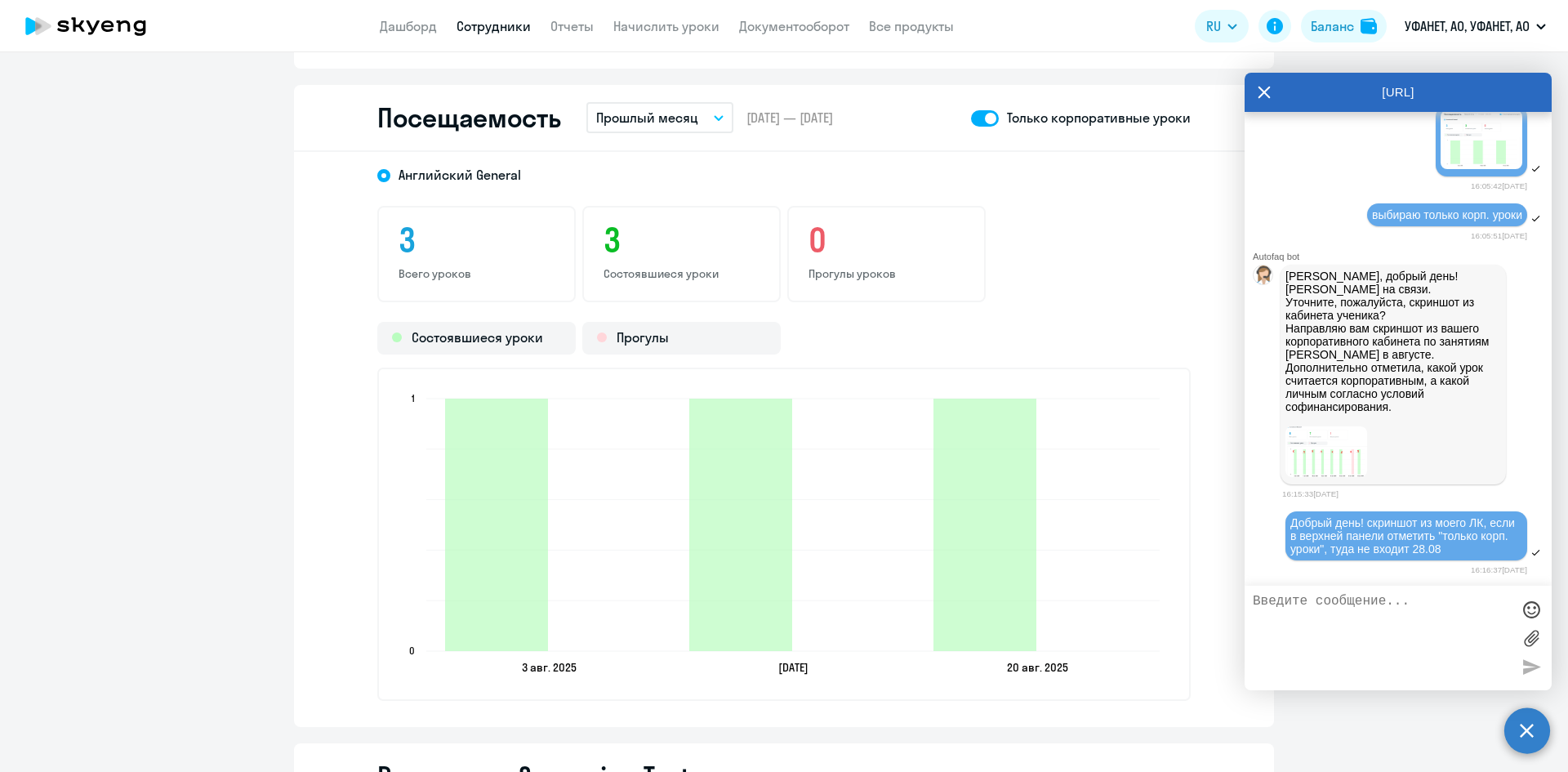
click at [972, 116] on span at bounding box center [985, 119] width 28 height 16
click at [971, 118] on input "checkbox" at bounding box center [970, 118] width 1 height 1
checkbox input "false"
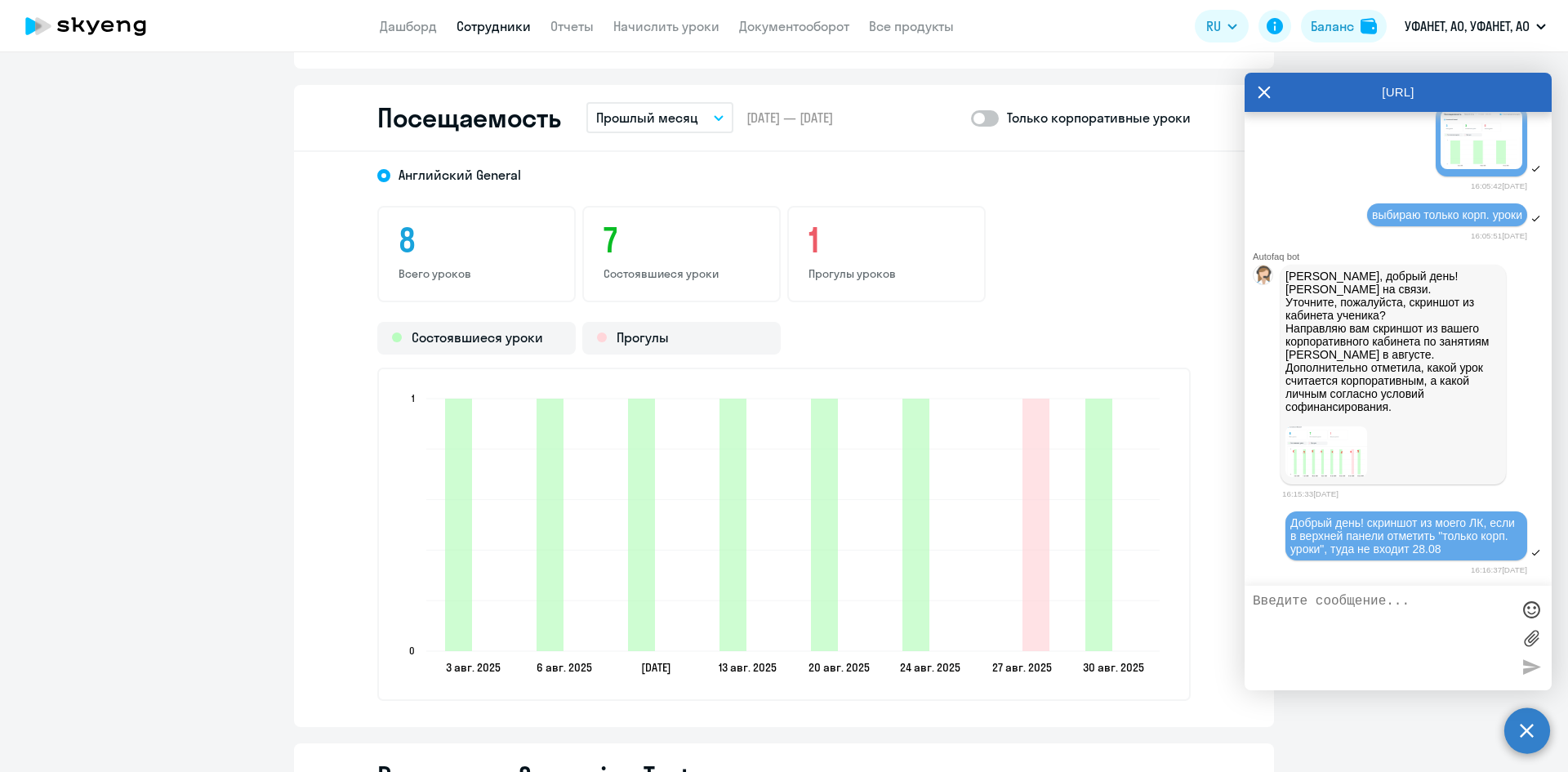
click at [1327, 613] on textarea at bounding box center [1381, 638] width 258 height 88
type textarea "27.08"
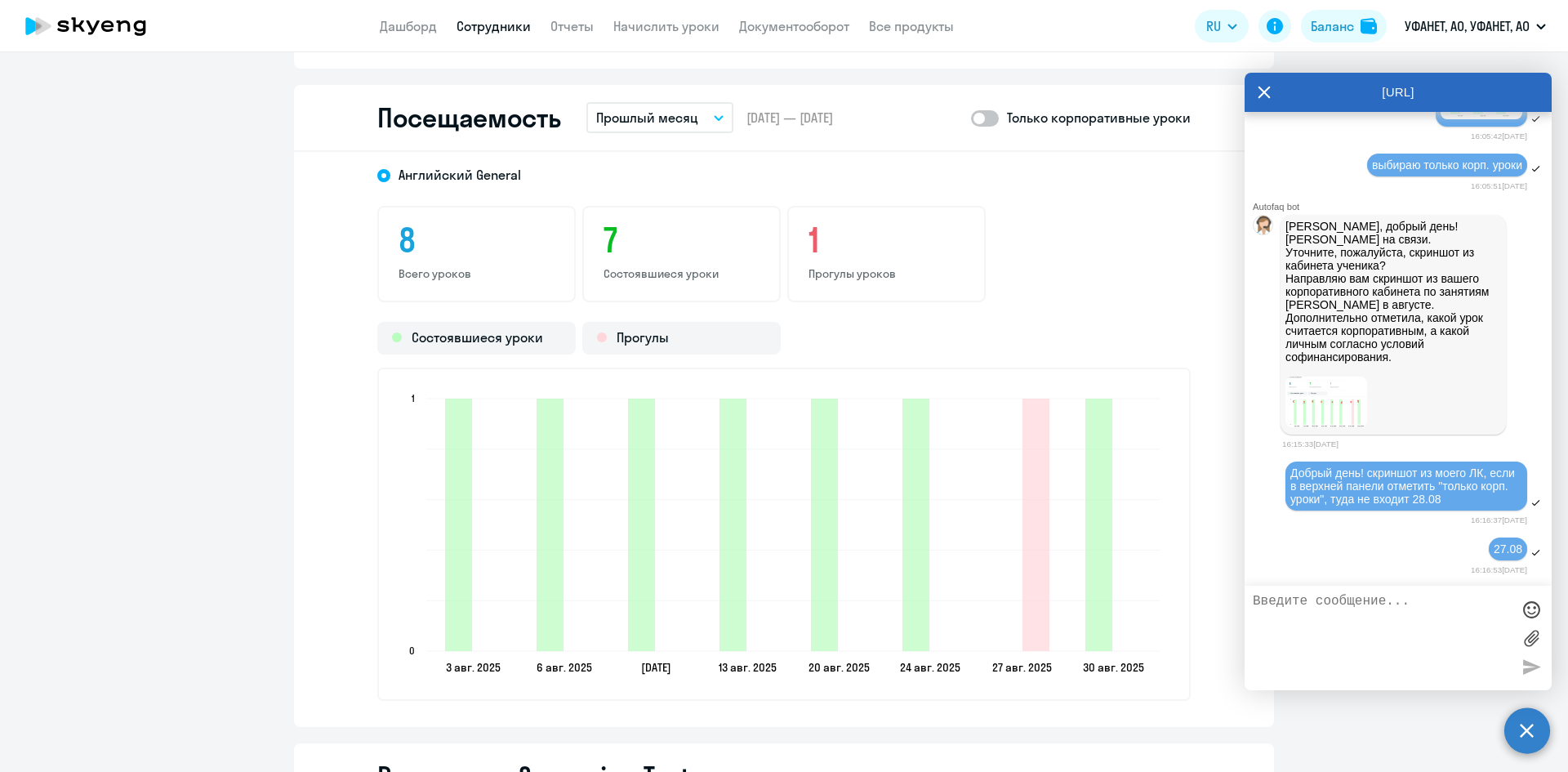
click at [992, 117] on span at bounding box center [985, 119] width 28 height 16
click at [971, 118] on input "checkbox" at bounding box center [970, 118] width 1 height 1
checkbox input "true"
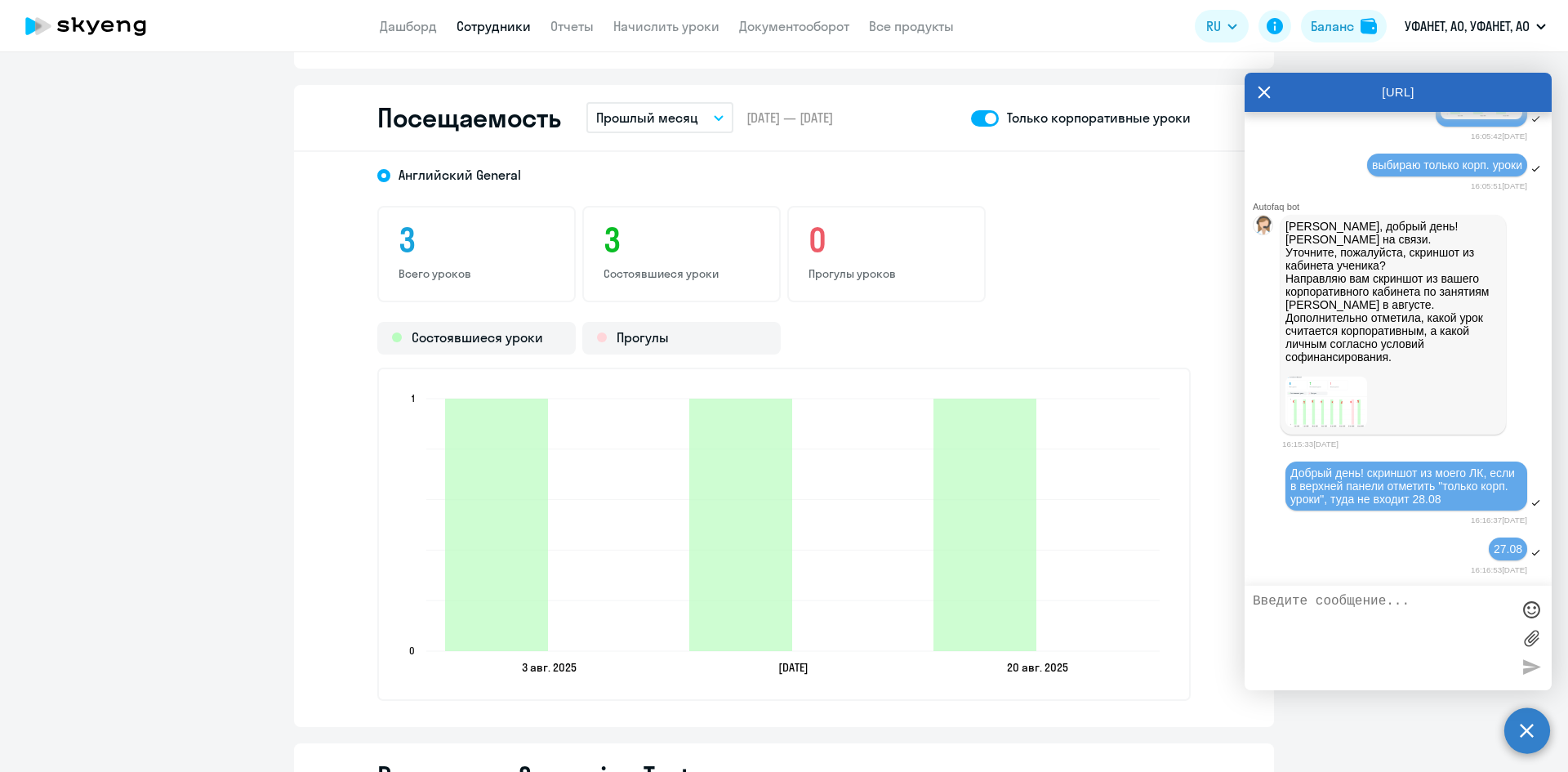
click at [1324, 401] on img at bounding box center [1326, 402] width 82 height 51
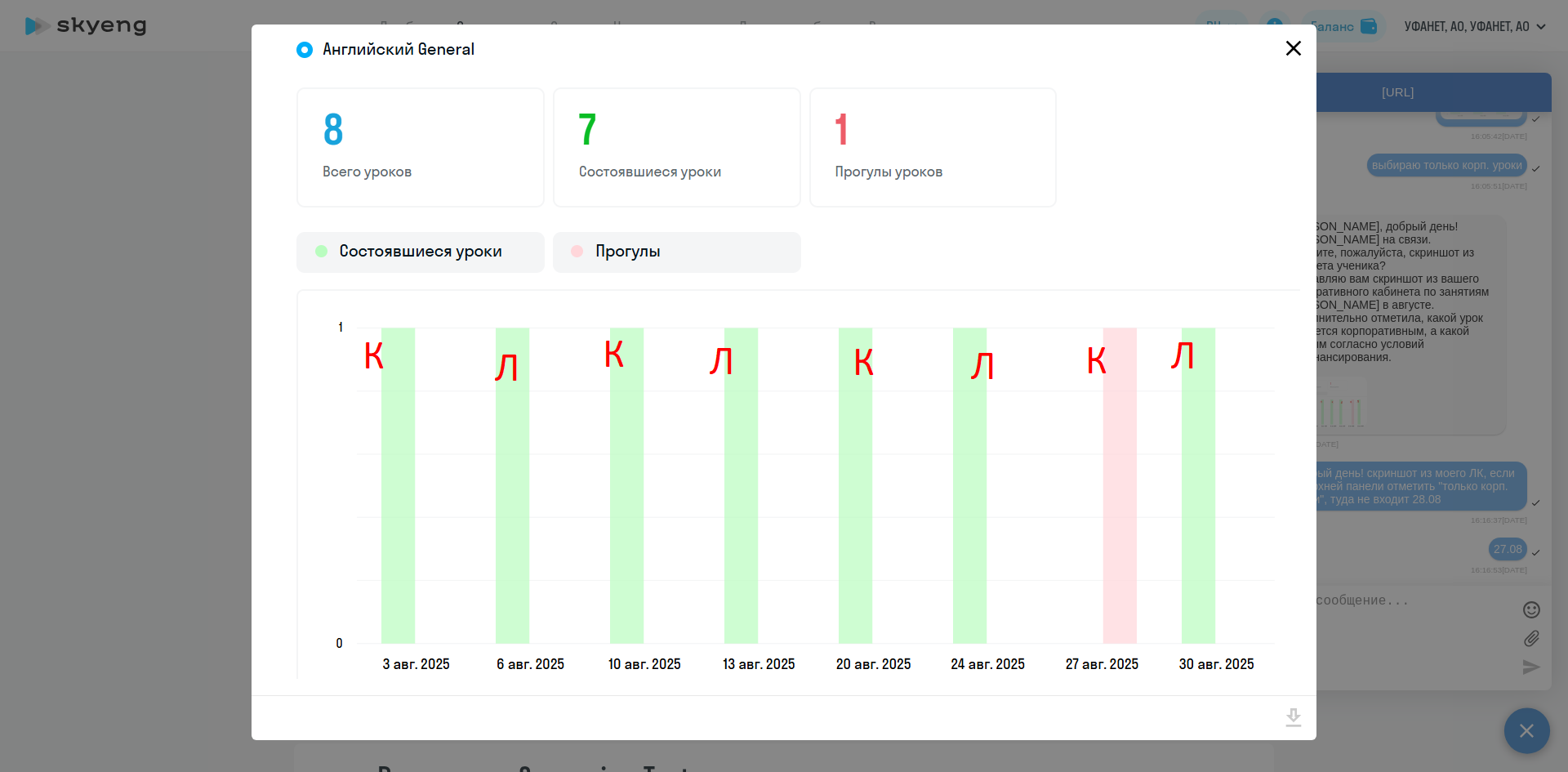
click at [1295, 49] on icon "Close" at bounding box center [1294, 48] width 16 height 16
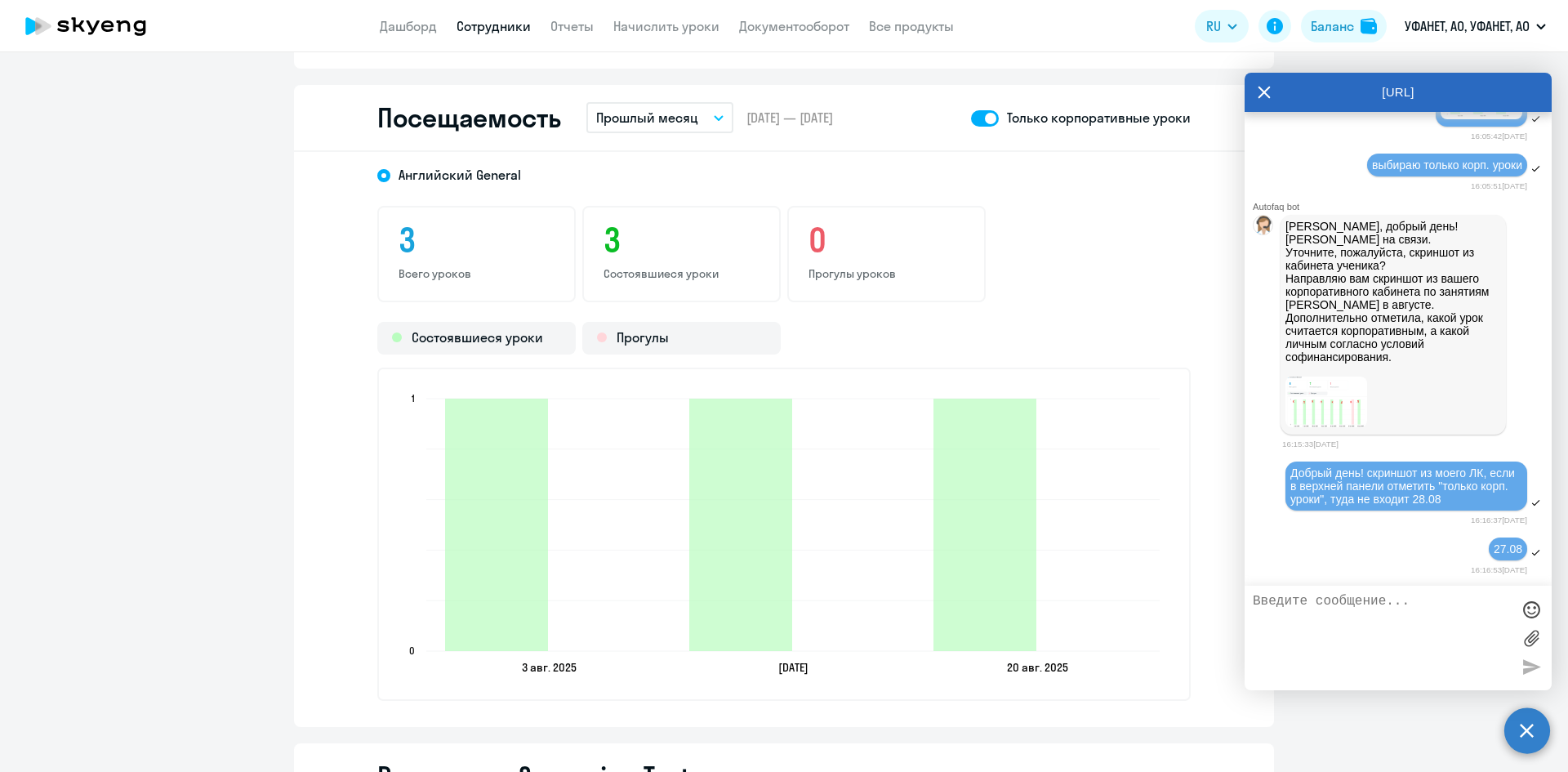
click at [1318, 601] on textarea at bounding box center [1381, 638] width 258 height 88
type textarea "только 3,10, 20.08; я при проверке отчета ориентируюсь на эти данные"
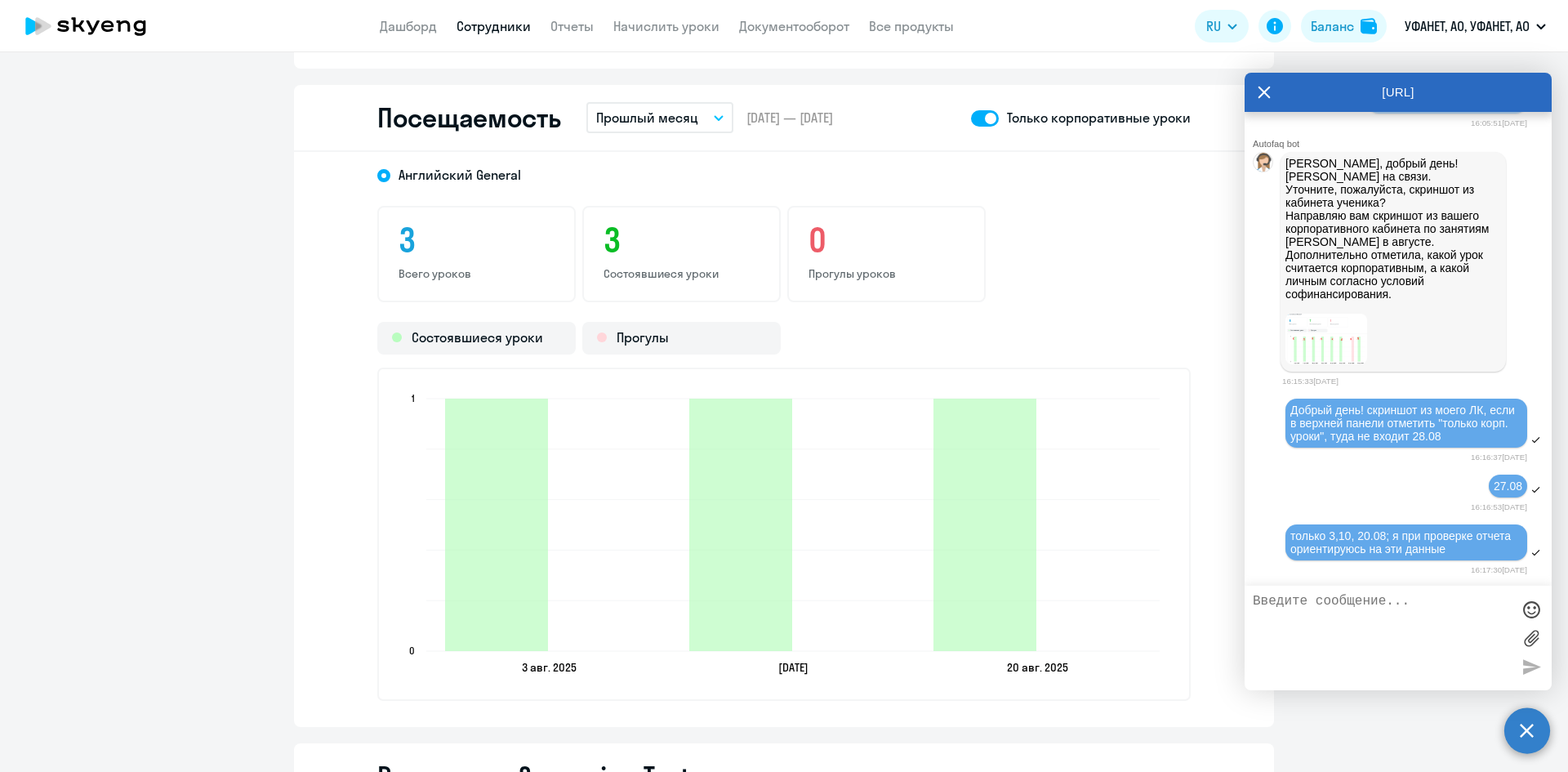
scroll to position [4539, 0]
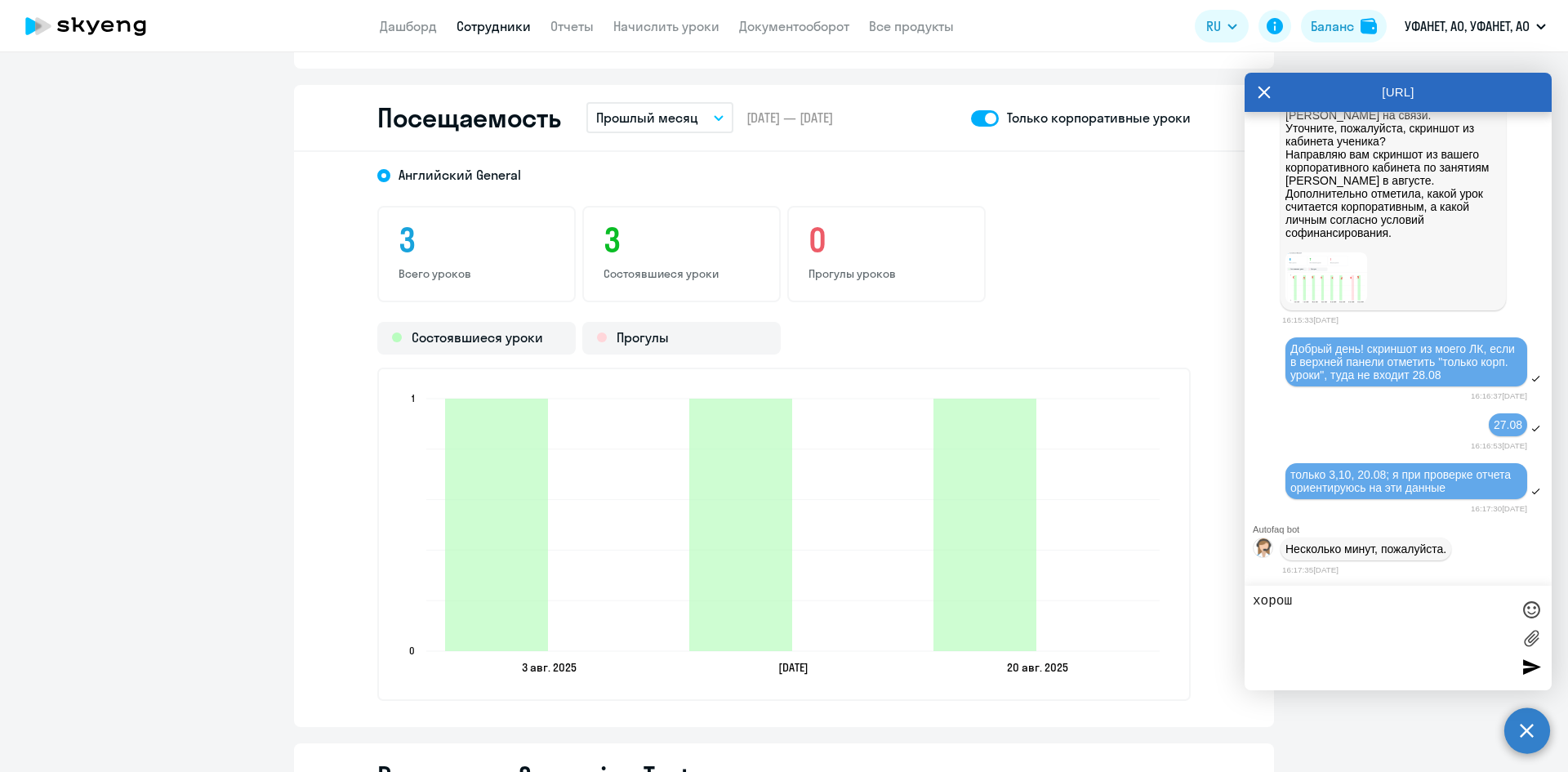
type textarea "хорошо"
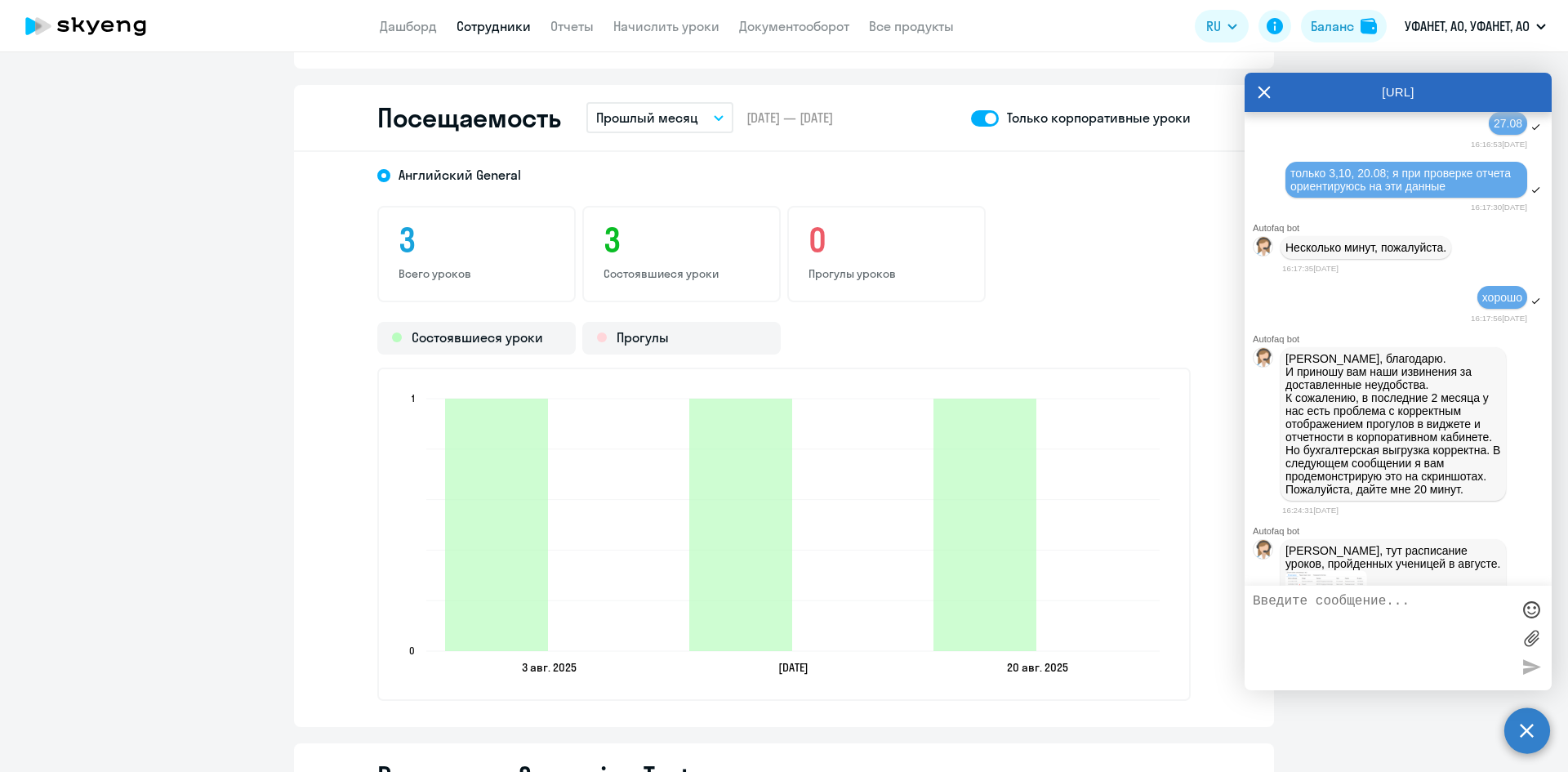
scroll to position [5302, 0]
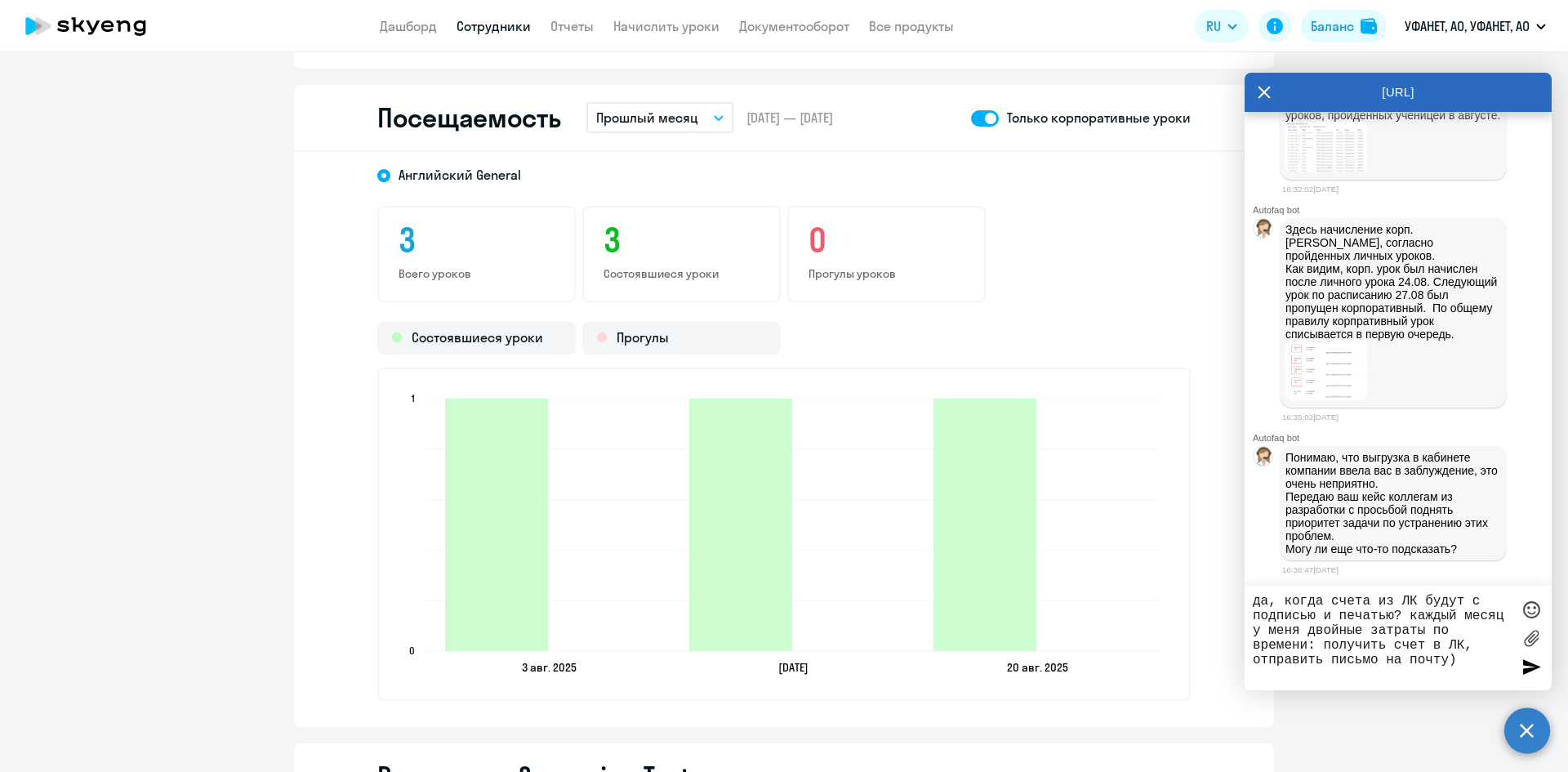
type textarea "да, когда счета из ЛК будут с подписью и печатью? каждый месяц у меня двойные з…"
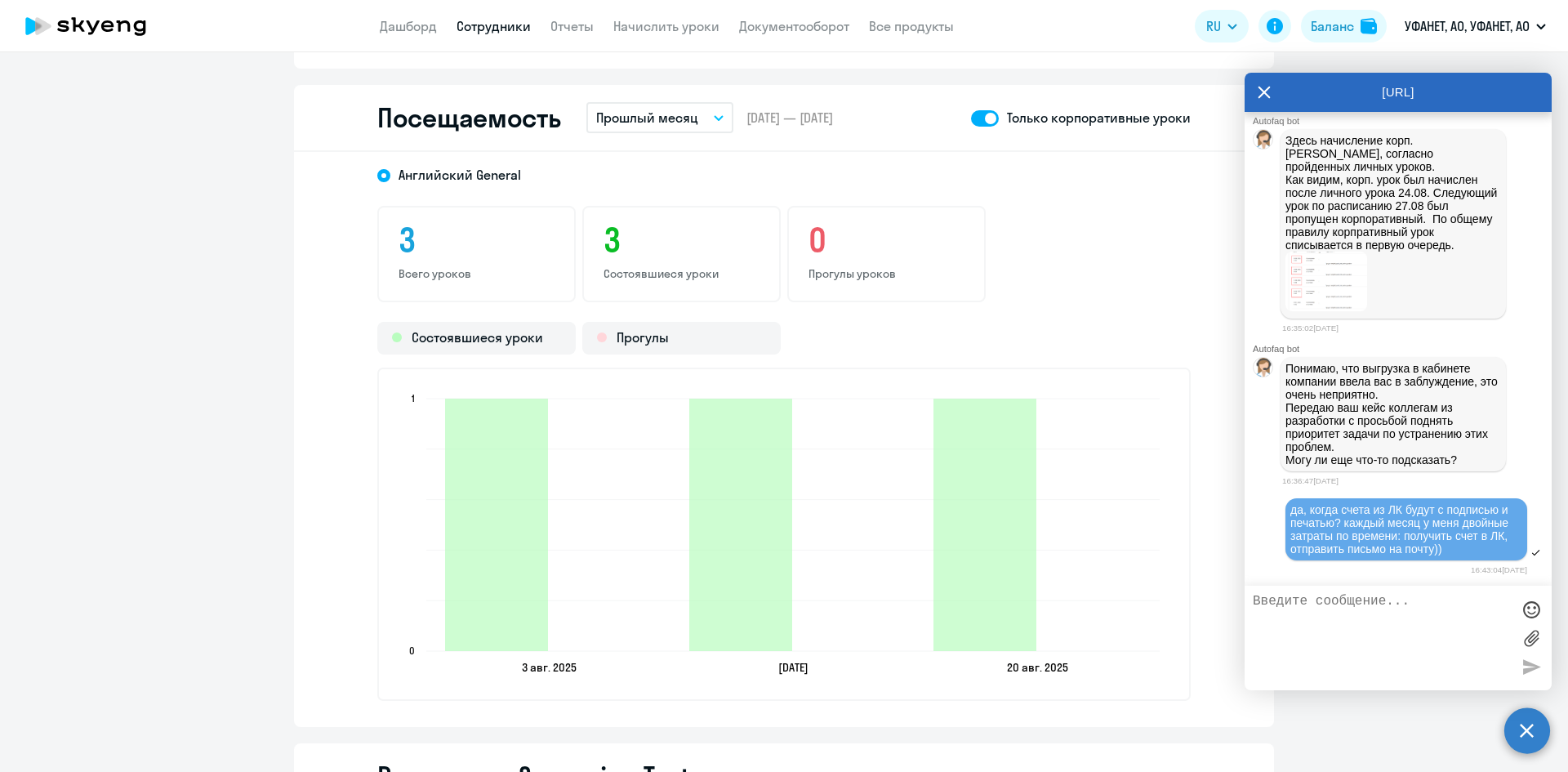
scroll to position [5391, 0]
click at [978, 118] on span at bounding box center [985, 119] width 28 height 16
click at [971, 118] on input "checkbox" at bounding box center [970, 118] width 1 height 1
checkbox input "false"
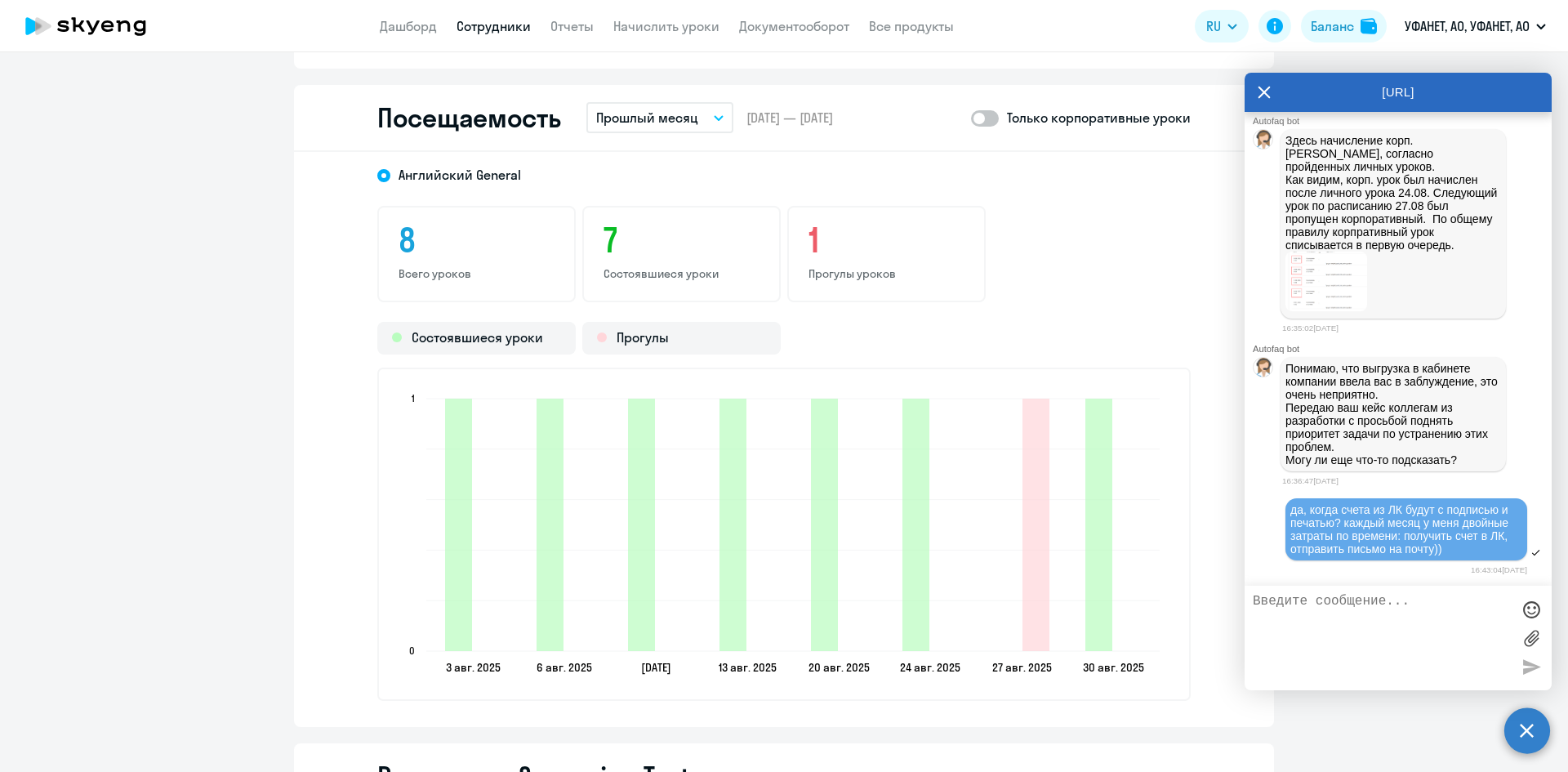
click at [1258, 90] on icon at bounding box center [1264, 93] width 13 height 39
